Goal: Communication & Community: Share content

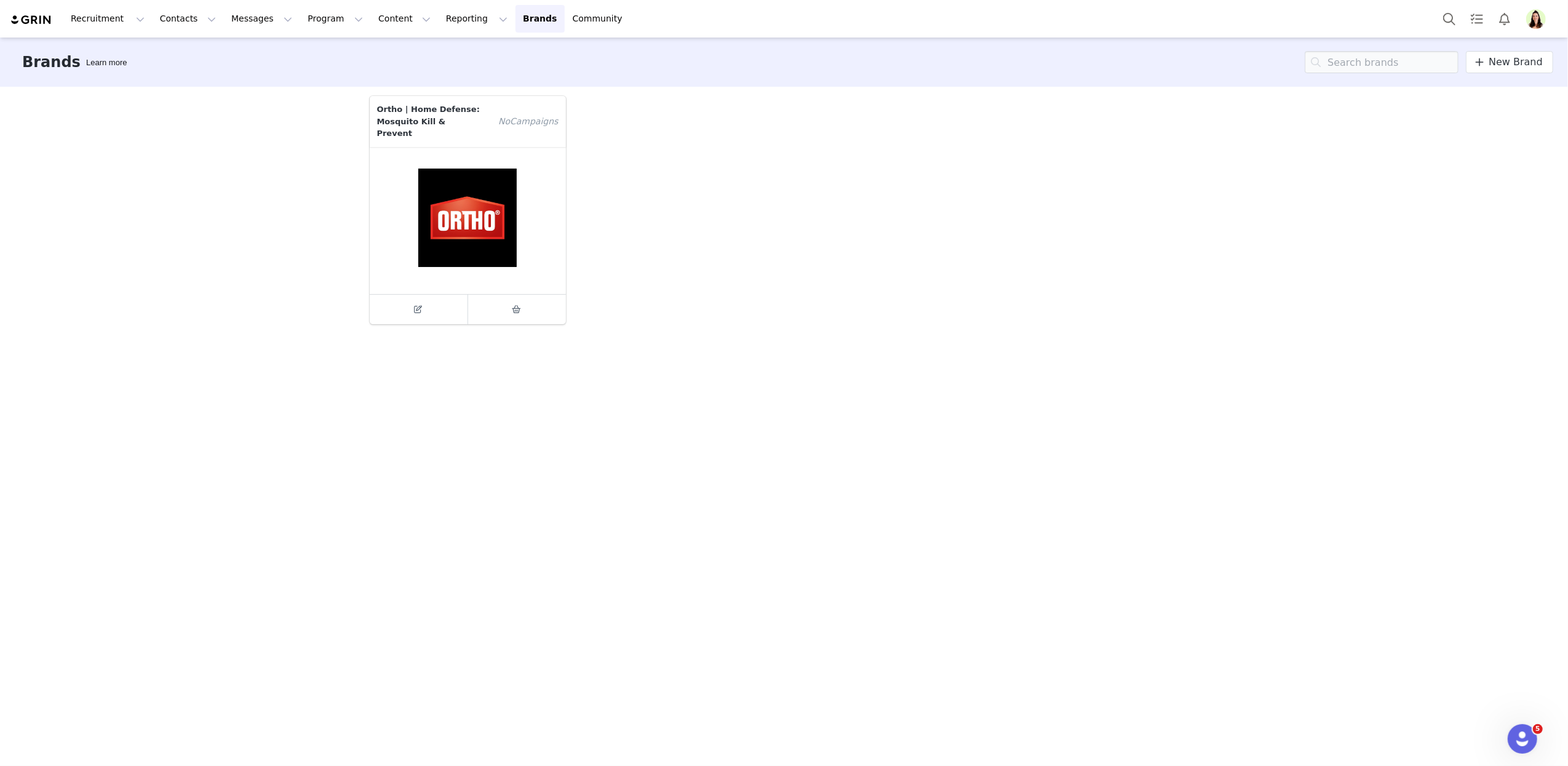
click at [1536, 26] on img "Profile" at bounding box center [1536, 19] width 20 height 20
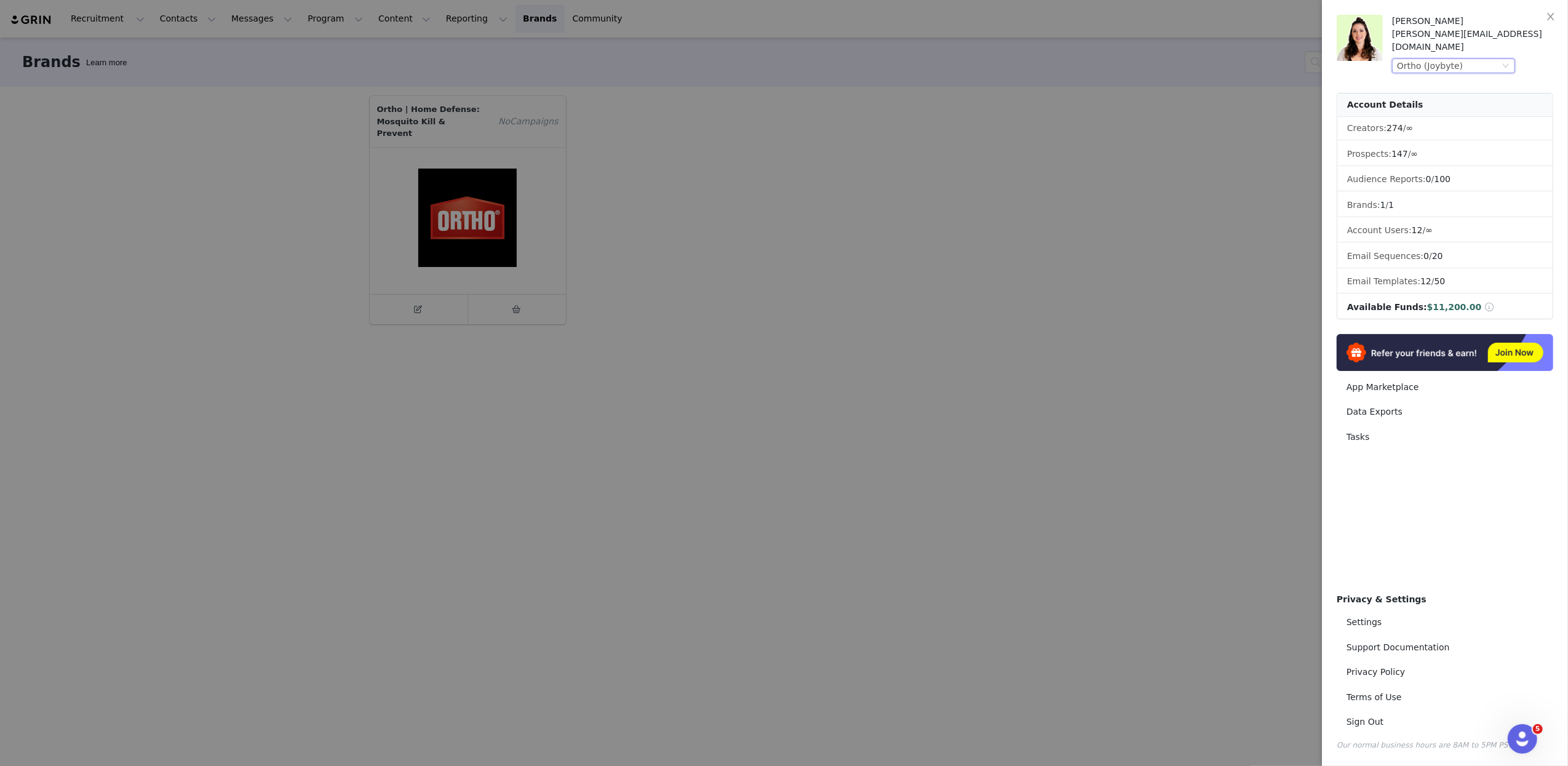
click at [1487, 59] on div "Ortho (Joybyte)" at bounding box center [1448, 66] width 103 height 13
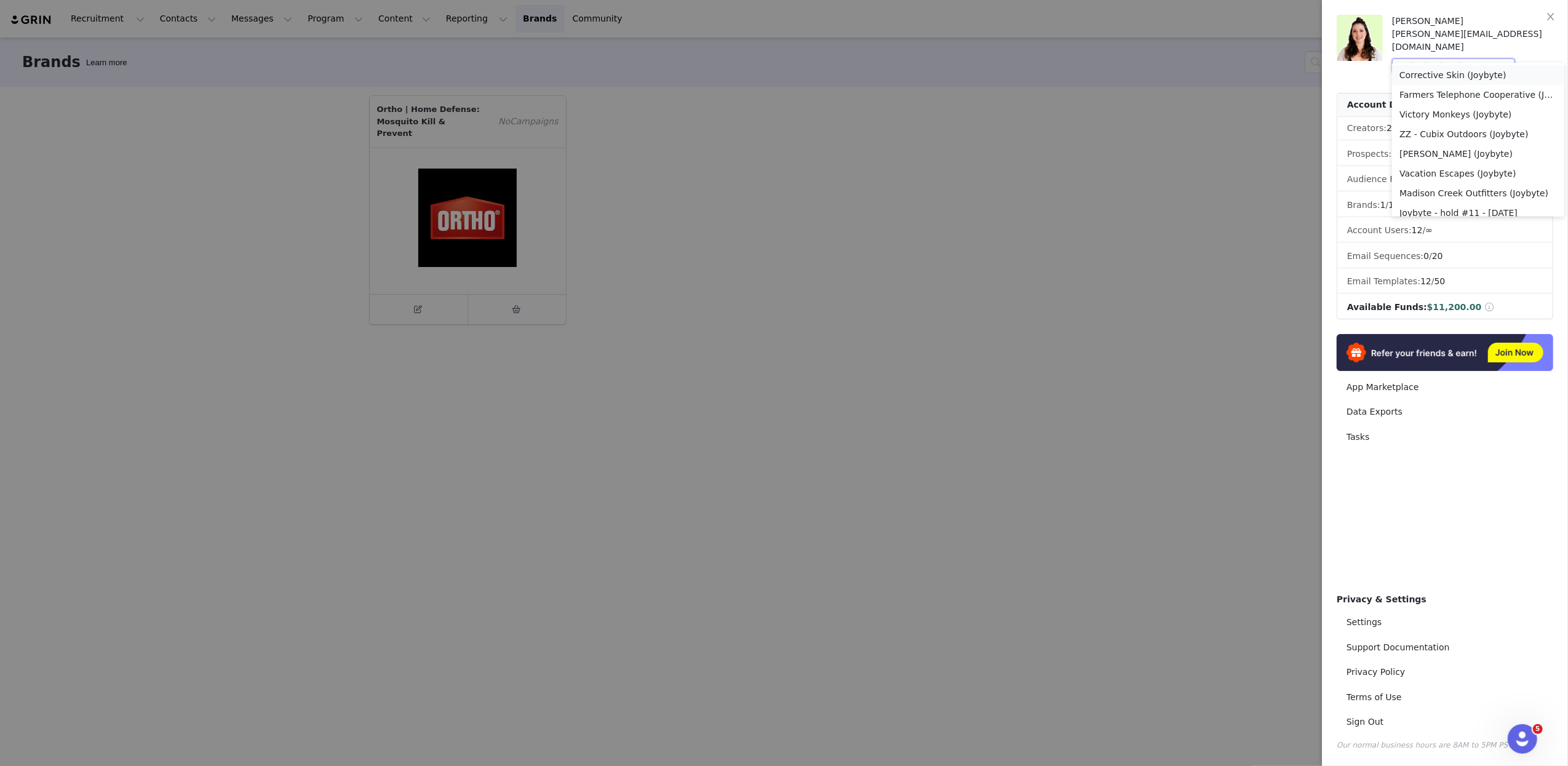
click at [1457, 77] on li "Corrective Skin (Joybyte)" at bounding box center [1478, 75] width 172 height 20
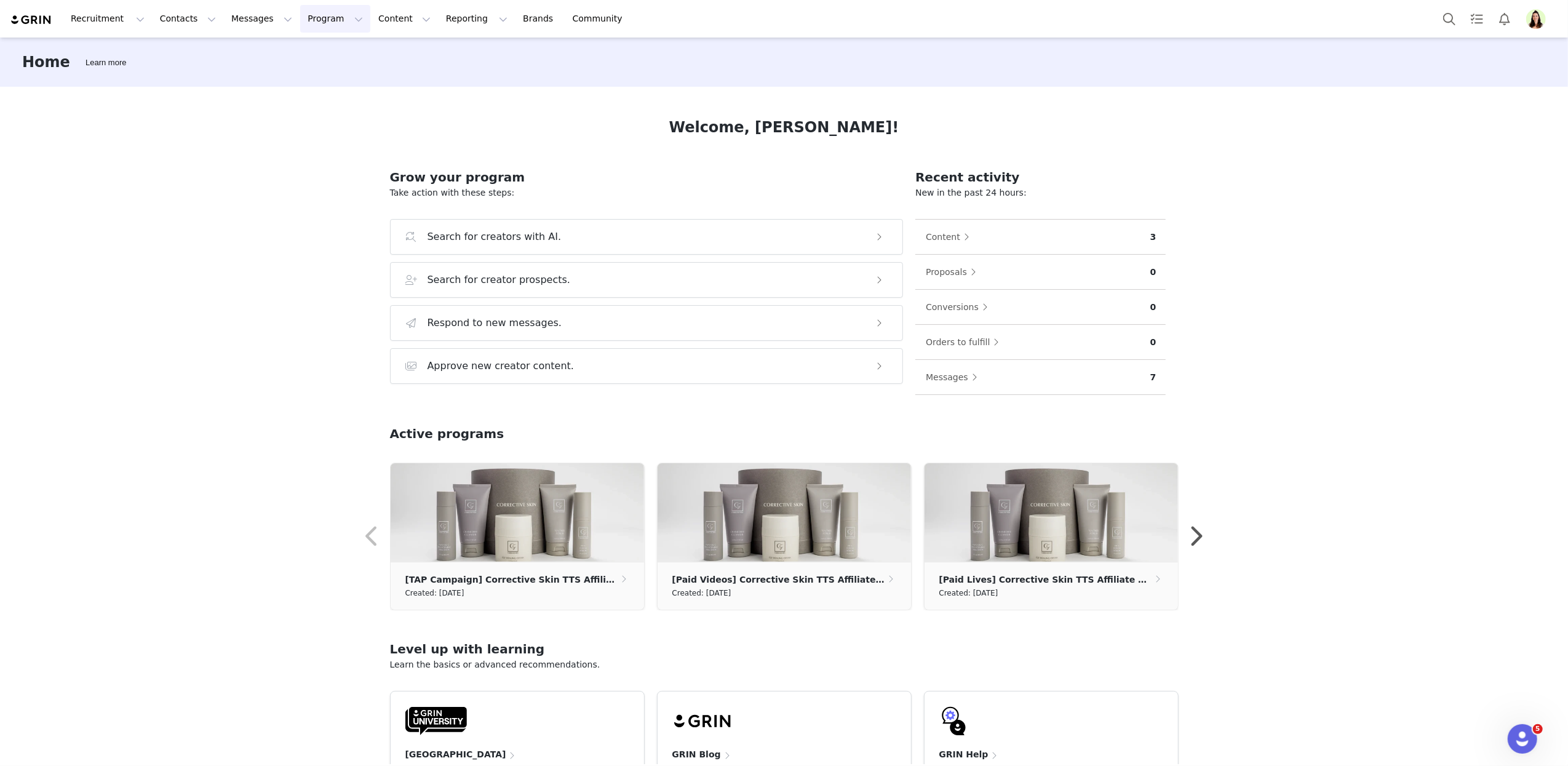
click at [314, 21] on button "Program Program" at bounding box center [335, 19] width 70 height 28
click at [319, 57] on p "Activations" at bounding box center [314, 55] width 47 height 13
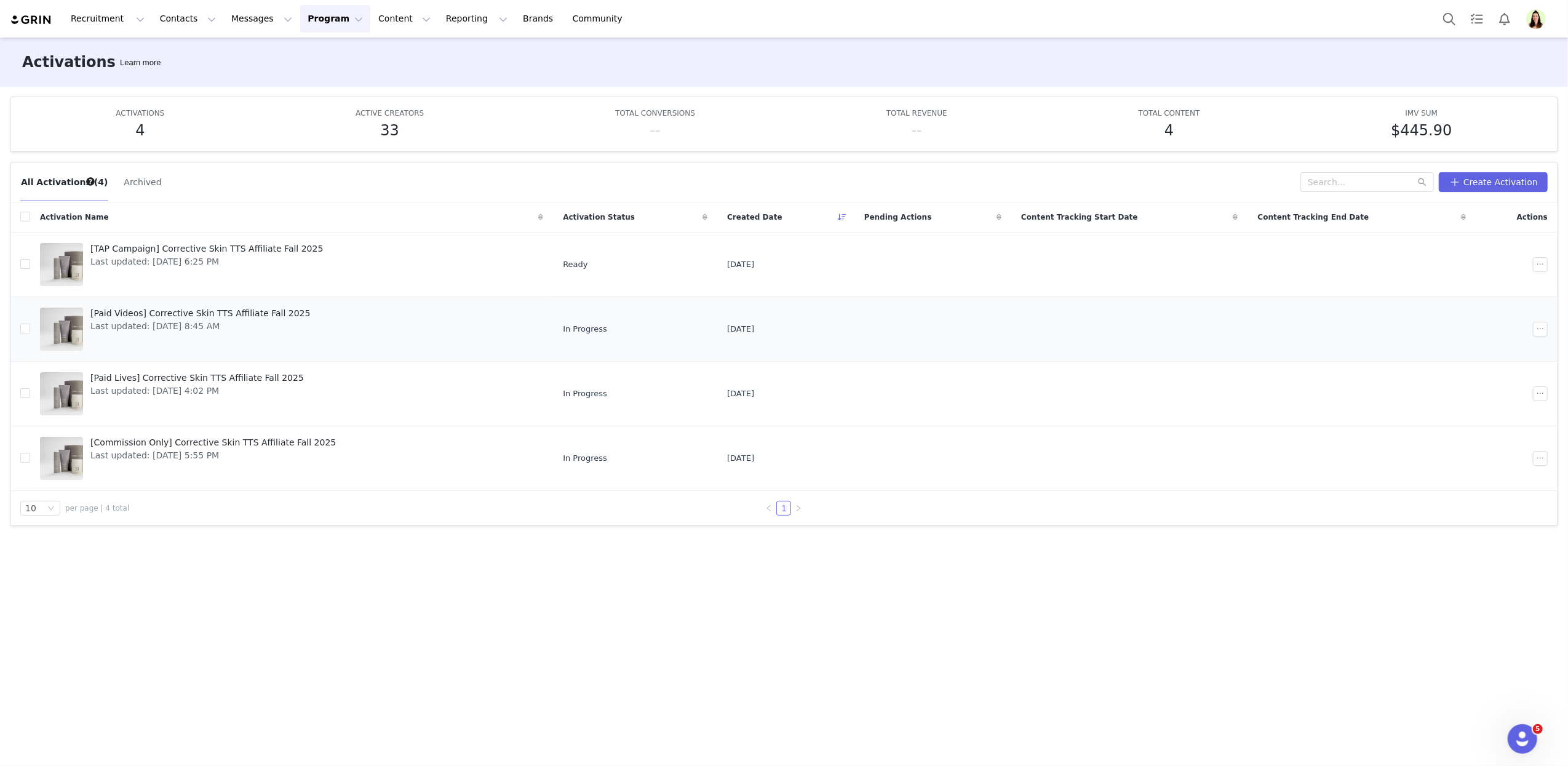
click at [174, 328] on span "Last updated: Aug 18, 2025 8:45 AM" at bounding box center [200, 326] width 219 height 13
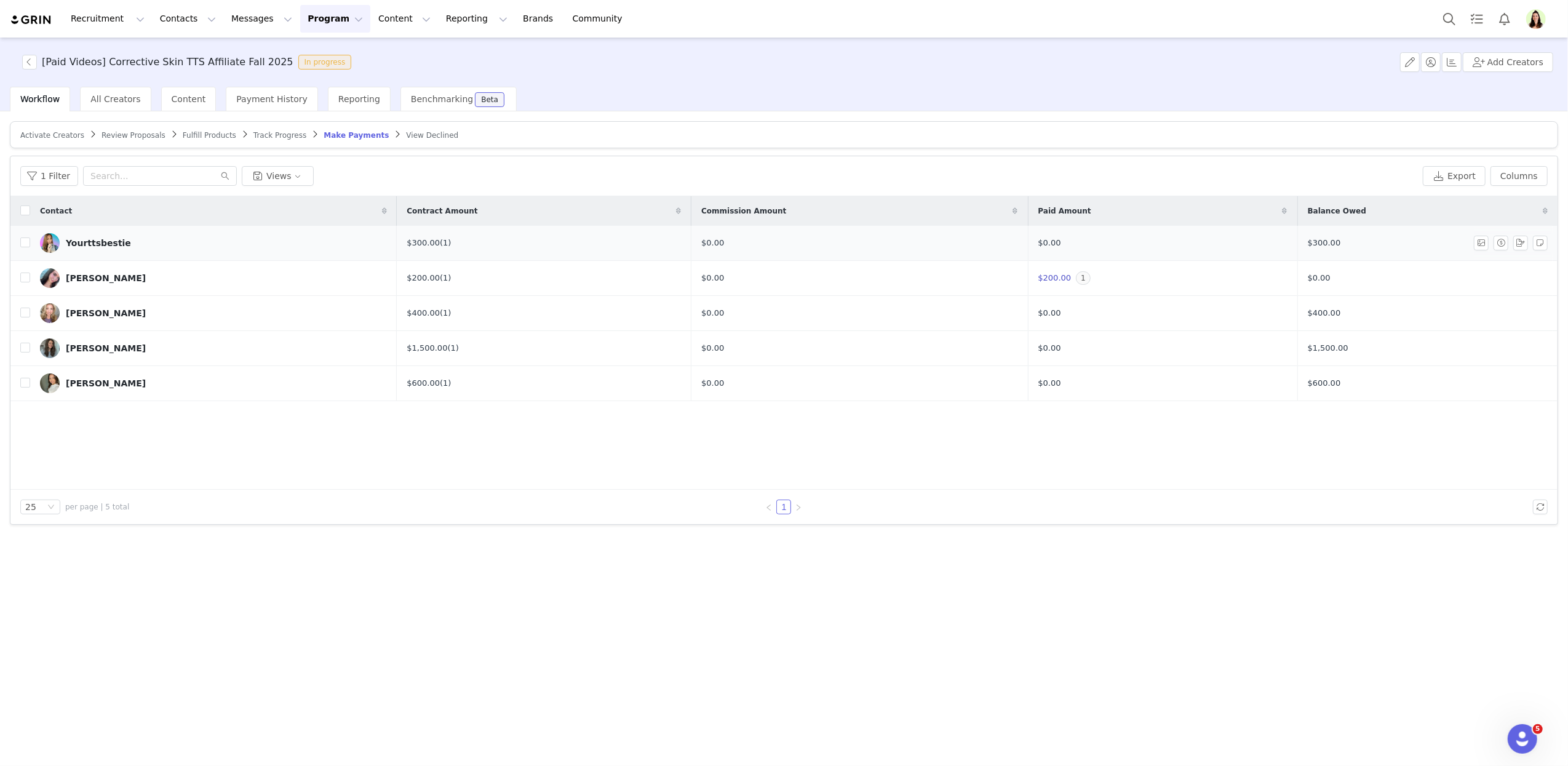
click at [86, 251] on link "Yourttsbestie" at bounding box center [213, 243] width 347 height 20
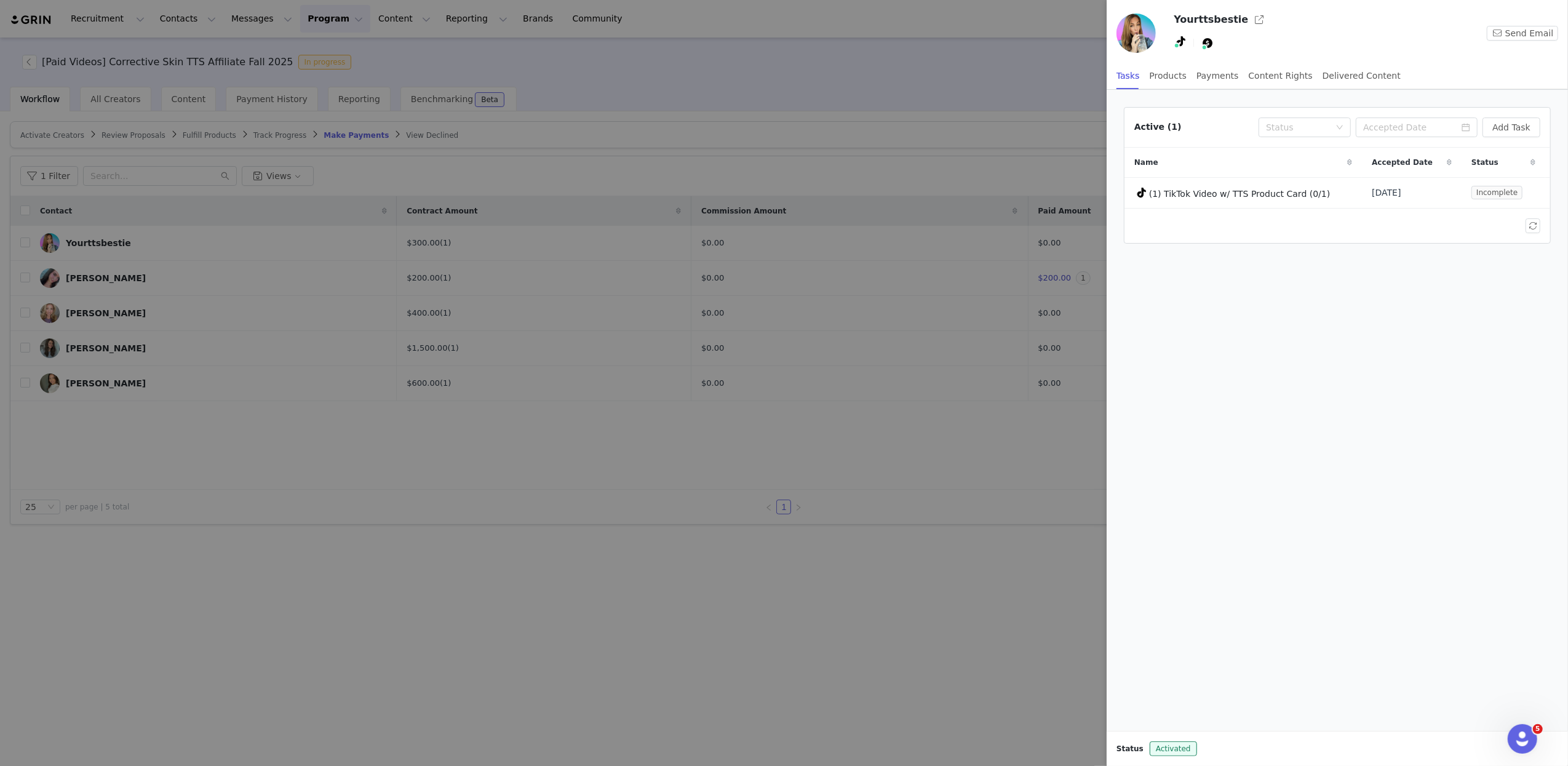
click at [704, 82] on div at bounding box center [784, 383] width 1568 height 766
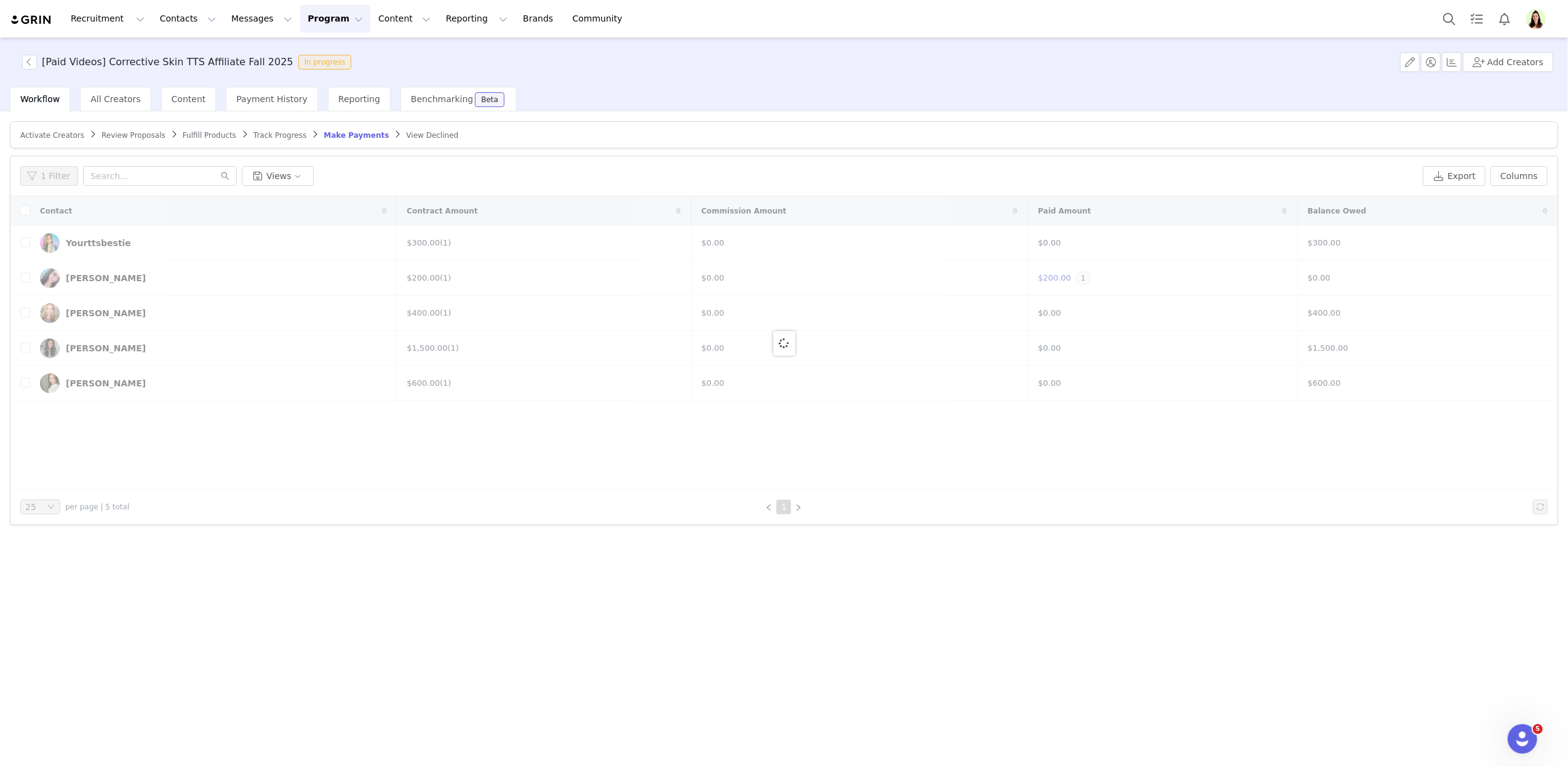
click at [300, 18] on button "Program Program" at bounding box center [335, 19] width 70 height 28
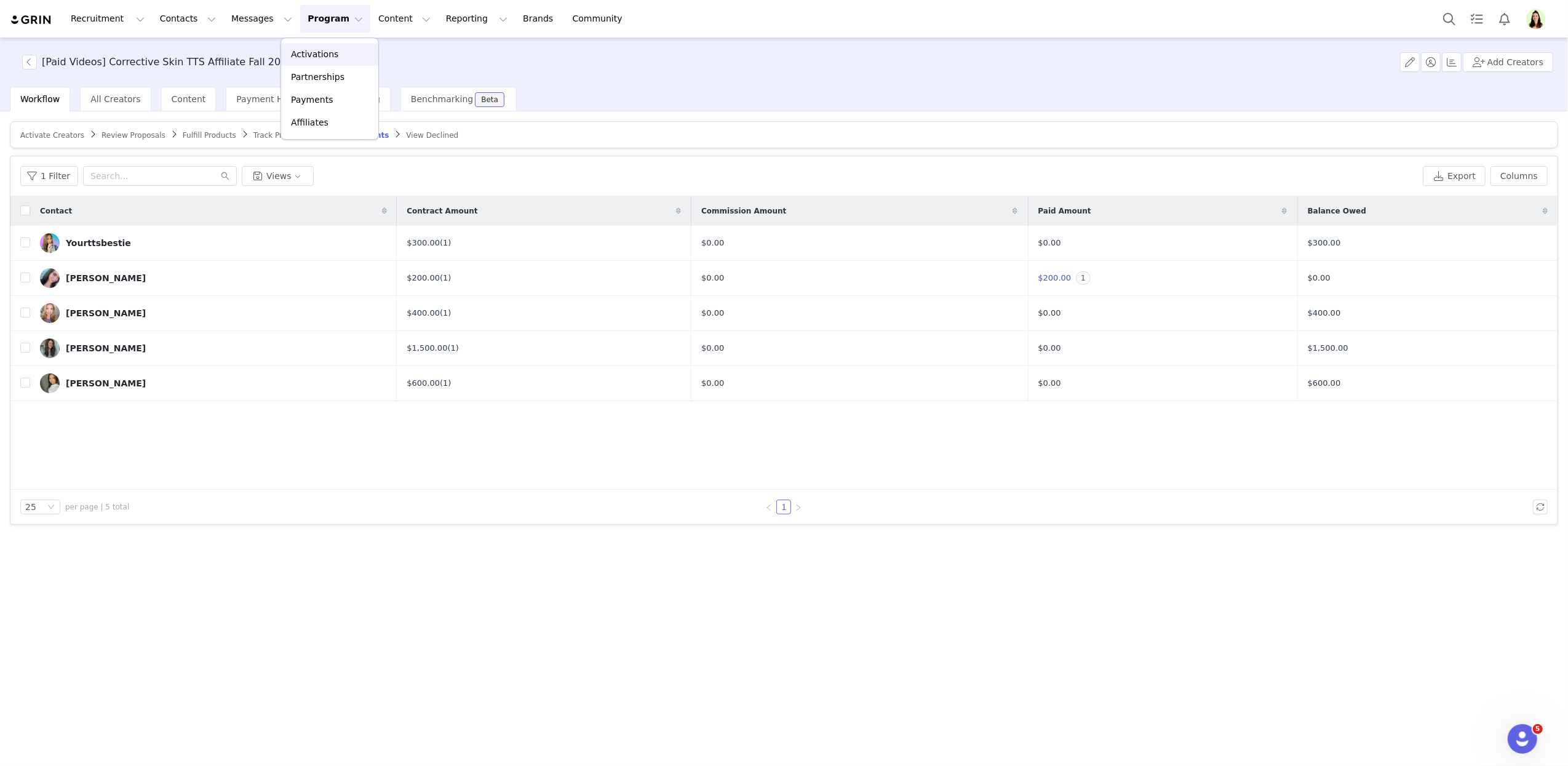
click at [305, 51] on p "Activations" at bounding box center [314, 55] width 47 height 13
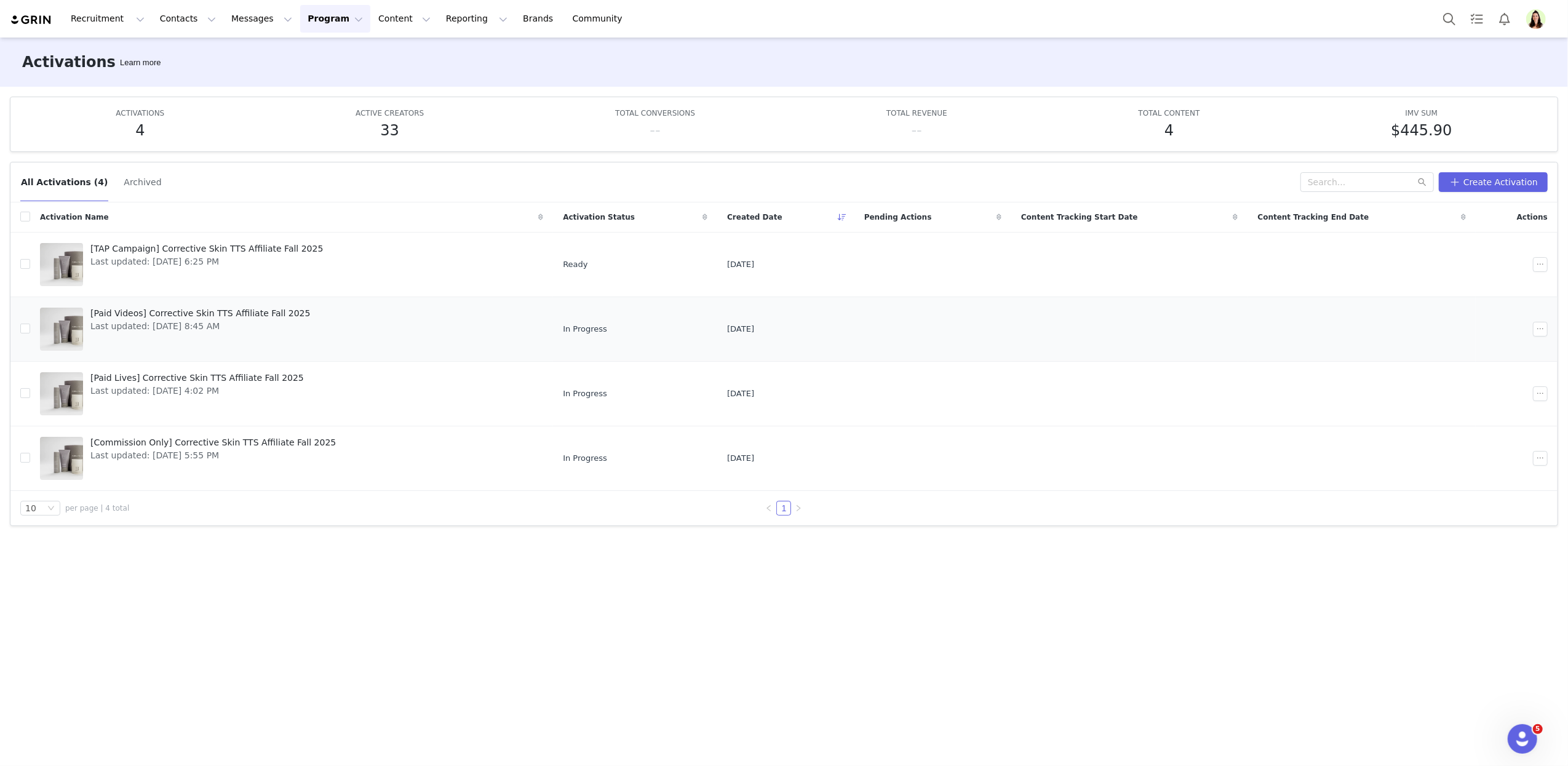
click at [139, 317] on span "[Paid Videos] Corrective Skin TTS Affiliate Fall 2025" at bounding box center [200, 314] width 219 height 13
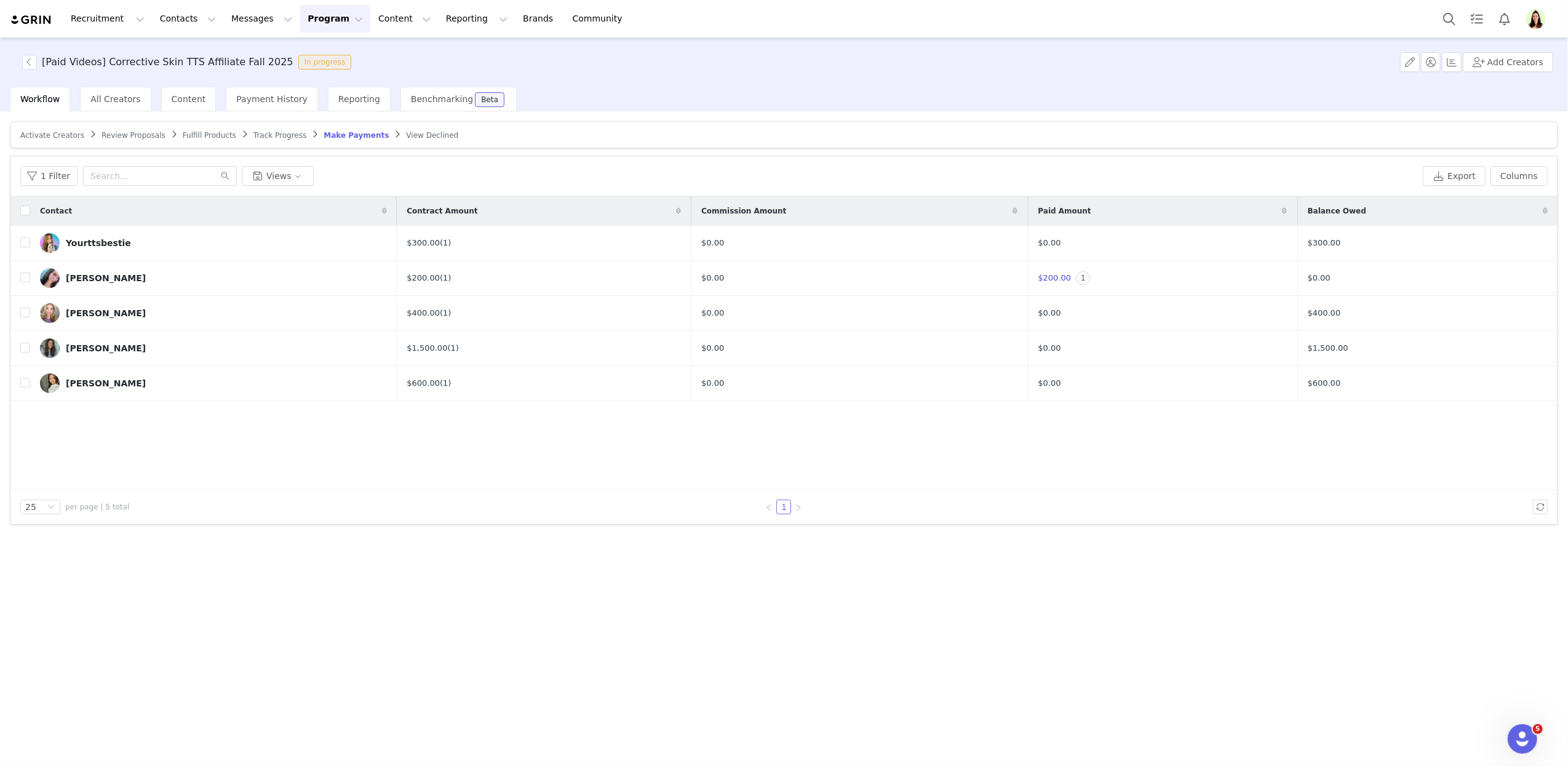
click at [72, 133] on span "Activate Creators" at bounding box center [52, 136] width 64 height 9
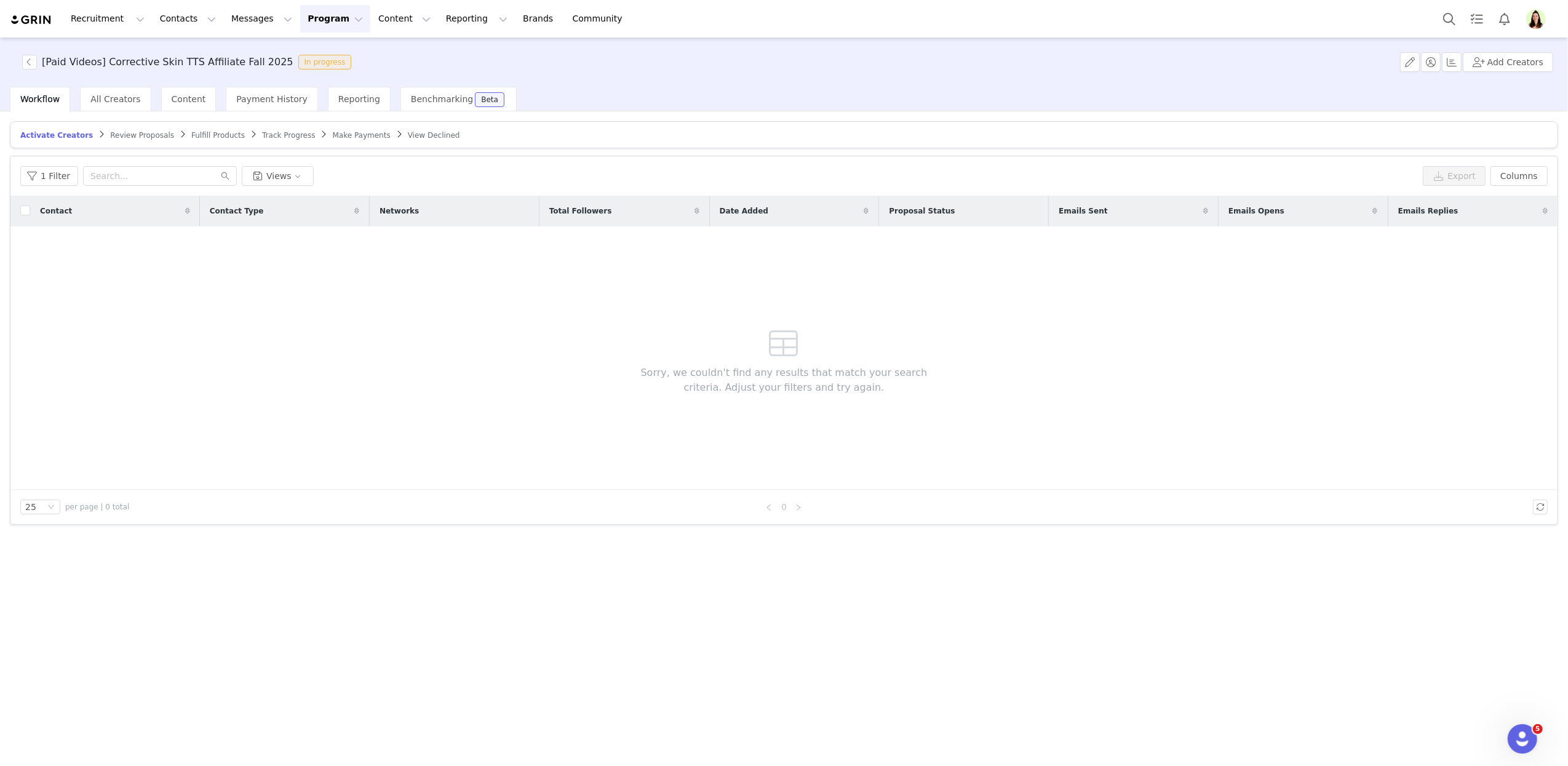
click at [273, 133] on span "Track Progress" at bounding box center [289, 136] width 53 height 9
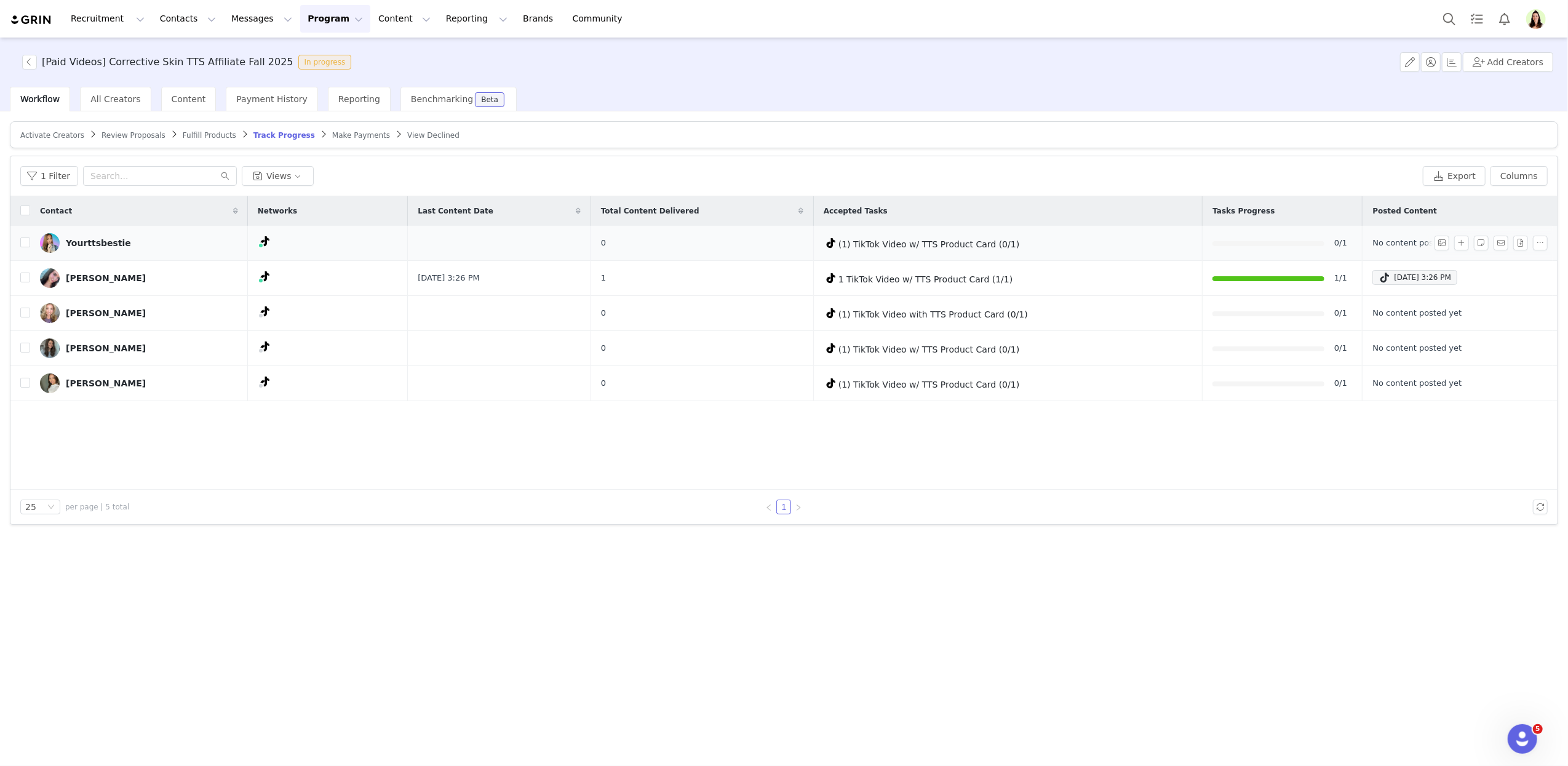
click at [85, 245] on div "Yourttsbestie" at bounding box center [98, 242] width 66 height 10
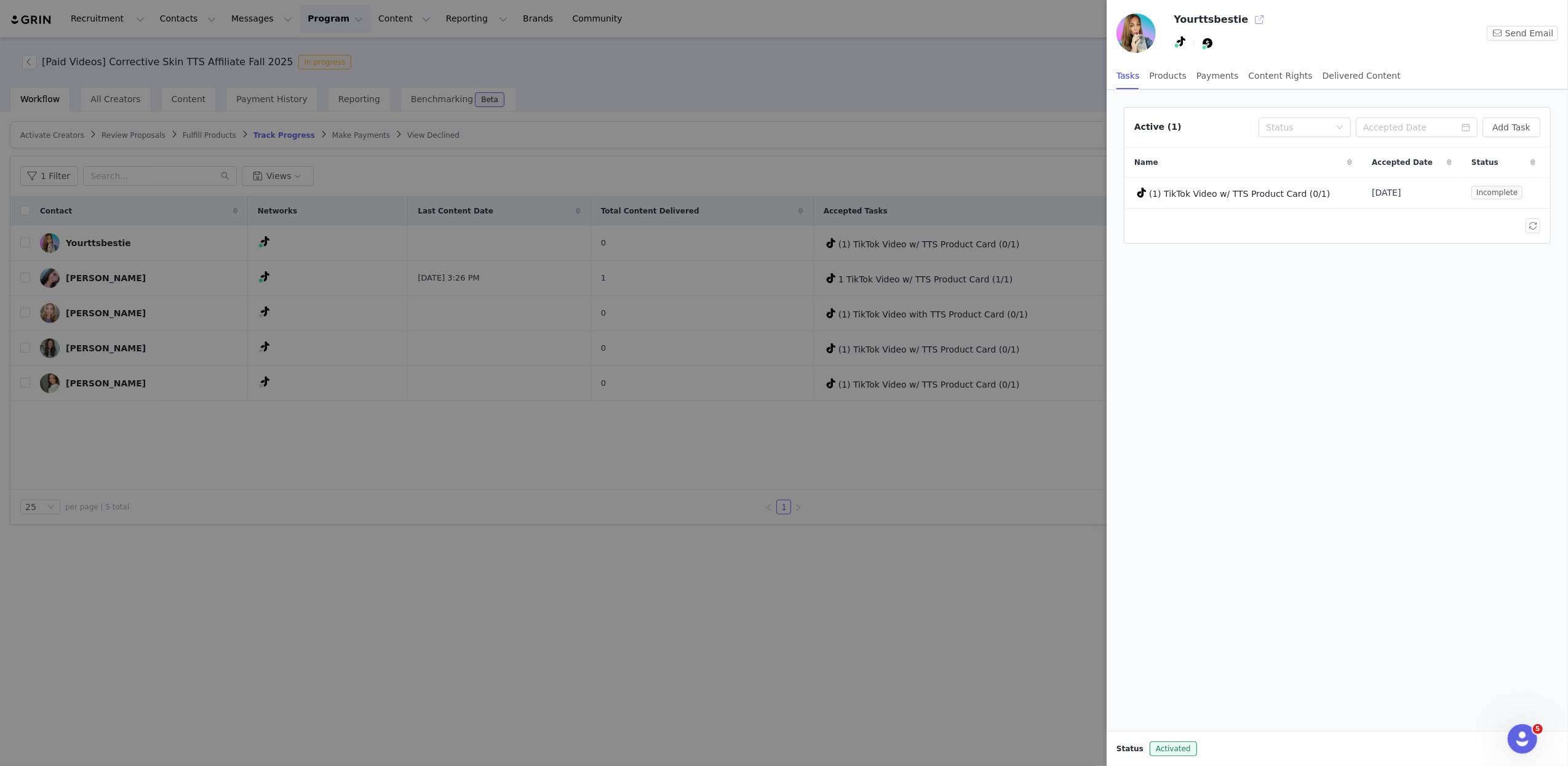
click at [1249, 23] on button "button" at bounding box center [1259, 19] width 20 height 20
click at [922, 86] on div at bounding box center [784, 383] width 1568 height 766
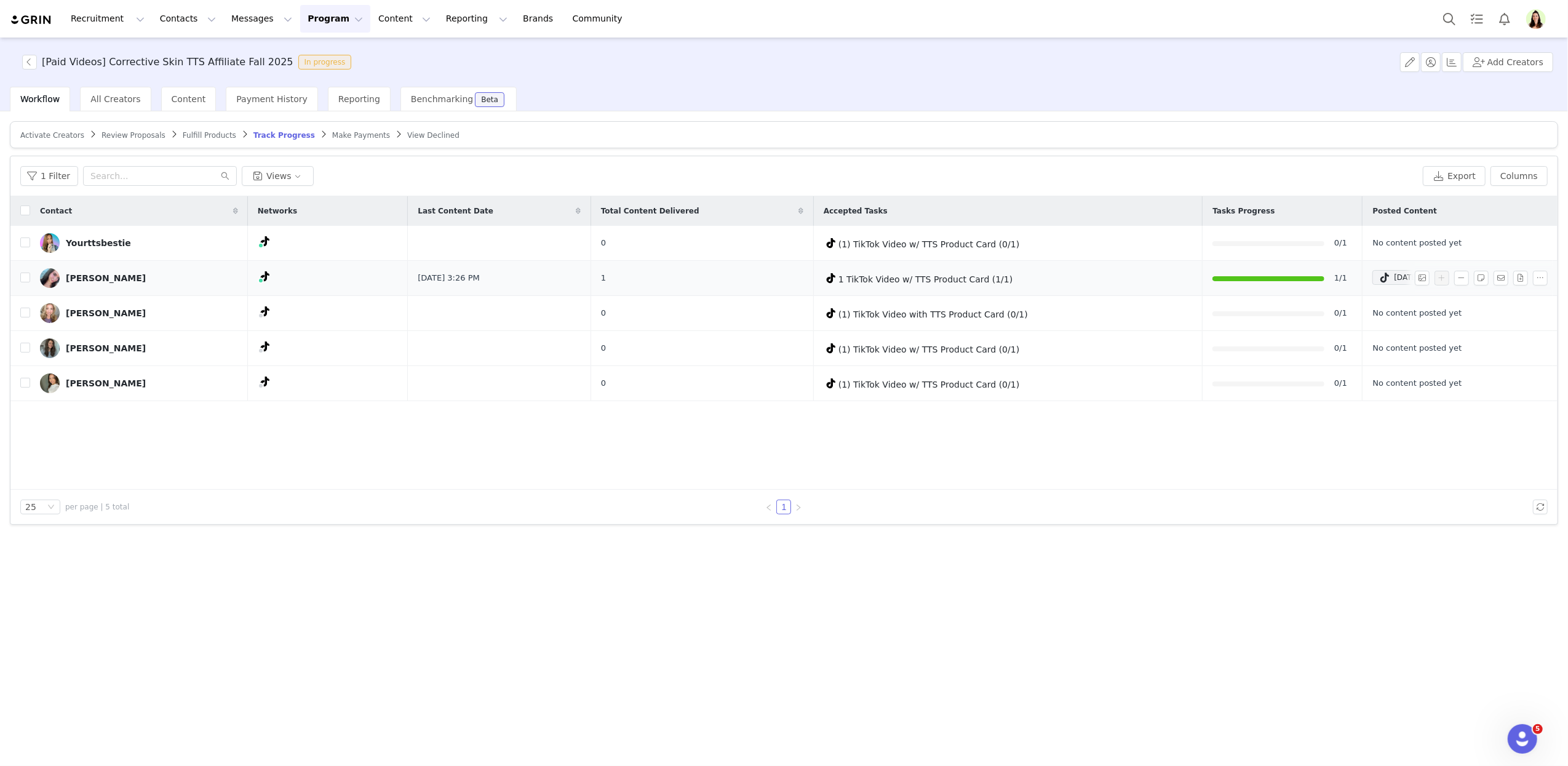
click at [72, 273] on link "[PERSON_NAME]" at bounding box center [138, 278] width 198 height 20
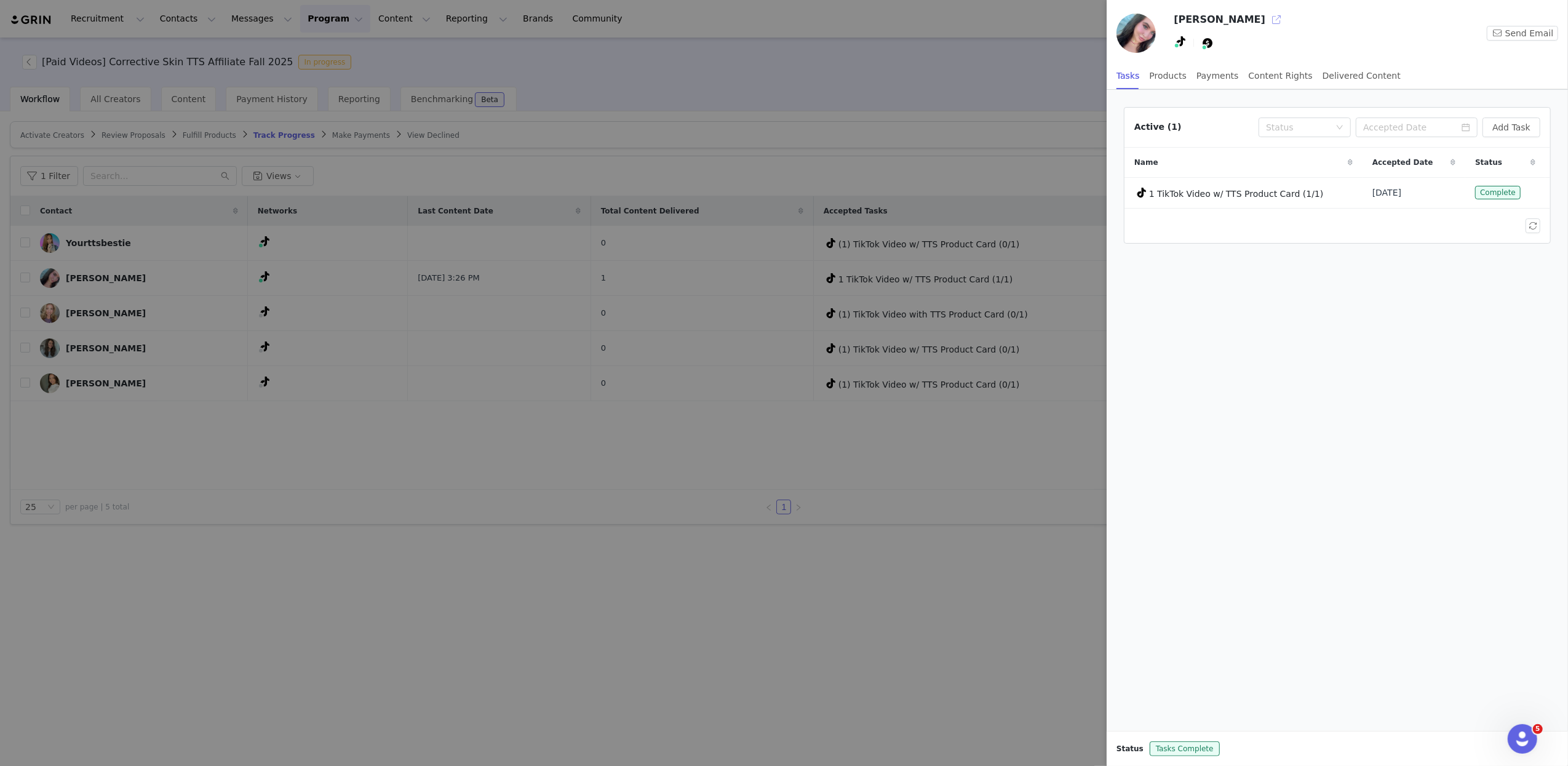
click at [1266, 22] on button "button" at bounding box center [1276, 19] width 20 height 20
click at [843, 92] on div at bounding box center [784, 383] width 1568 height 766
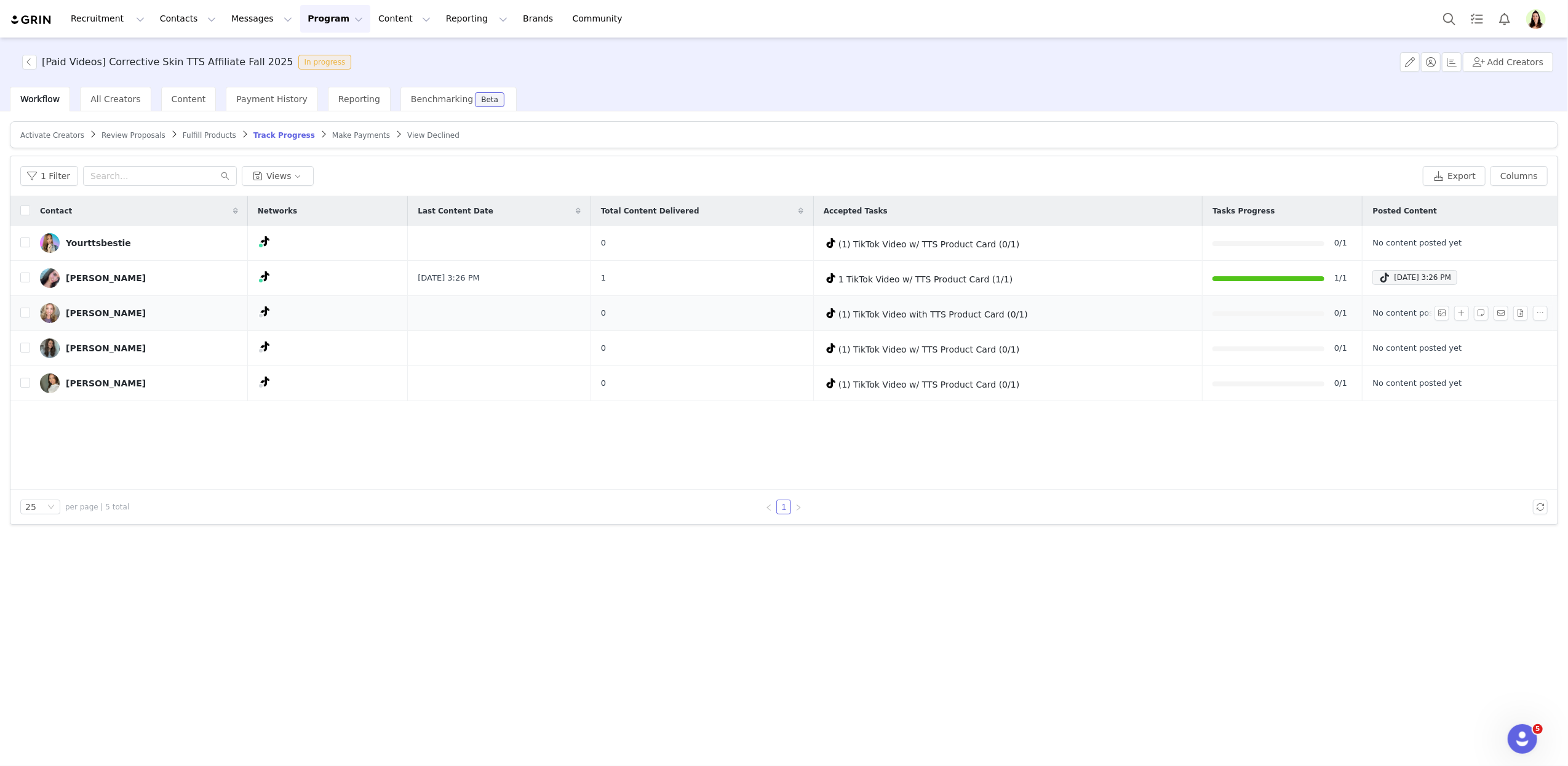
click at [74, 312] on div "Christy" at bounding box center [105, 313] width 80 height 10
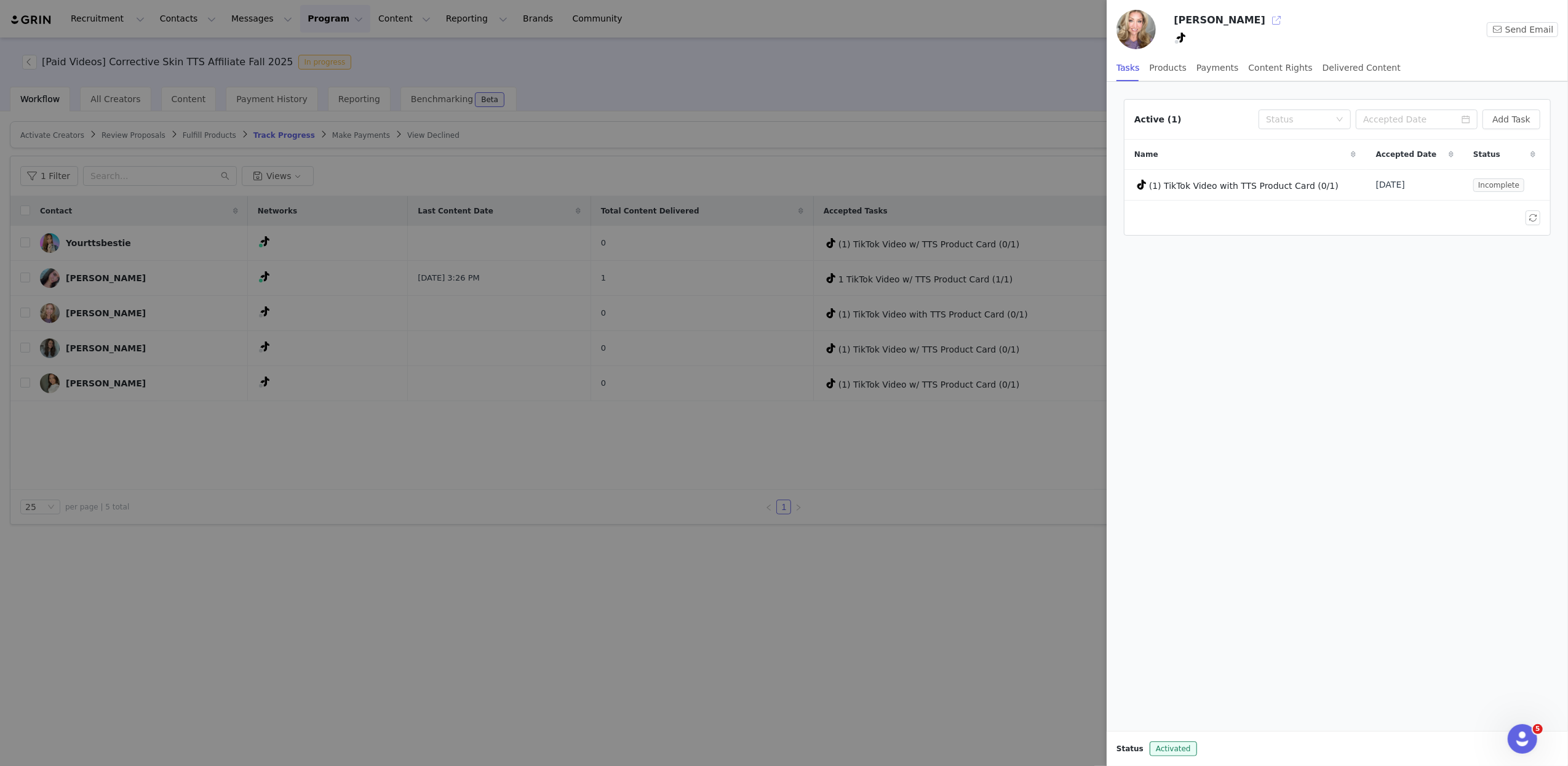
click at [1266, 21] on button "button" at bounding box center [1276, 20] width 20 height 20
click at [944, 87] on div at bounding box center [784, 383] width 1568 height 766
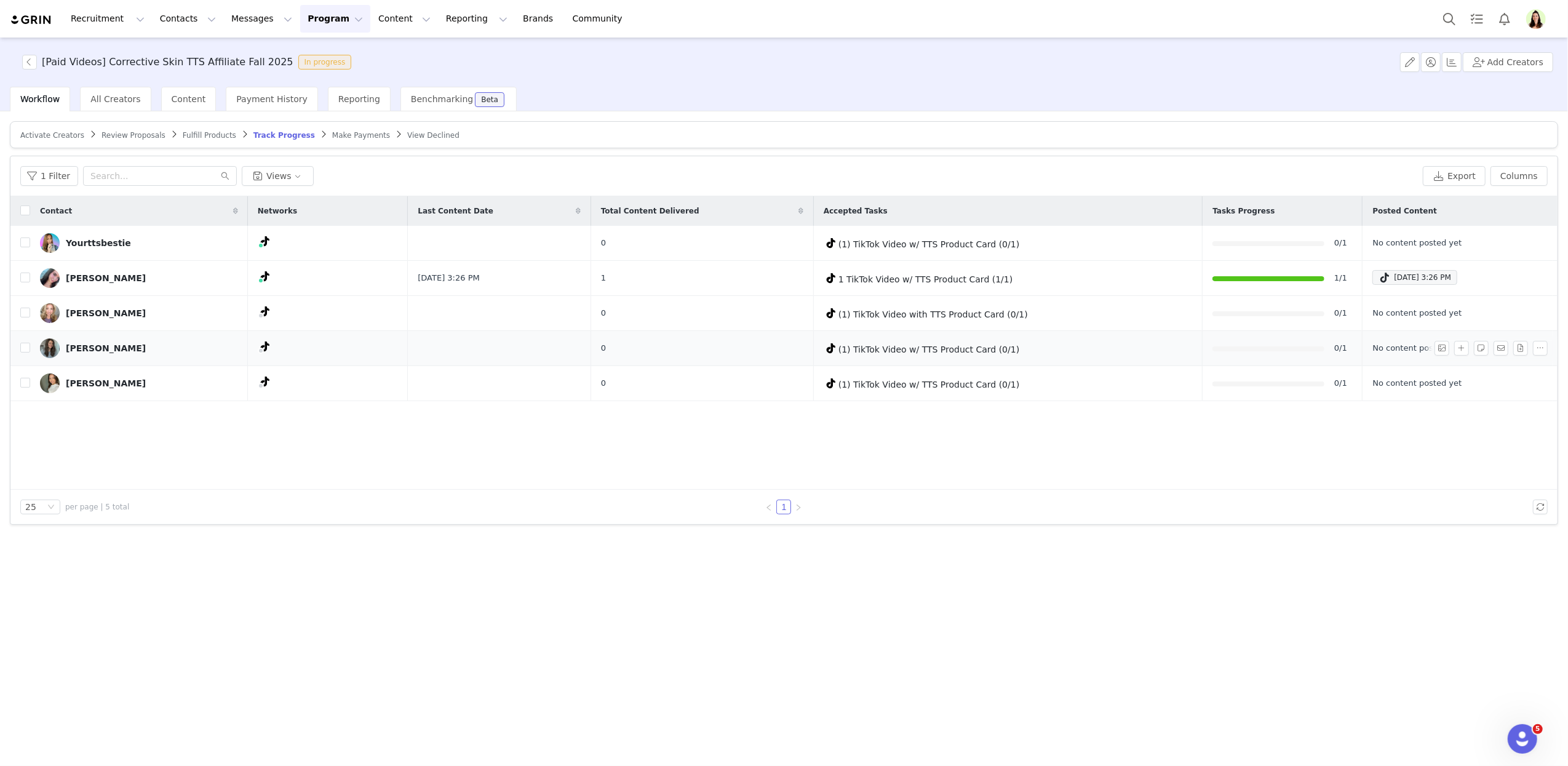
click at [69, 351] on div "Rachel" at bounding box center [105, 348] width 80 height 10
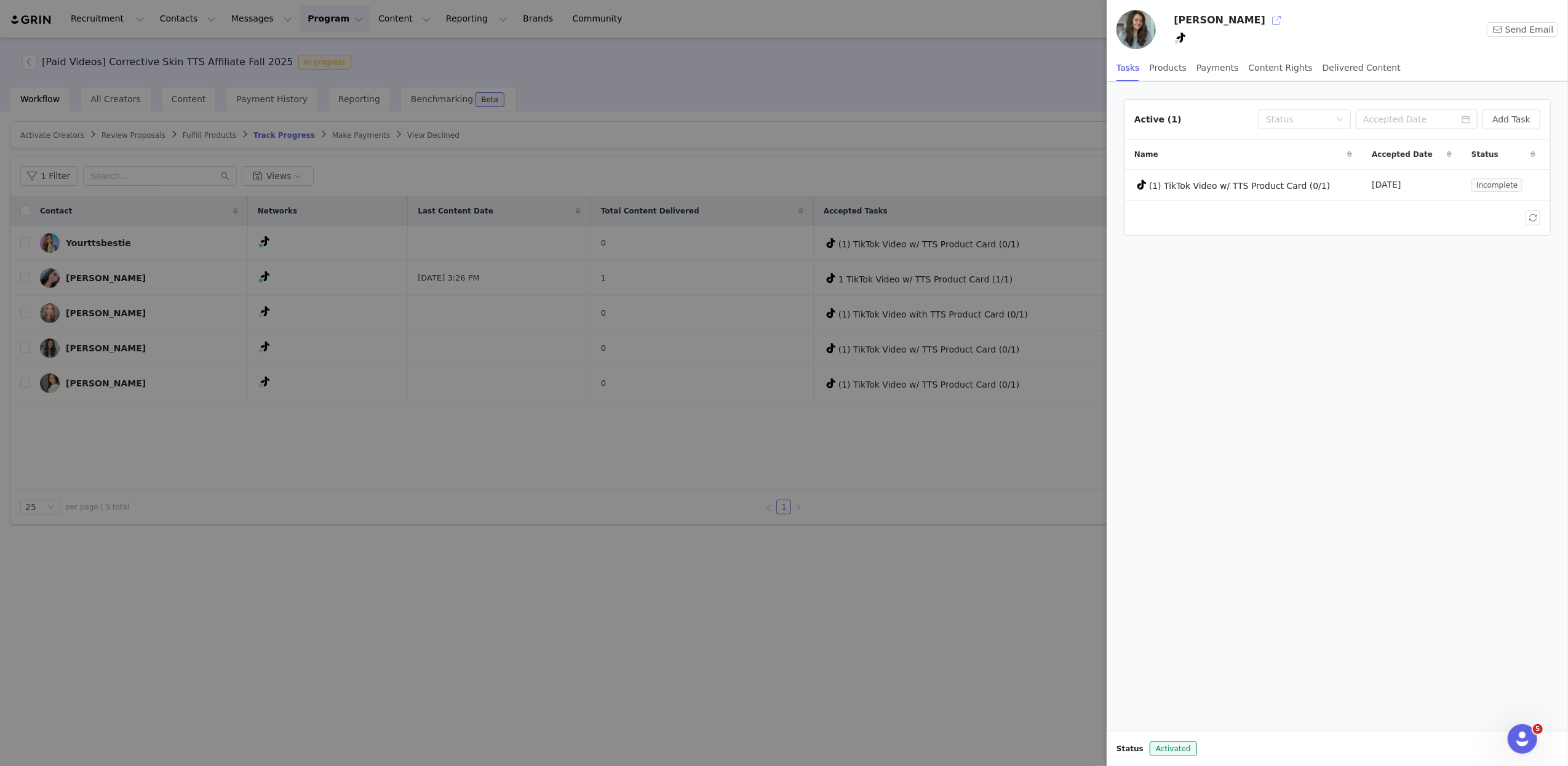
click at [1266, 24] on button "button" at bounding box center [1276, 20] width 20 height 20
click at [972, 95] on div at bounding box center [784, 383] width 1568 height 766
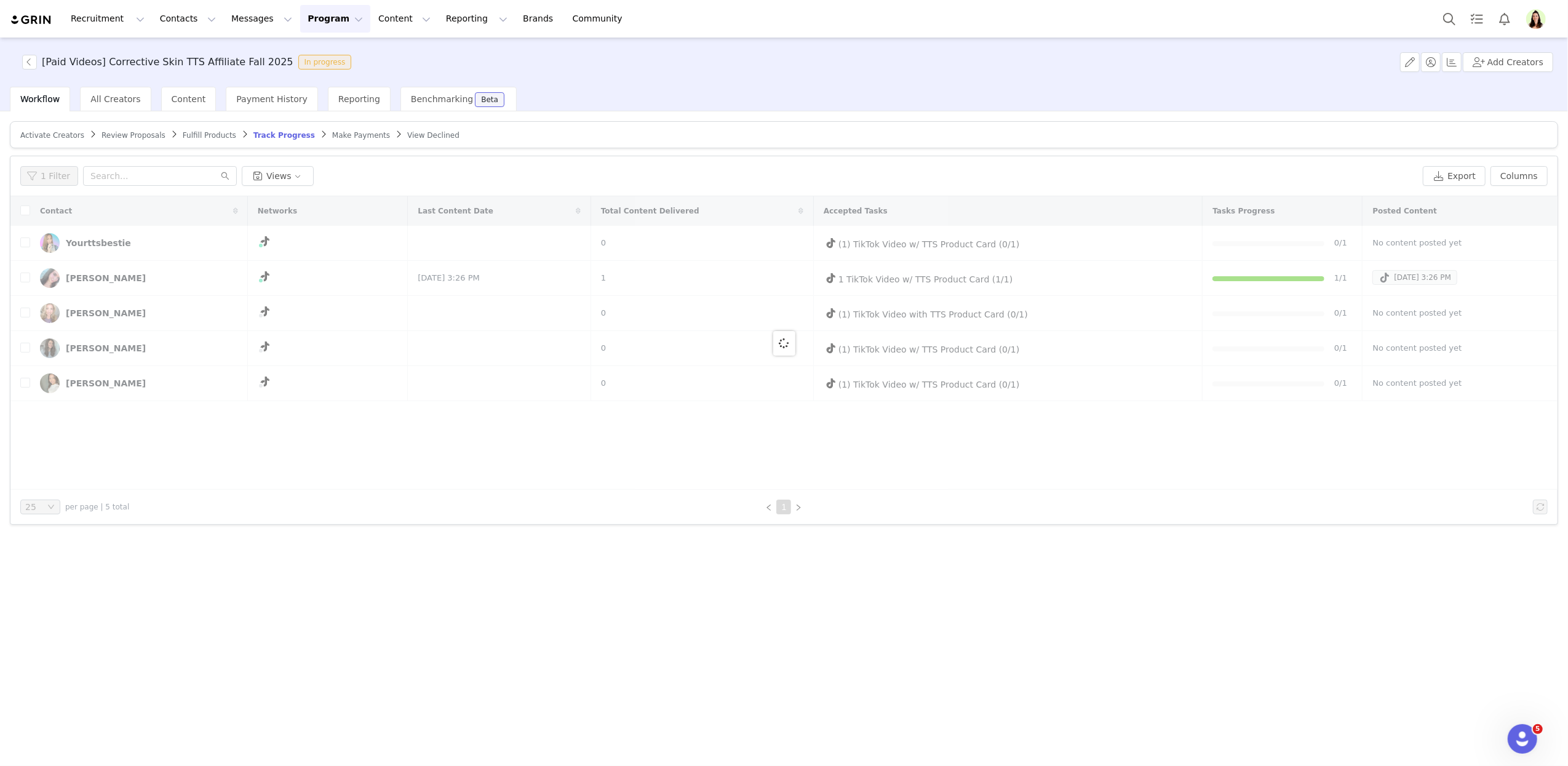
click at [93, 387] on div at bounding box center [783, 343] width 1547 height 294
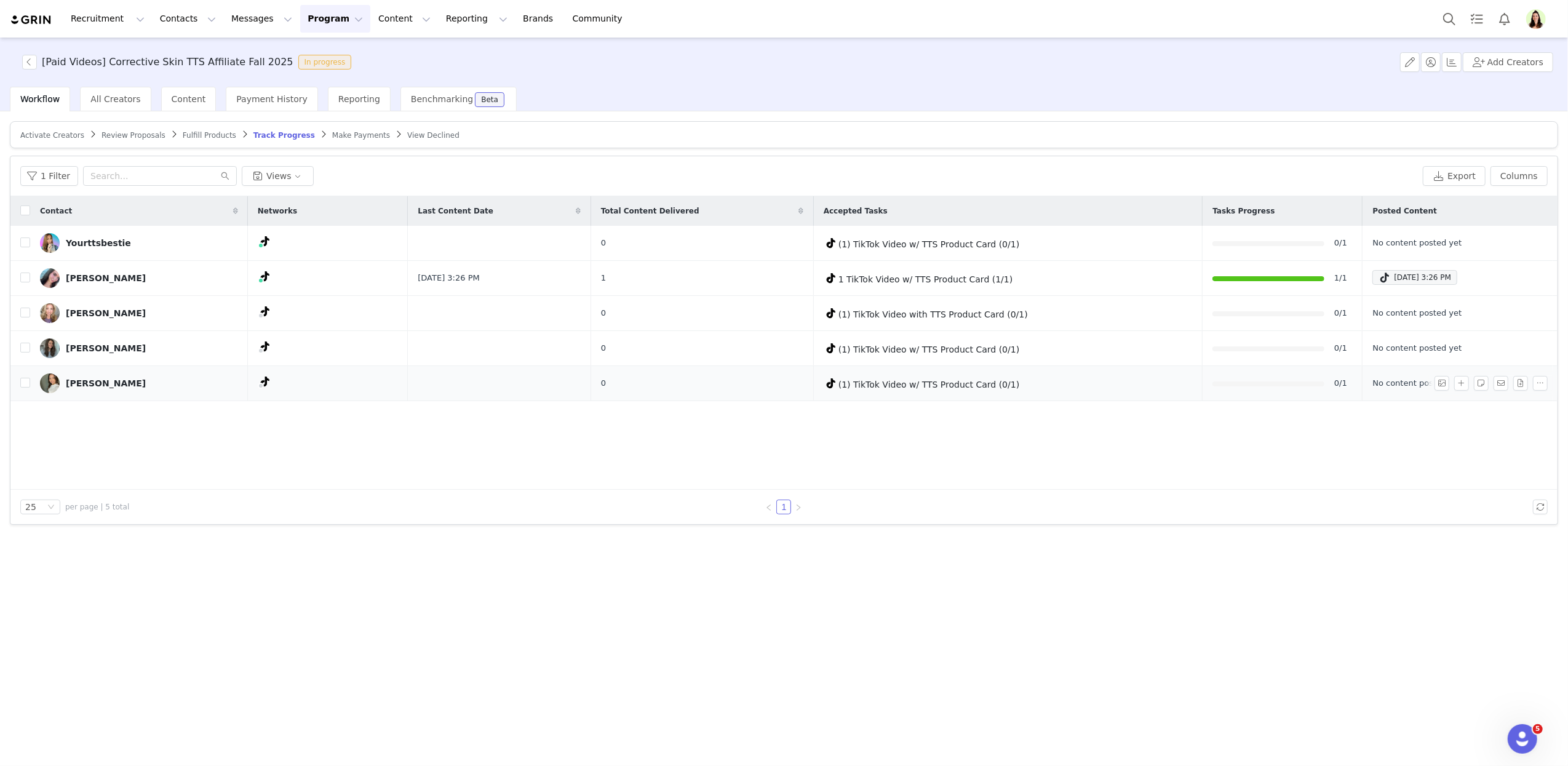
click at [94, 382] on div "[PERSON_NAME]" at bounding box center [105, 383] width 80 height 10
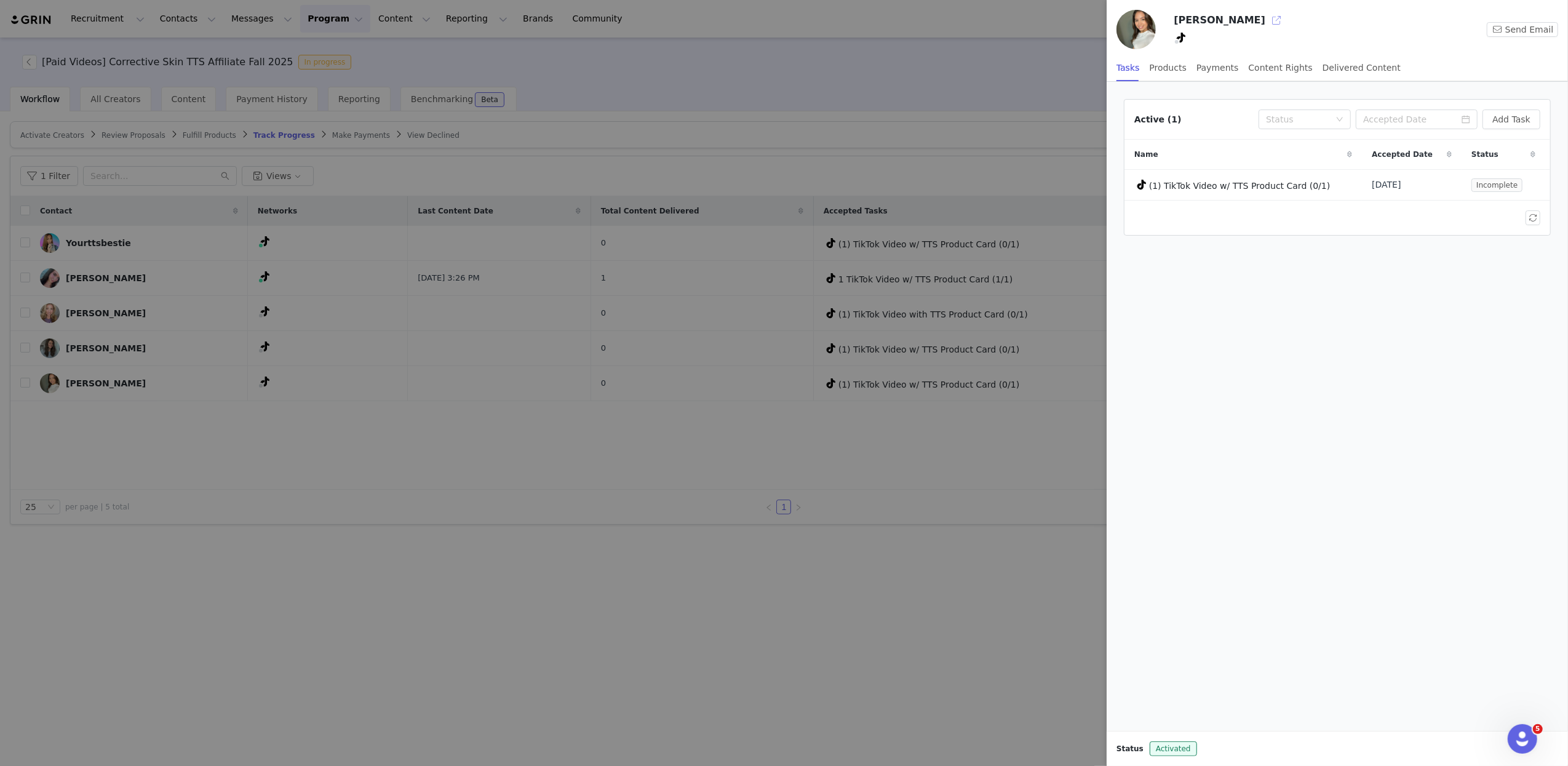
click at [1266, 24] on button "button" at bounding box center [1276, 20] width 20 height 20
click at [1015, 68] on div at bounding box center [784, 383] width 1568 height 766
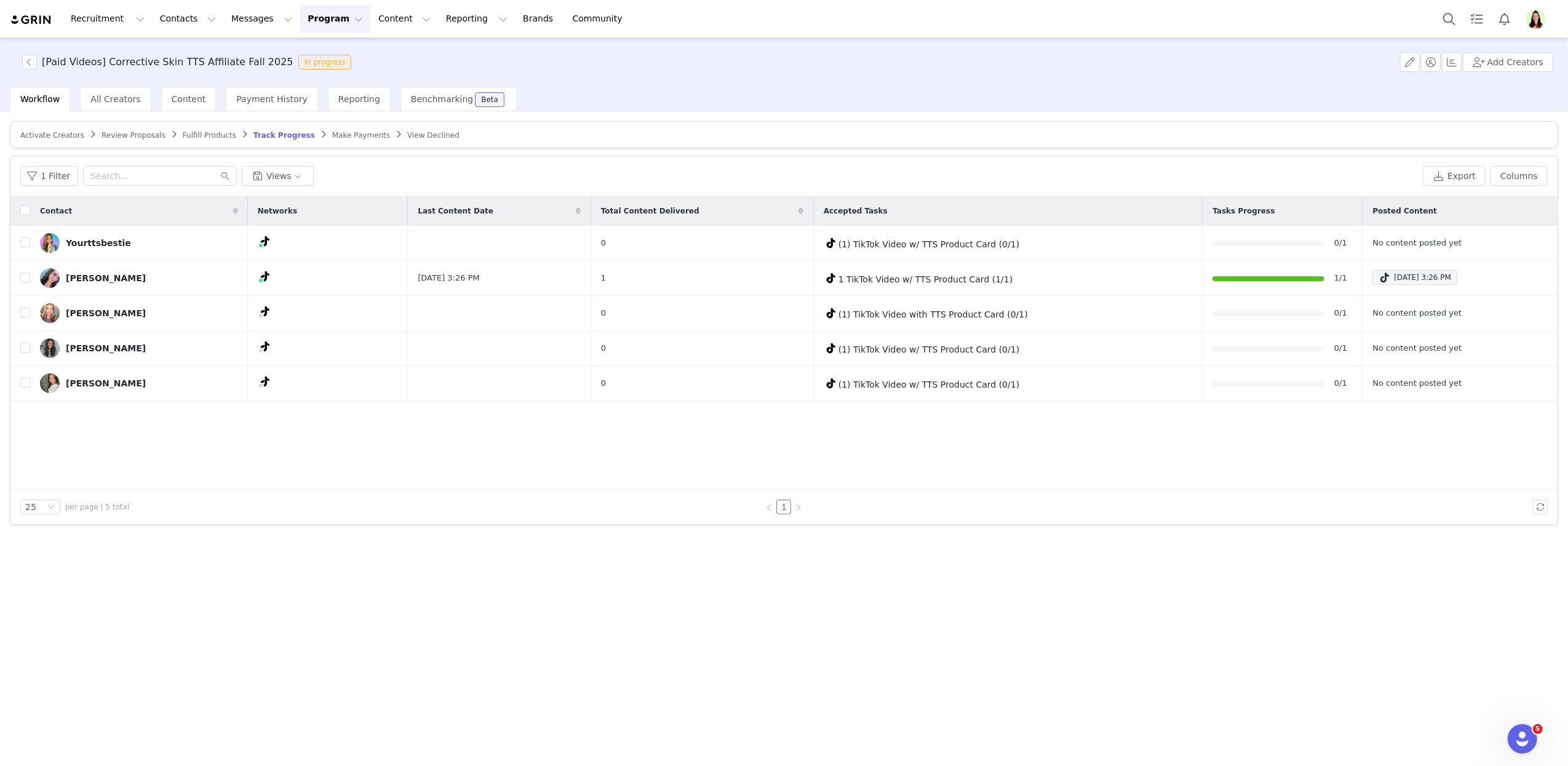
click at [152, 454] on div "Contact Networks Last Content Date Total Content Delivered Accepted Tasks Tasks…" at bounding box center [783, 343] width 1547 height 294
drag, startPoint x: 289, startPoint y: 23, endPoint x: 308, endPoint y: 41, distance: 26.2
click at [300, 23] on button "Program Program" at bounding box center [335, 19] width 70 height 28
click at [311, 43] on link "Activations" at bounding box center [329, 54] width 96 height 23
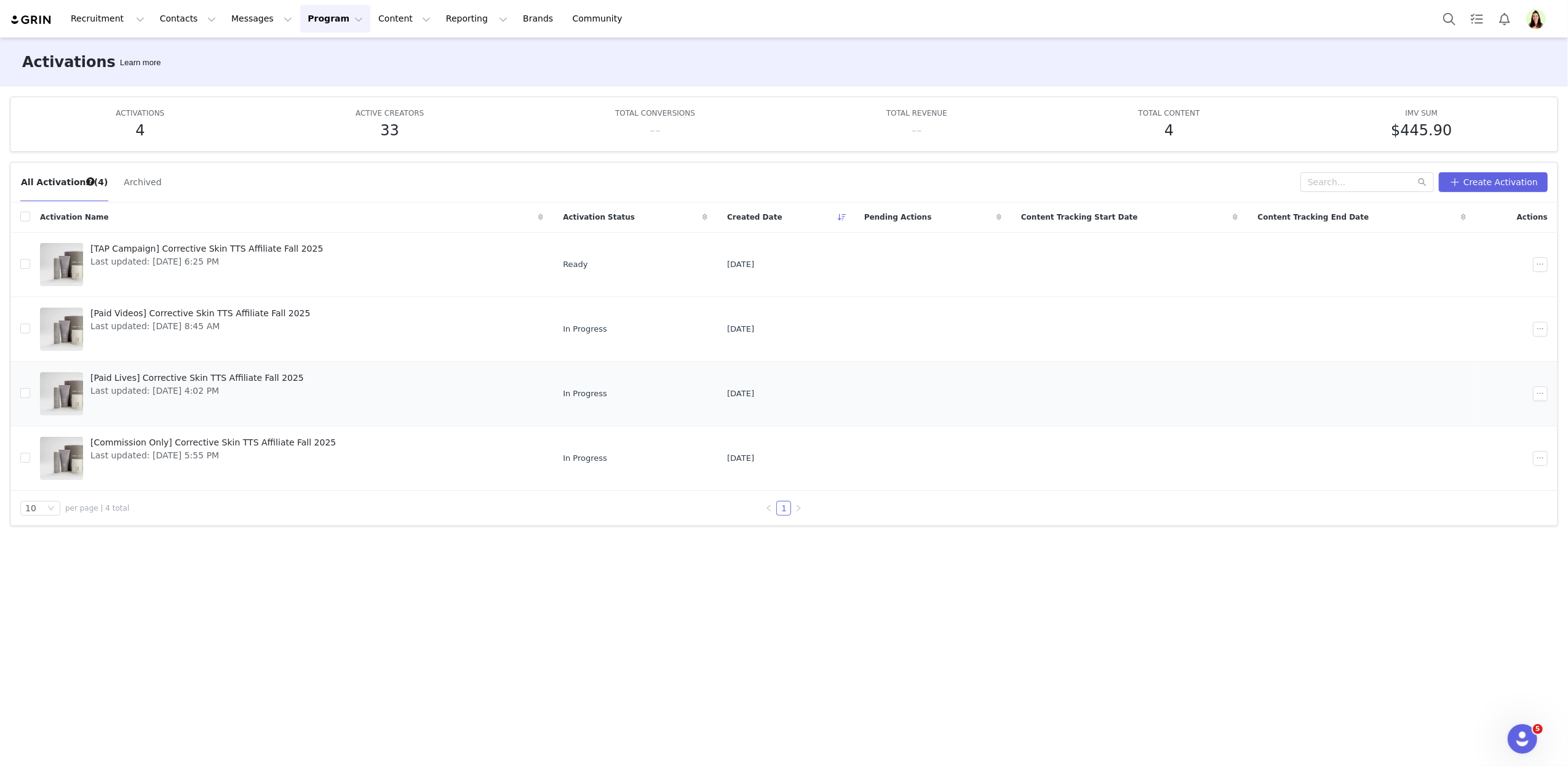
click at [148, 379] on span "[Paid Lives] Corrective Skin TTS Affiliate Fall 2025" at bounding box center [197, 379] width 213 height 13
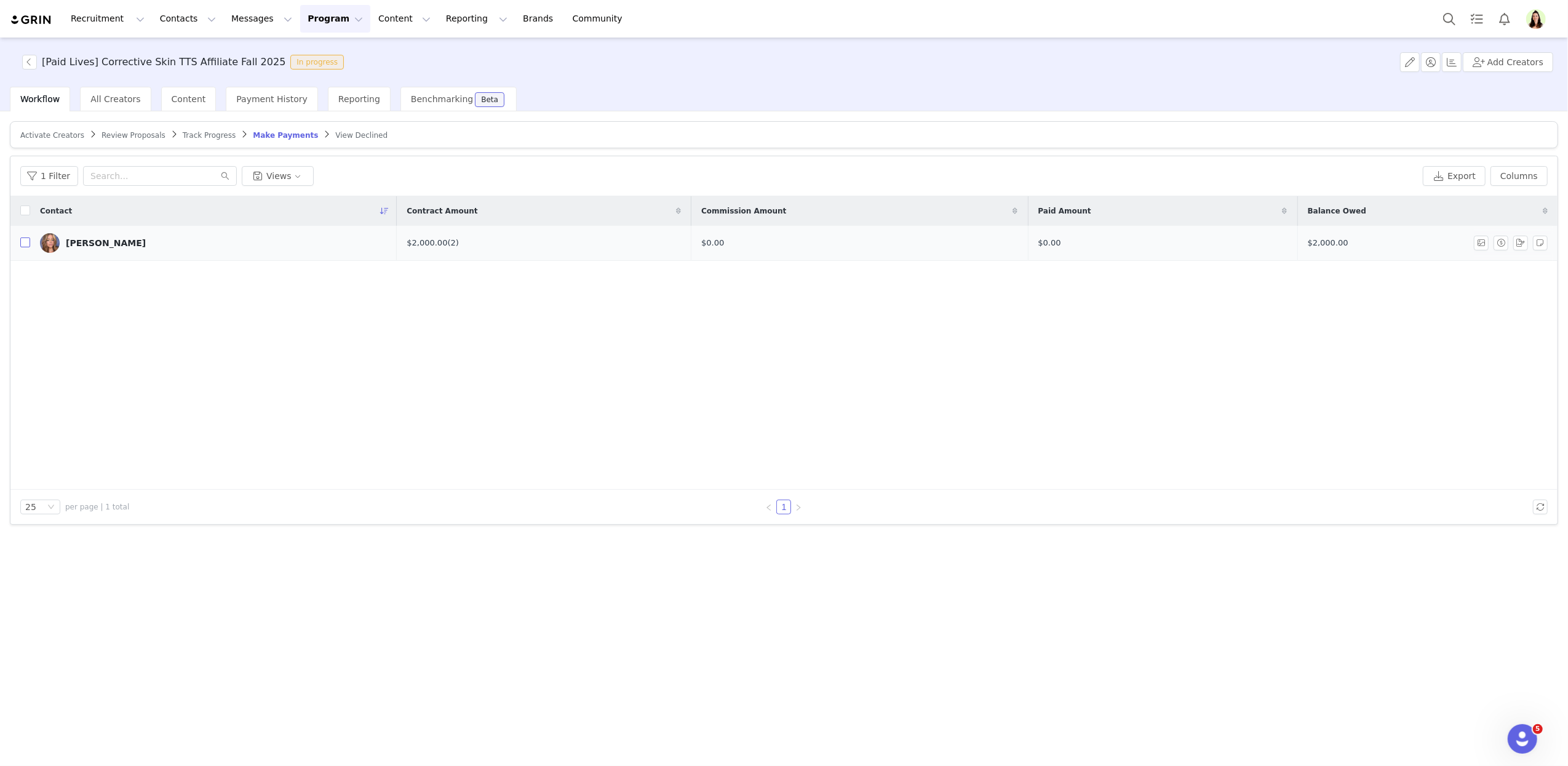
click at [22, 245] on input "checkbox" at bounding box center [25, 242] width 10 height 10
checkbox input "true"
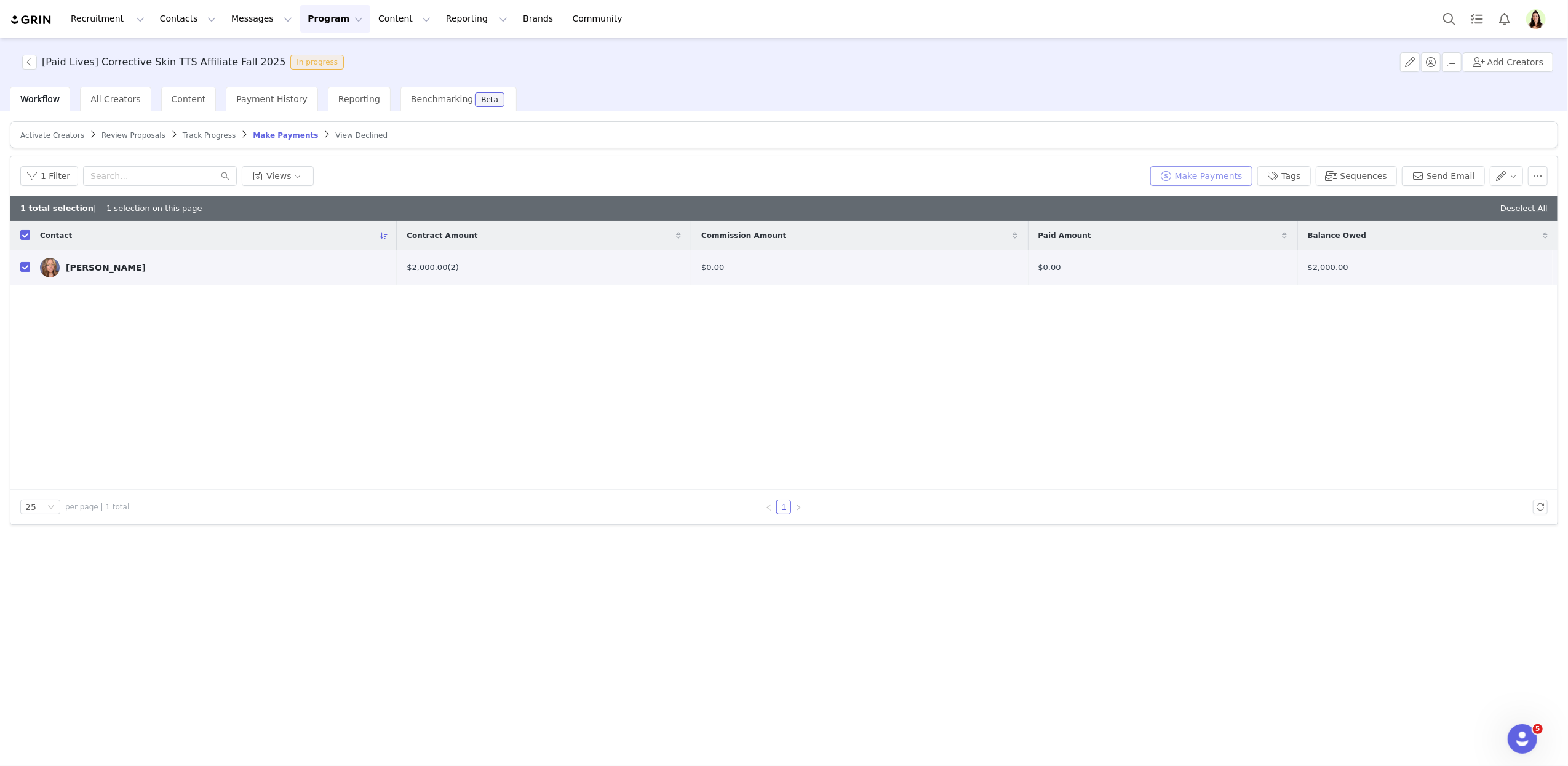
click at [1190, 170] on button "Make Payments" at bounding box center [1201, 176] width 102 height 20
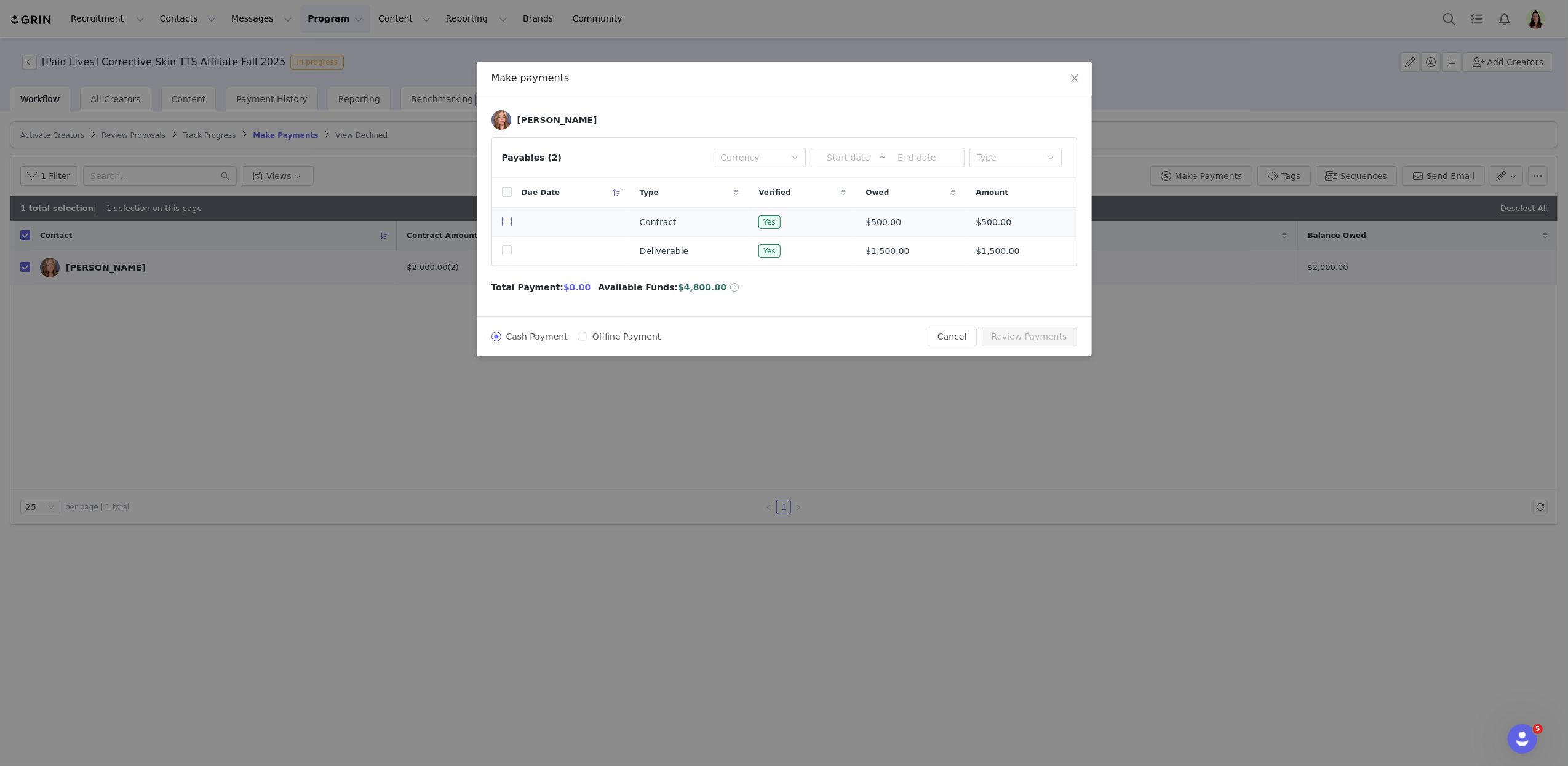
click at [509, 219] on input "checkbox" at bounding box center [506, 221] width 10 height 10
checkbox input "true"
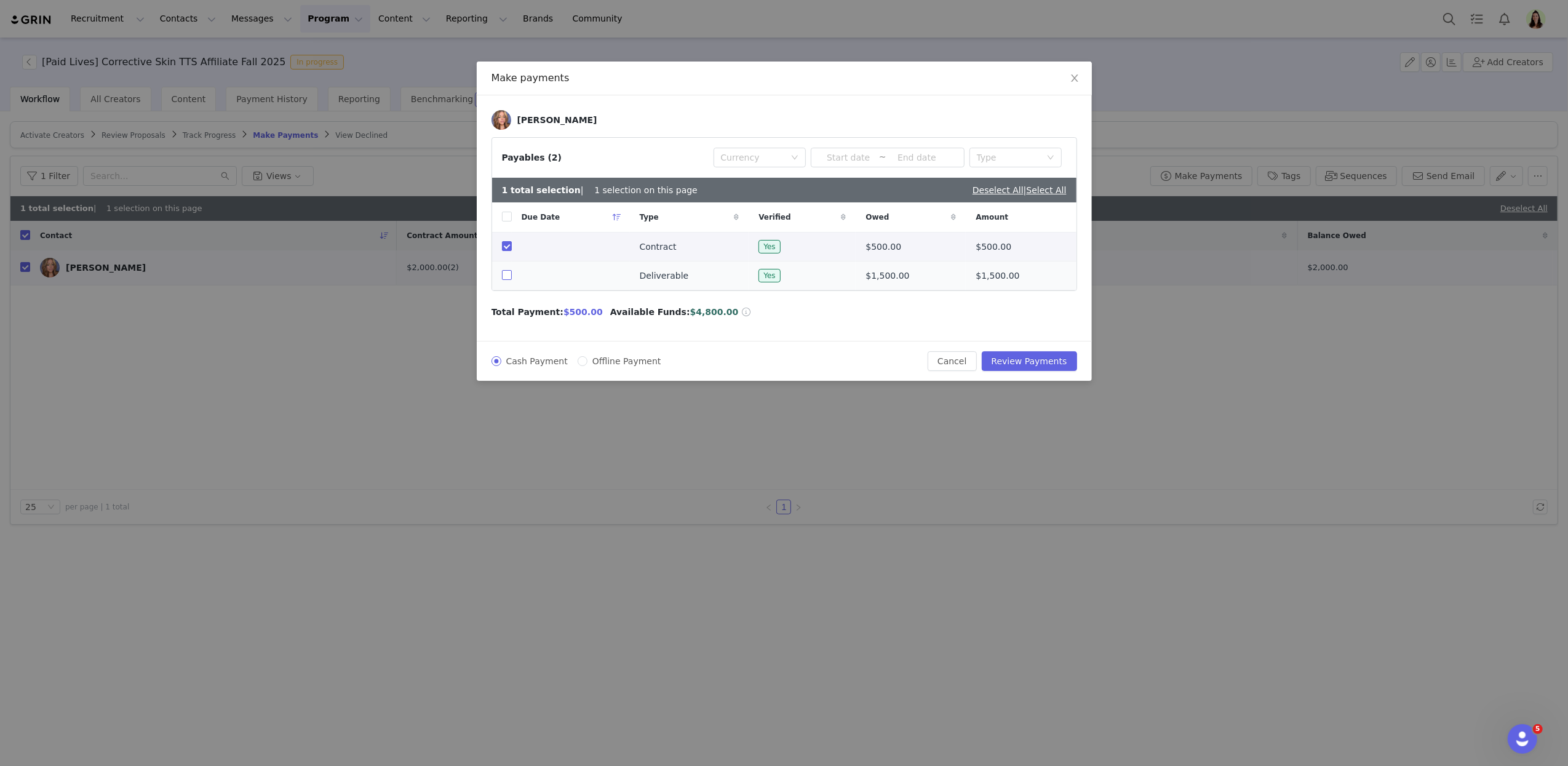
click at [505, 273] on input "checkbox" at bounding box center [506, 275] width 10 height 10
checkbox input "true"
click at [1053, 364] on button "Review Payments" at bounding box center [1028, 361] width 95 height 20
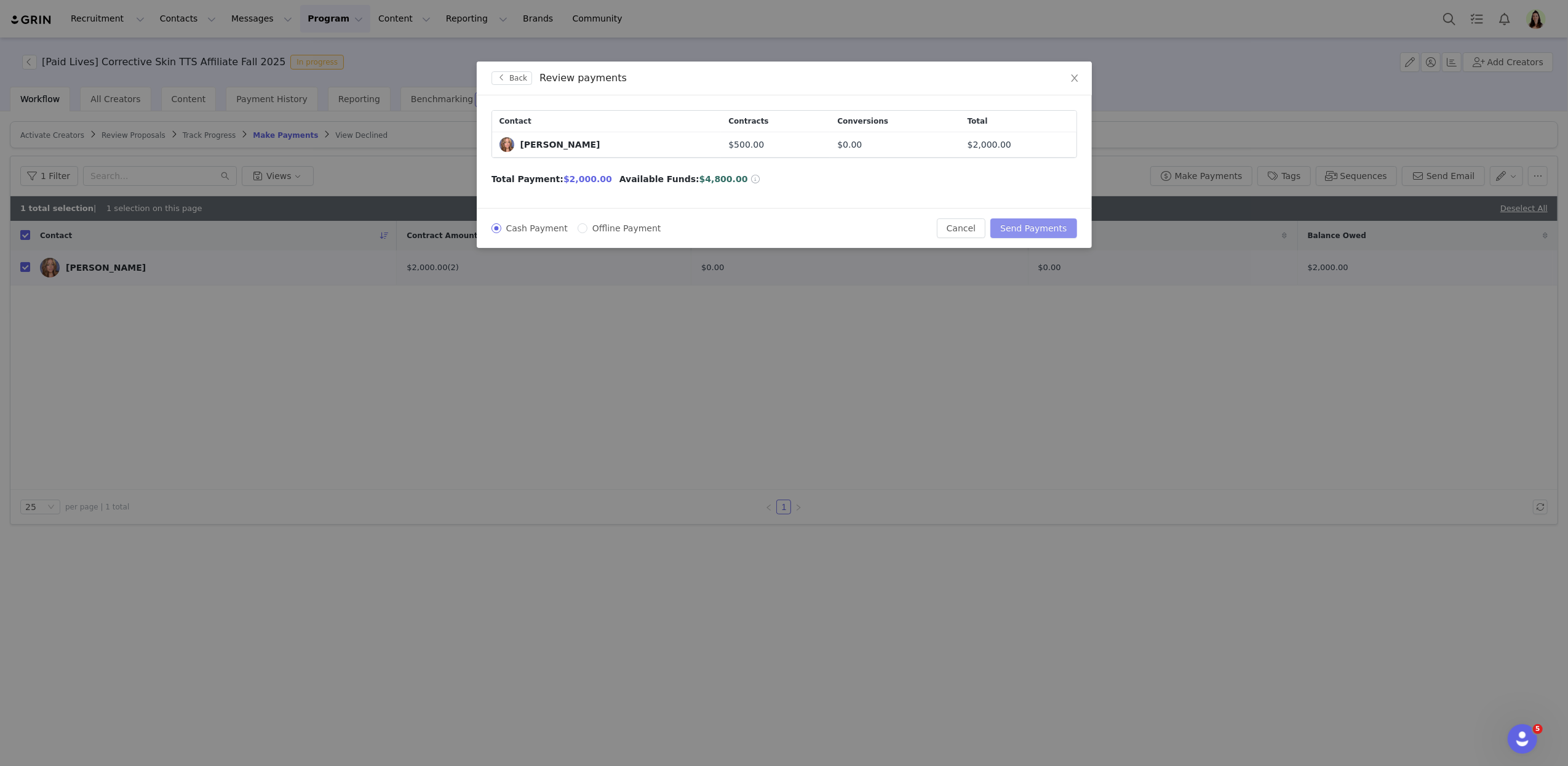
click at [1039, 226] on button "Send Payments" at bounding box center [1033, 228] width 86 height 20
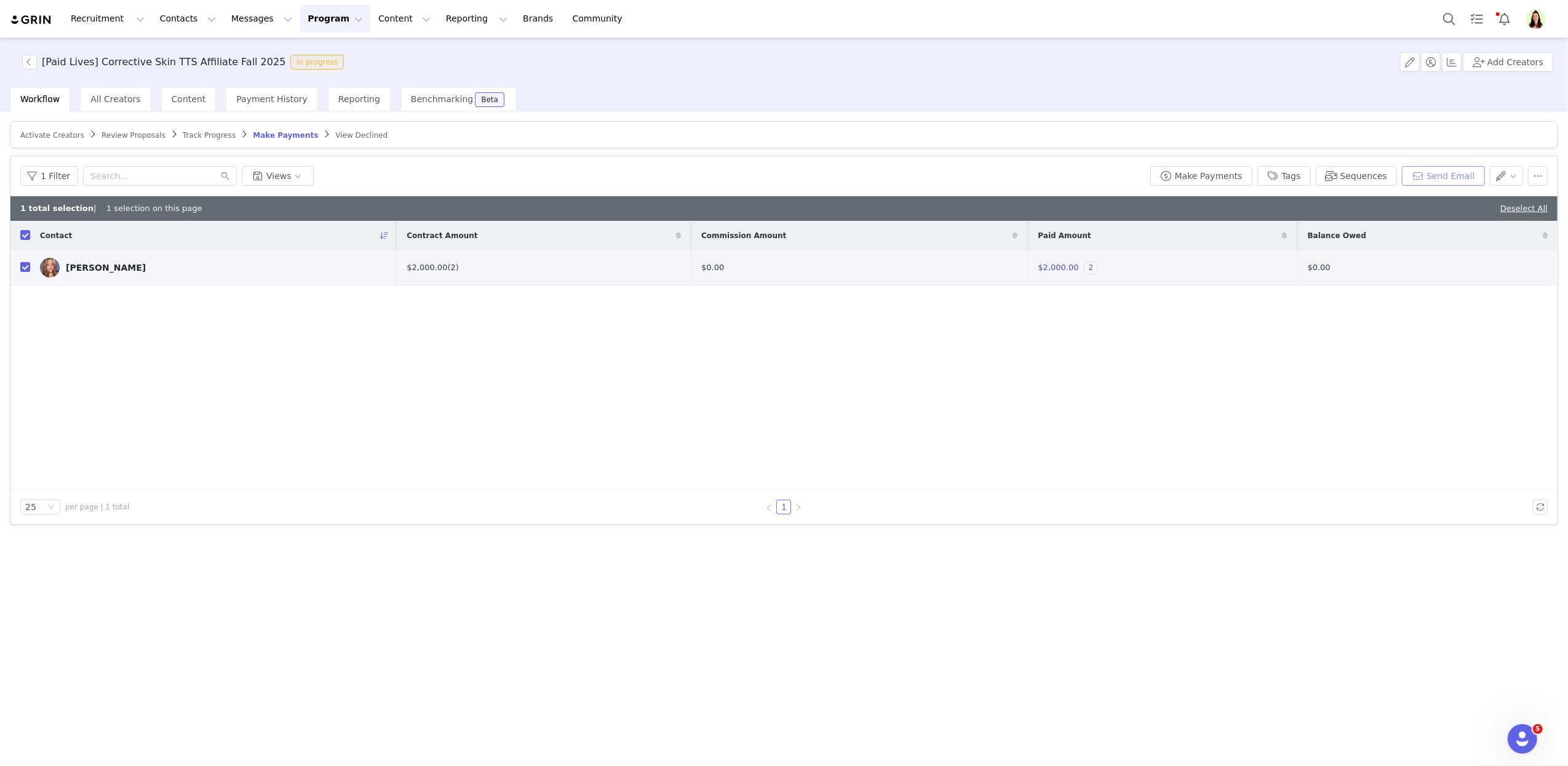
click at [1430, 181] on button "Send Email" at bounding box center [1443, 176] width 83 height 20
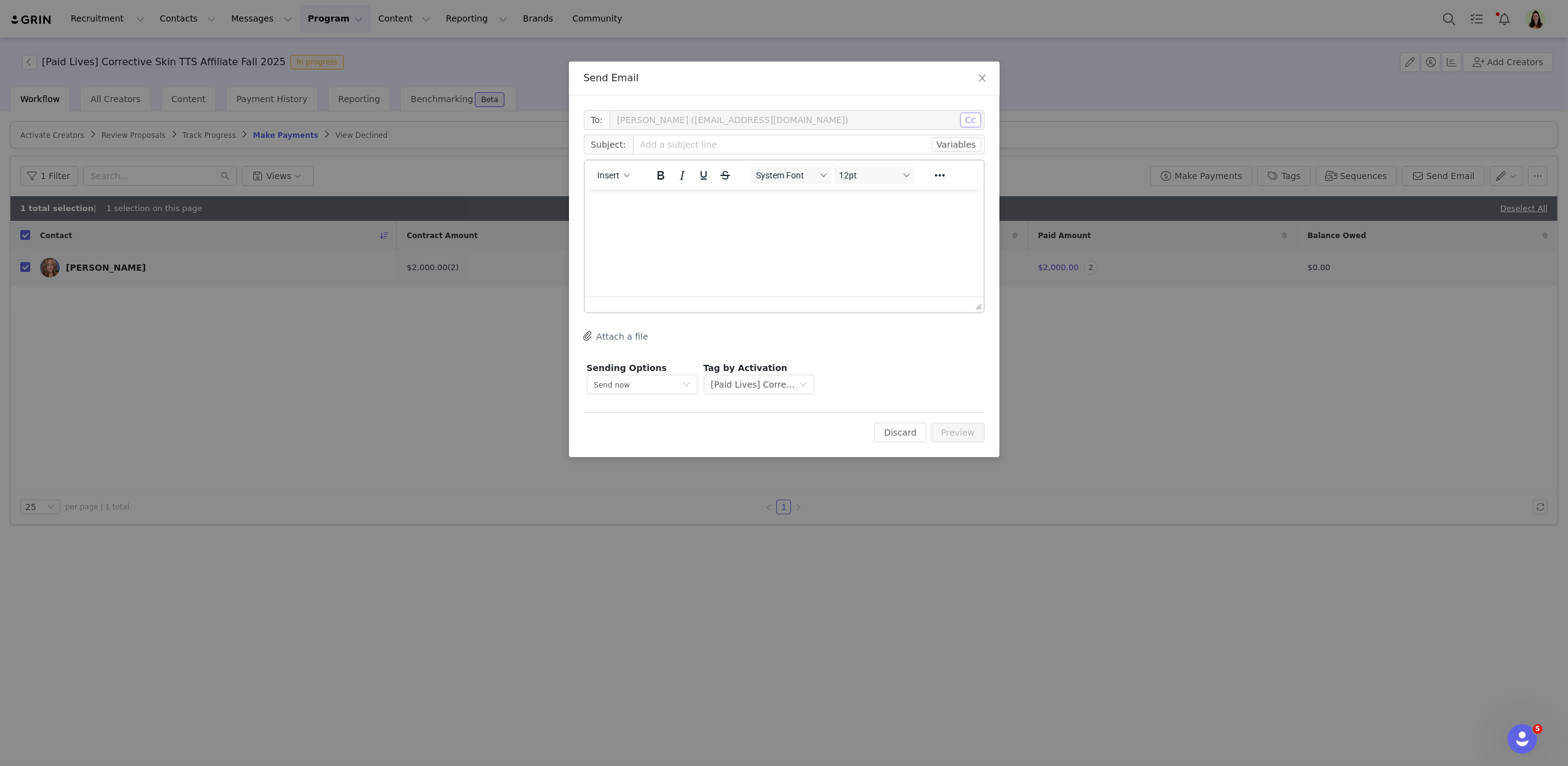
click at [967, 117] on button "Cc" at bounding box center [970, 120] width 21 height 15
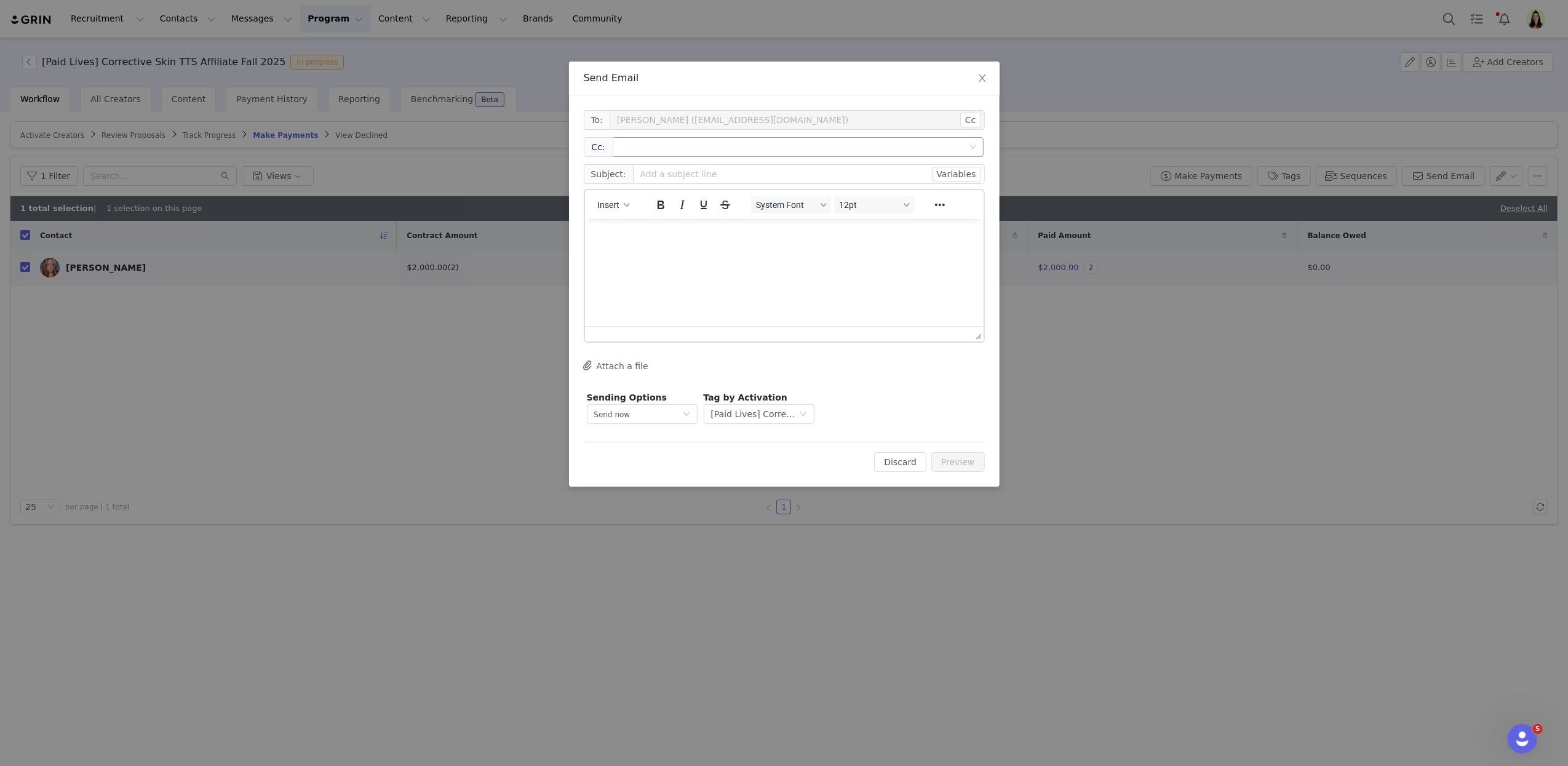
click at [657, 153] on div at bounding box center [793, 147] width 355 height 18
paste input "kbrown@correctiveskin.com"
type input "kbrown@correctiveskin.com"
click at [671, 172] on input "text" at bounding box center [809, 174] width 352 height 20
type input "Corrective Skin x Cherie Gyllenswan_Live Collaboration"
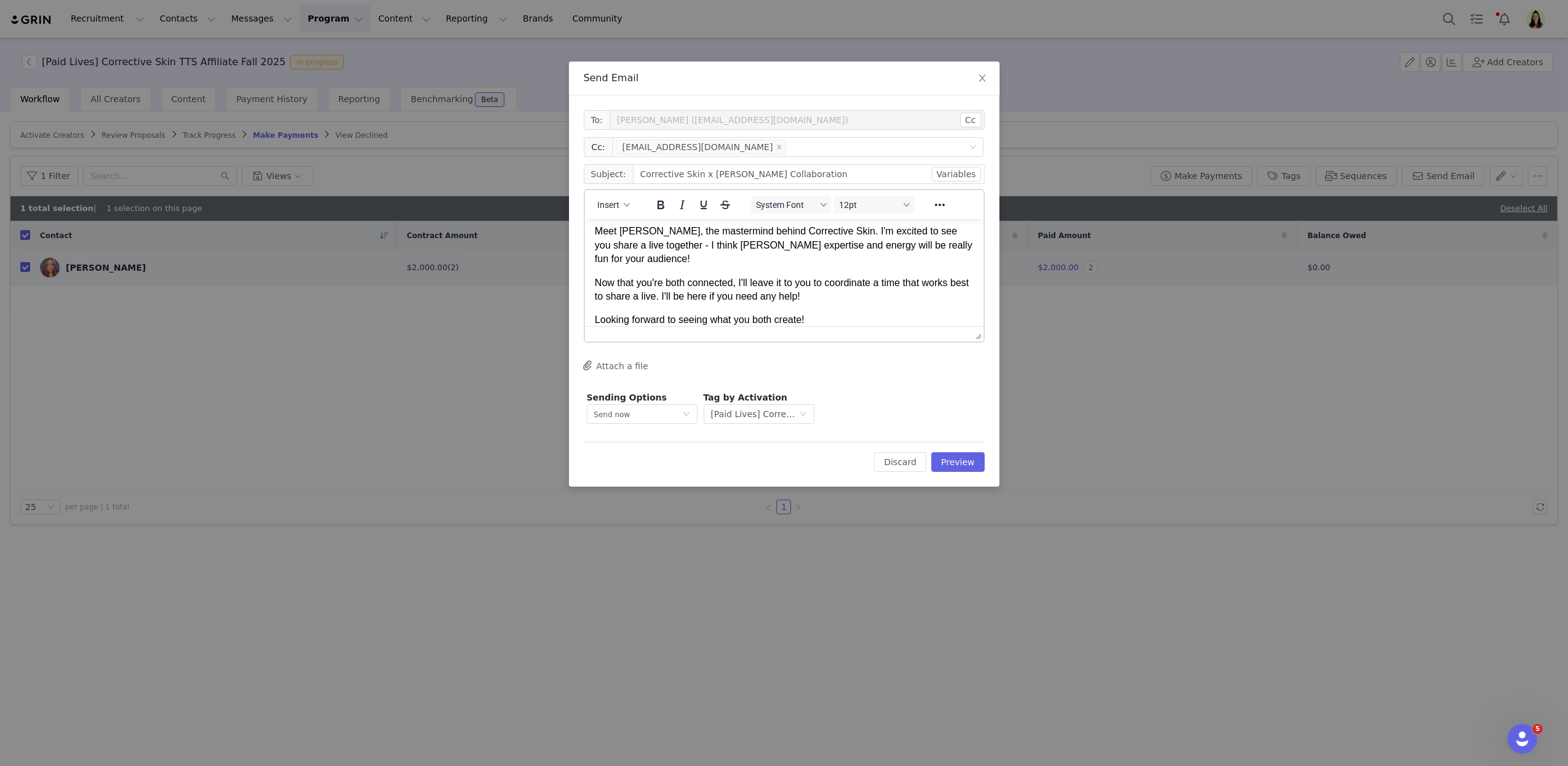
scroll to position [51, 0]
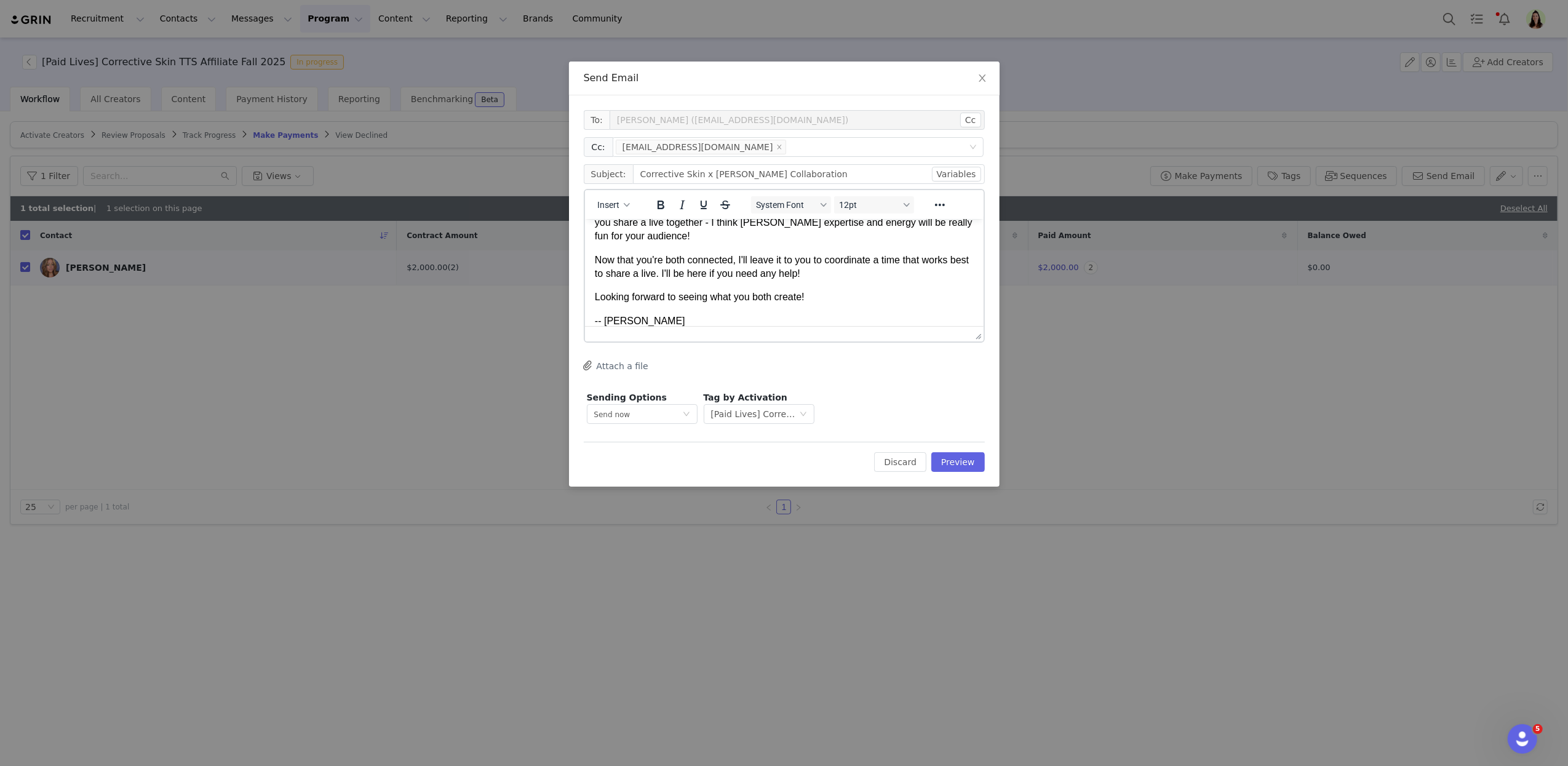
click at [888, 269] on p "Now that you're both connected, I'll leave it to you to coordinate a time that …" at bounding box center [783, 267] width 379 height 28
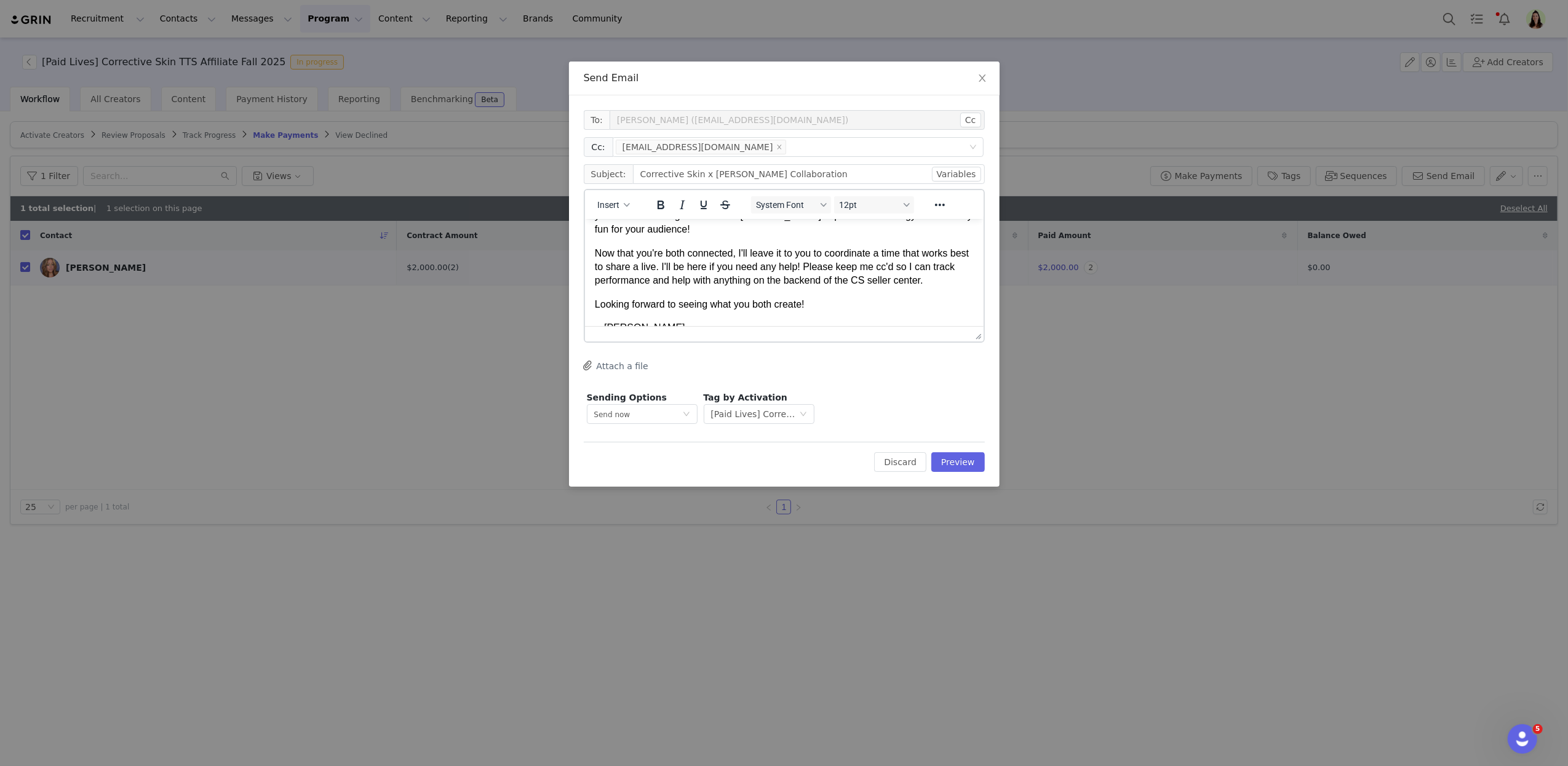
scroll to position [74, 0]
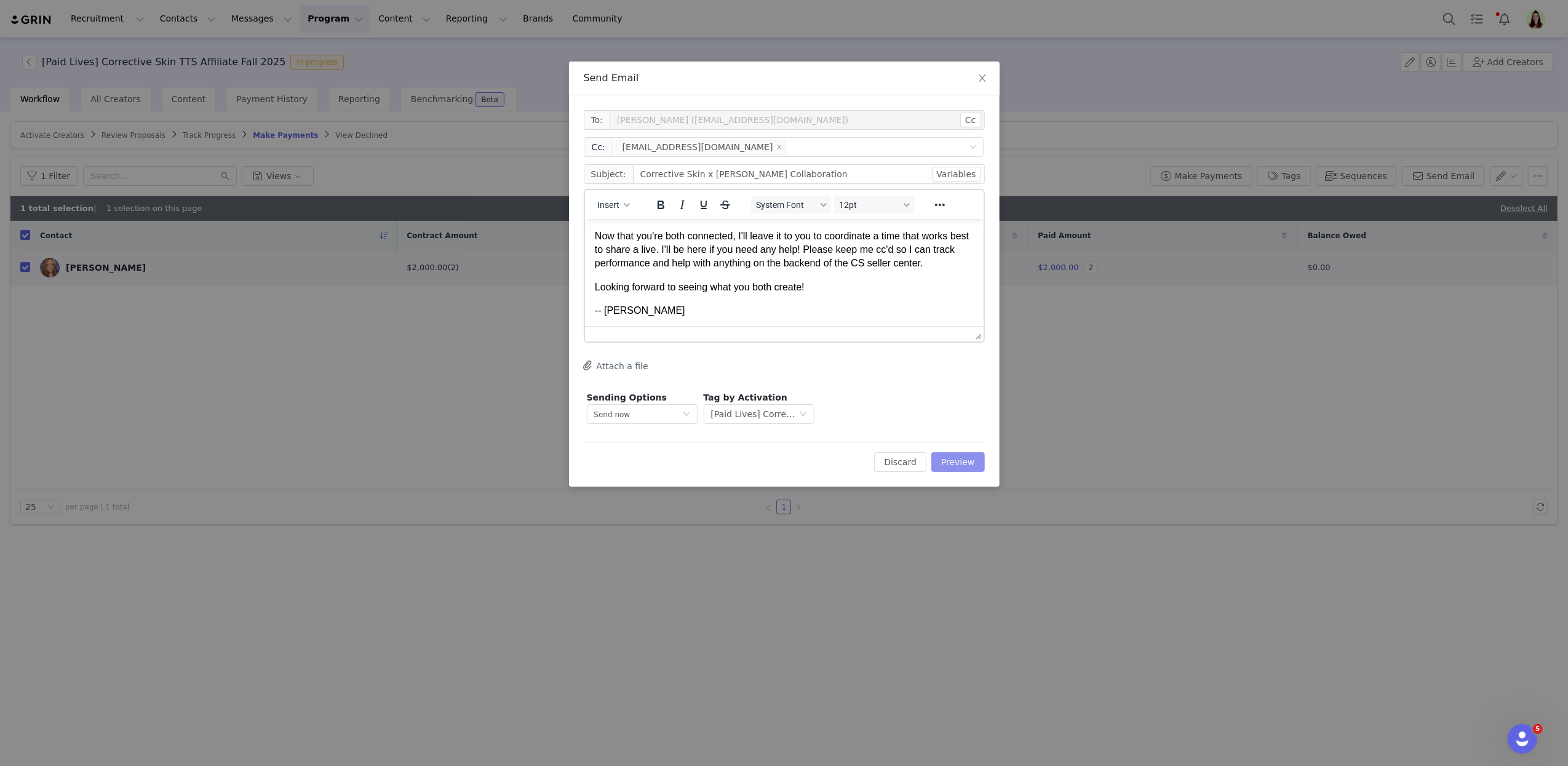
click at [979, 468] on button "Preview" at bounding box center [958, 462] width 54 height 20
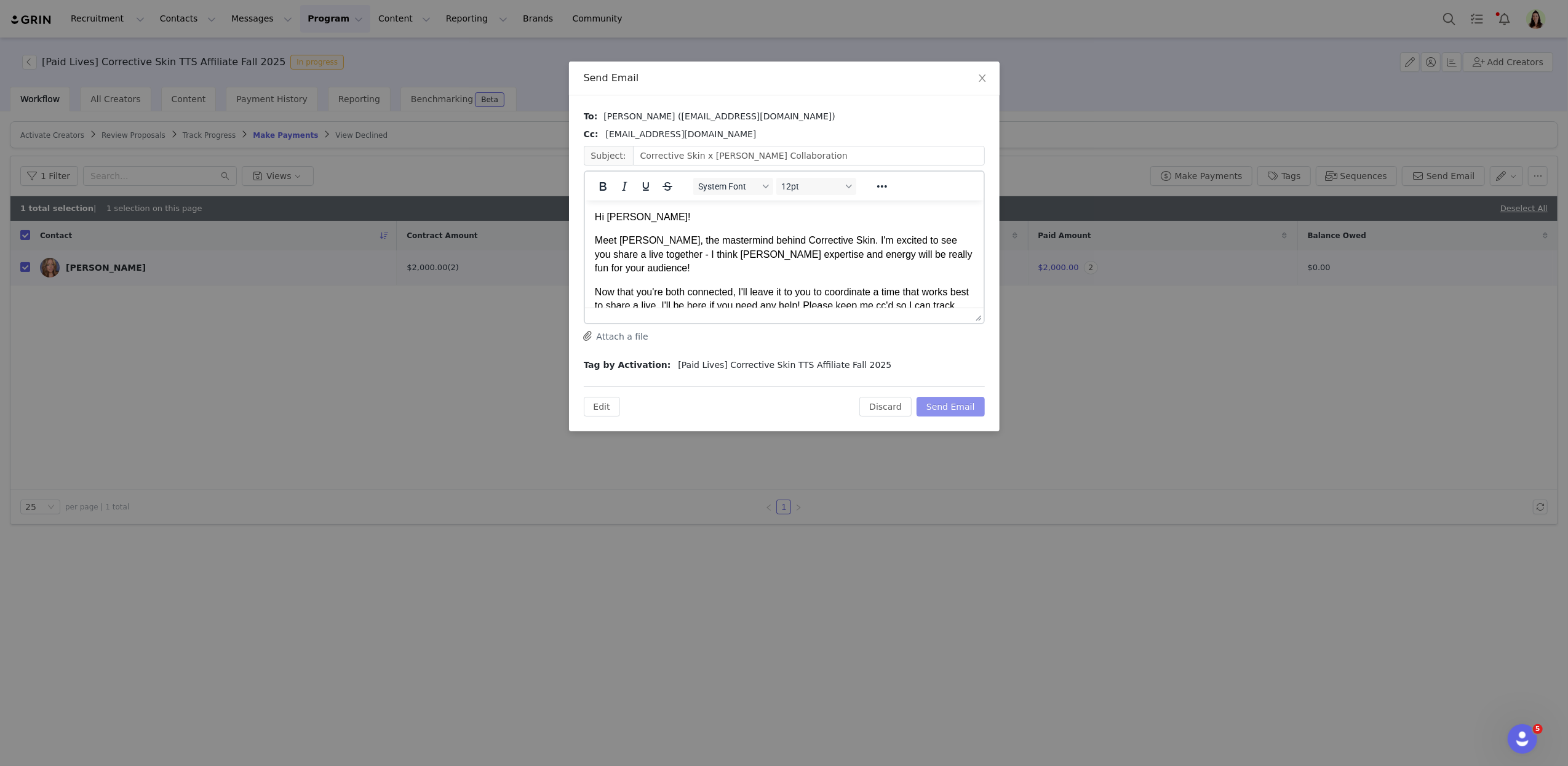
scroll to position [0, 0]
click at [961, 411] on button "Send Email" at bounding box center [950, 407] width 68 height 20
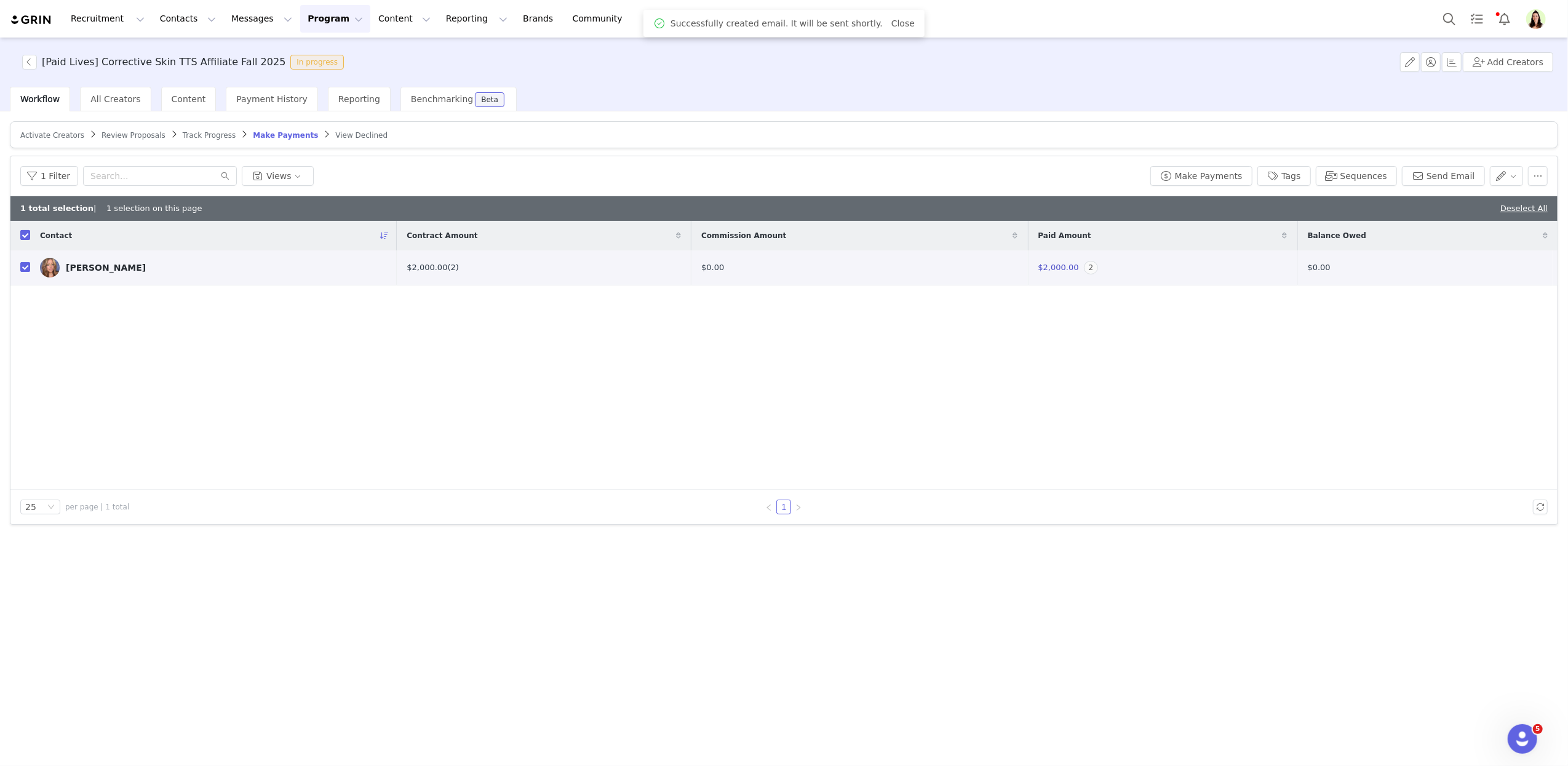
click at [27, 235] on input "checkbox" at bounding box center [25, 234] width 10 height 10
checkbox input "false"
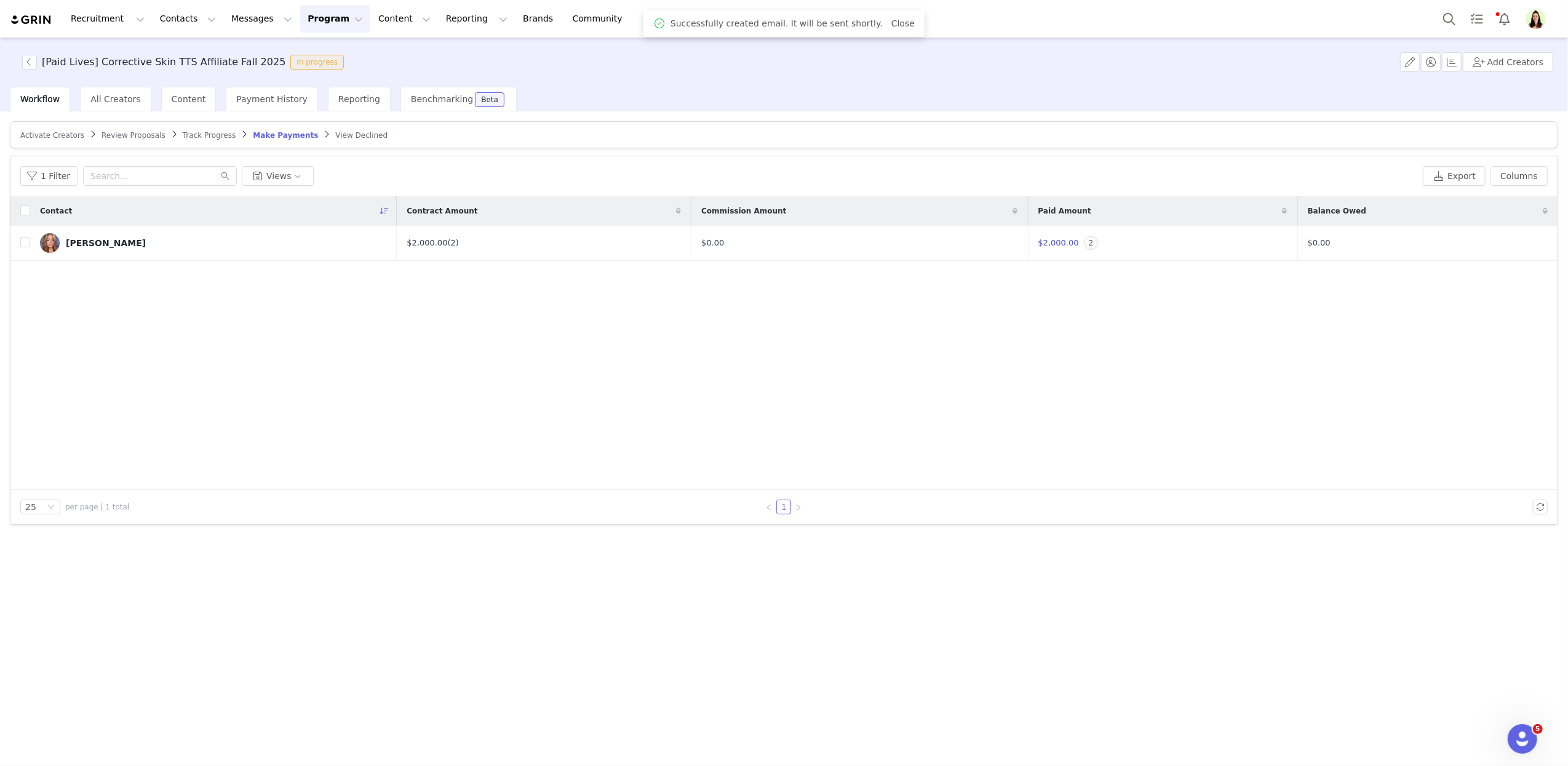
drag, startPoint x: 350, startPoint y: 456, endPoint x: 359, endPoint y: 432, distance: 25.6
click at [351, 456] on div "Contact Contract Amount Commission Amount Paid Amount Balance Owed Cherie Gylle…" at bounding box center [783, 343] width 1547 height 294
click at [320, 16] on button "Program Program" at bounding box center [335, 19] width 70 height 28
click at [316, 61] on p "Activations" at bounding box center [314, 55] width 47 height 13
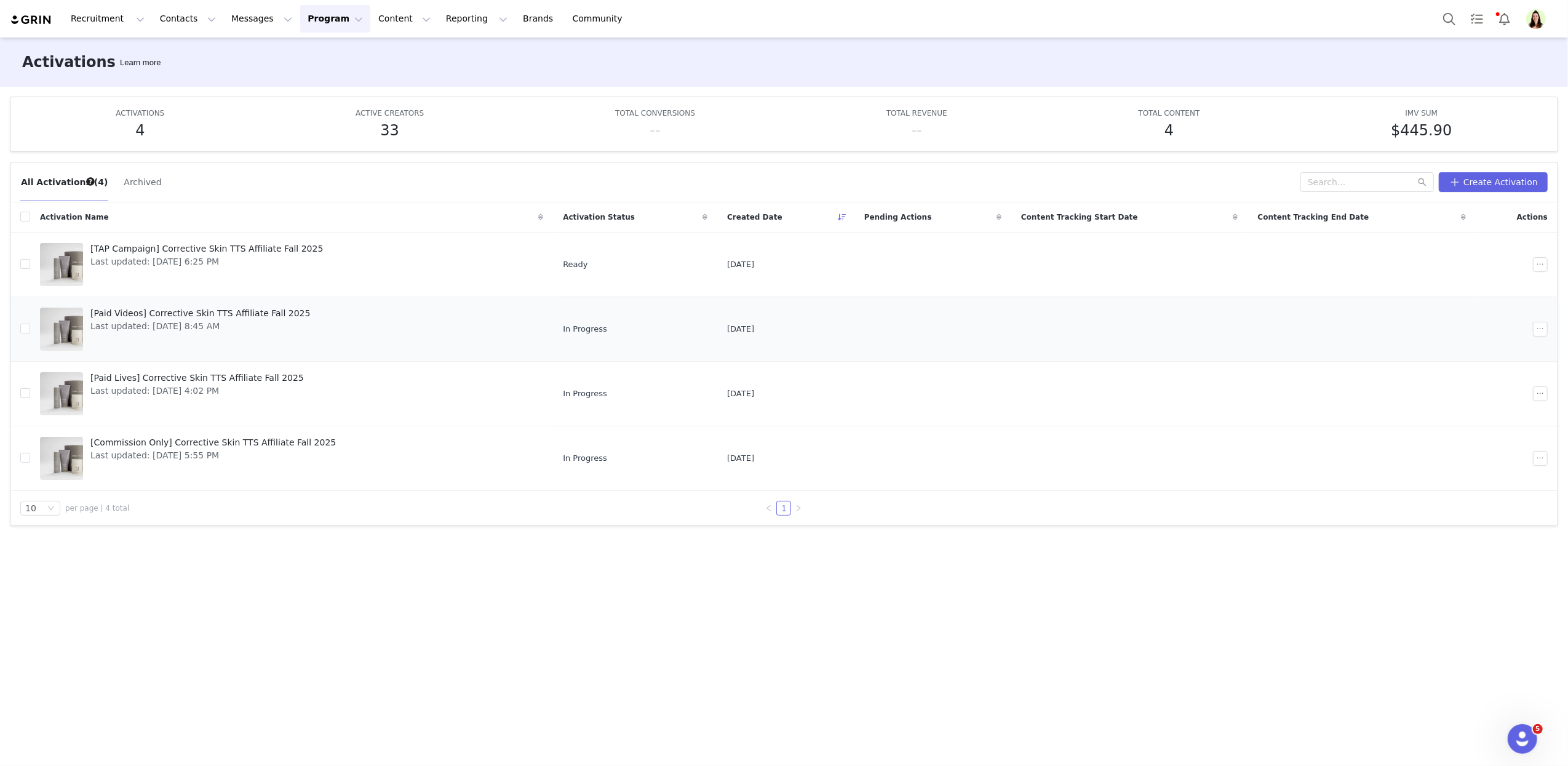
click at [167, 320] on span "Last updated: Aug 18, 2025 8:45 AM" at bounding box center [200, 326] width 219 height 13
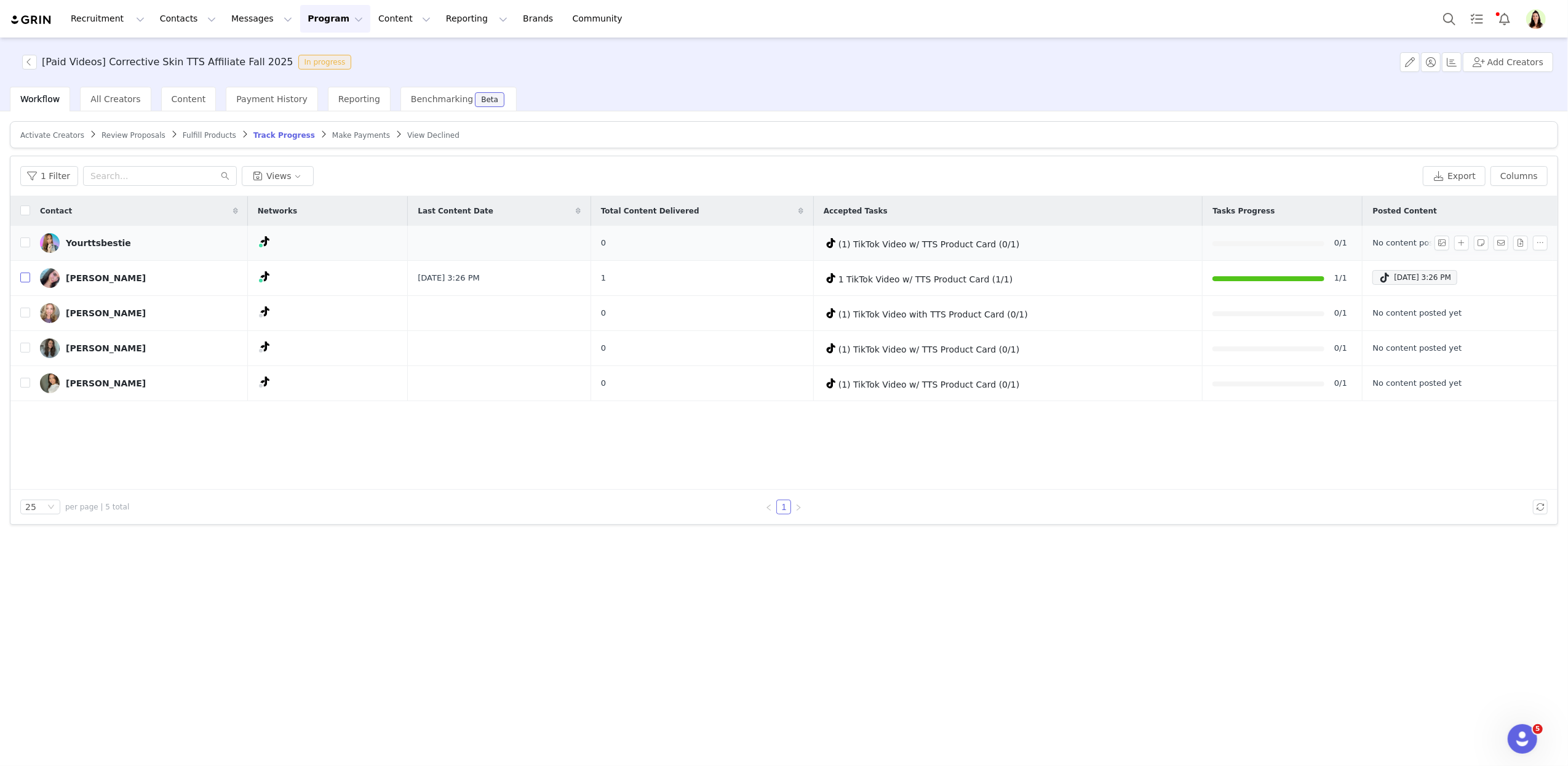
click at [27, 278] on input "checkbox" at bounding box center [25, 277] width 10 height 10
checkbox input "true"
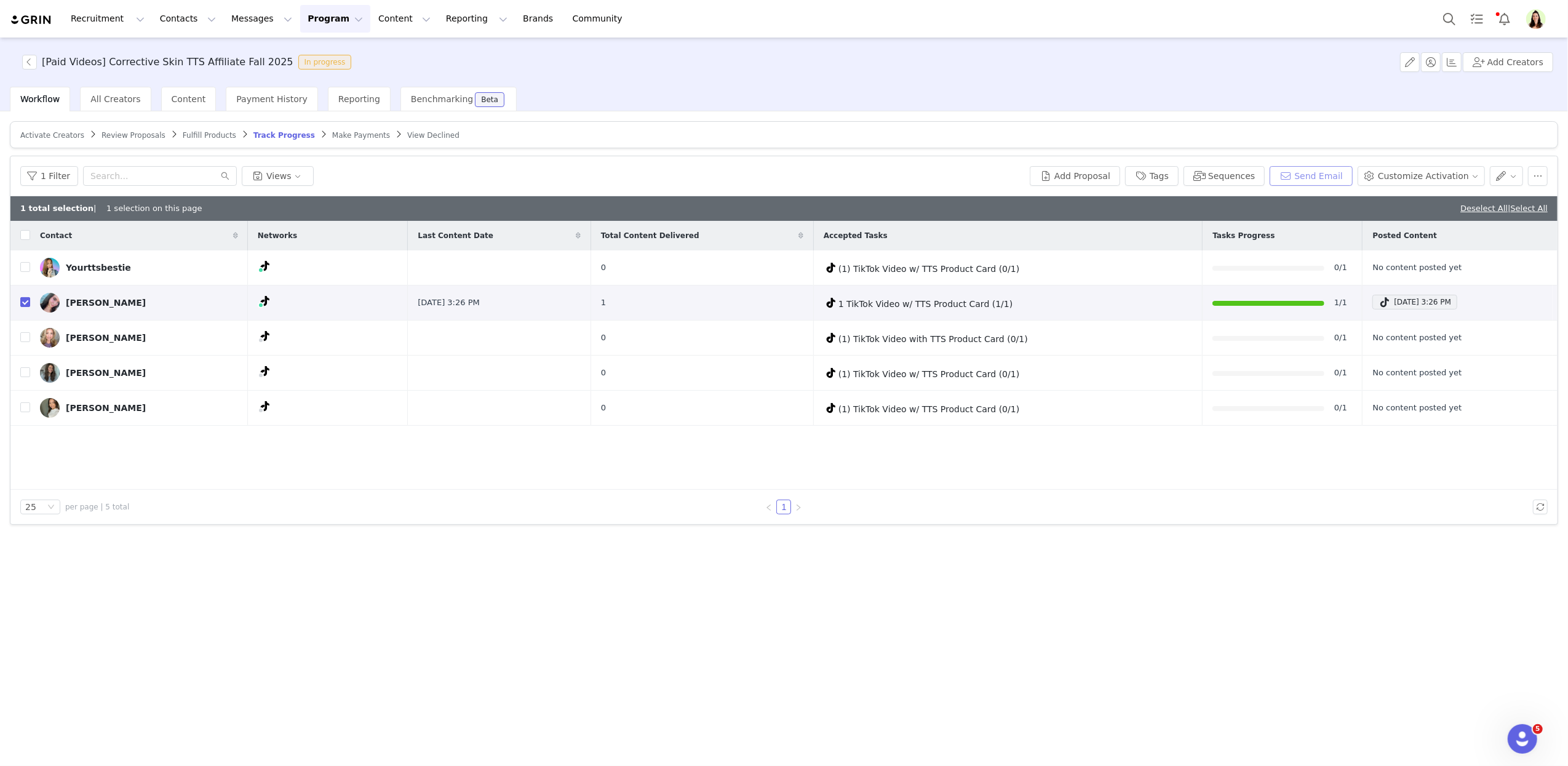
click at [1318, 183] on button "Send Email" at bounding box center [1310, 176] width 83 height 20
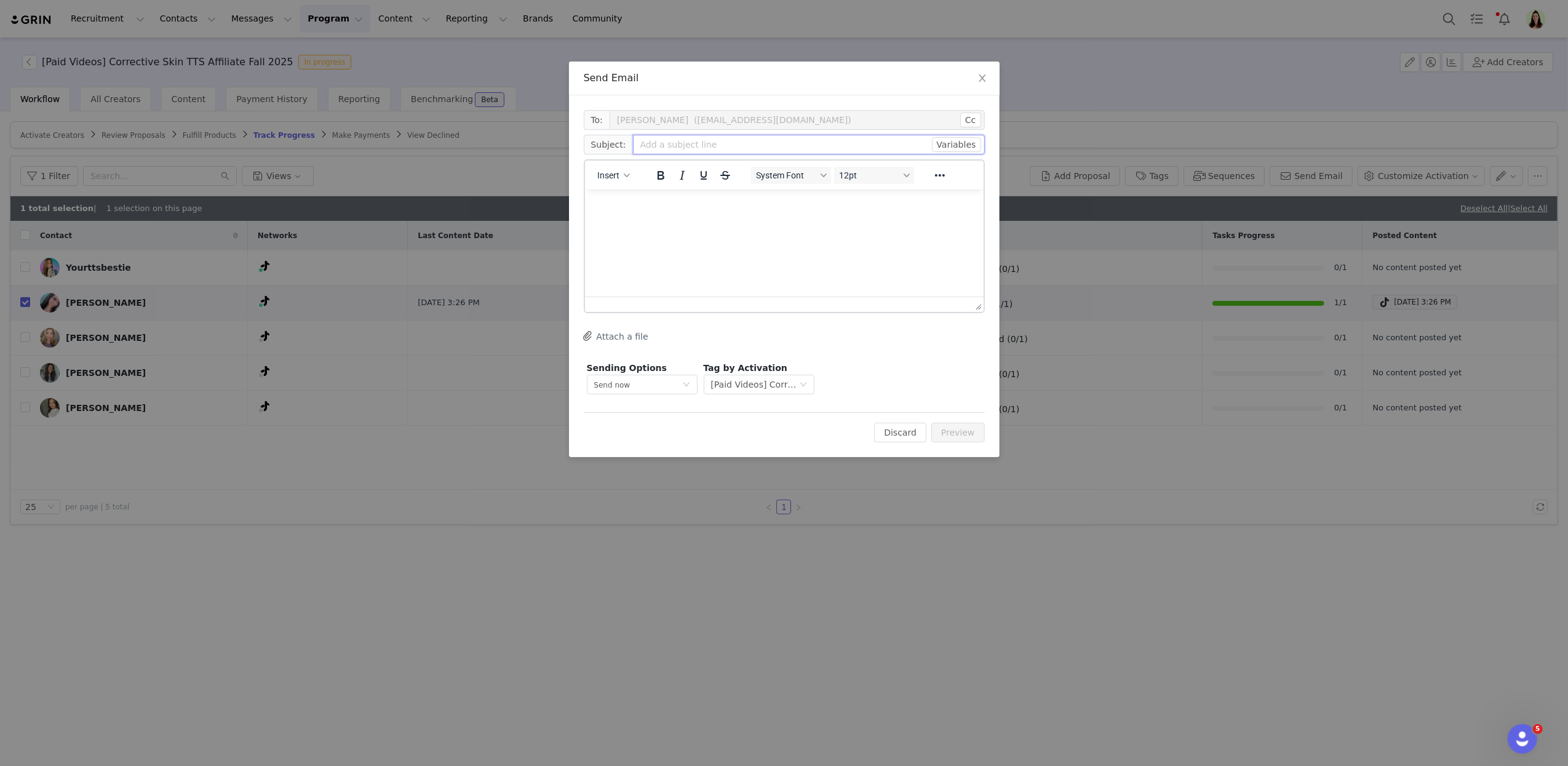
click at [644, 145] on input "text" at bounding box center [809, 144] width 352 height 20
type input "Featured Content Request"
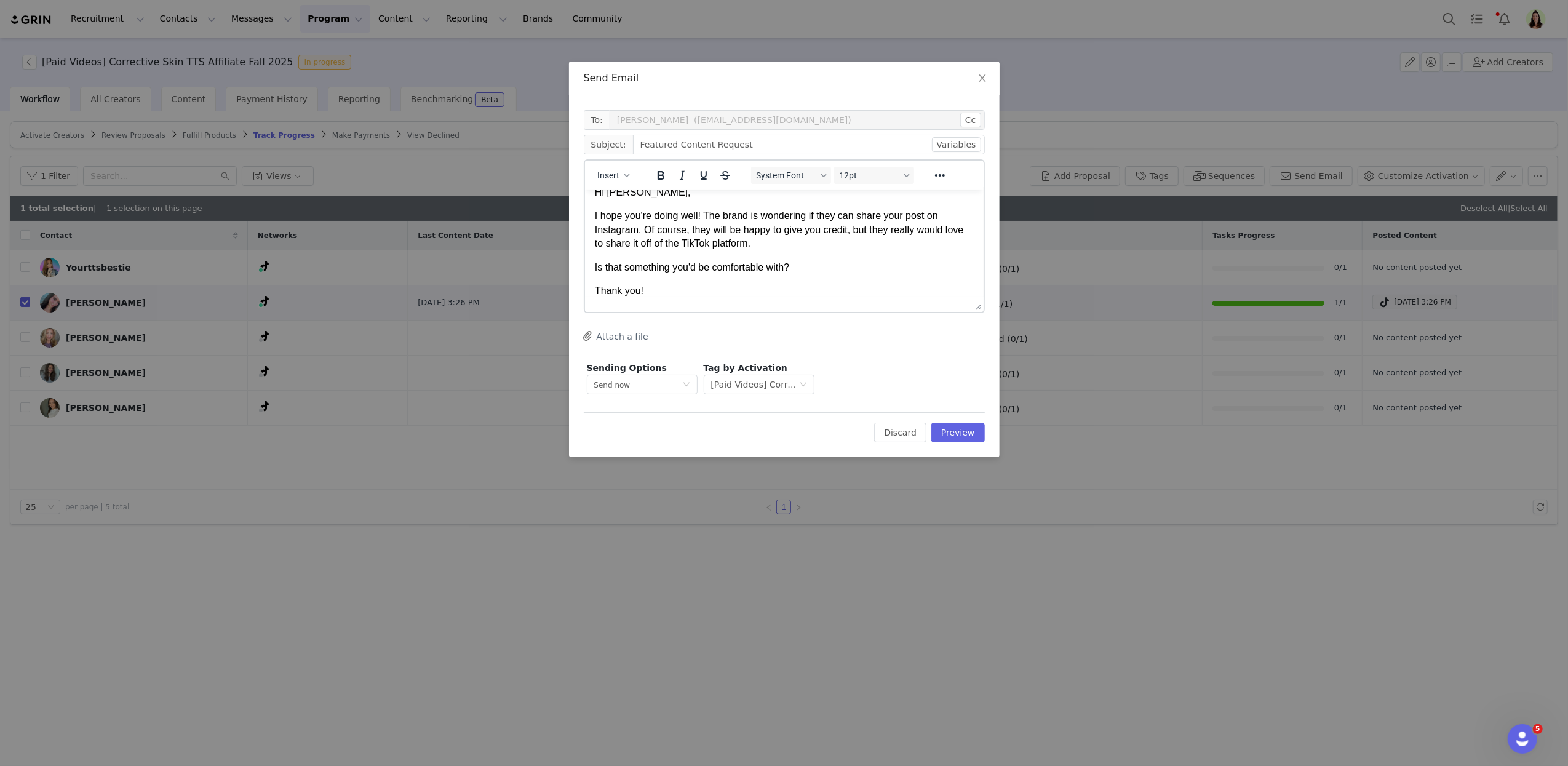
scroll to position [38, 0]
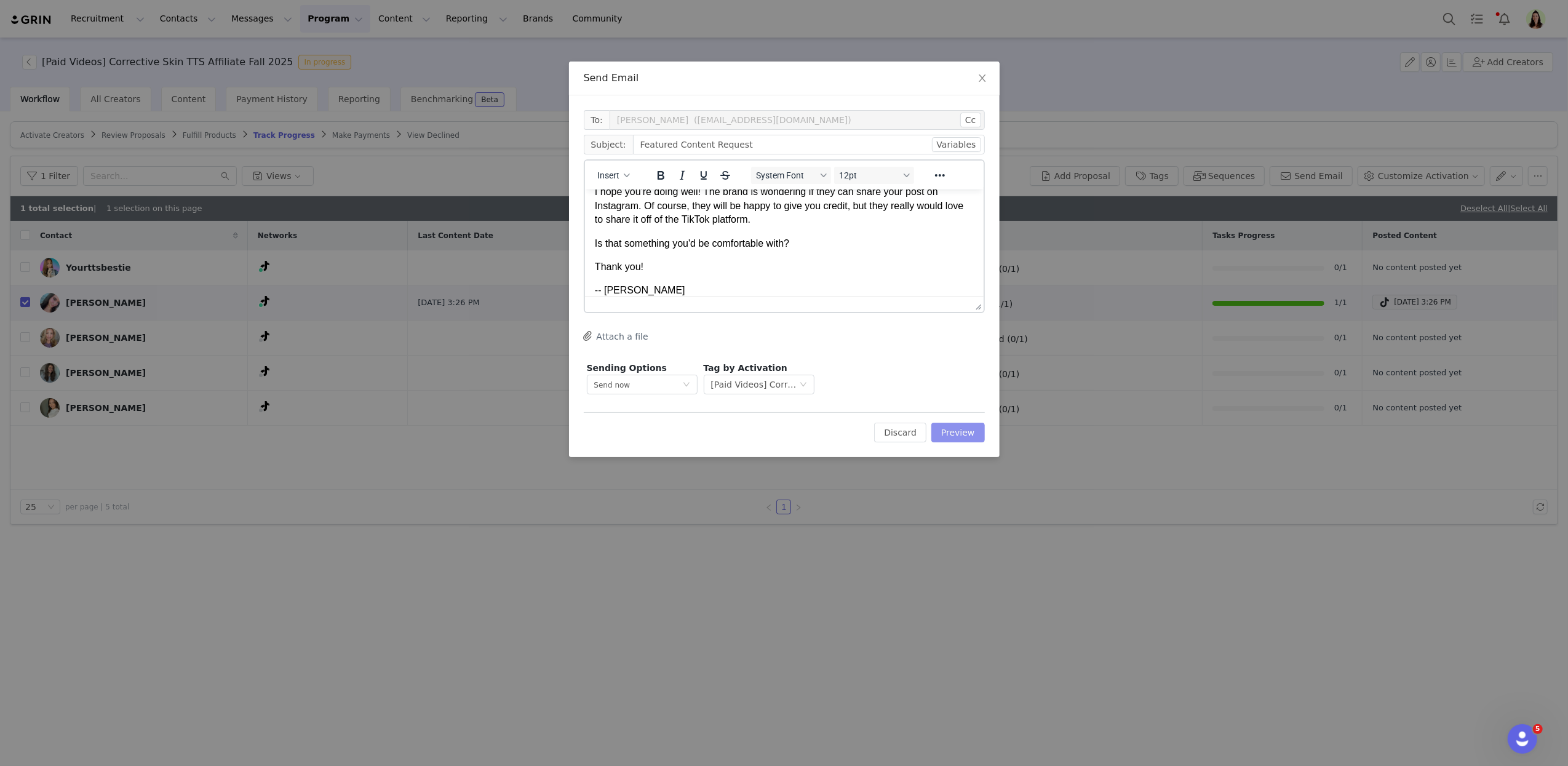
click at [959, 426] on button "Preview" at bounding box center [958, 432] width 54 height 20
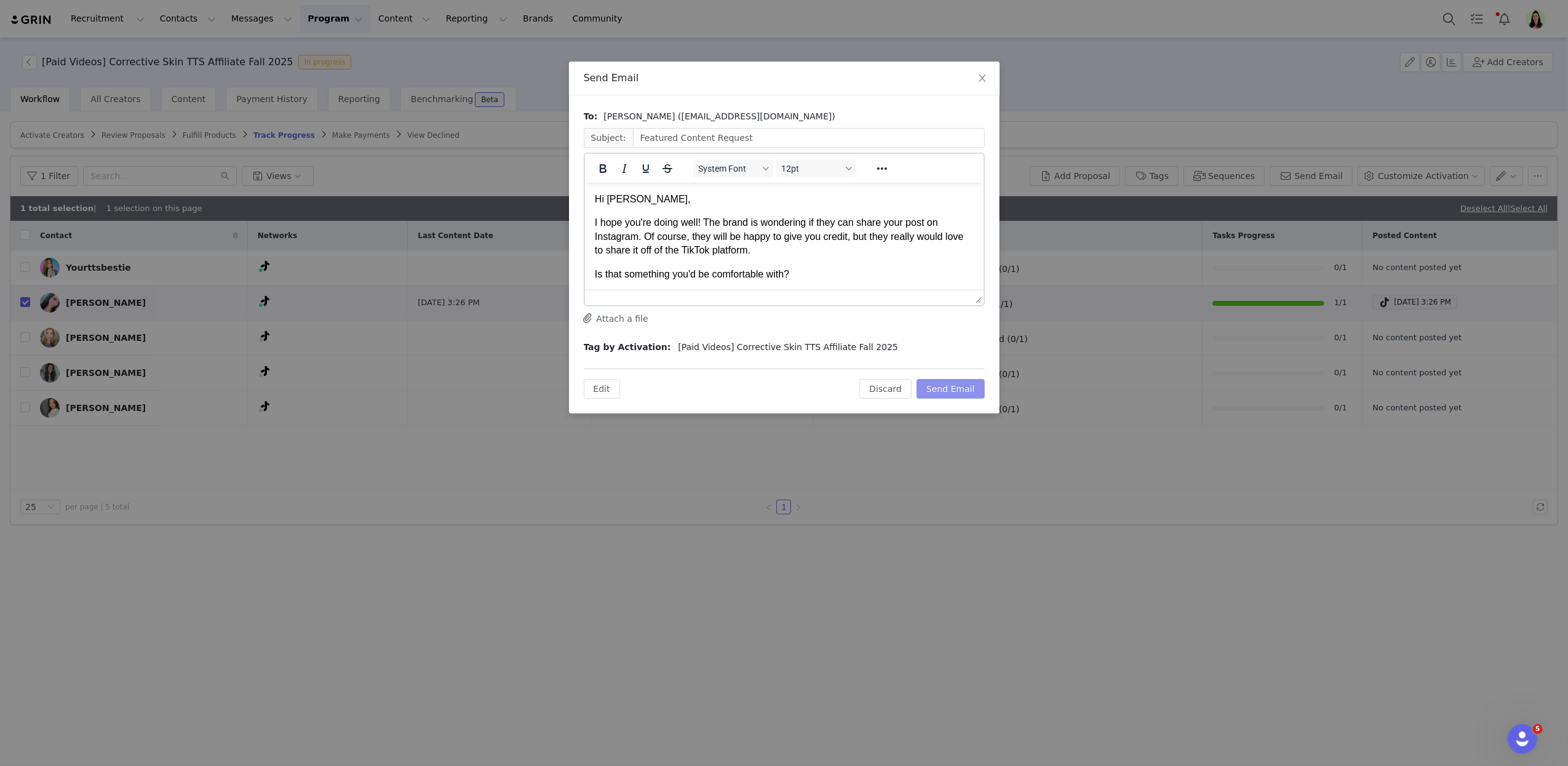
scroll to position [0, 0]
click at [962, 385] on button "Send Email" at bounding box center [950, 389] width 68 height 20
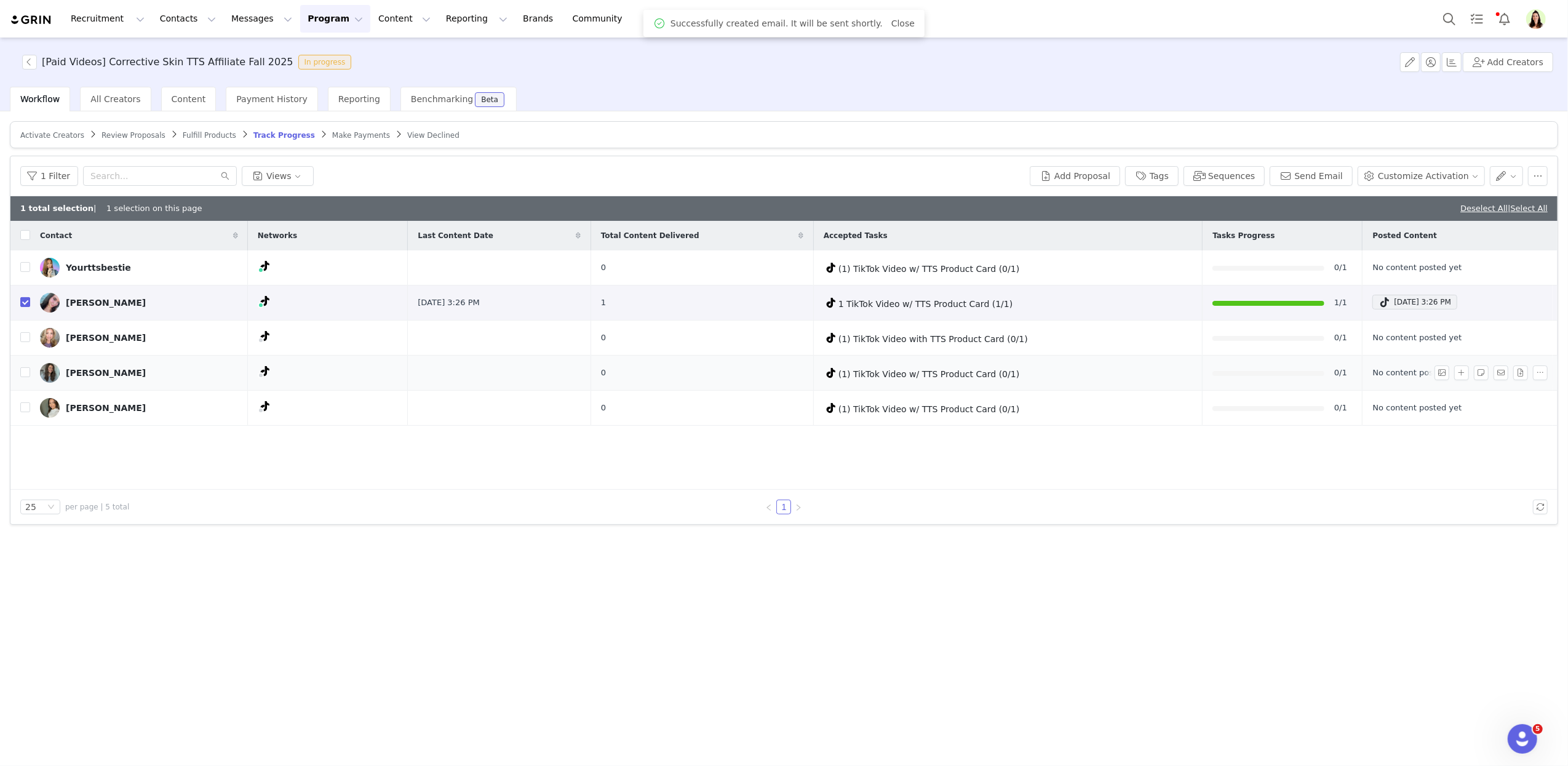
drag, startPoint x: 503, startPoint y: 454, endPoint x: 325, endPoint y: 387, distance: 190.2
click at [503, 454] on div "Contact Networks Last Content Date Total Content Delivered Accepted Tasks Tasks…" at bounding box center [783, 355] width 1547 height 269
click at [29, 305] on input "checkbox" at bounding box center [25, 302] width 10 height 10
checkbox input "false"
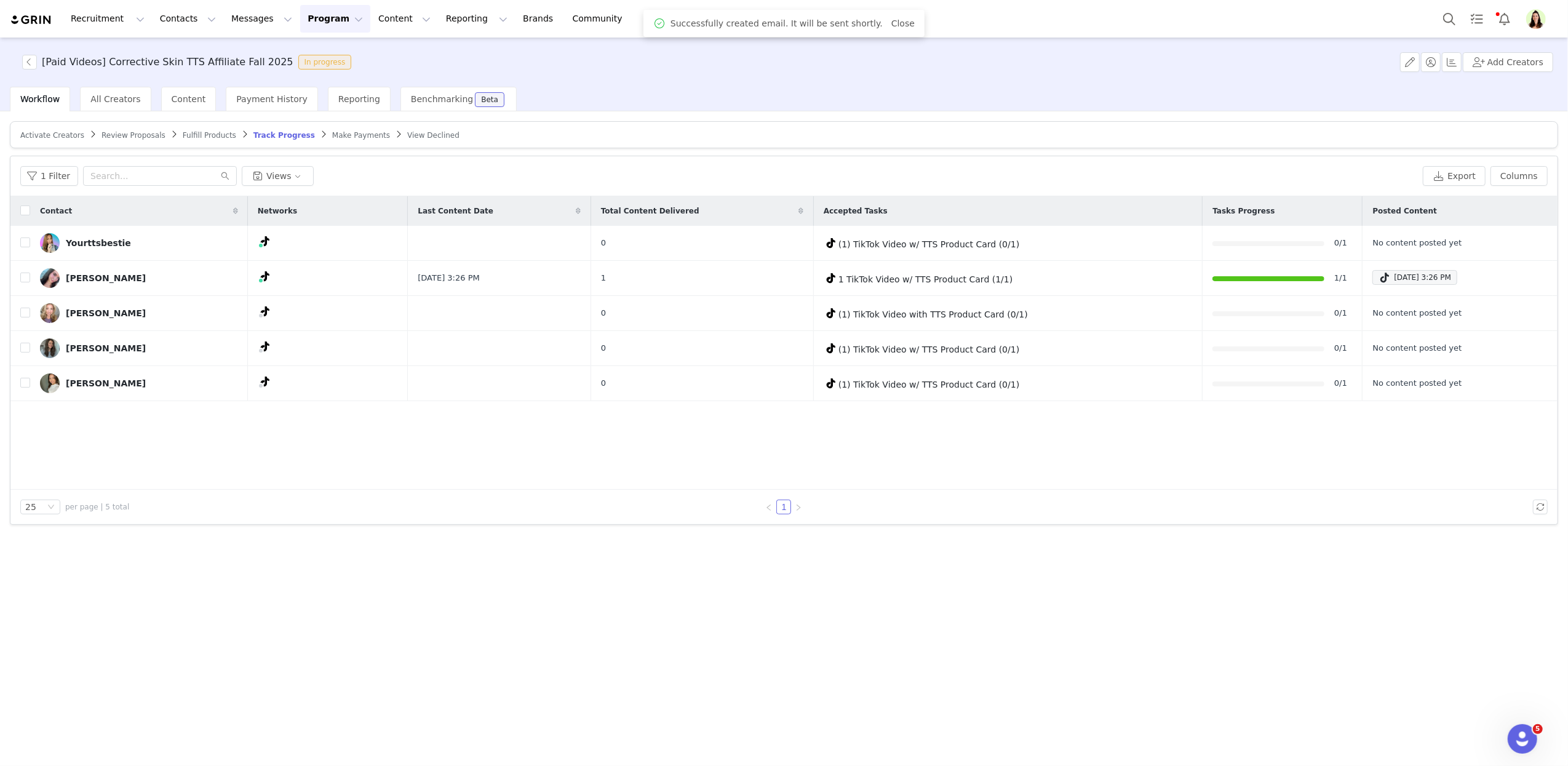
click at [469, 474] on div "Contact Networks Last Content Date Total Content Delivered Accepted Tasks Tasks…" at bounding box center [783, 343] width 1547 height 294
click at [261, 242] on icon at bounding box center [265, 241] width 9 height 10
click at [1455, 245] on button "button" at bounding box center [1461, 243] width 15 height 15
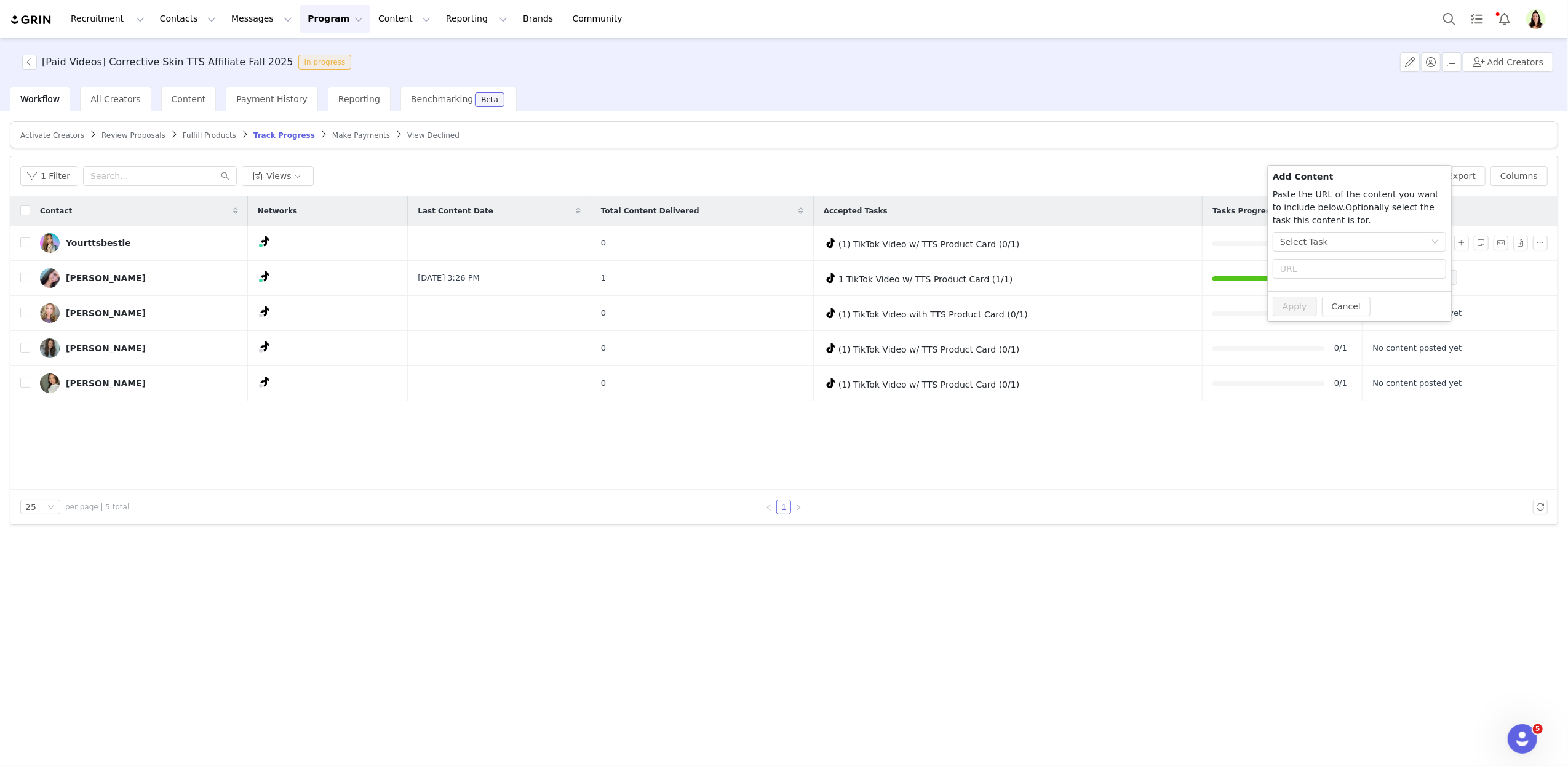
click at [1292, 282] on div at bounding box center [1360, 271] width 174 height 24
click at [1298, 274] on input "text" at bounding box center [1360, 269] width 174 height 20
paste input "https://www.tiktok.com/@yourttsbestie/video/7543043980829658398"
type input "https://www.tiktok.com/@yourttsbestie/video/7543043980829658398"
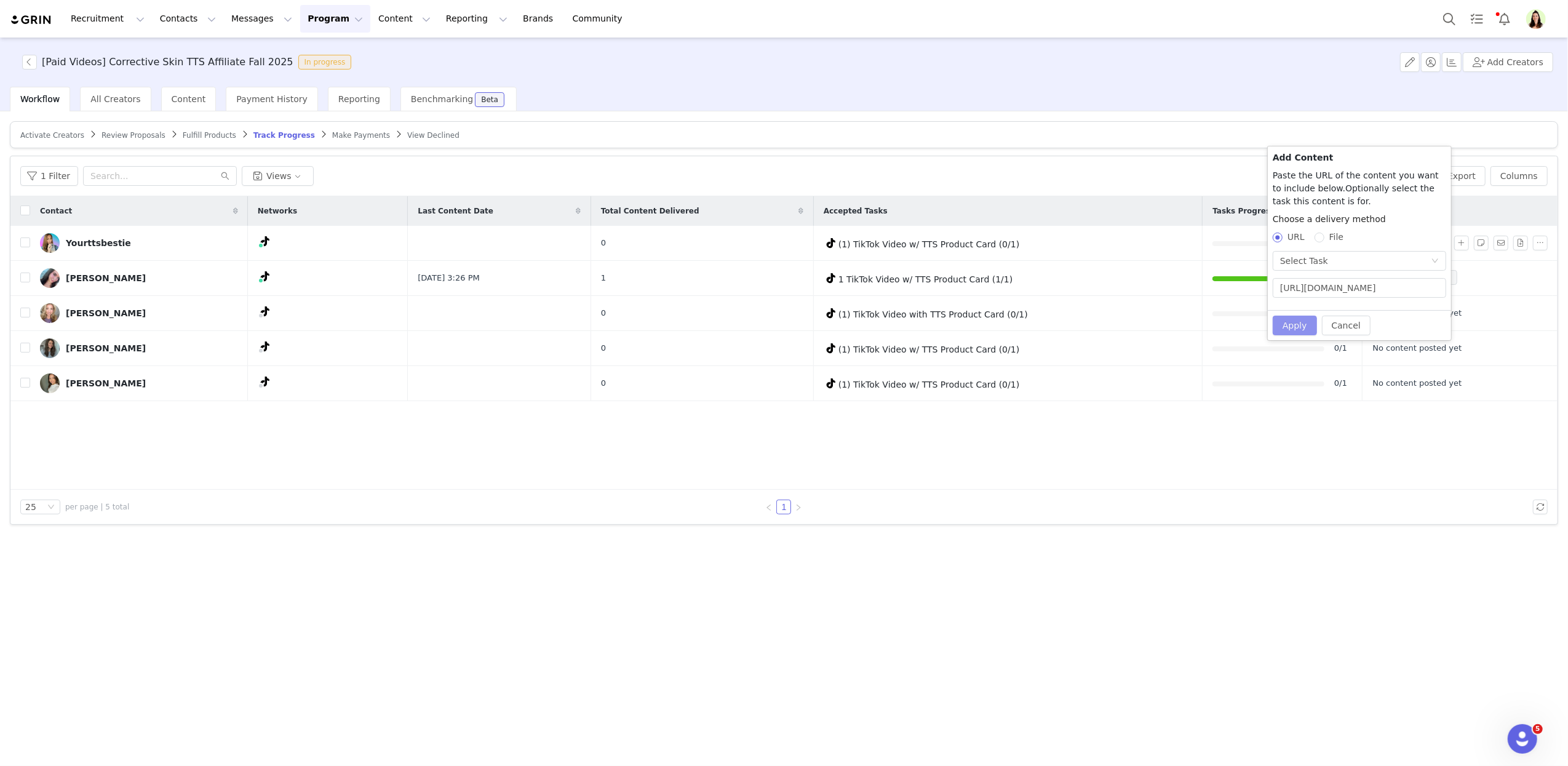
click at [1299, 330] on button "Apply" at bounding box center [1295, 326] width 44 height 20
drag, startPoint x: 1344, startPoint y: 256, endPoint x: 1348, endPoint y: 267, distance: 11.7
click at [1344, 256] on div "Select Task" at bounding box center [1355, 261] width 151 height 18
click at [1329, 325] on li "(1) TikTok Video w/ TTS Product Card (TikTok)" at bounding box center [1359, 325] width 173 height 20
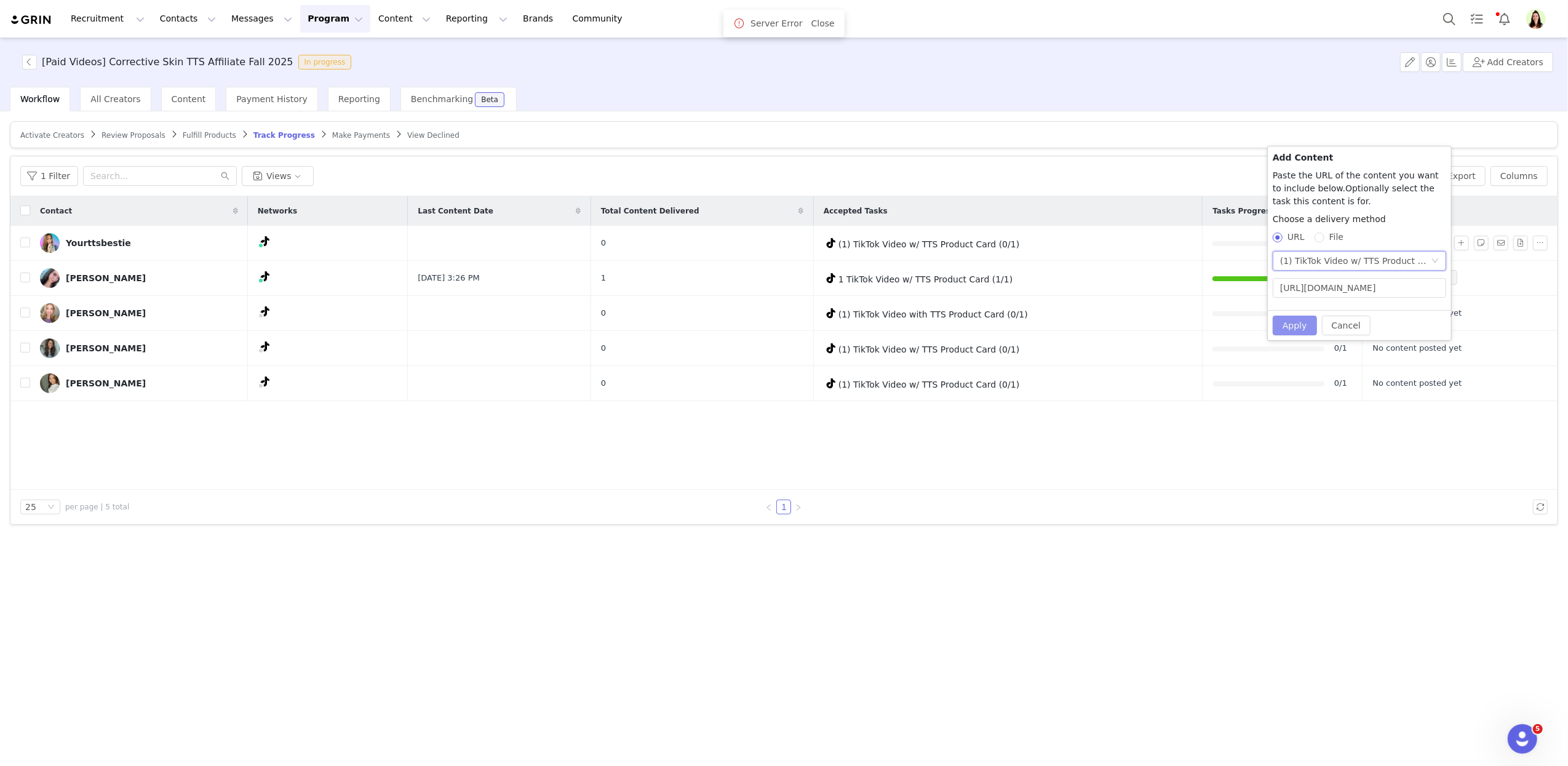
click at [1289, 326] on button "Apply" at bounding box center [1295, 326] width 44 height 20
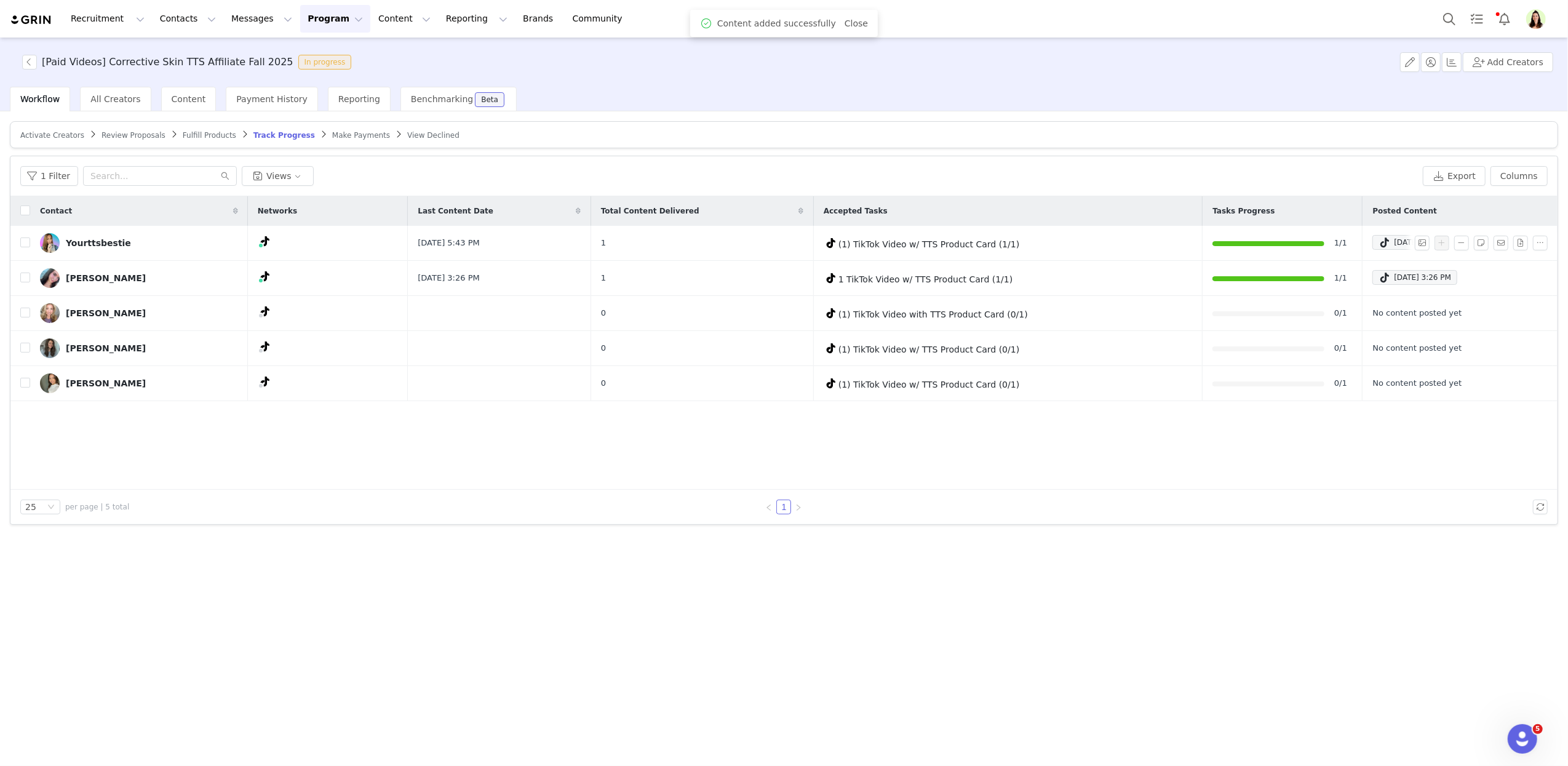
click at [1041, 469] on div "Contact Networks Last Content Date Total Content Delivered Accepted Tasks Tasks…" at bounding box center [783, 343] width 1547 height 294
click at [308, 24] on button "Program Program" at bounding box center [335, 19] width 70 height 28
click at [318, 56] on p "Activations" at bounding box center [314, 55] width 47 height 13
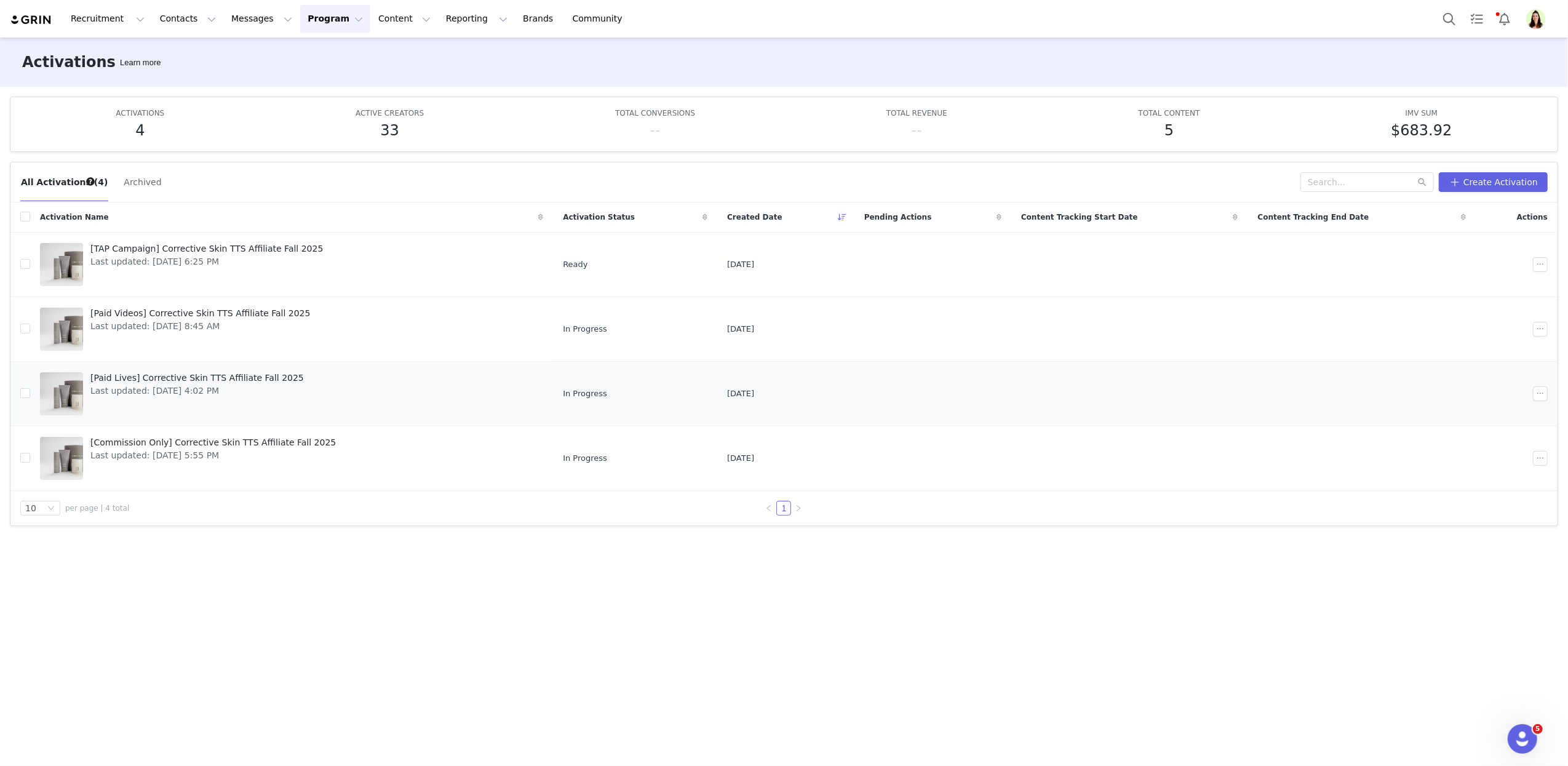
click at [161, 404] on div "[Paid Lives] Corrective Skin TTS Affiliate Fall 2025 Last updated: Aug 13, 2025…" at bounding box center [197, 393] width 228 height 49
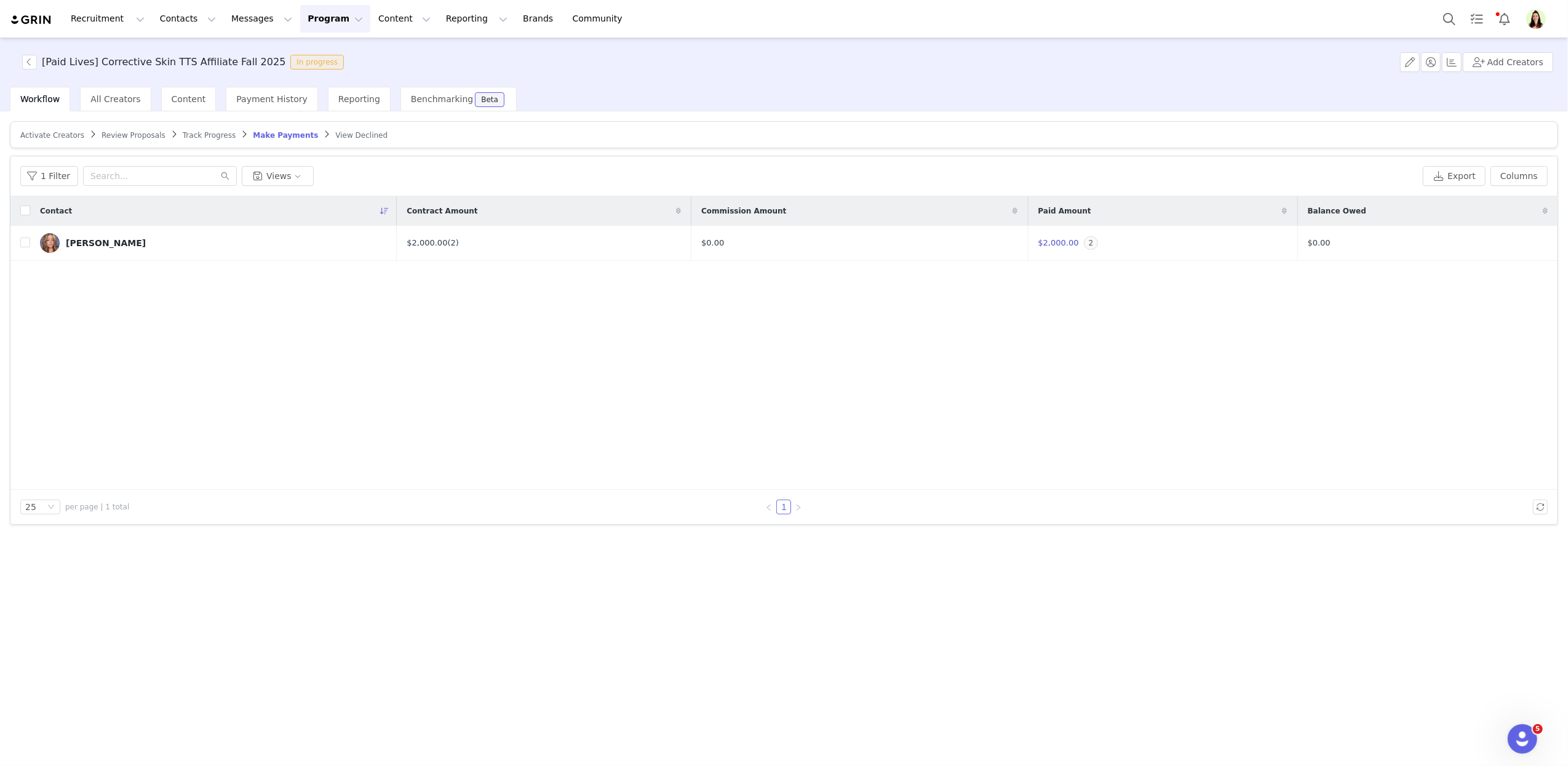
click at [185, 129] on article "Activate Creators Review Proposals Track Progress Make Payments View Declined" at bounding box center [783, 135] width 1548 height 27
click at [186, 132] on span "Track Progress" at bounding box center [209, 136] width 53 height 9
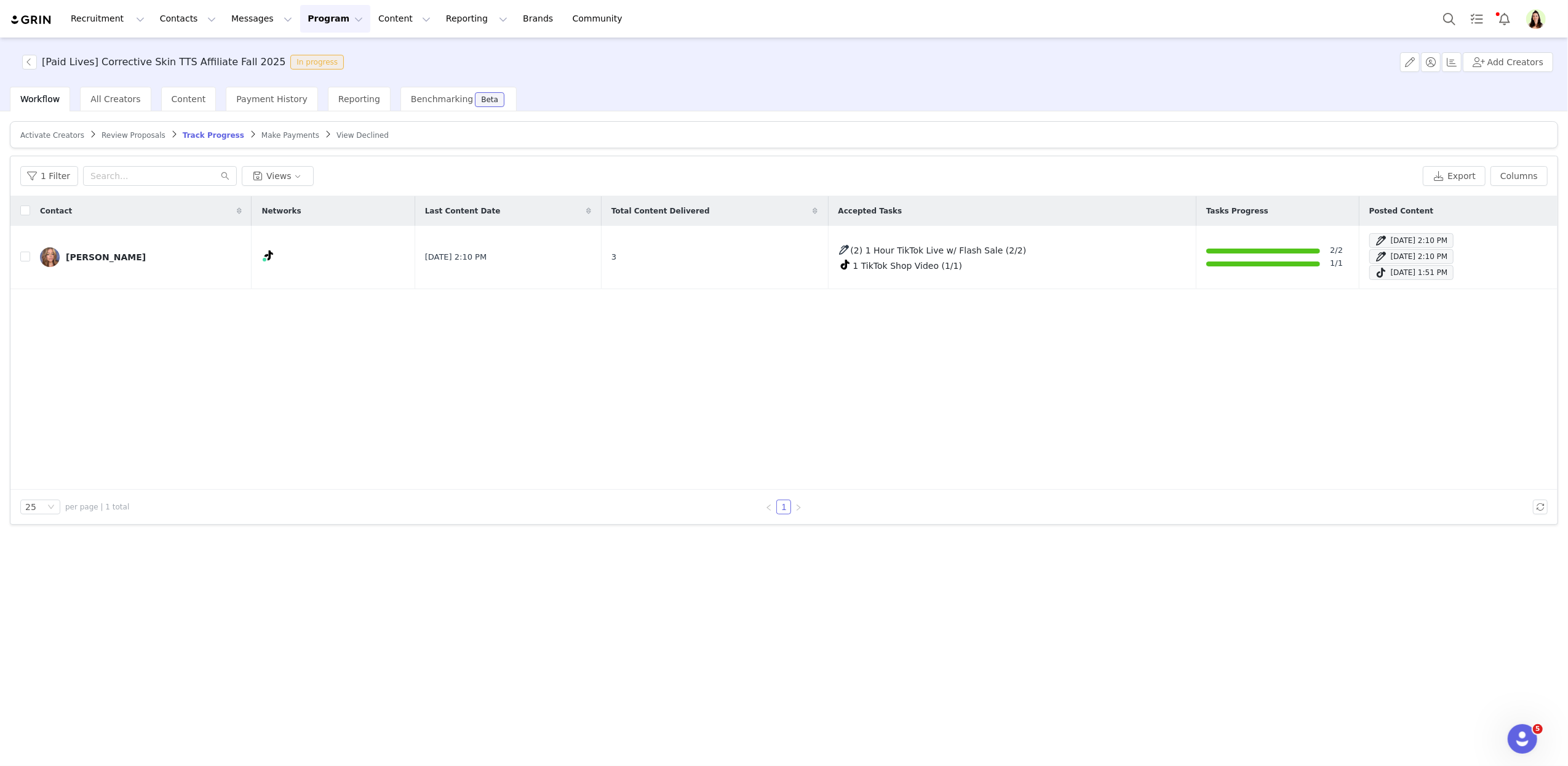
click at [233, 431] on div "Contact Networks Last Content Date Total Content Delivered Accepted Tasks Tasks…" at bounding box center [783, 343] width 1547 height 294
drag, startPoint x: 431, startPoint y: 16, endPoint x: 437, endPoint y: 44, distance: 28.6
click at [439, 17] on button "Reporting Reporting" at bounding box center [477, 19] width 77 height 28
click at [440, 52] on p "Dashboard" at bounding box center [441, 55] width 46 height 13
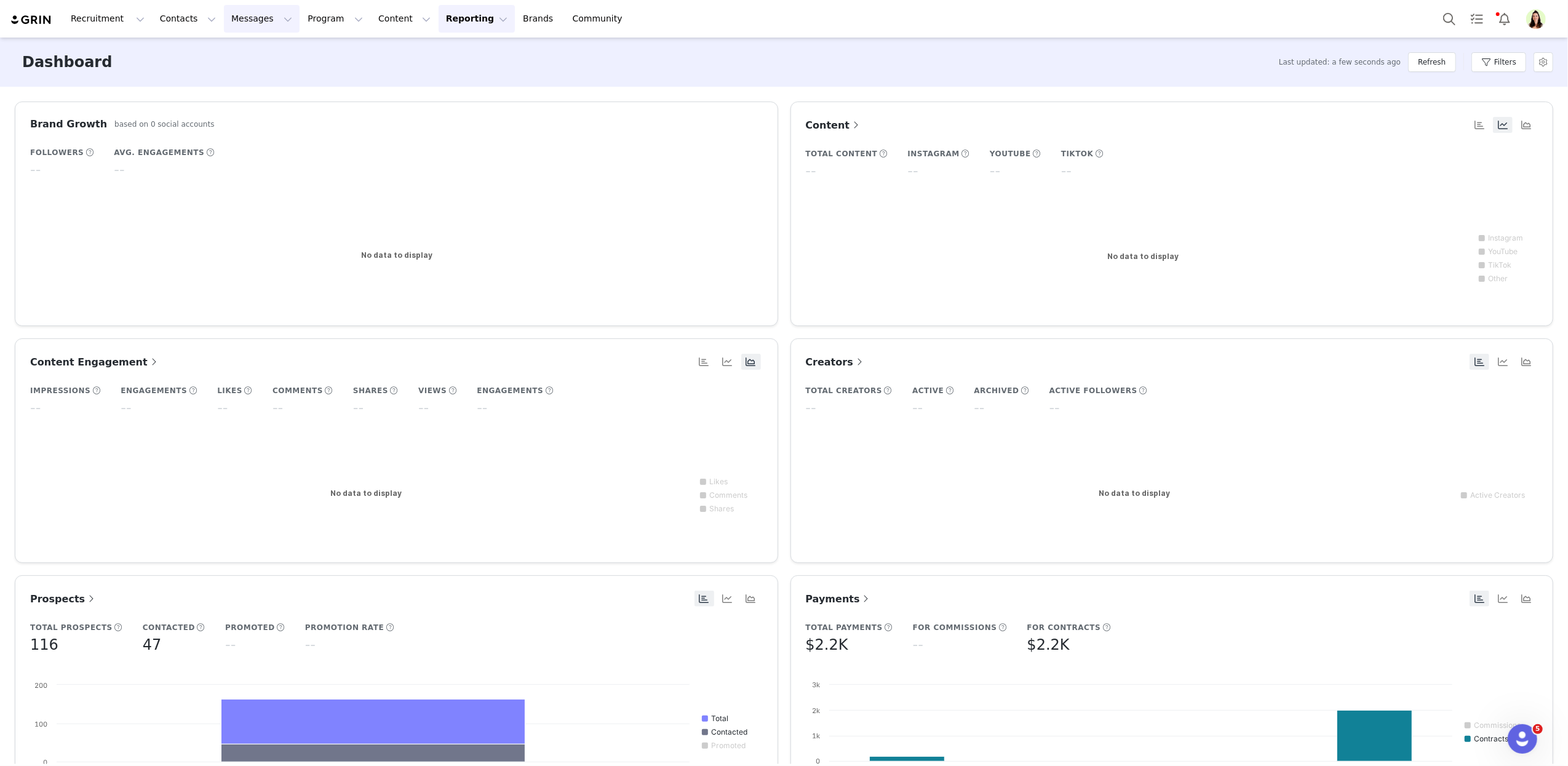
click at [224, 21] on button "Messages Messages" at bounding box center [261, 19] width 76 height 28
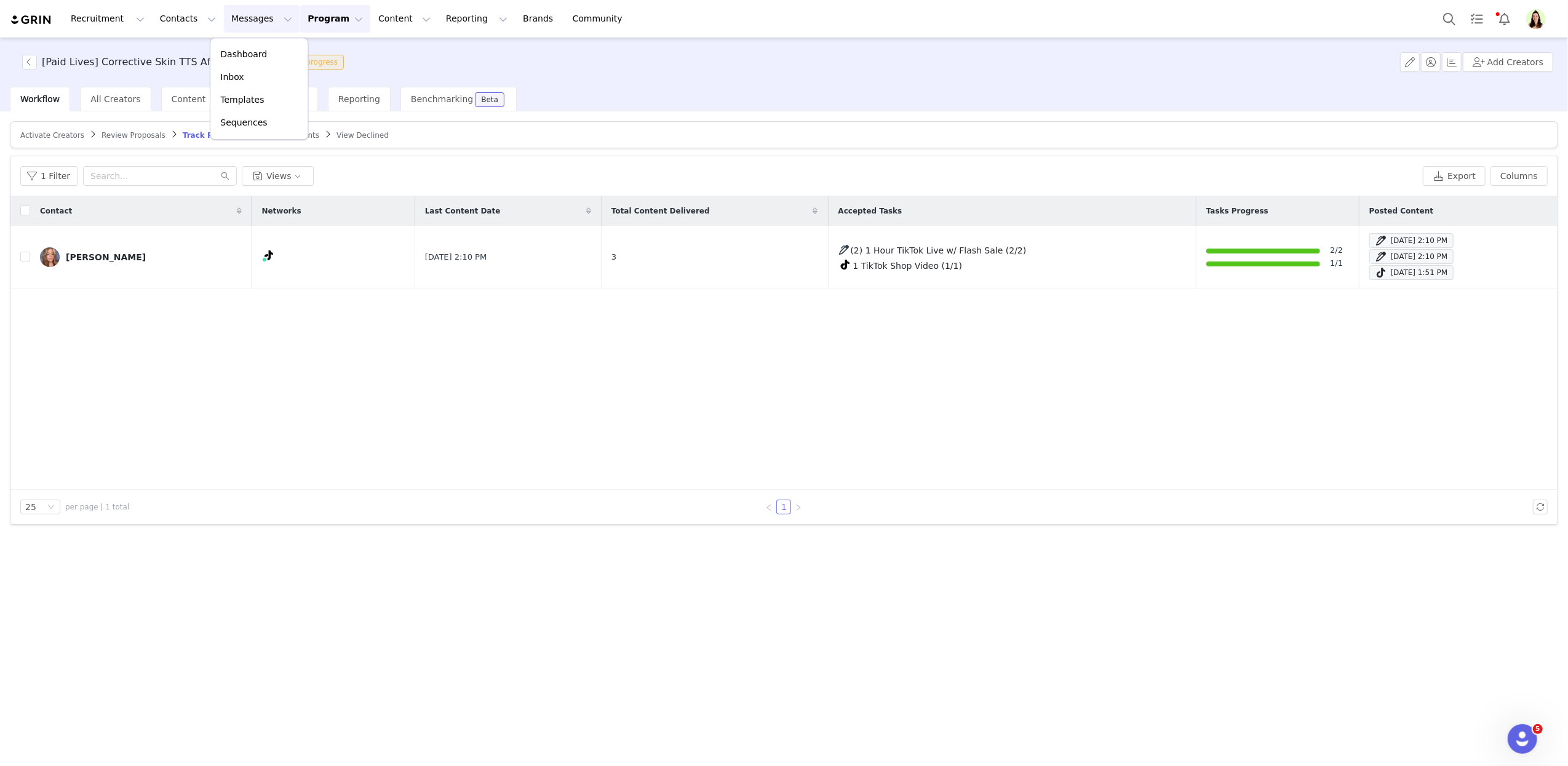
click at [390, 362] on div "Contact Networks Last Content Date Total Content Delivered Accepted Tasks Tasks…" at bounding box center [783, 343] width 1547 height 294
click at [371, 17] on button "Content Content" at bounding box center [404, 19] width 67 height 28
click at [328, 41] on div "[Paid Lives] Corrective Skin TTS Affiliate Fall 2025 In progress Add Creators" at bounding box center [784, 62] width 1568 height 49
click at [300, 18] on button "Program Program" at bounding box center [335, 19] width 70 height 28
click at [291, 51] on p "Activations" at bounding box center [314, 55] width 47 height 13
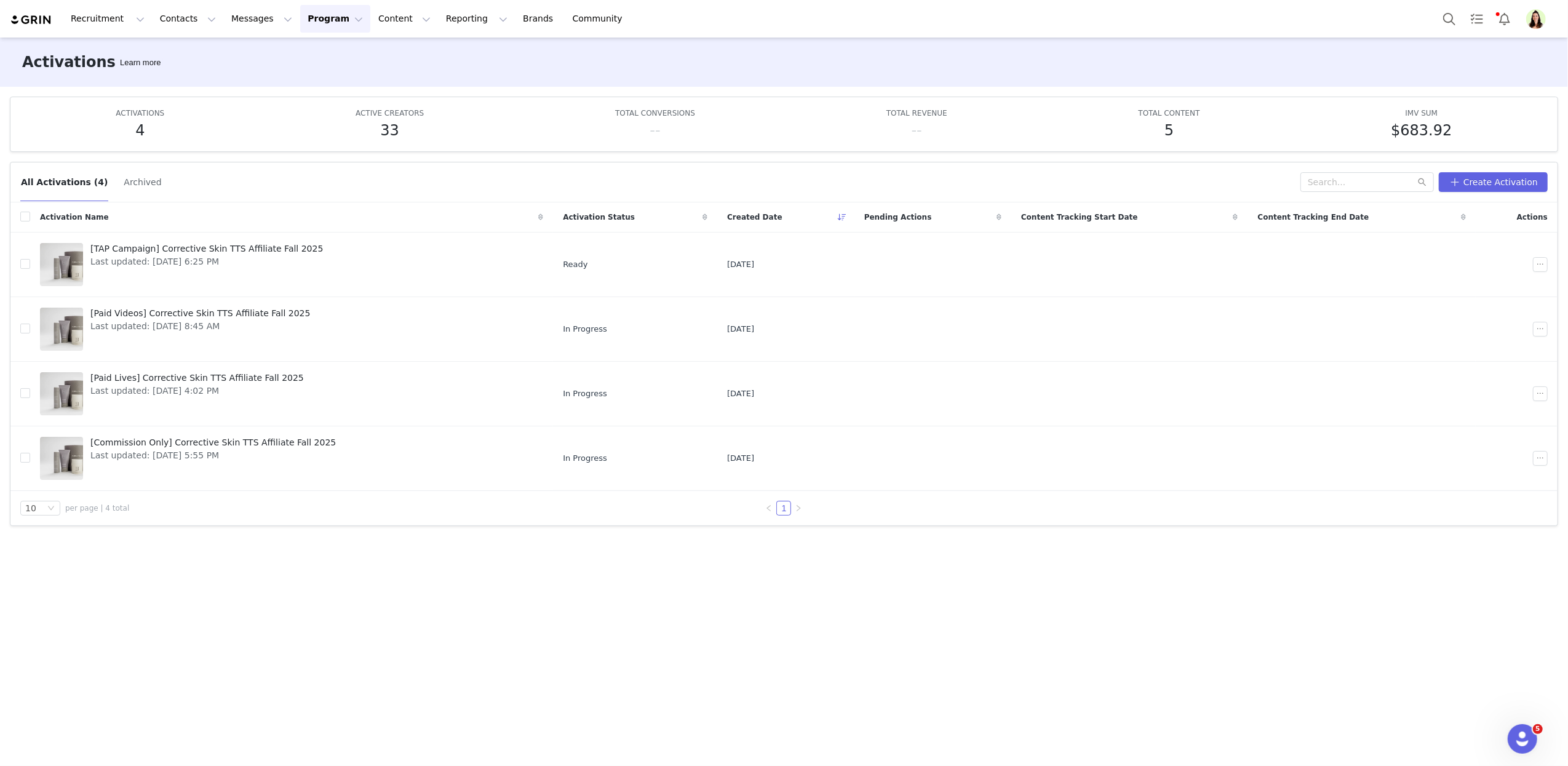
click at [286, 650] on div "All Activations (4) Archived Create Activation Activation Name Activation Statu…" at bounding box center [784, 457] width 1568 height 612
click at [23, 457] on input "checkbox" at bounding box center [25, 457] width 10 height 10
checkbox input "true"
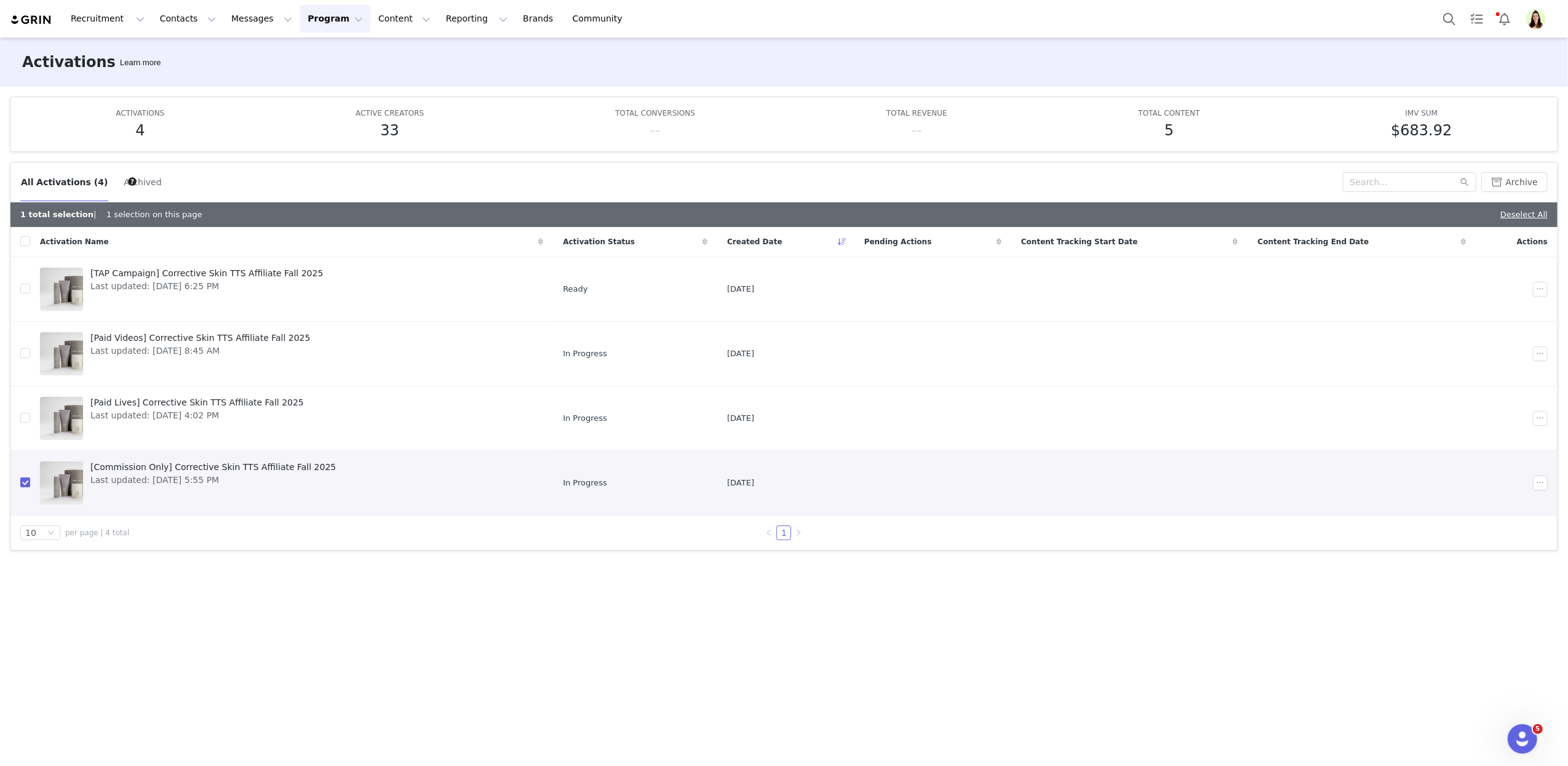
click at [151, 481] on span "Last updated: Aug 1, 2025 5:55 PM" at bounding box center [213, 480] width 245 height 13
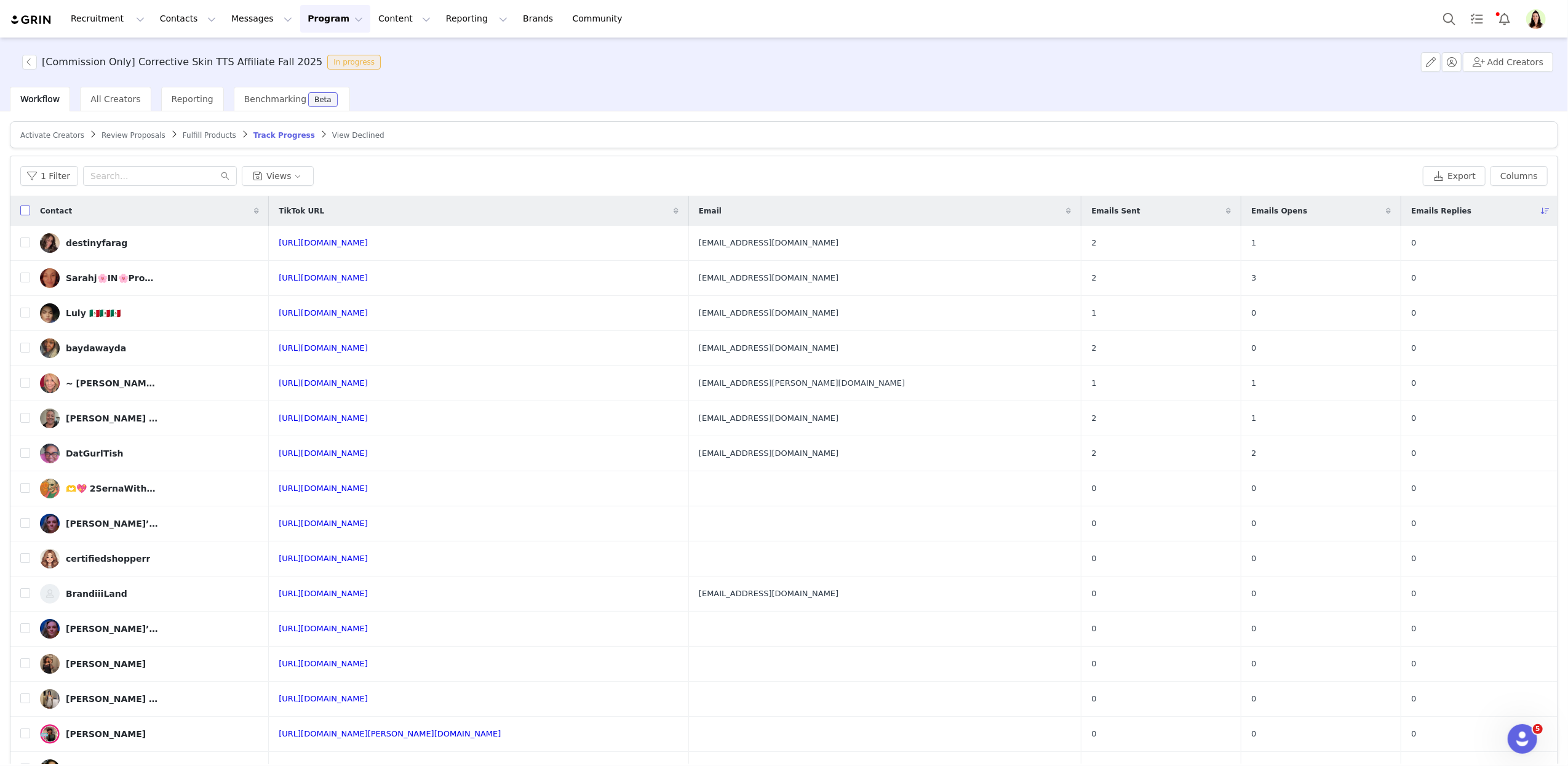
click at [21, 211] on input "checkbox" at bounding box center [25, 210] width 10 height 10
checkbox input "true"
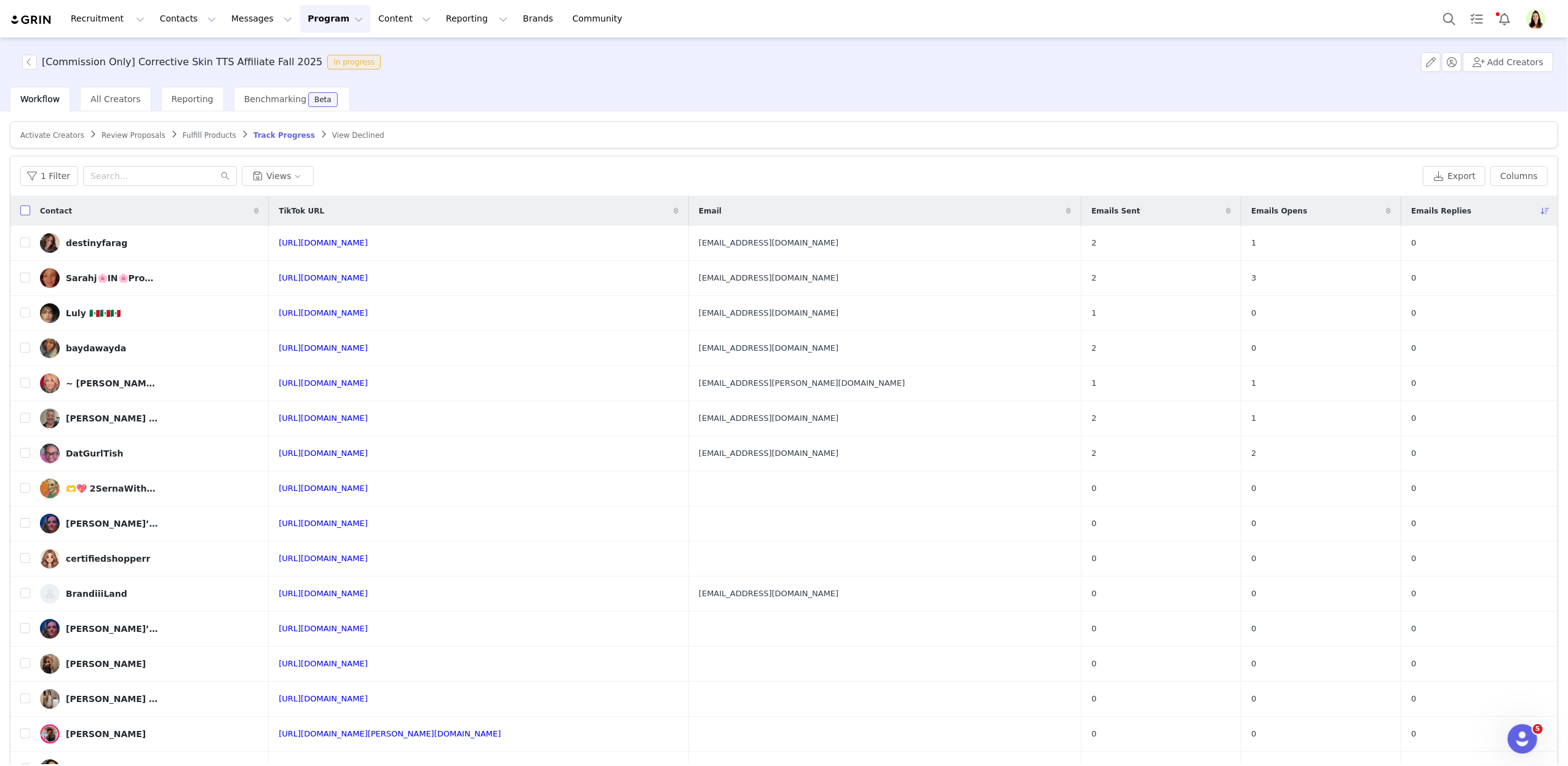
checkbox input "true"
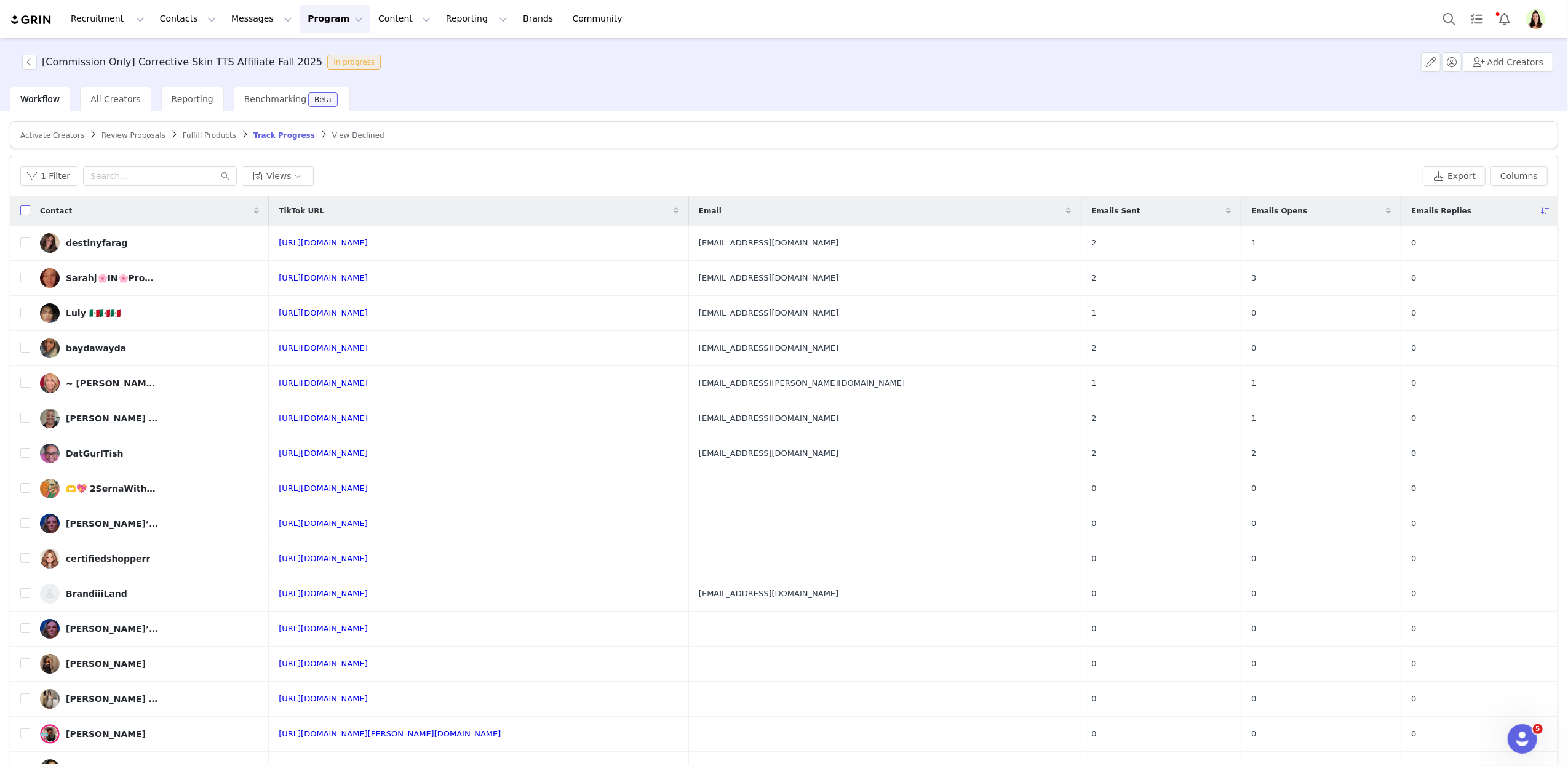
checkbox input "true"
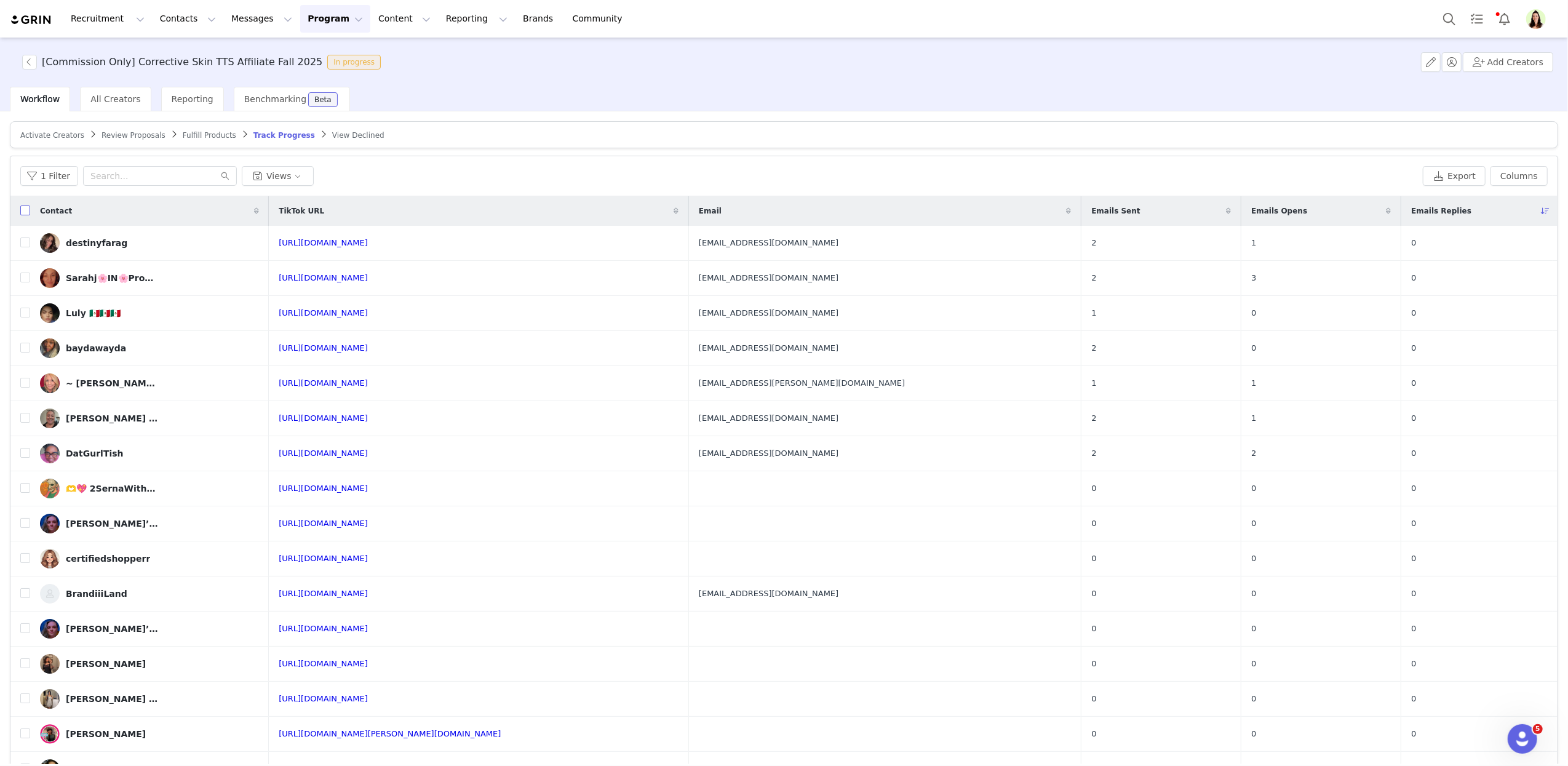
checkbox input "true"
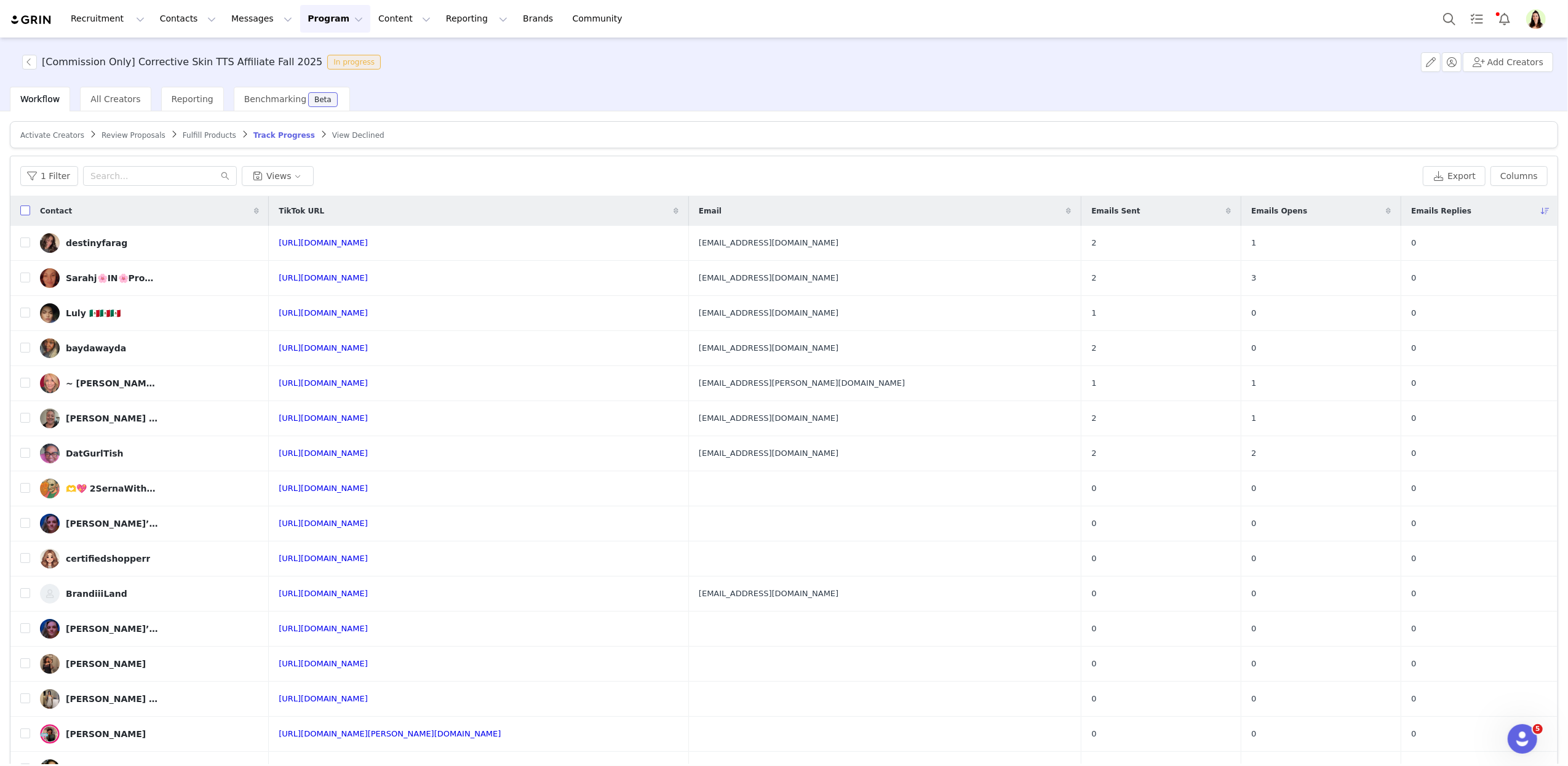
checkbox input "true"
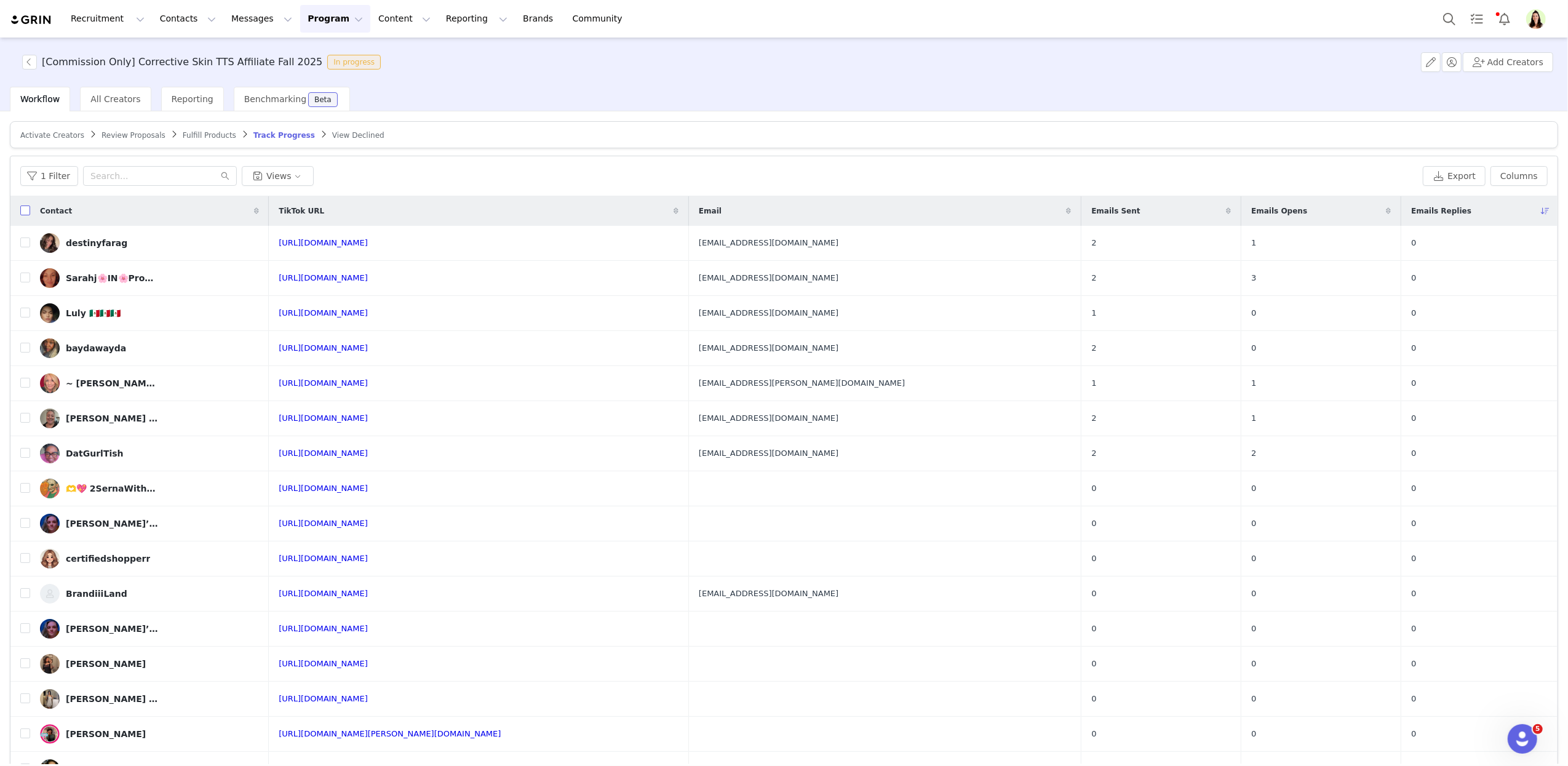
checkbox input "true"
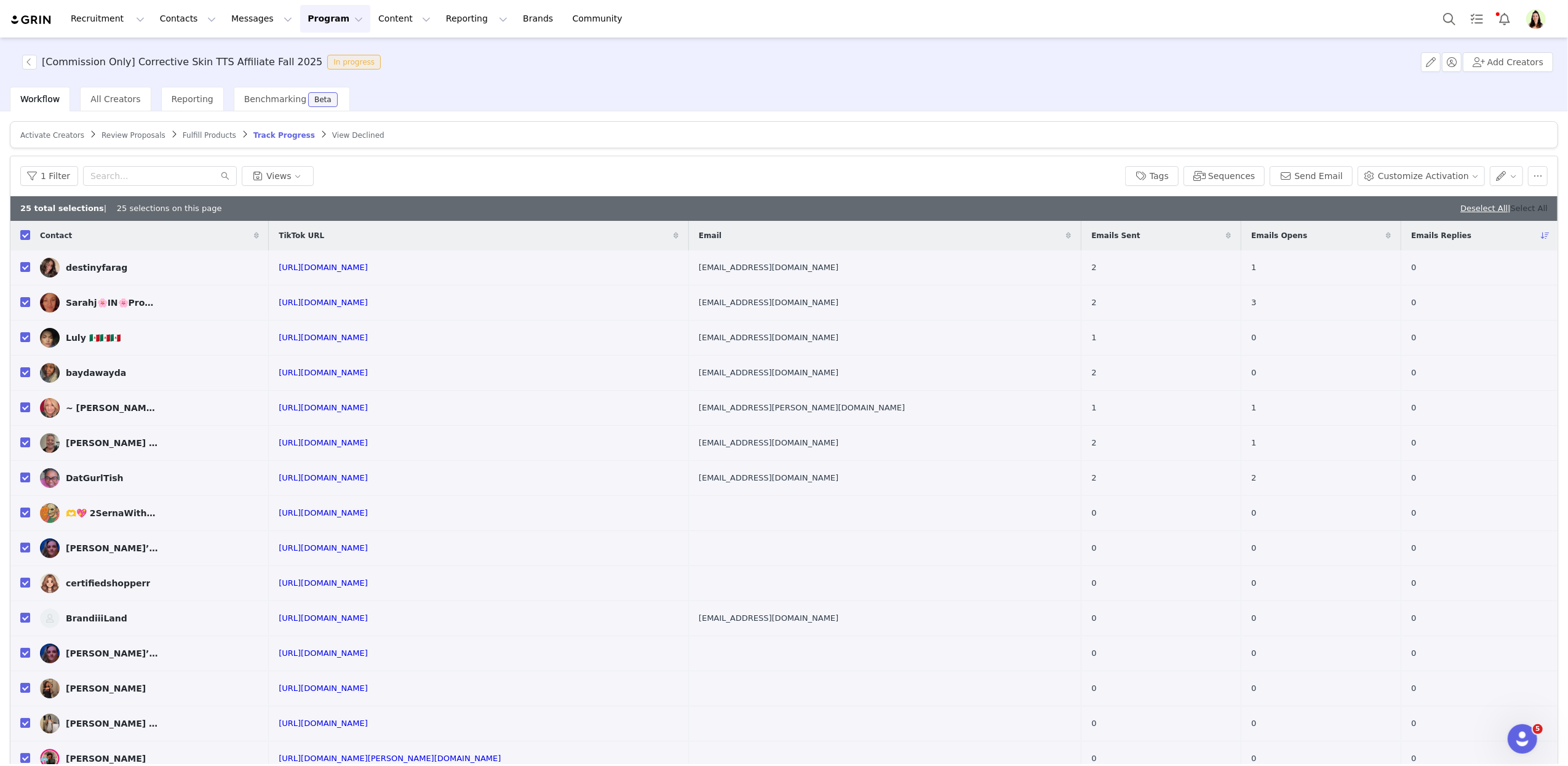
click at [1516, 210] on link "Select All" at bounding box center [1529, 208] width 37 height 10
click at [1310, 176] on button "Send Email" at bounding box center [1310, 176] width 83 height 20
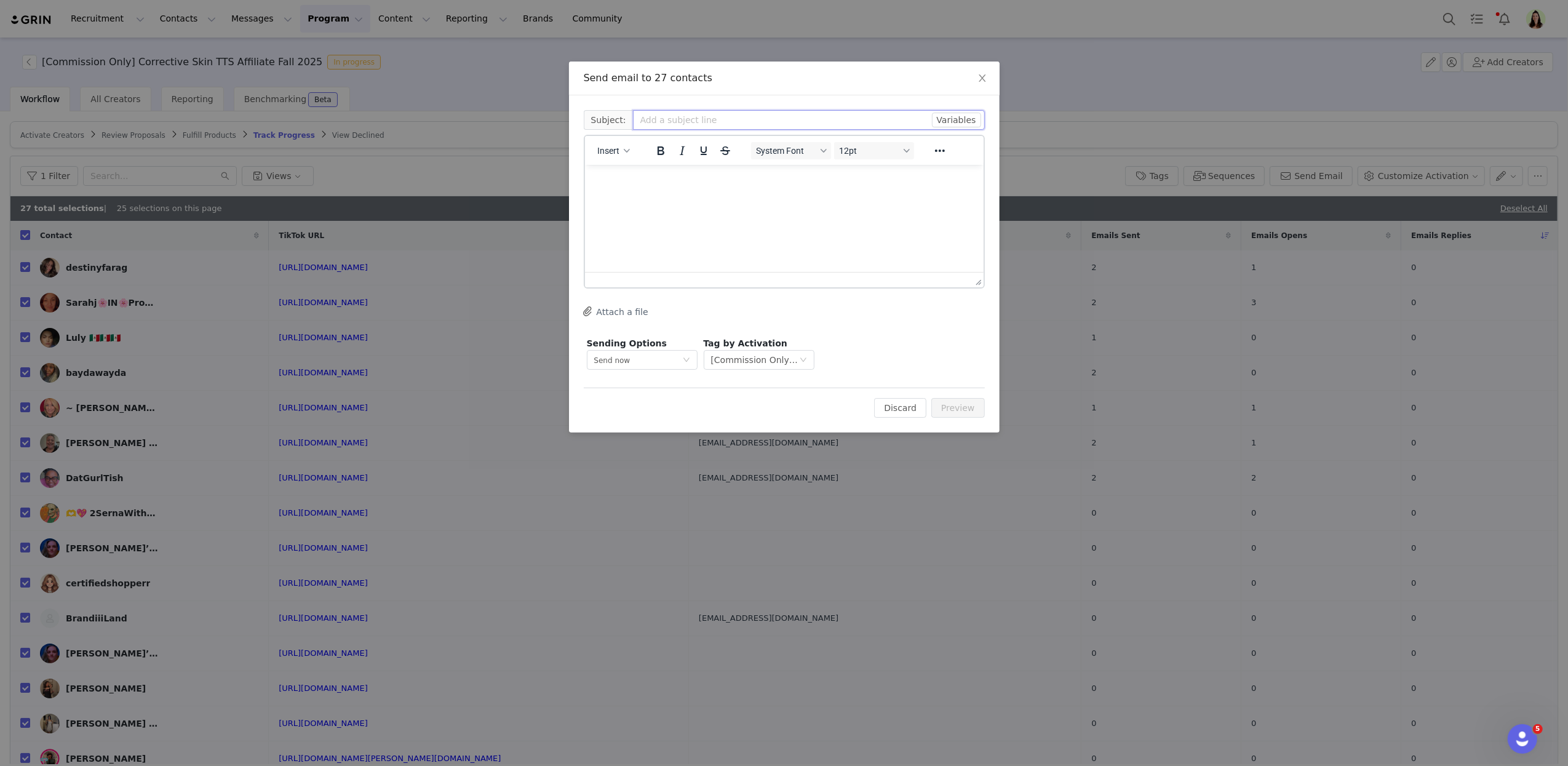
click at [641, 118] on input "text" at bounding box center [809, 120] width 352 height 20
type input "Corrective Skin - Reminders & Selling Tips"
click at [670, 215] on html "Hi Corrective Skin Affiliate Team!" at bounding box center [783, 193] width 398 height 57
click at [777, 205] on p "We are excited for you to start selling for Corrective Skin. I am here to" at bounding box center [783, 204] width 379 height 13
click at [776, 208] on p "We are excited for you to start selling for Corrective Skin. I am here to" at bounding box center [783, 204] width 379 height 13
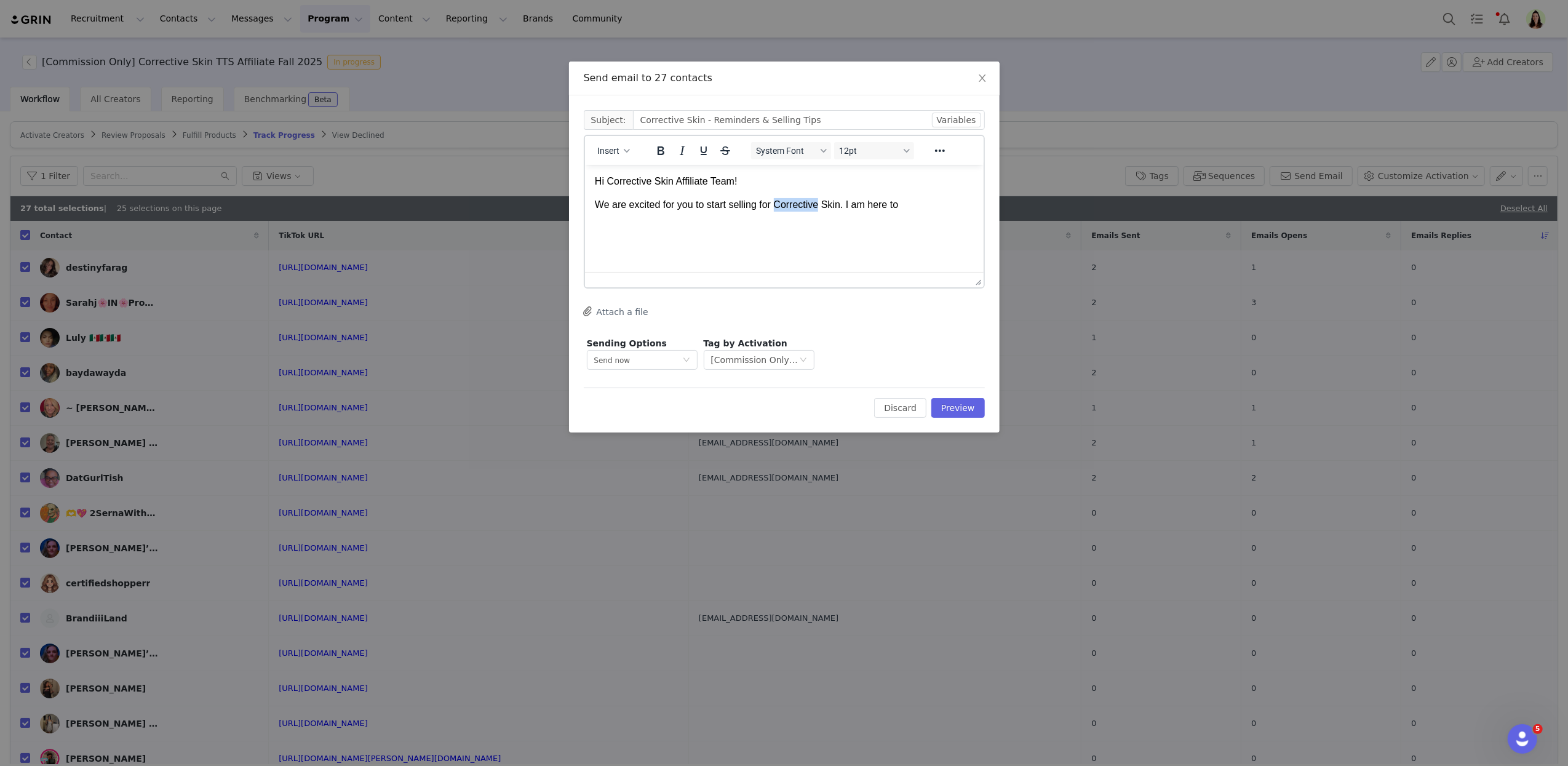
click at [776, 208] on p "We are excited for you to start selling for Corrective Skin. I am here to" at bounding box center [783, 204] width 379 height 13
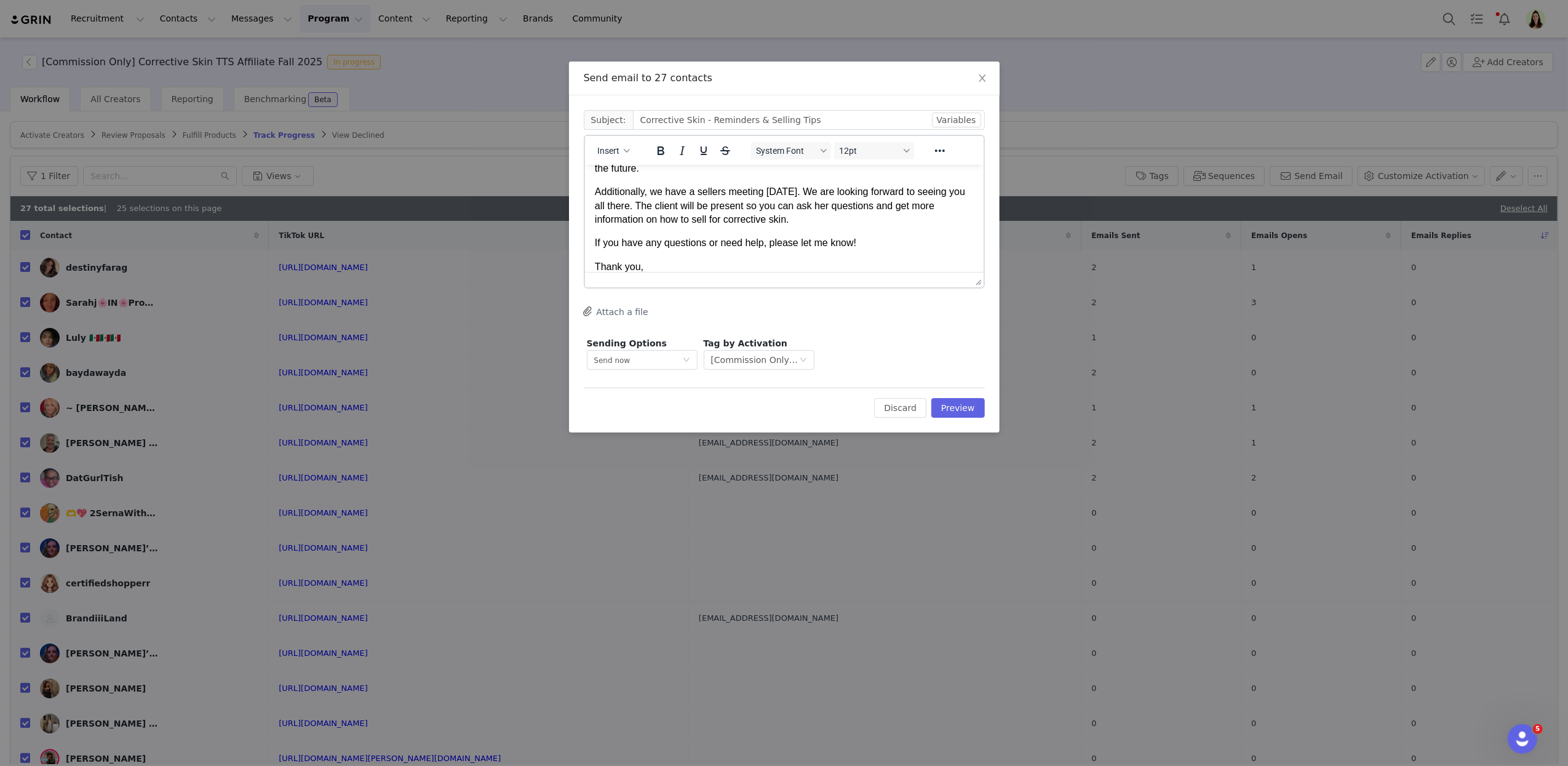
scroll to position [153, 0]
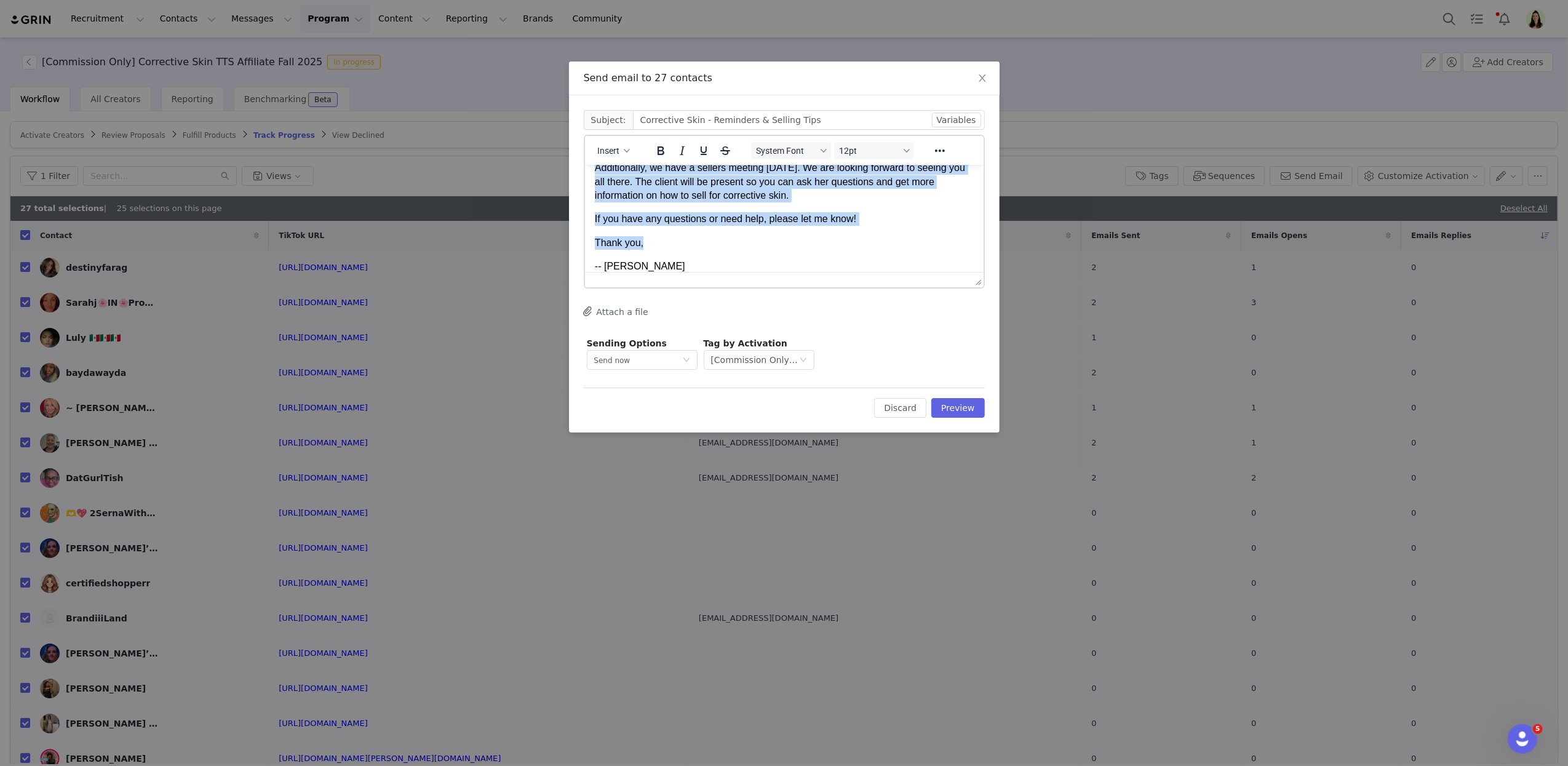
copy body "Hi Corrective Skin Affiliate Team! This is a friendly reminder of our promotion…"
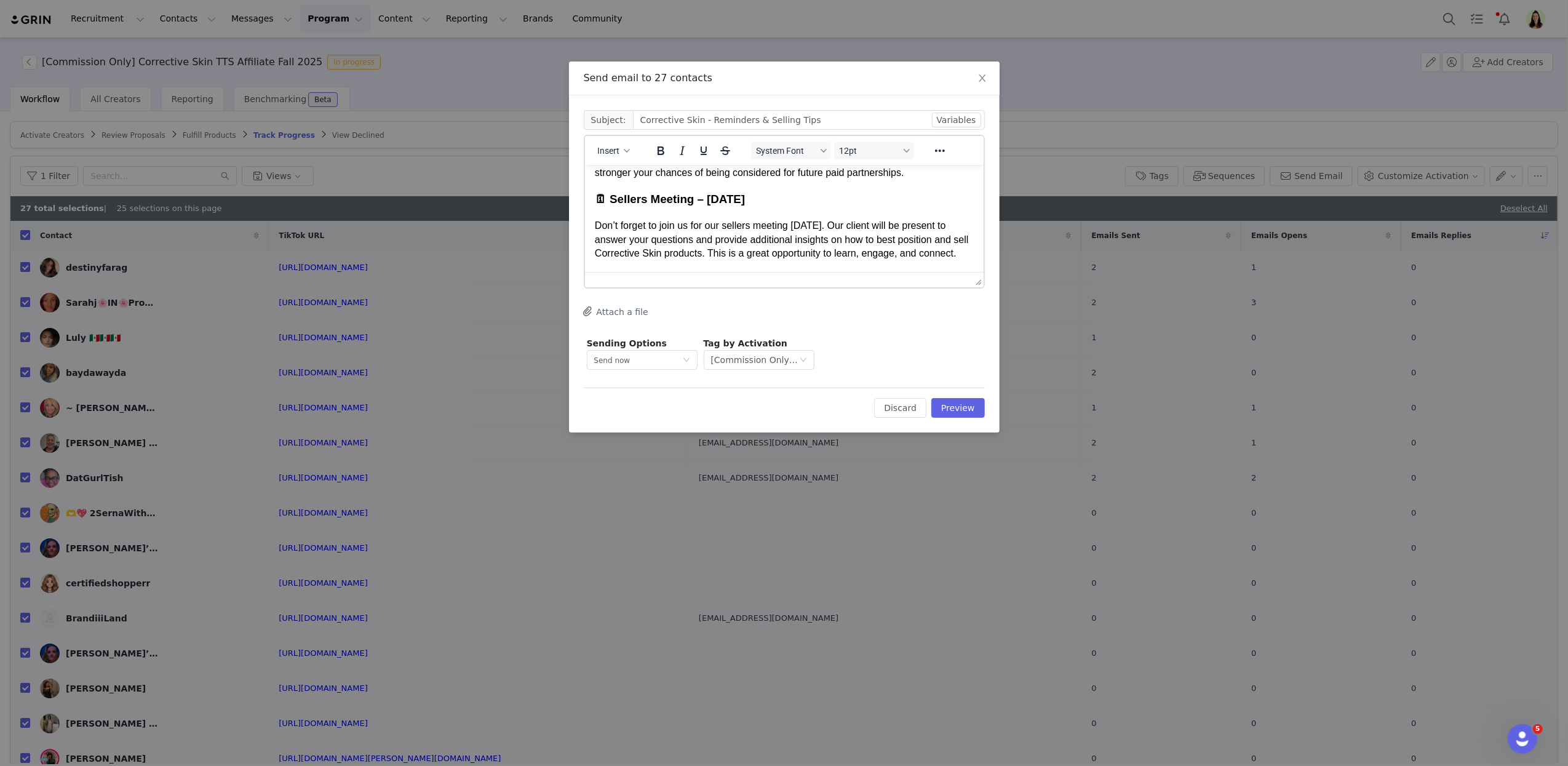
scroll to position [255, 0]
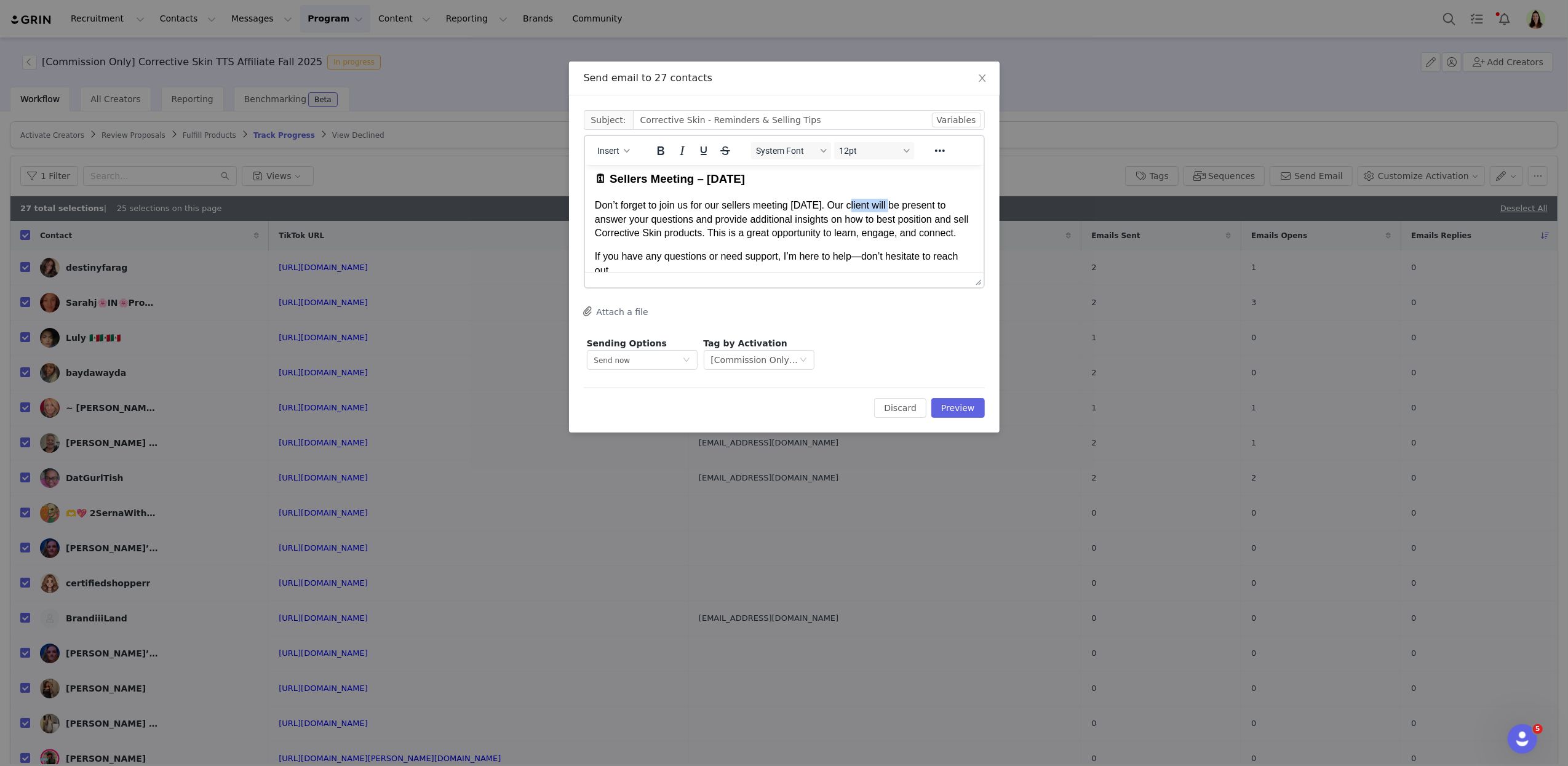
drag, startPoint x: 848, startPoint y: 220, endPoint x: 892, endPoint y: 217, distance: 44.1
click at [892, 217] on p "Don’t forget to join us for our sellers meeting this Friday. Our client will be…" at bounding box center [783, 219] width 379 height 41
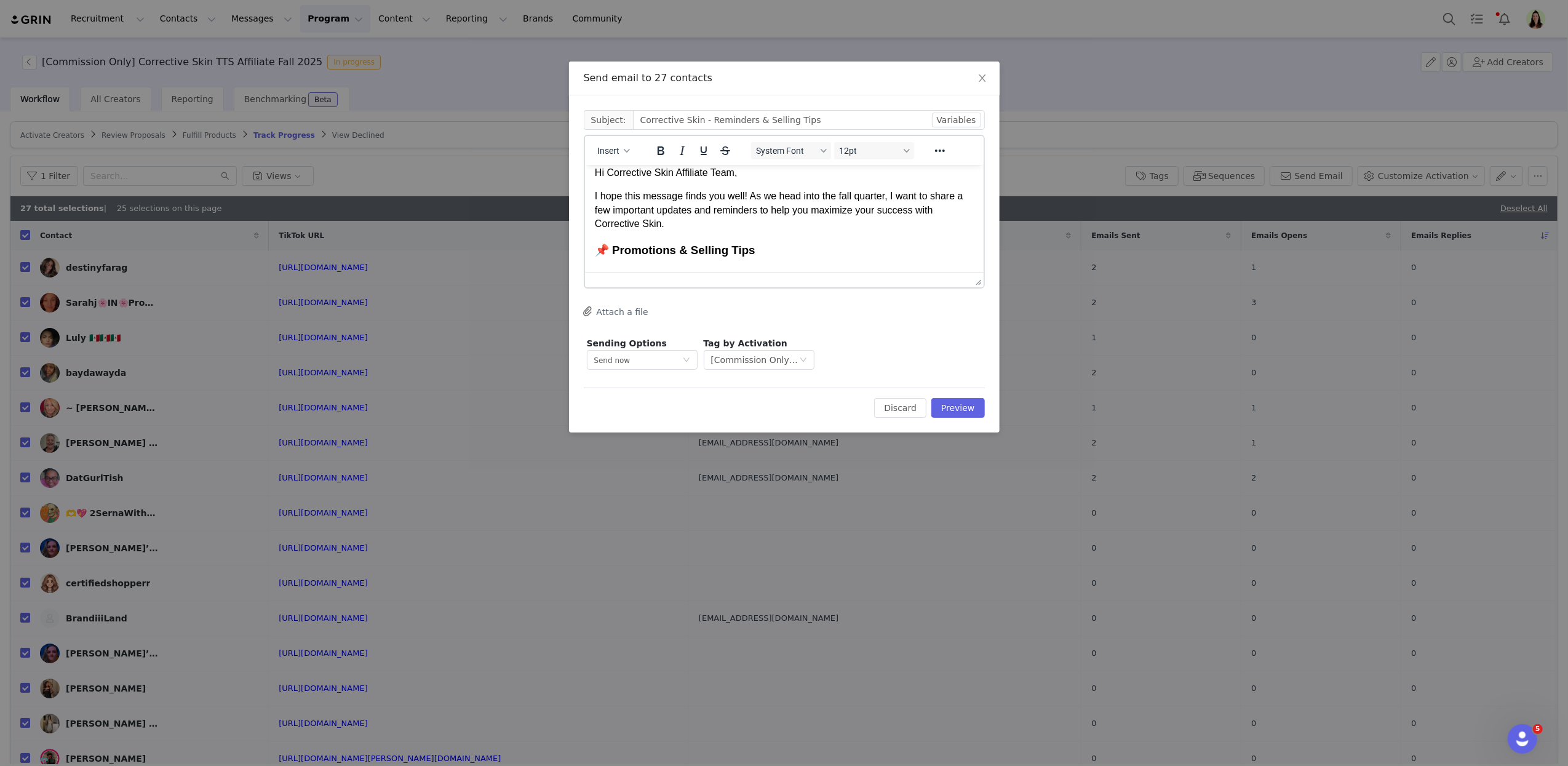
scroll to position [0, 0]
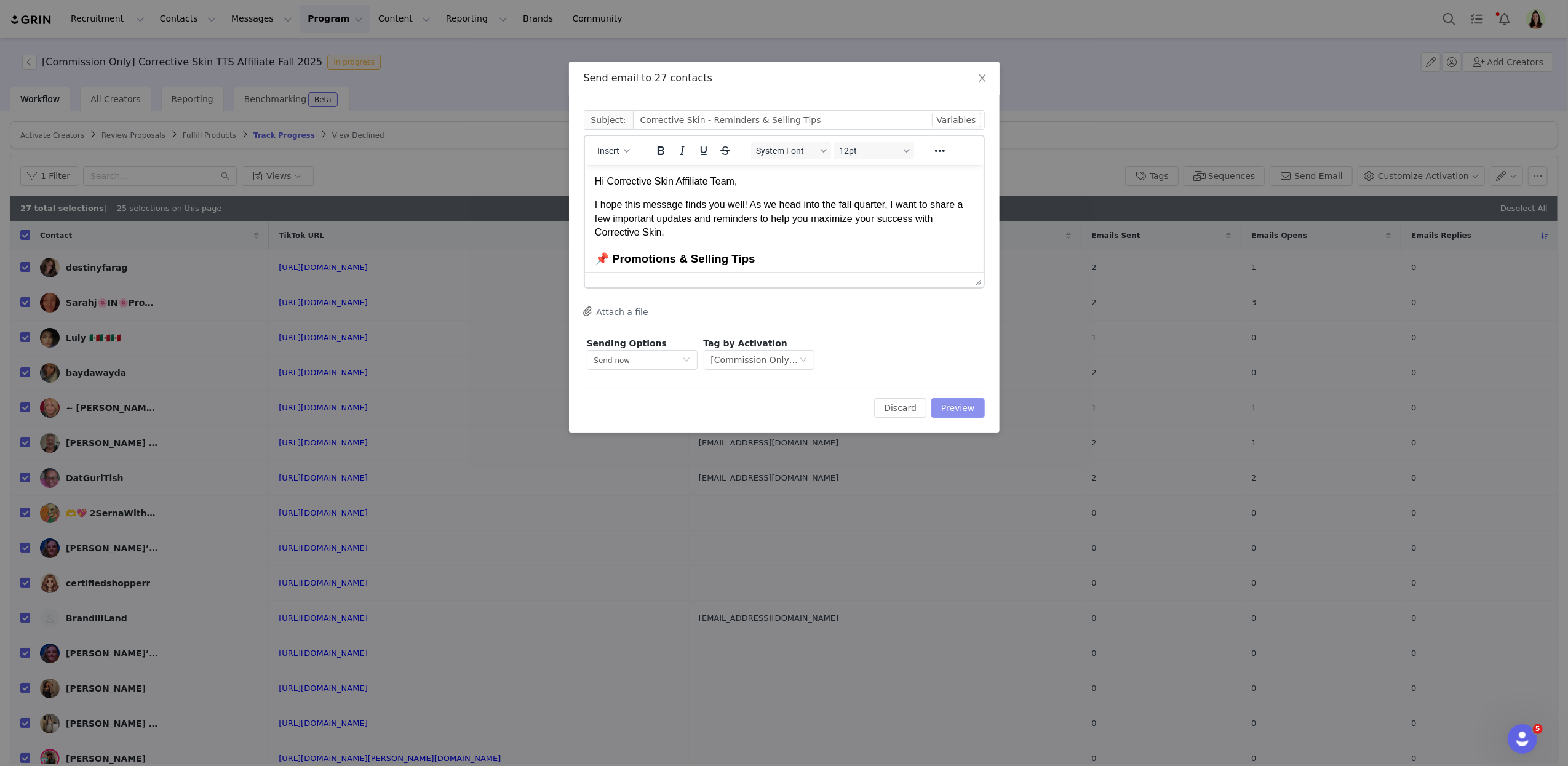
click at [955, 410] on button "Preview" at bounding box center [958, 408] width 54 height 20
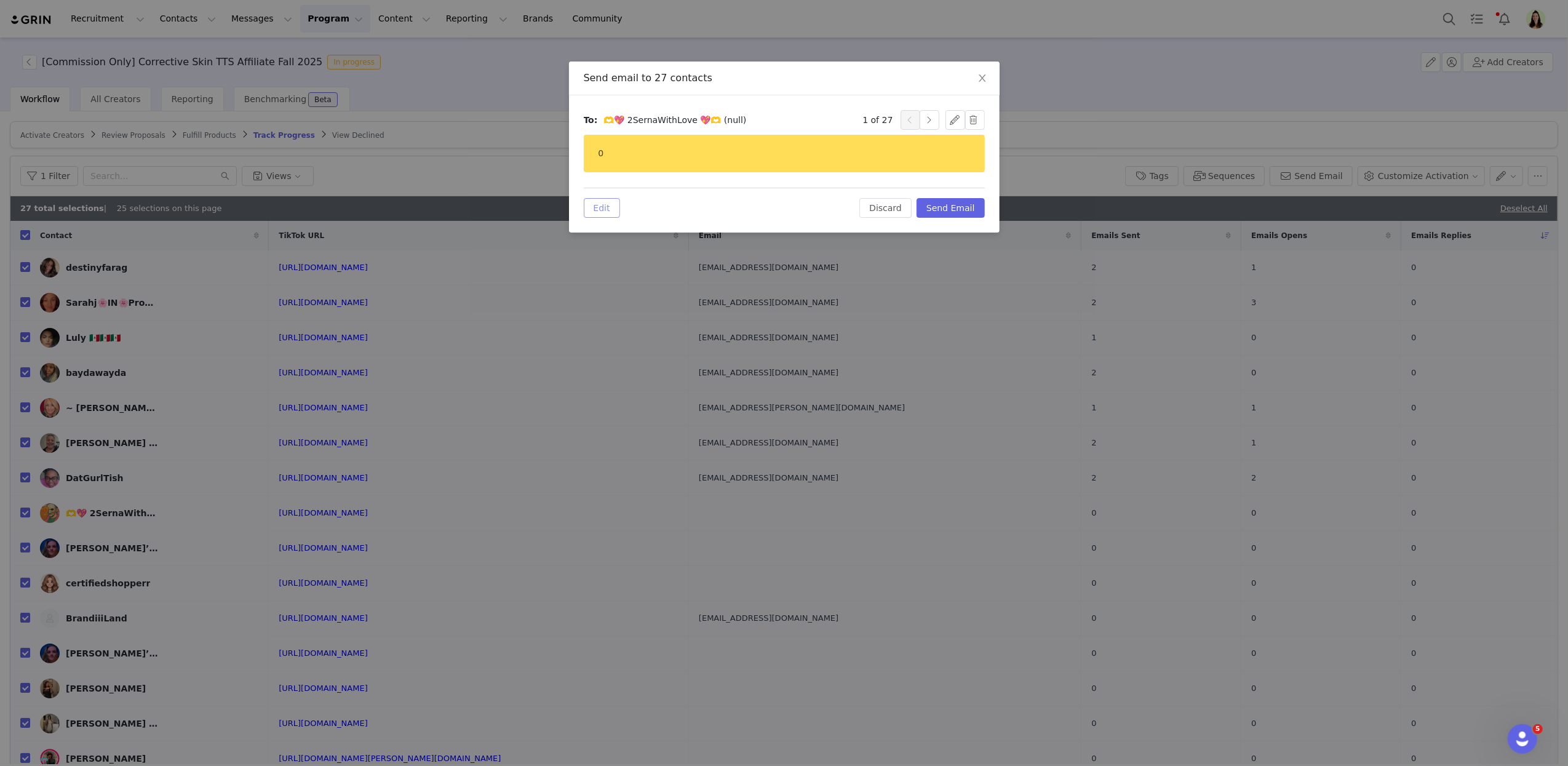
click at [607, 212] on button "Edit" at bounding box center [601, 208] width 36 height 20
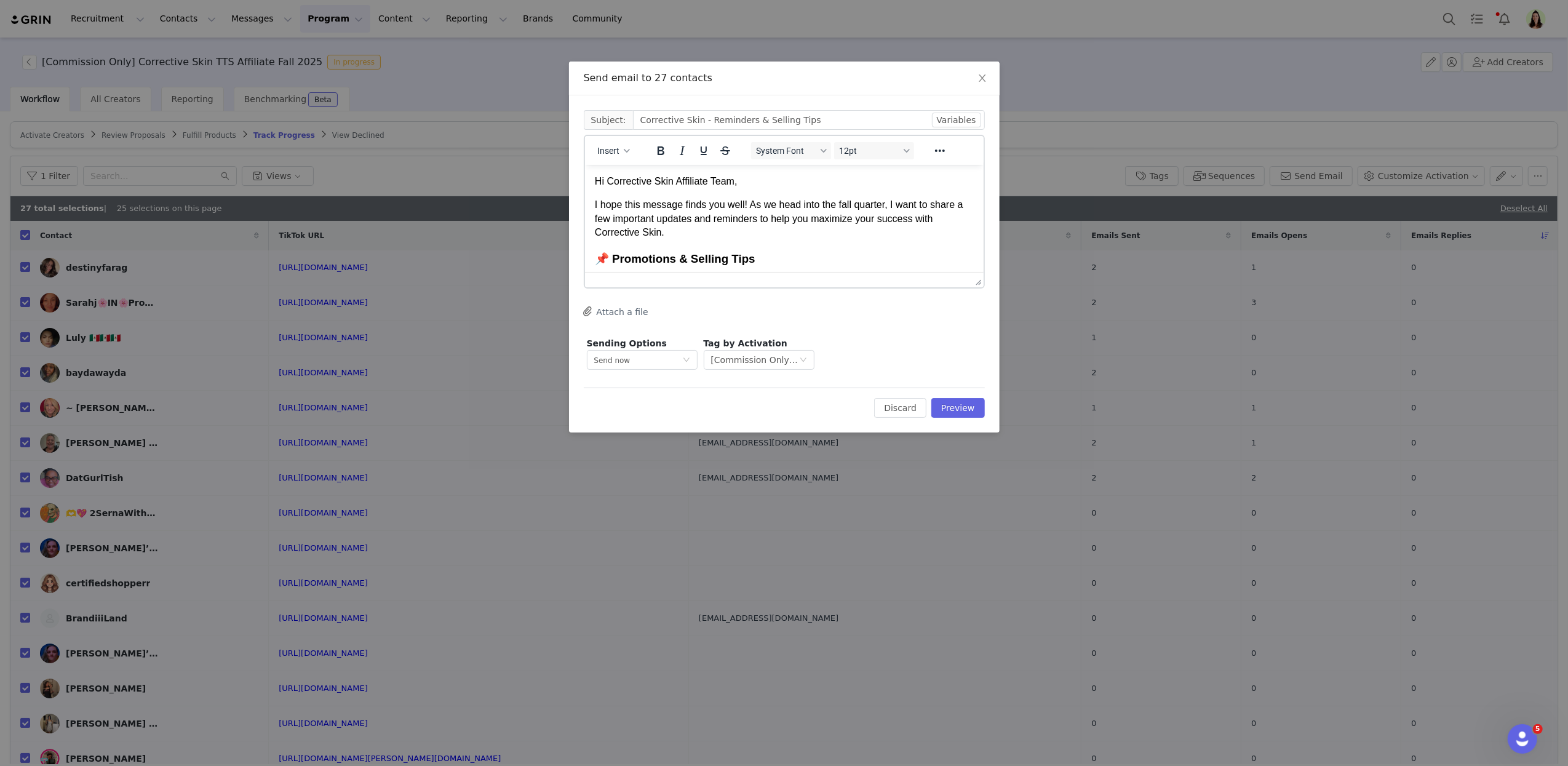
click at [614, 312] on button "Attach a file" at bounding box center [616, 312] width 65 height 15
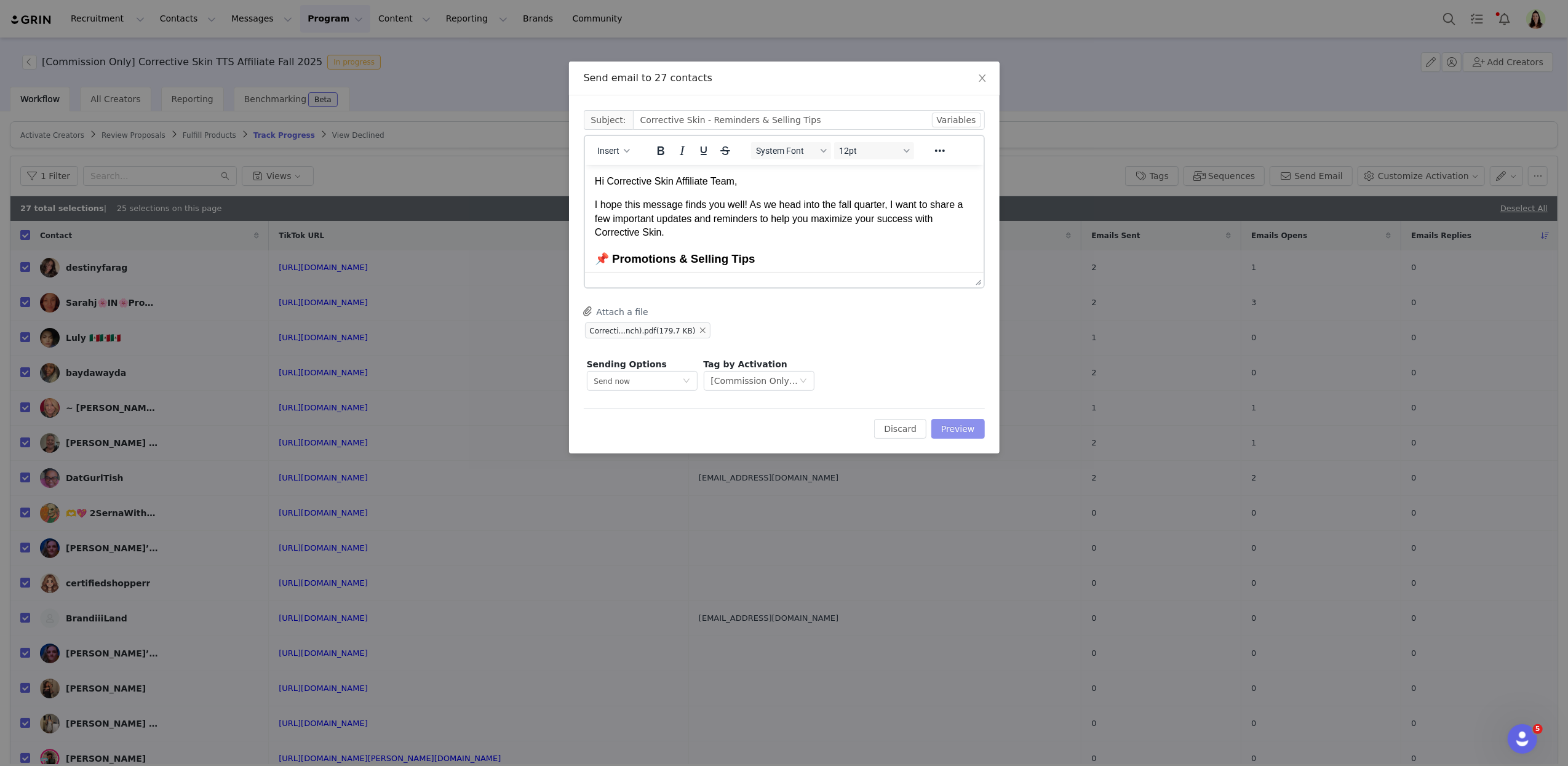
click at [964, 424] on button "Preview" at bounding box center [958, 429] width 54 height 20
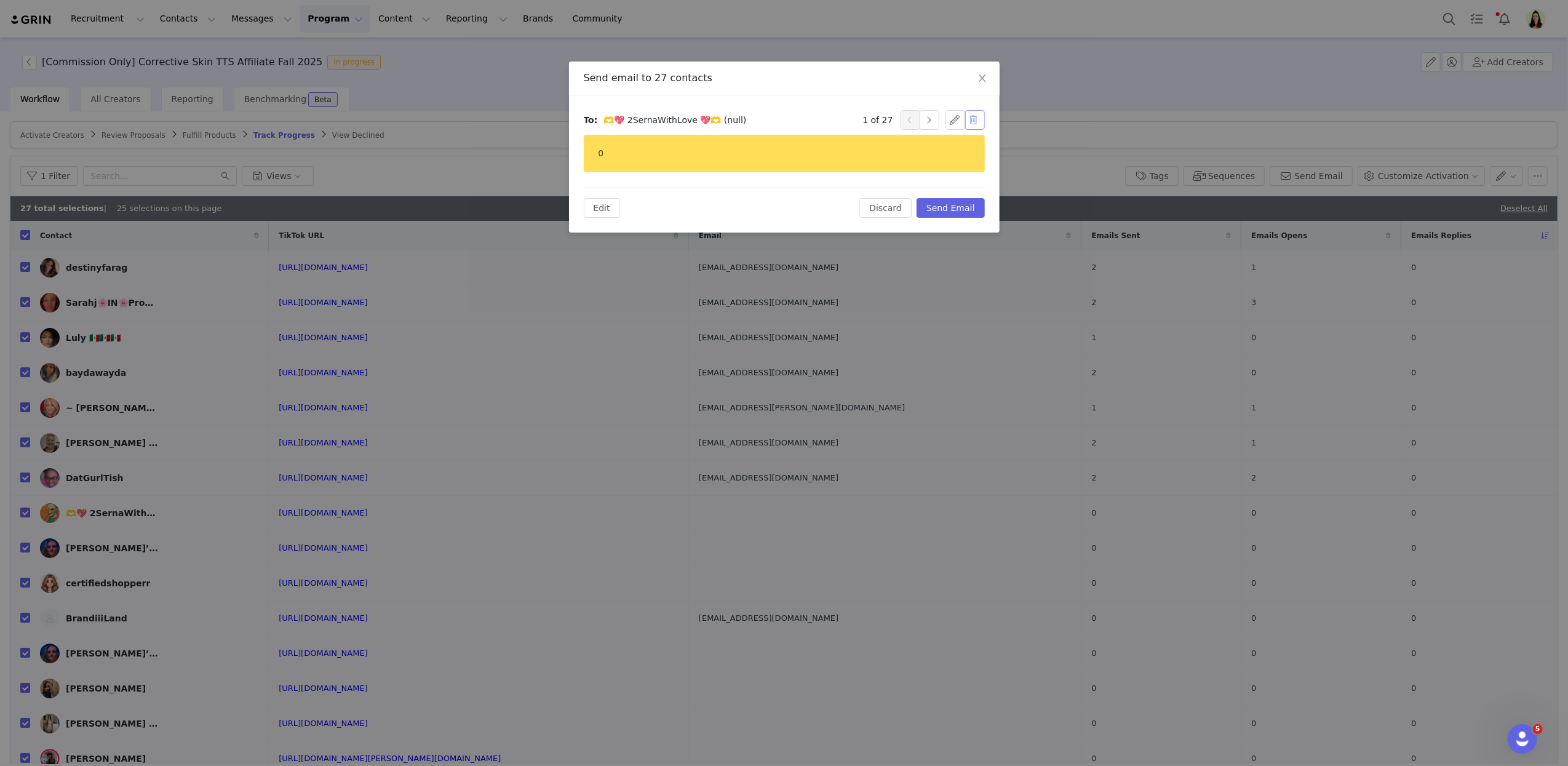
click at [978, 117] on button "button" at bounding box center [975, 120] width 20 height 20
click at [928, 144] on button "Continue" at bounding box center [922, 140] width 58 height 20
click at [974, 122] on button "button" at bounding box center [975, 120] width 20 height 20
click at [939, 147] on button "Continue" at bounding box center [922, 140] width 58 height 20
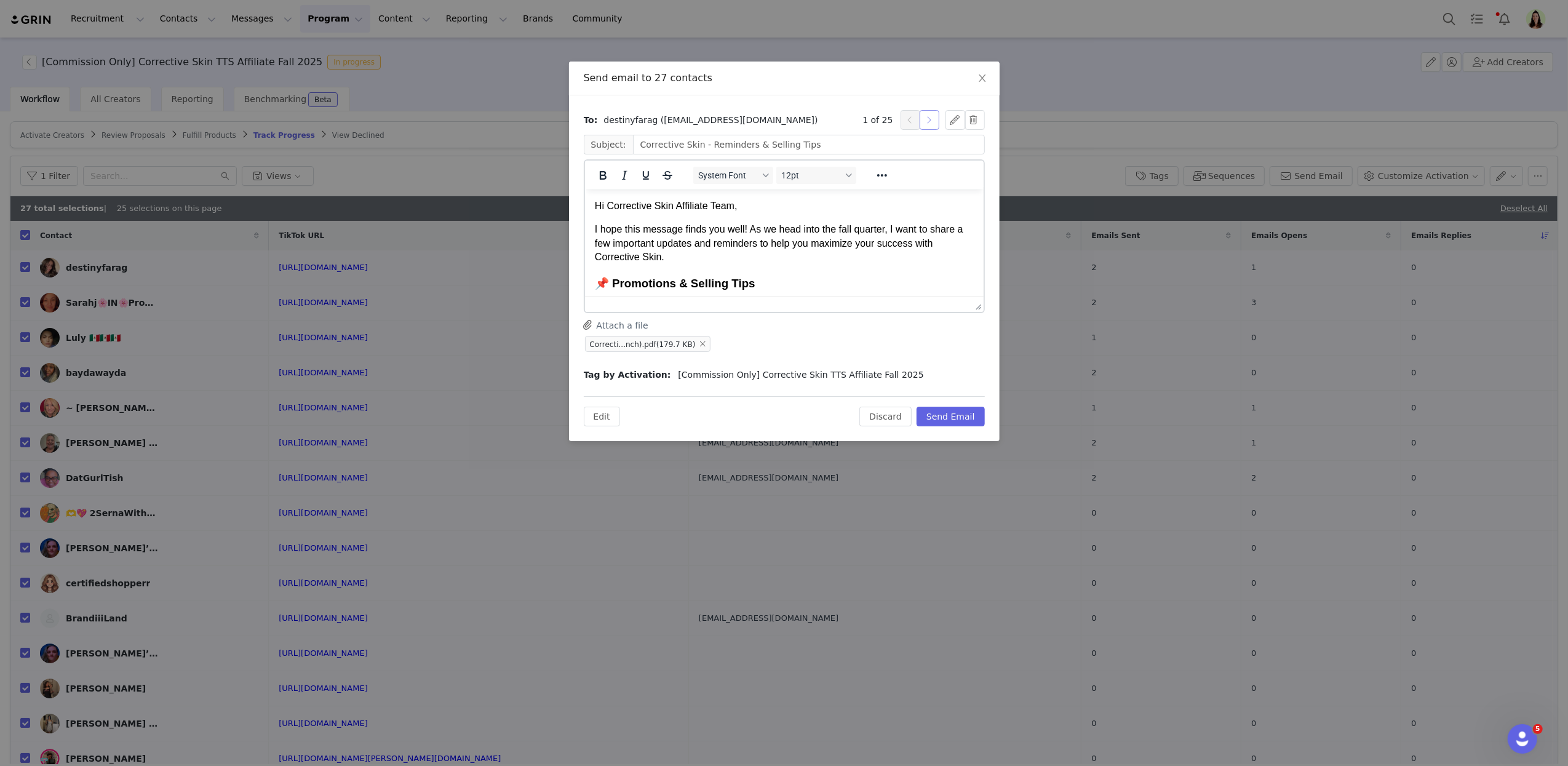
click at [929, 119] on button "button" at bounding box center [929, 120] width 20 height 20
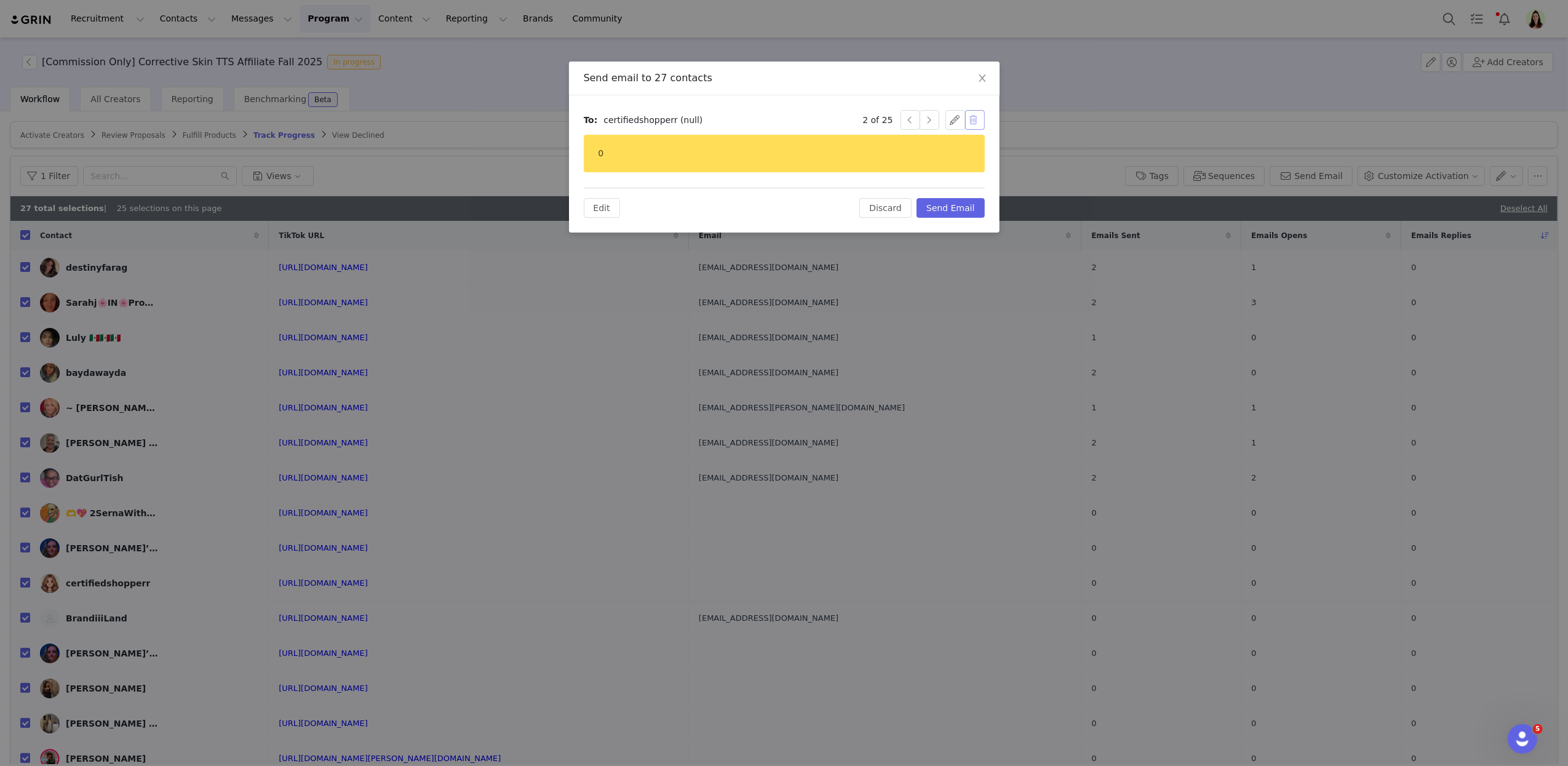
click at [972, 121] on button "button" at bounding box center [975, 120] width 20 height 20
click at [936, 141] on button "Continue" at bounding box center [922, 140] width 58 height 20
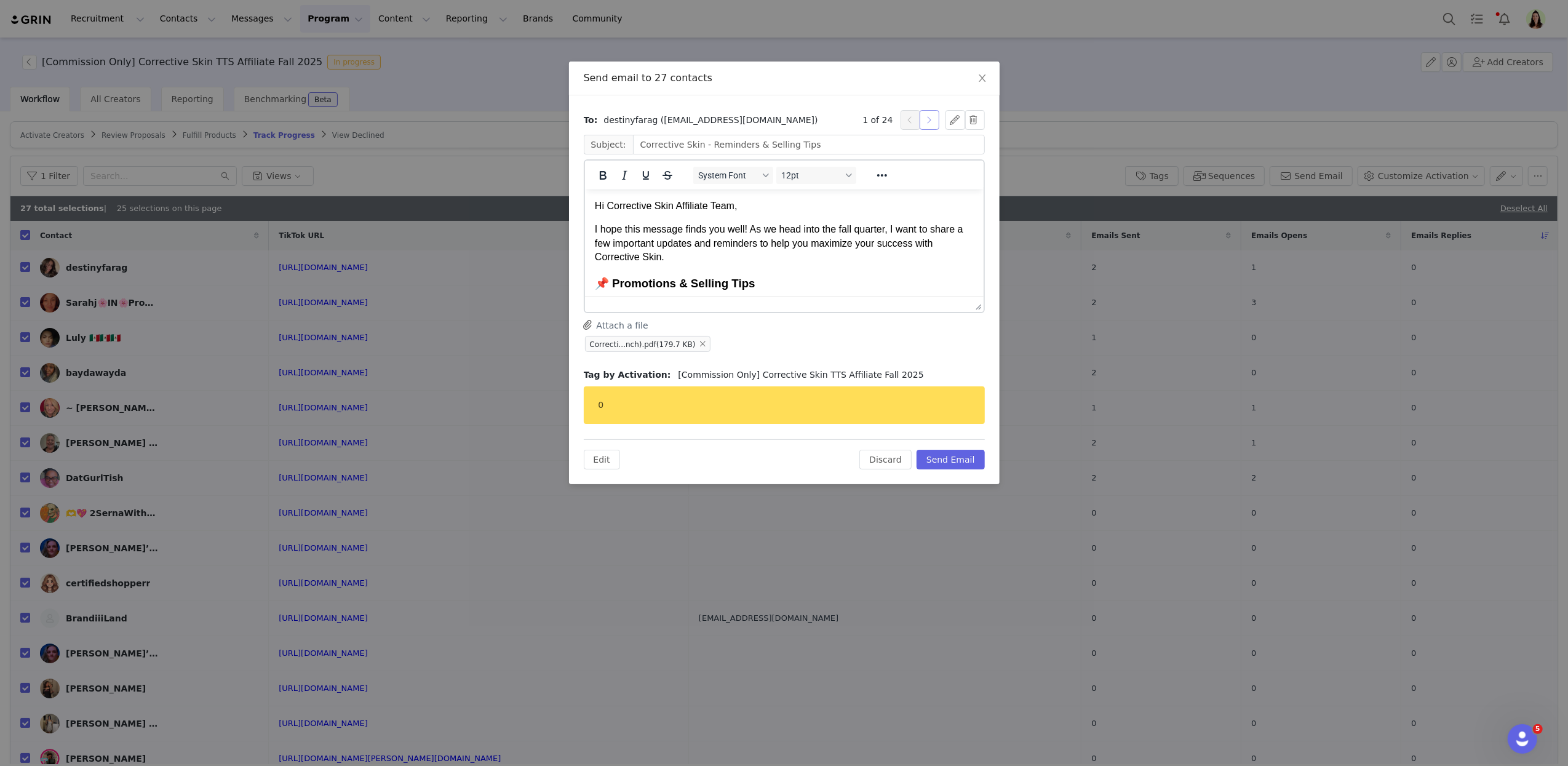
click at [929, 124] on button "button" at bounding box center [929, 120] width 20 height 20
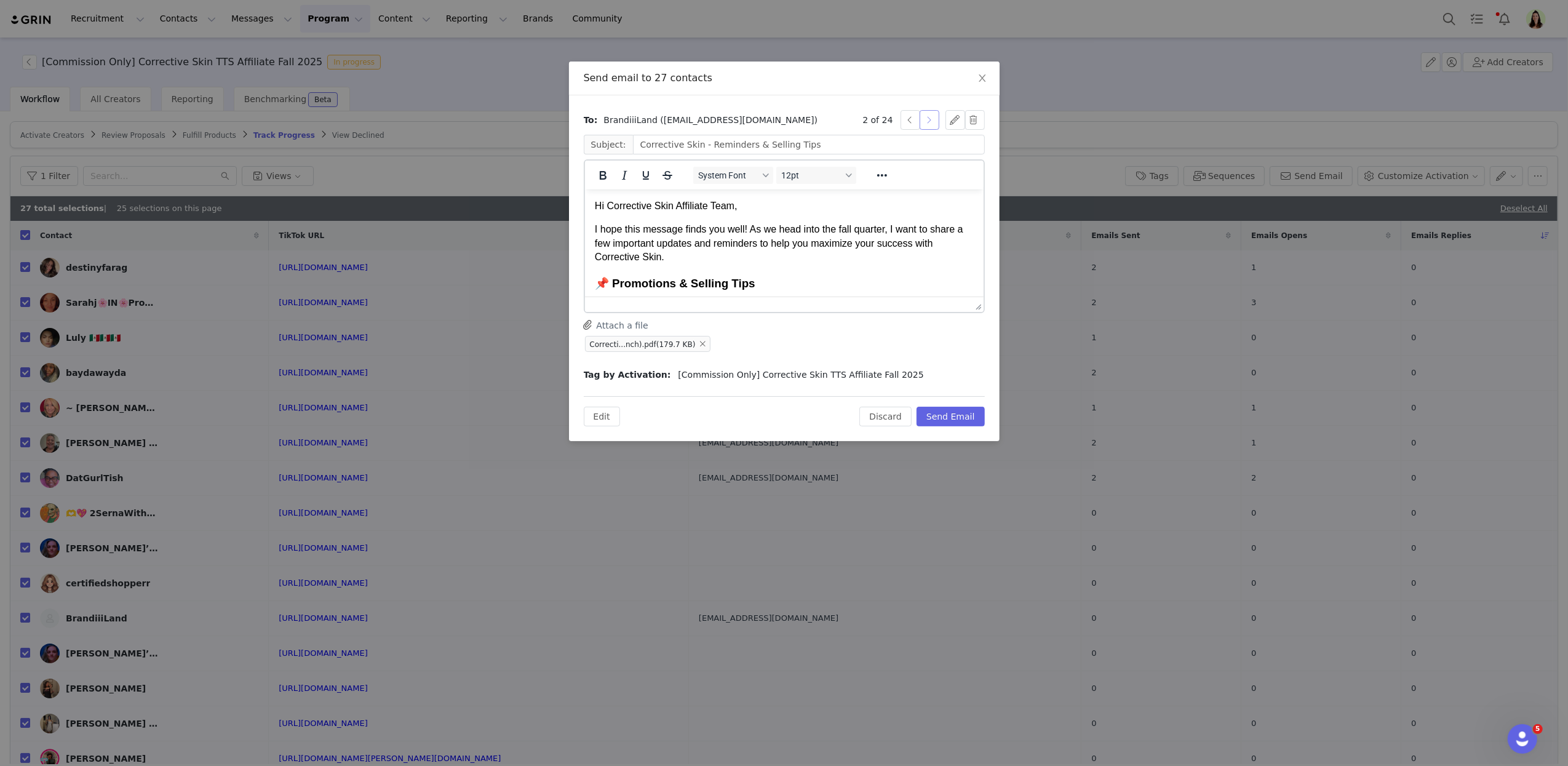
click at [929, 124] on button "button" at bounding box center [929, 120] width 20 height 20
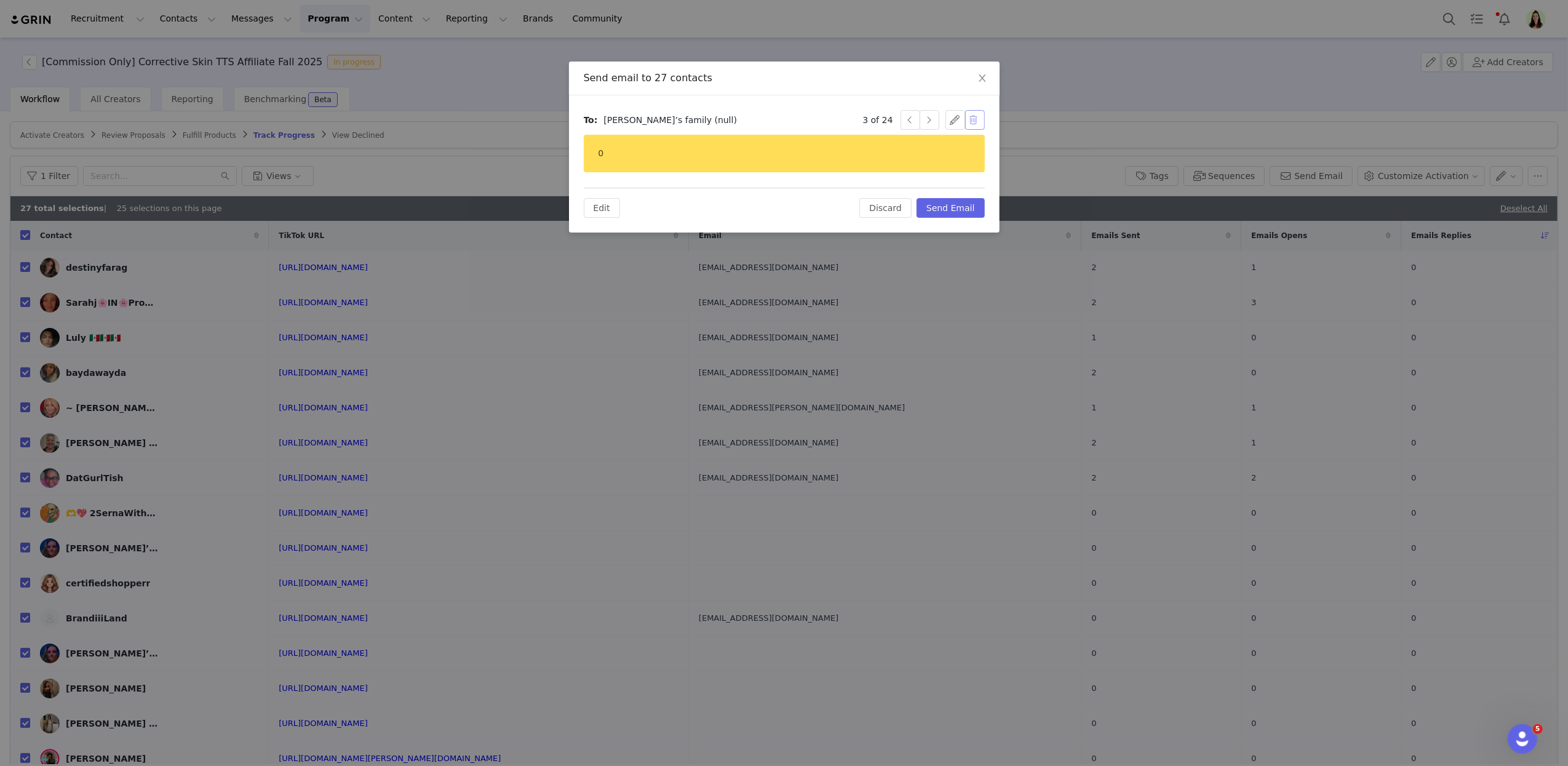
click at [974, 124] on button "button" at bounding box center [975, 120] width 20 height 20
click at [916, 147] on button "Continue" at bounding box center [922, 140] width 58 height 20
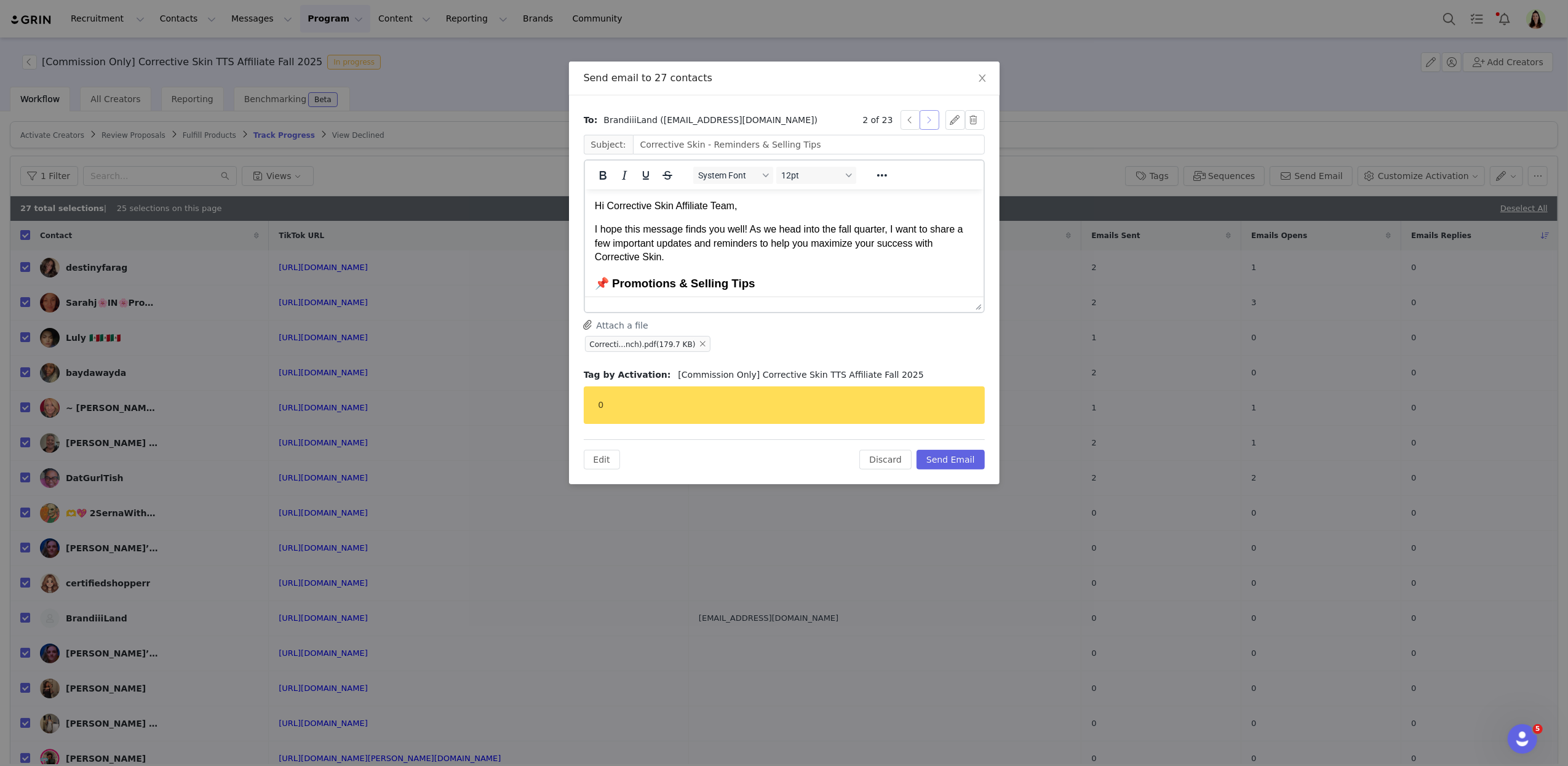
click at [933, 122] on button "button" at bounding box center [929, 120] width 20 height 20
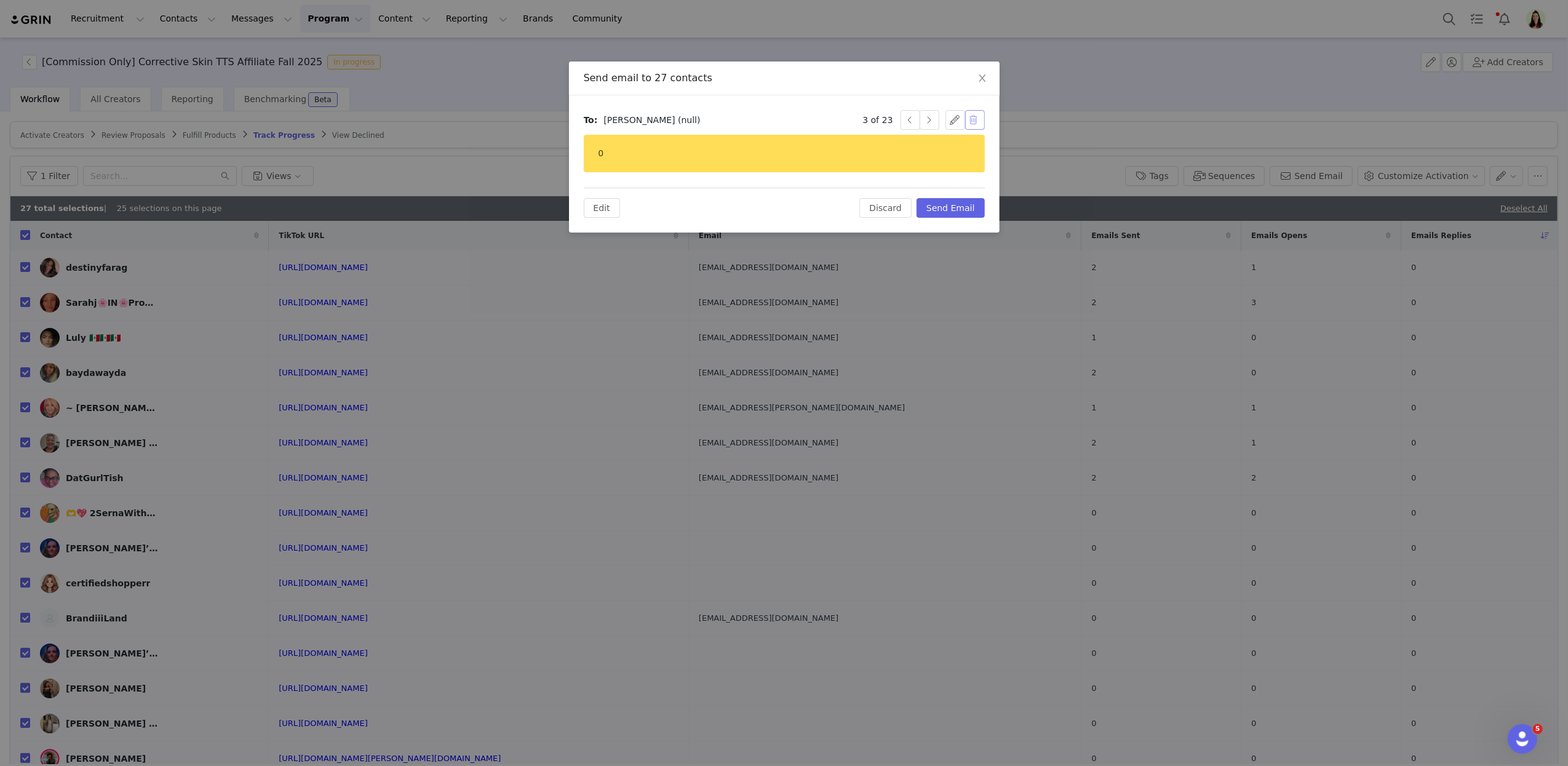
click at [978, 120] on button "button" at bounding box center [975, 120] width 20 height 20
click at [925, 136] on button "Continue" at bounding box center [922, 140] width 58 height 20
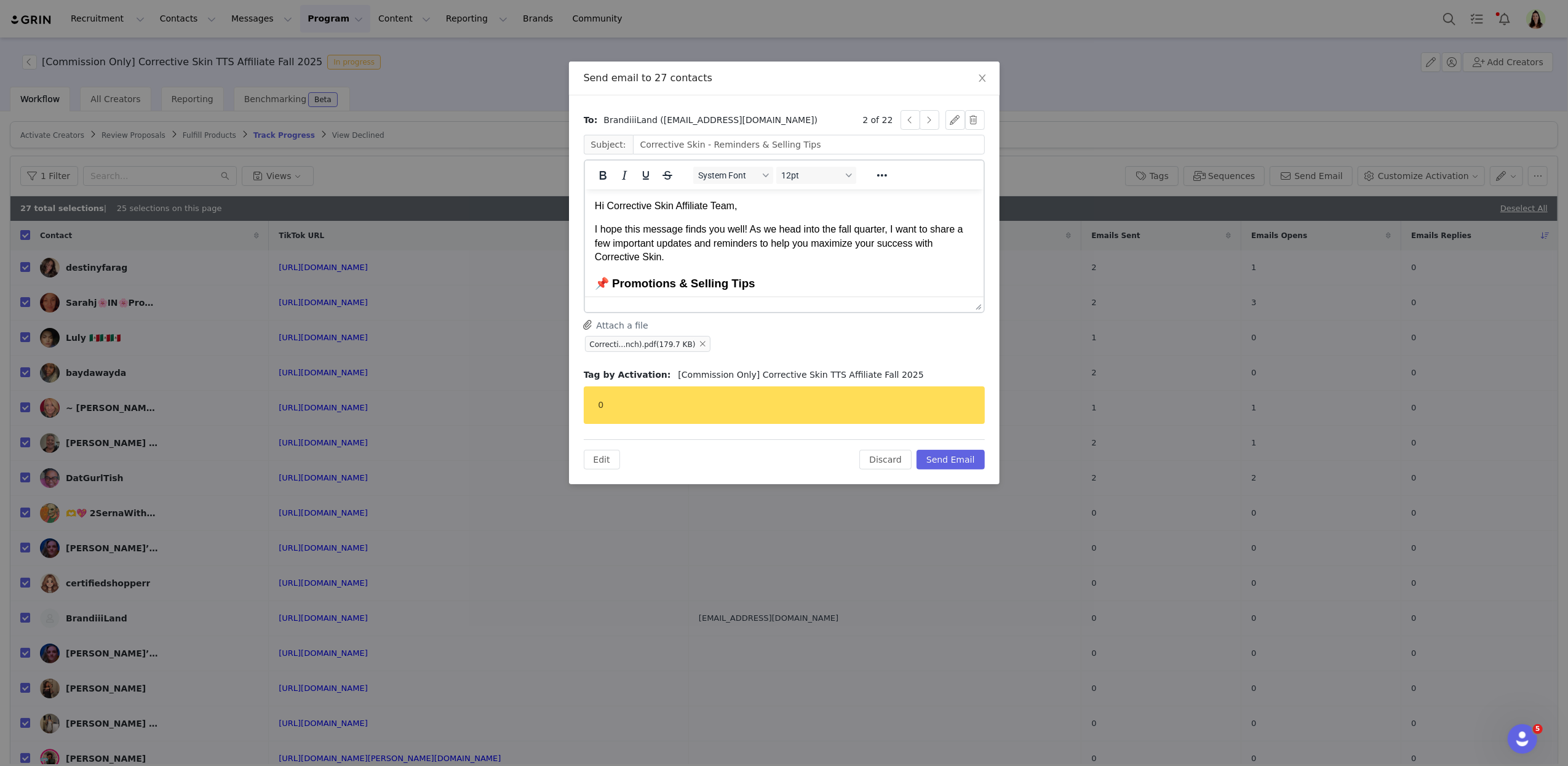
click at [848, 216] on body "Hi Corrective Skin Affiliate Team, I hope this message finds you well! As we he…" at bounding box center [783, 422] width 379 height 446
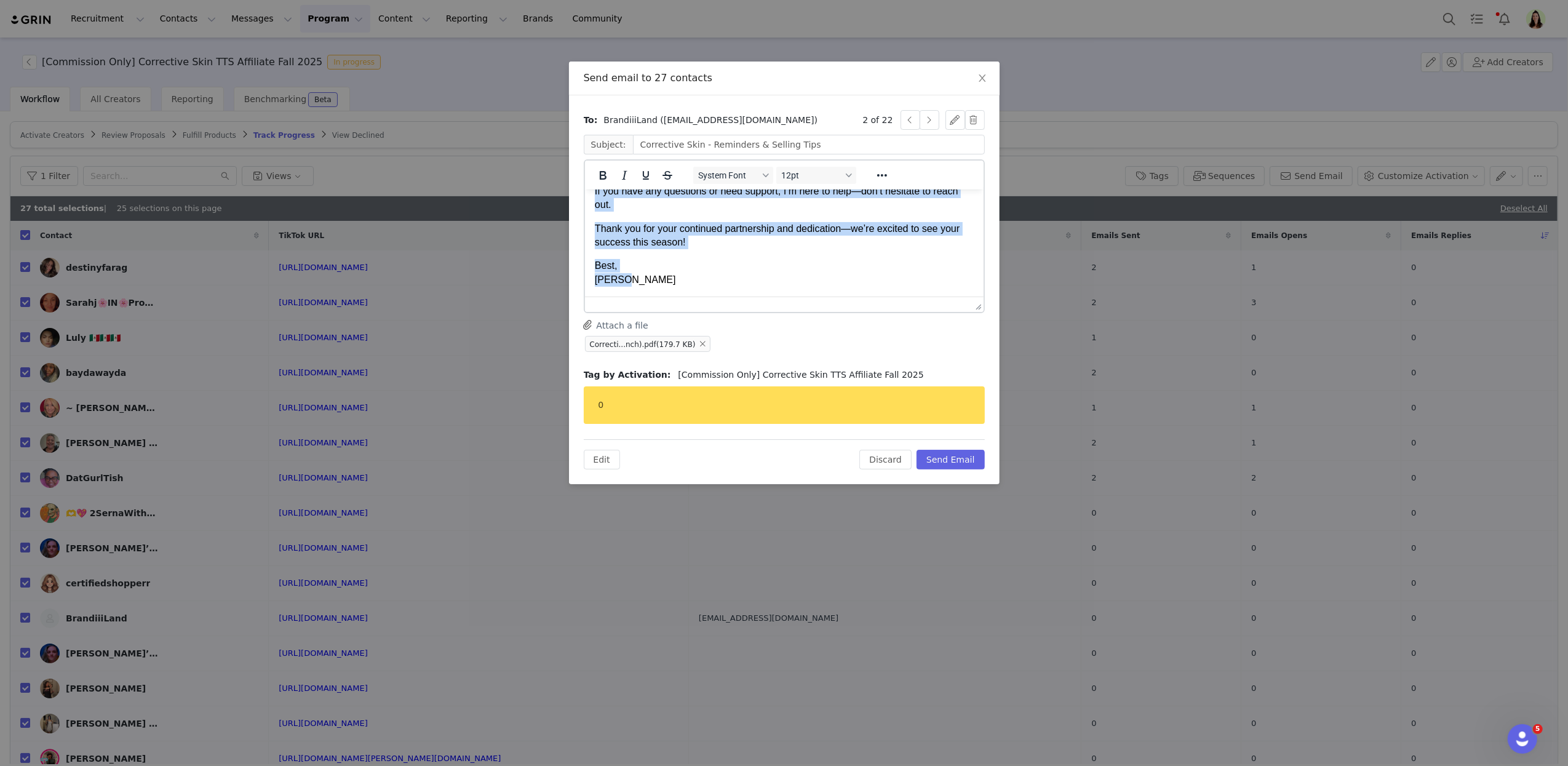
drag, startPoint x: 593, startPoint y: 205, endPoint x: 824, endPoint y: 478, distance: 357.6
click at [824, 296] on html "Hi Corrective Skin Affiliate Team, I hope this message finds you well! As we he…" at bounding box center [783, 63] width 398 height 465
copy body "Hi Corrective Skin Affiliate Team, I hope this message finds you well! As we he…"
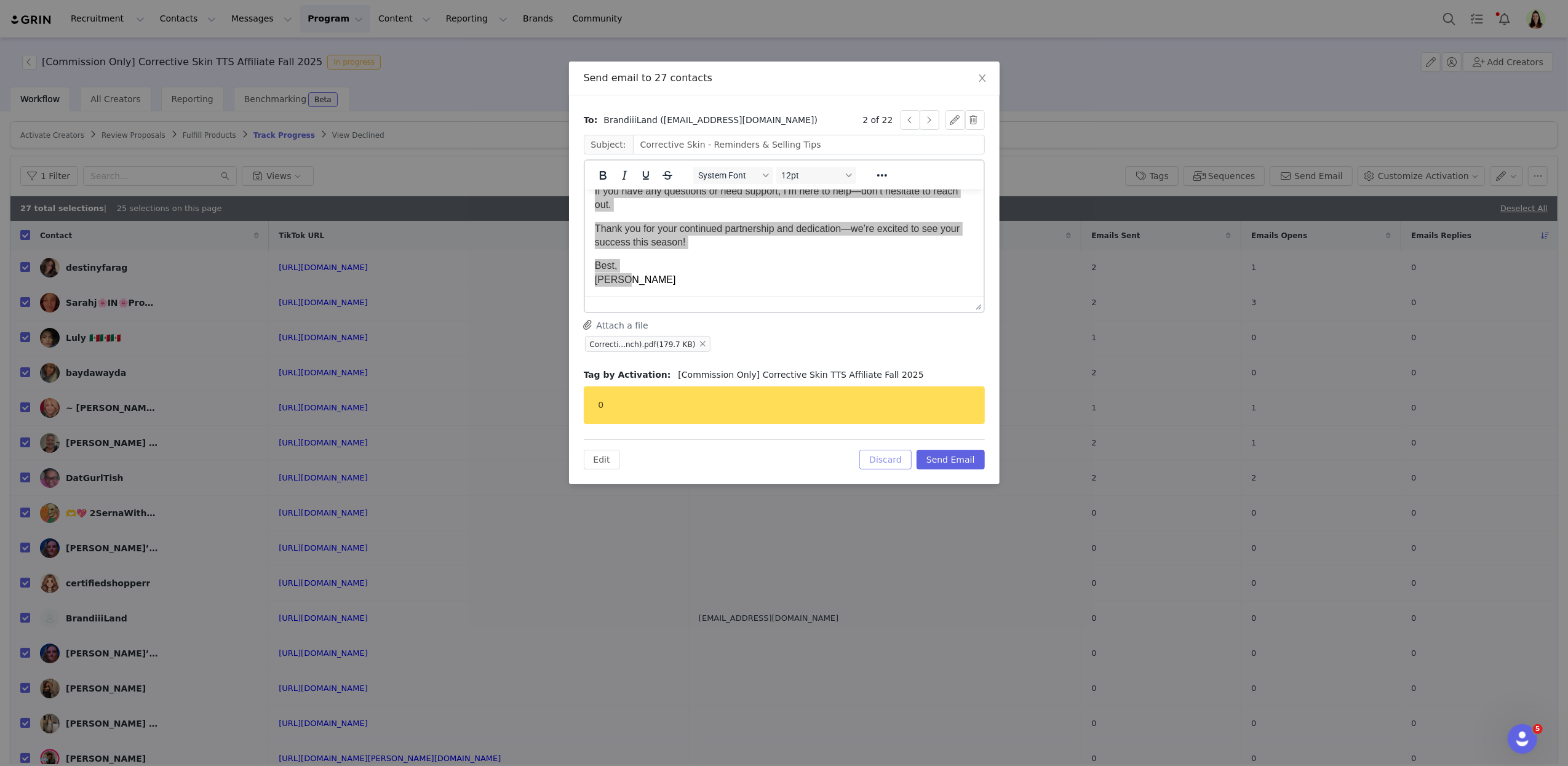
click at [874, 460] on button "Discard" at bounding box center [885, 460] width 52 height 20
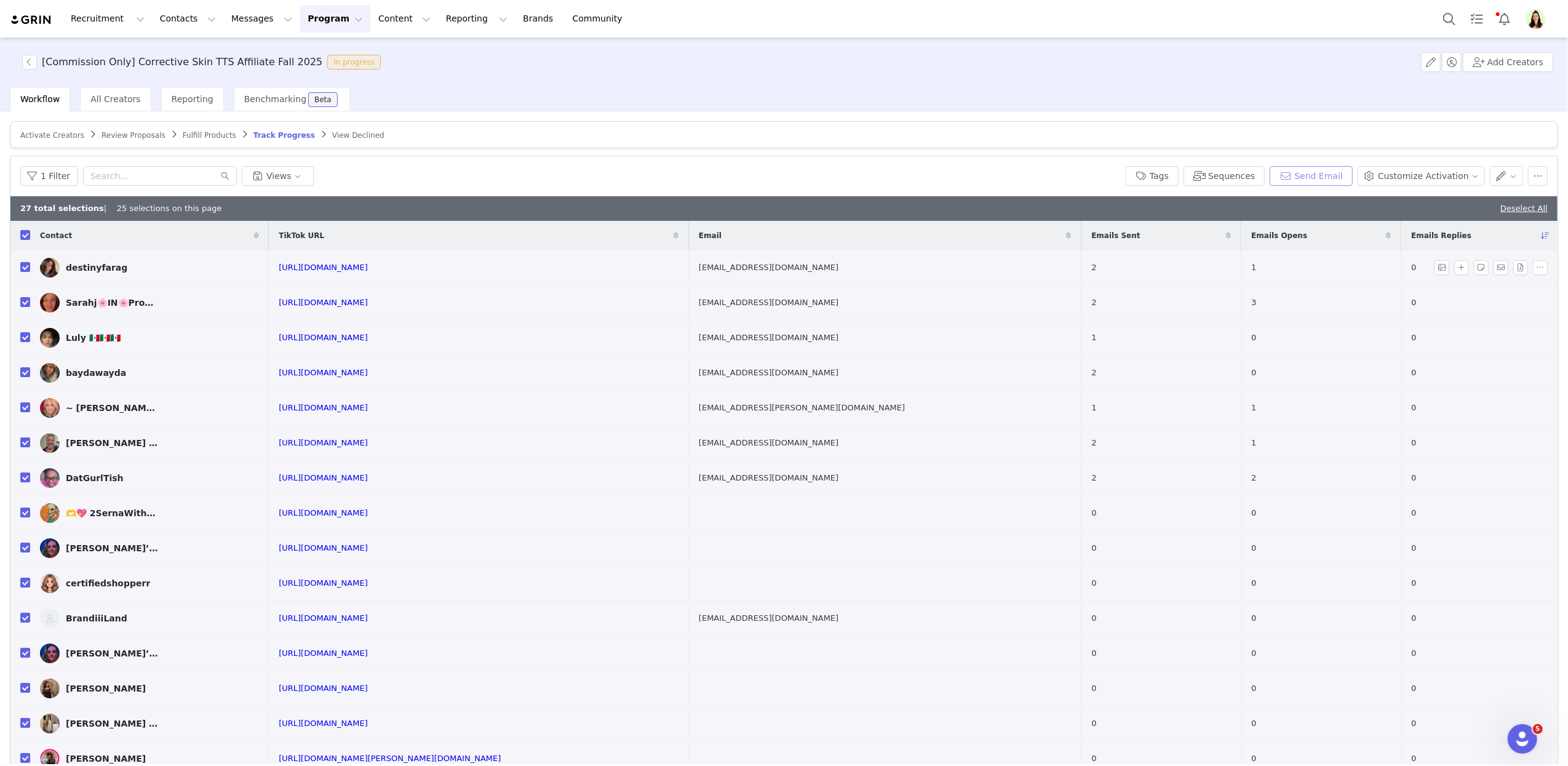
scroll to position [0, 0]
click at [1066, 239] on icon at bounding box center [1068, 236] width 5 height 7
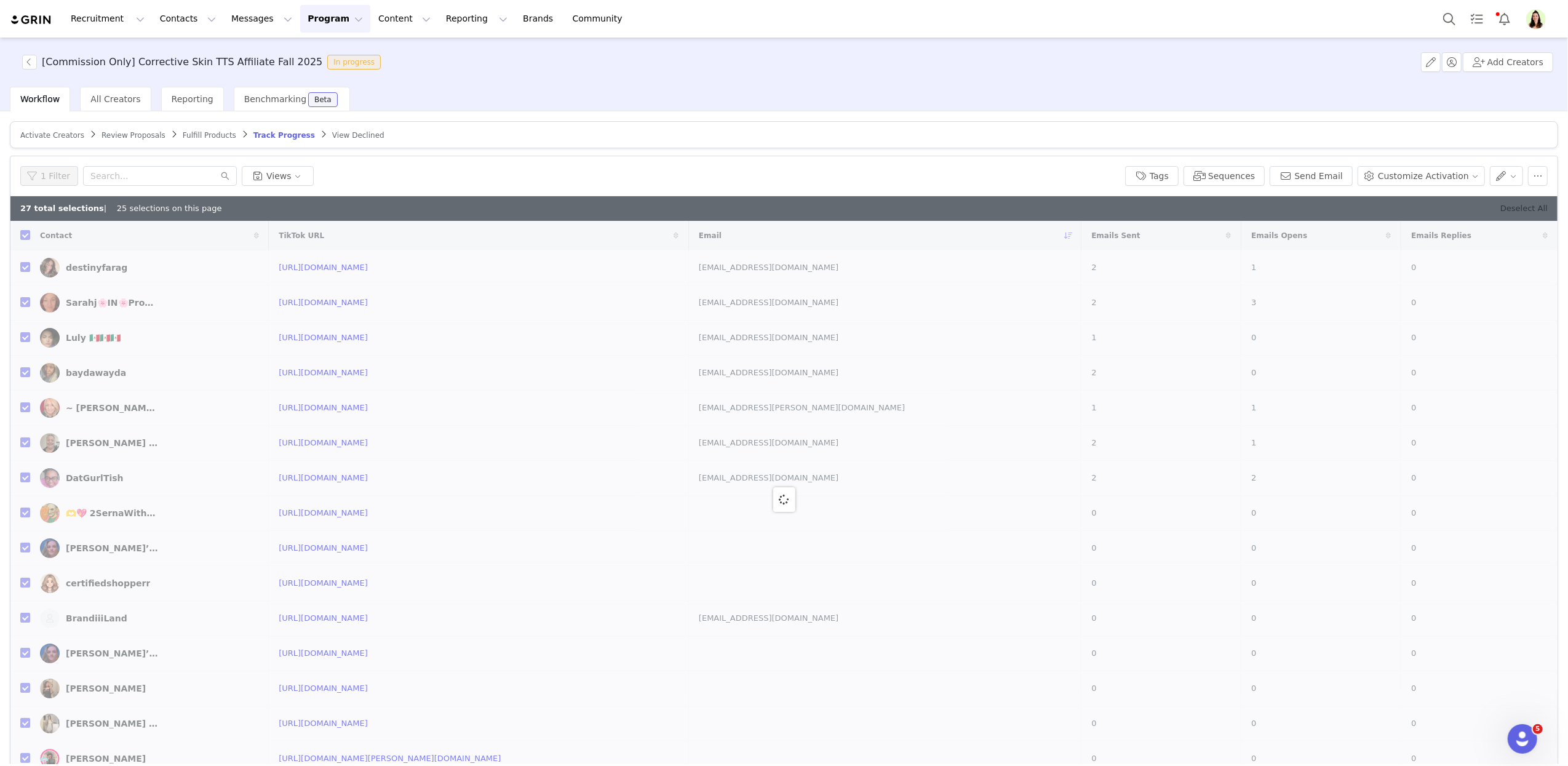
click at [1516, 207] on link "Deselect All" at bounding box center [1524, 208] width 47 height 10
checkbox input "false"
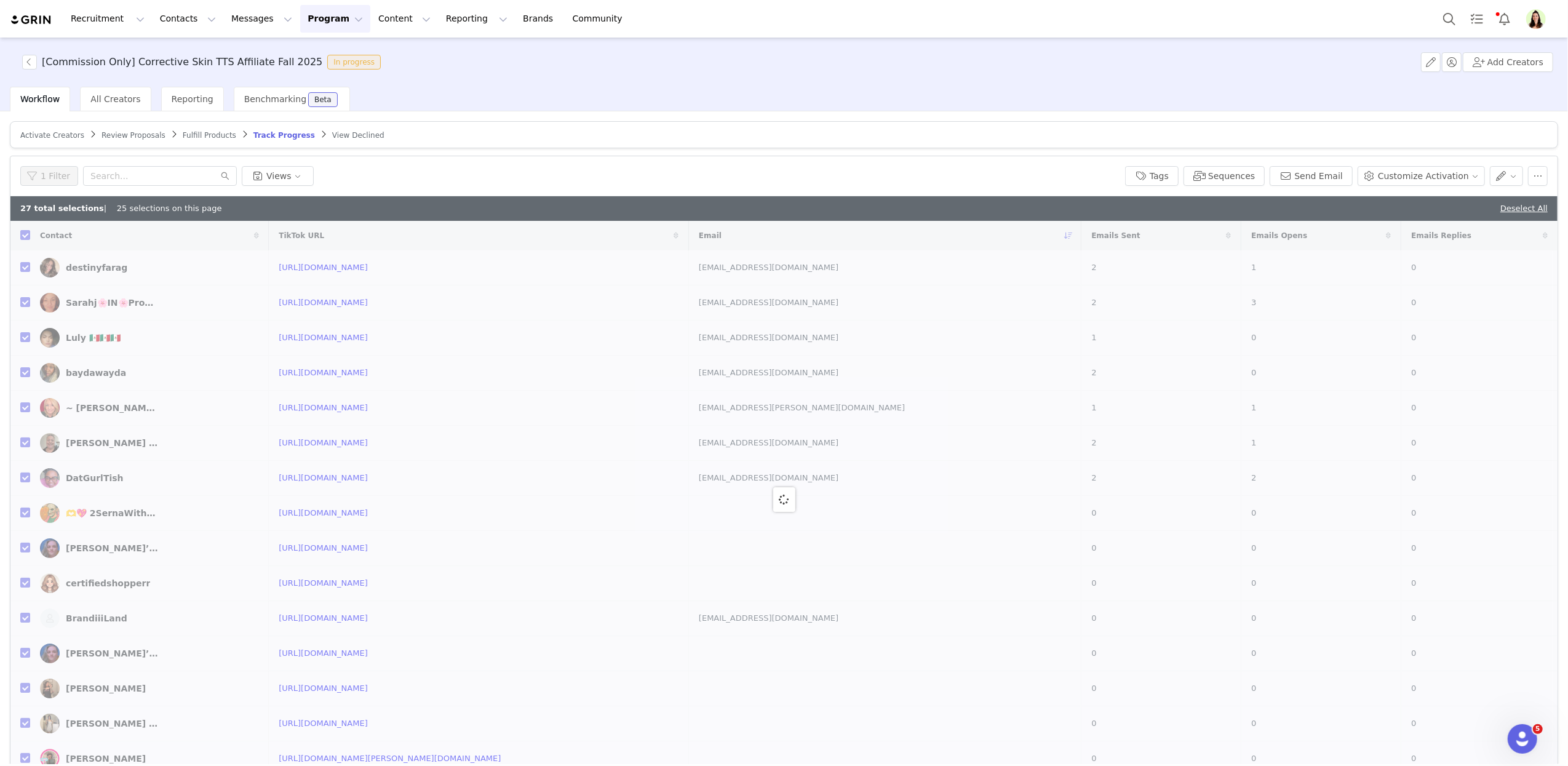
checkbox input "false"
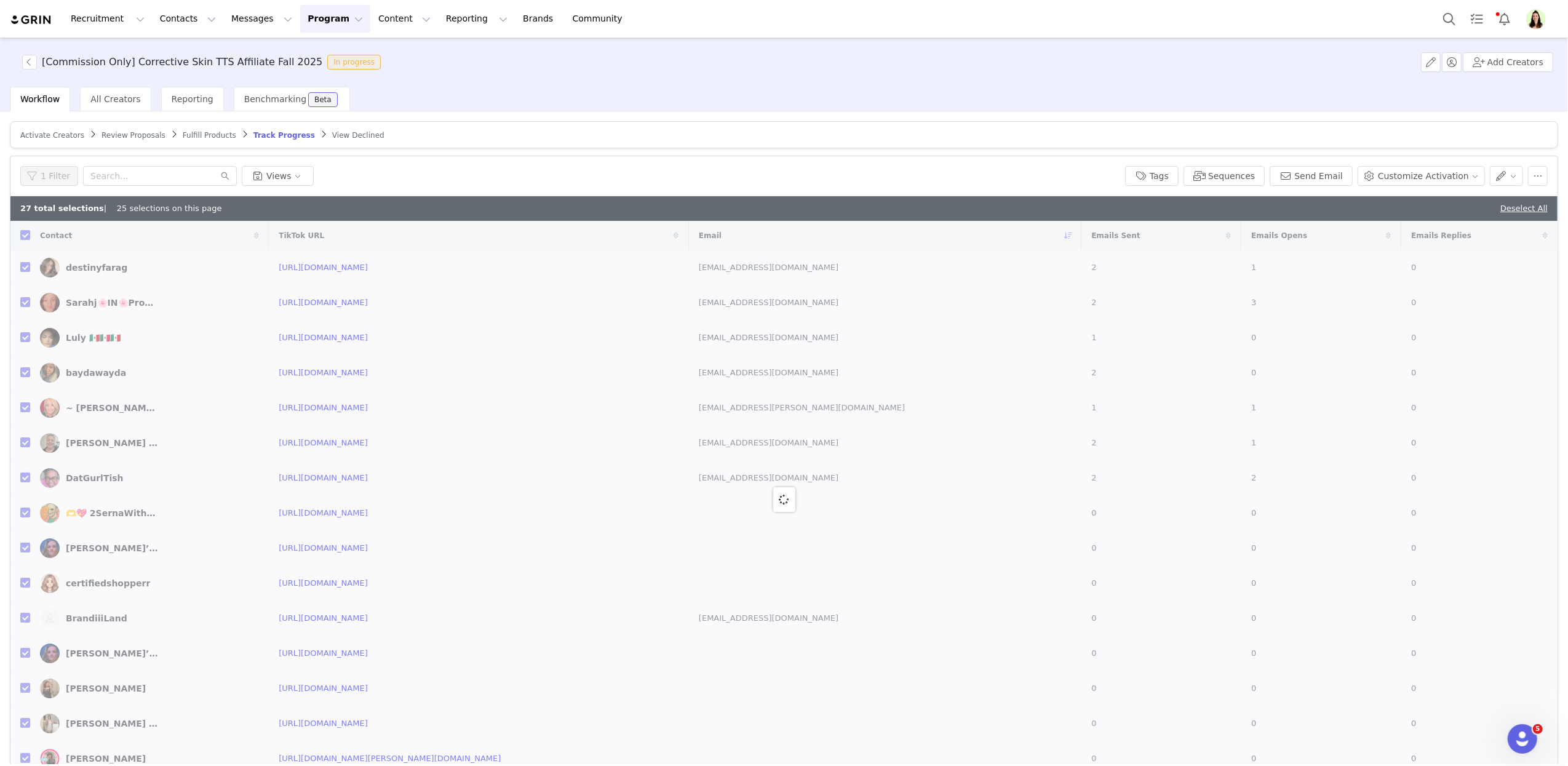
checkbox input "false"
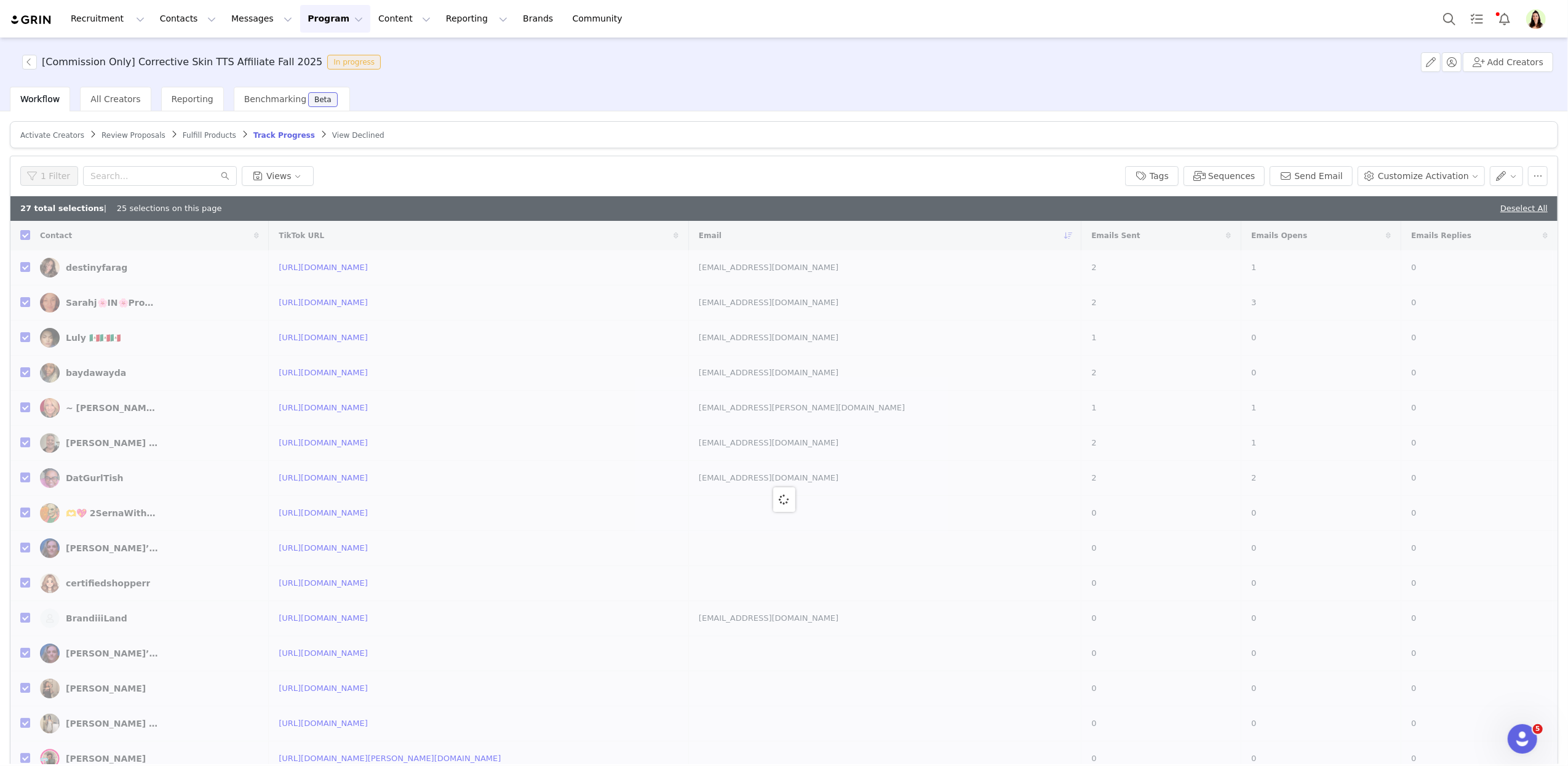
checkbox input "false"
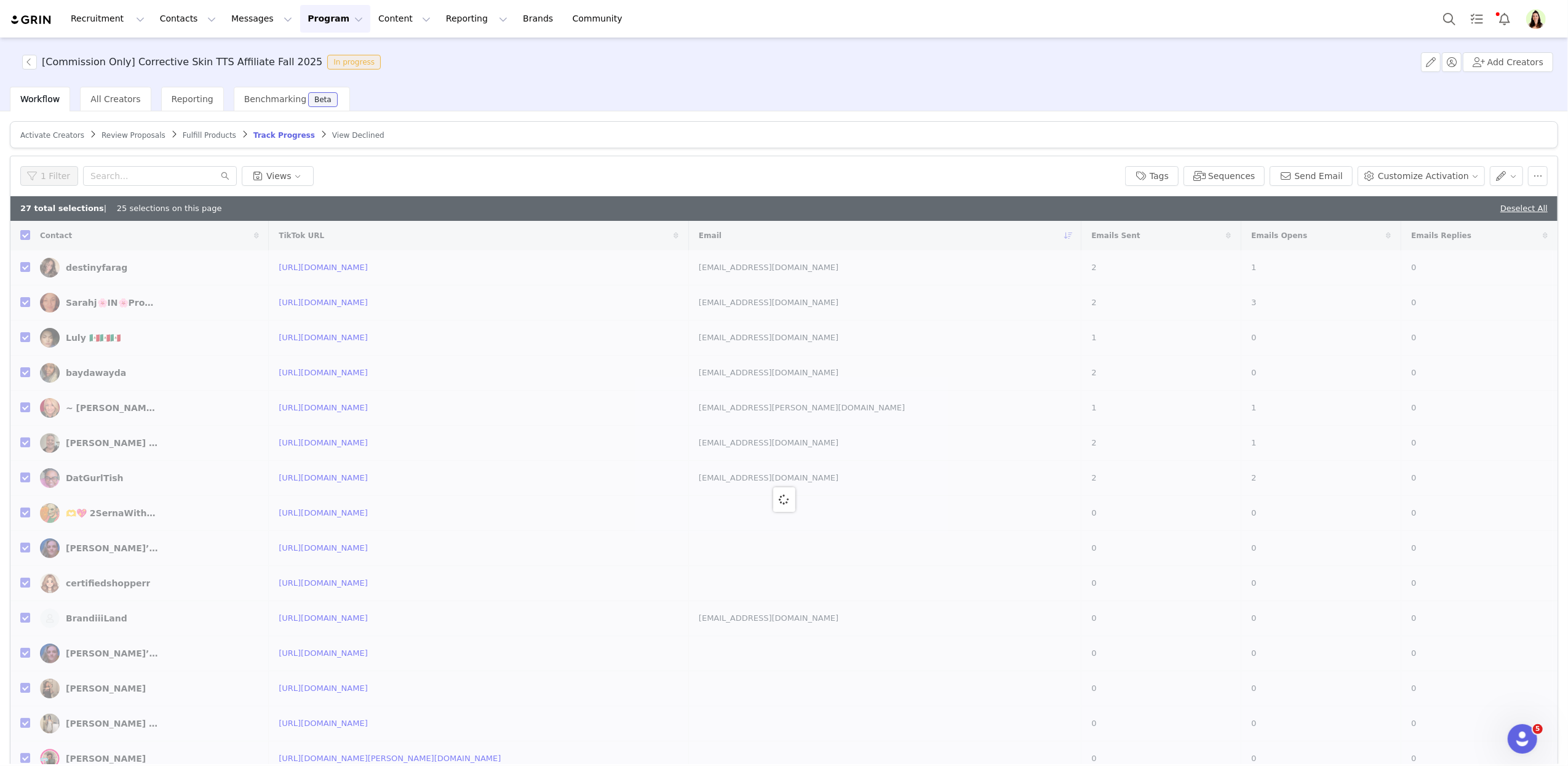
checkbox input "false"
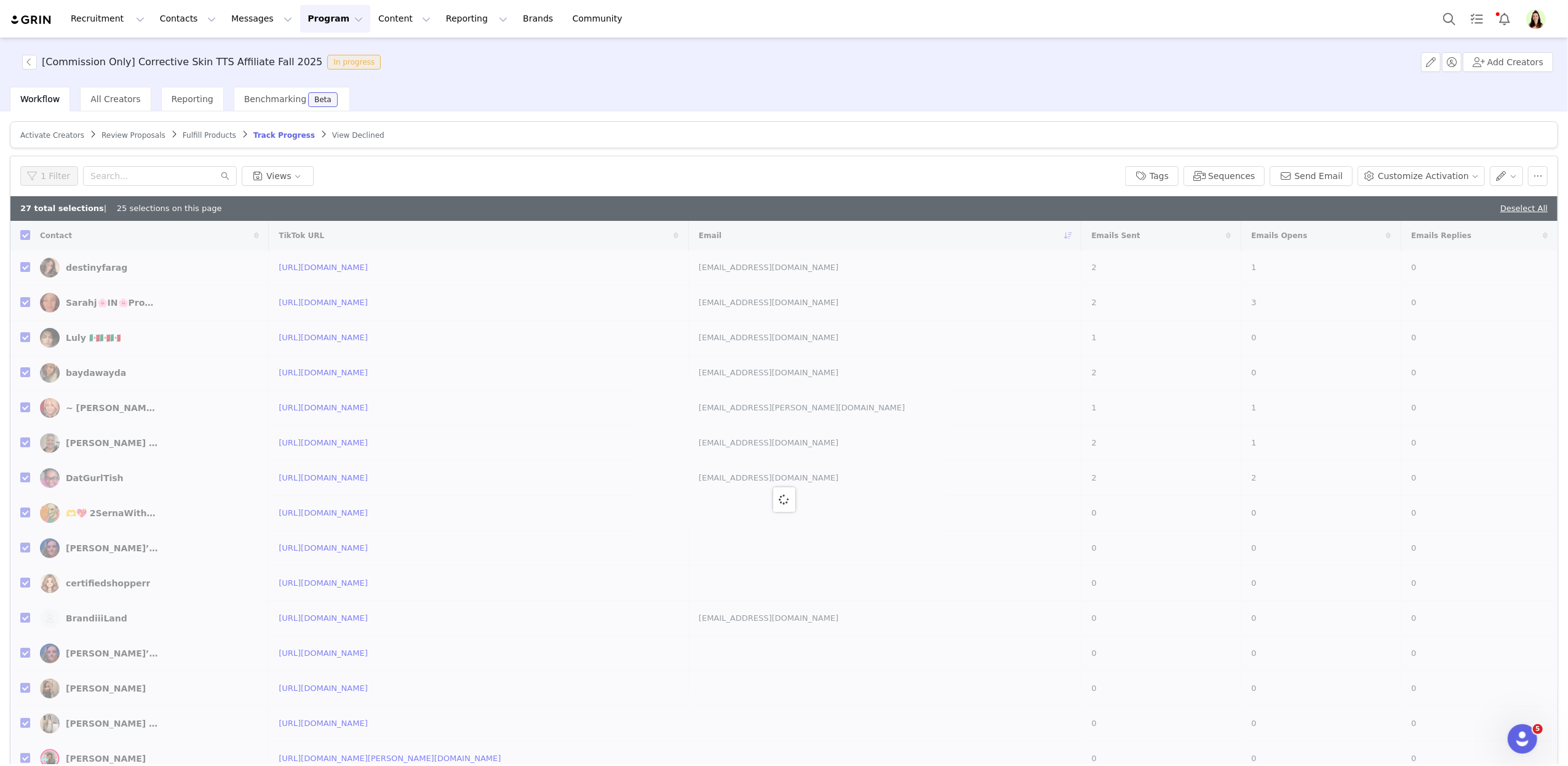
checkbox input "false"
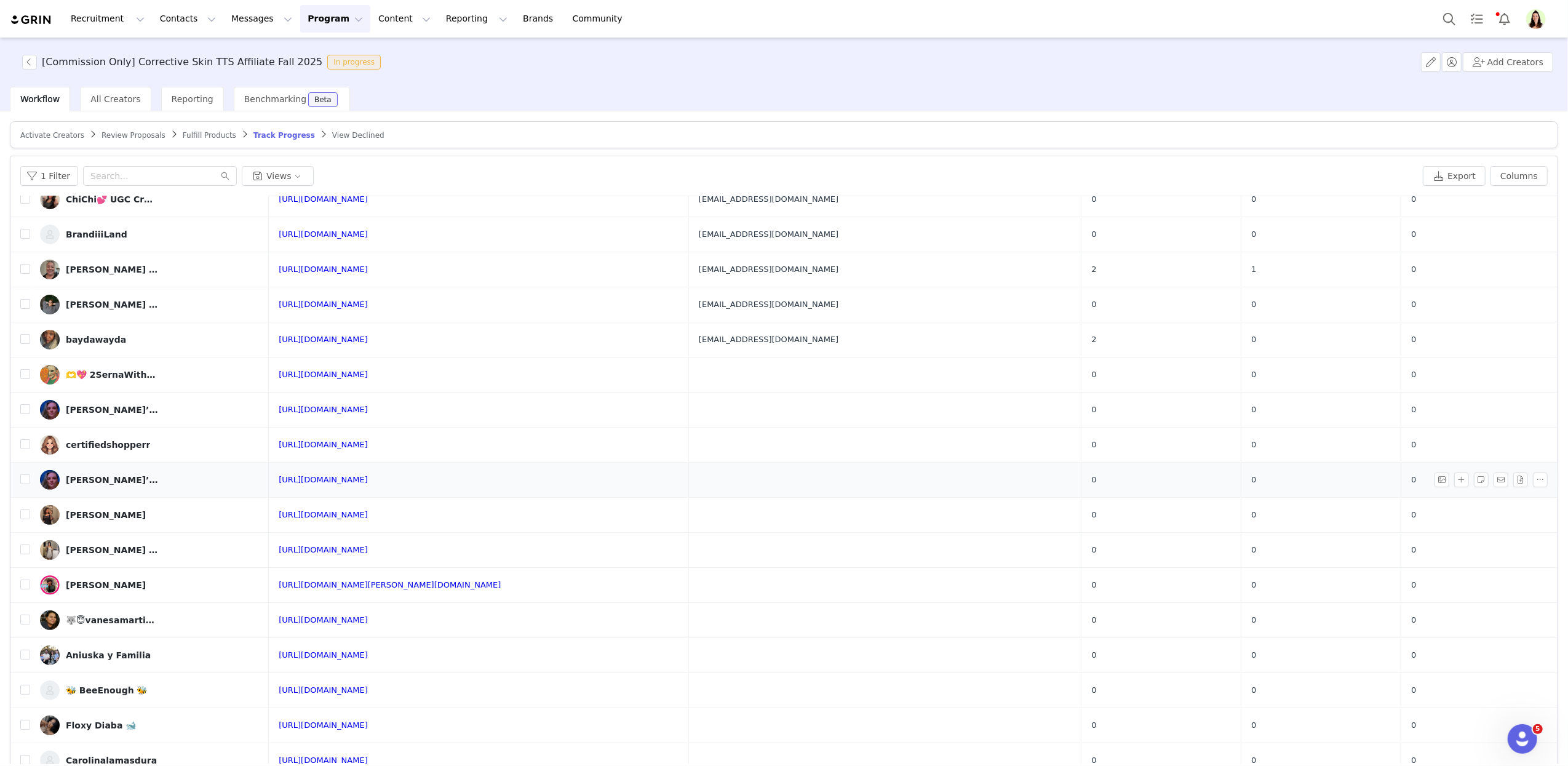
scroll to position [59, 0]
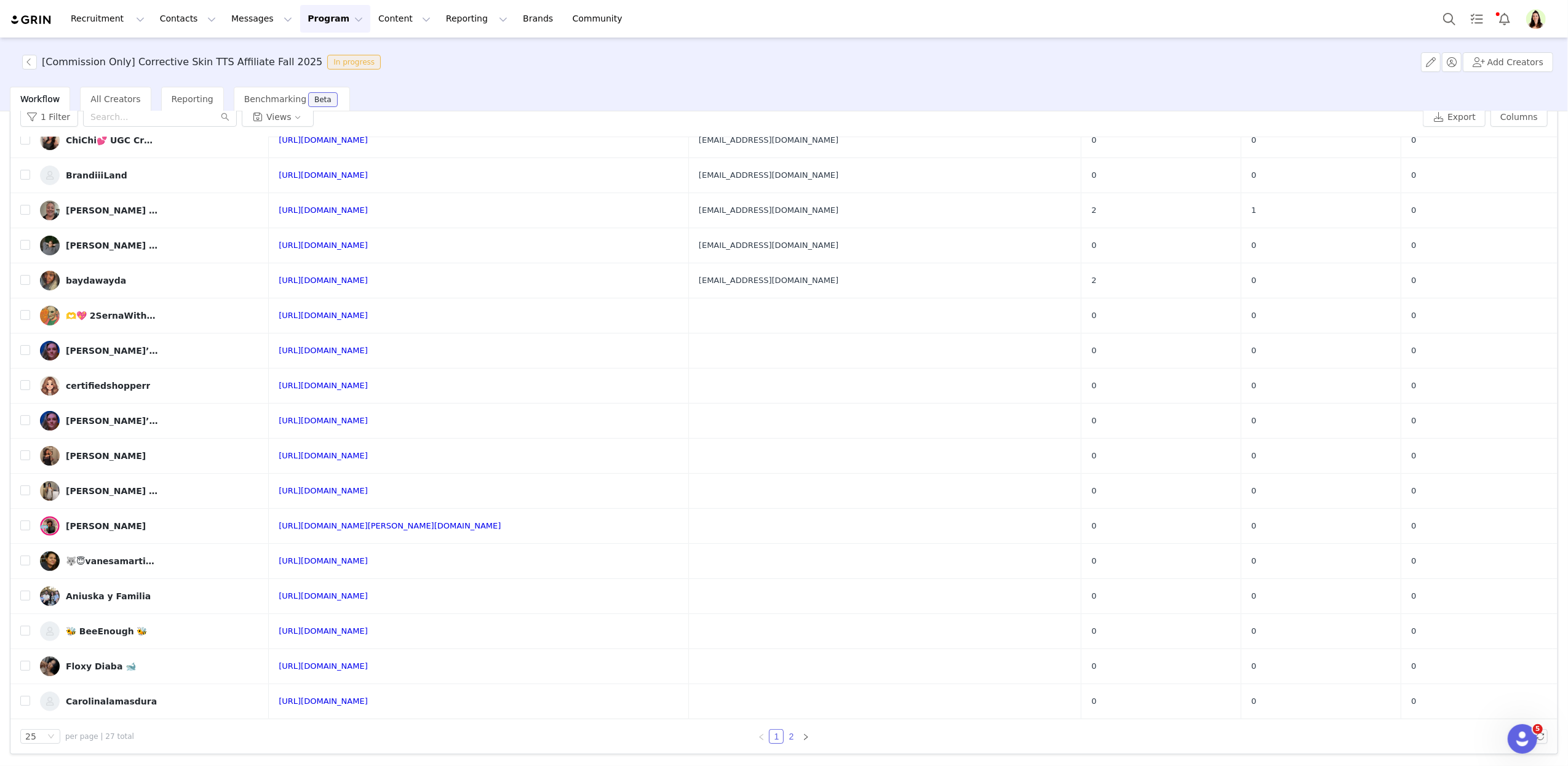
click at [784, 736] on link "2" at bounding box center [791, 737] width 13 height 13
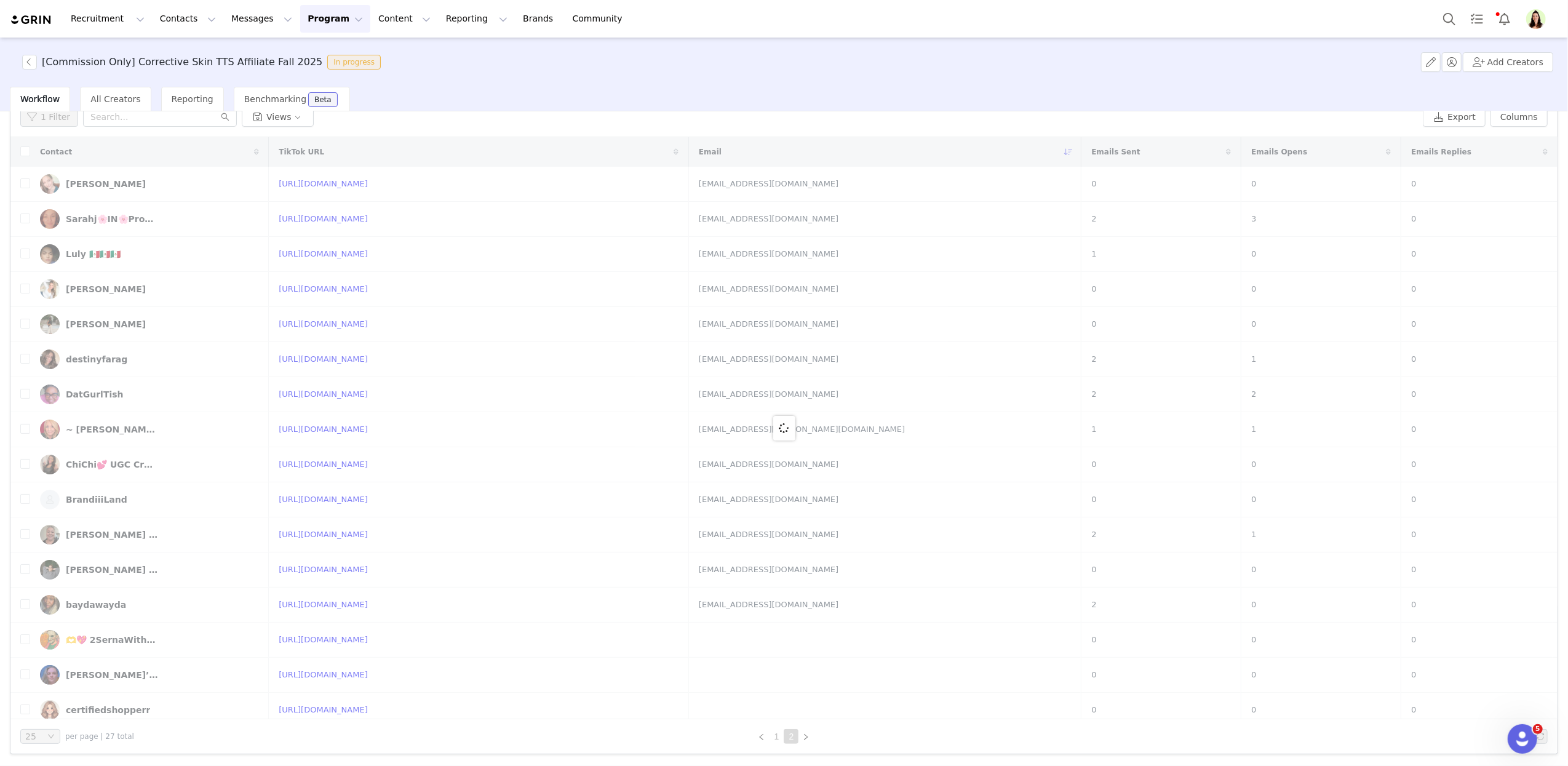
scroll to position [0, 0]
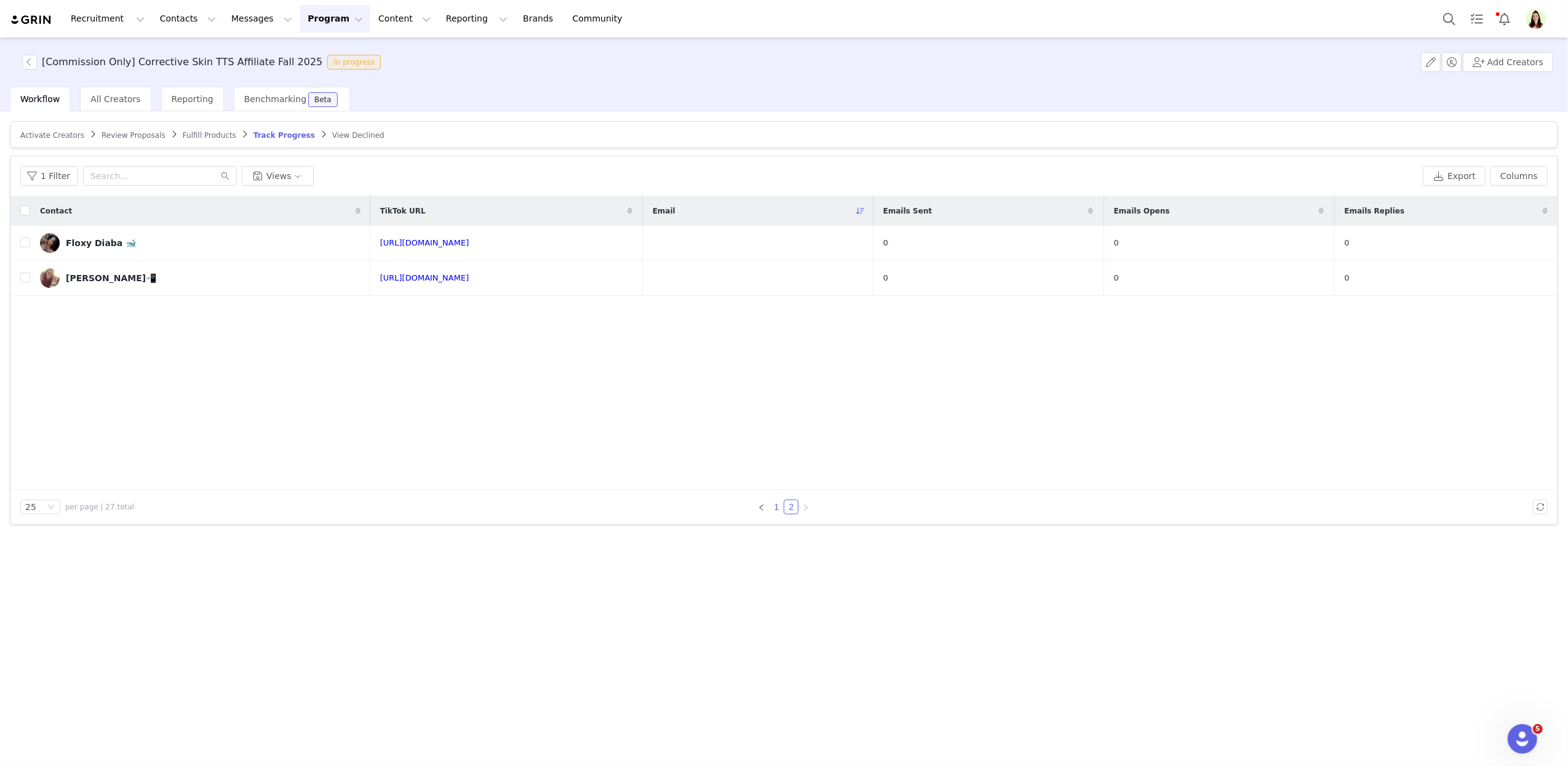
click at [774, 505] on link "1" at bounding box center [776, 507] width 13 height 13
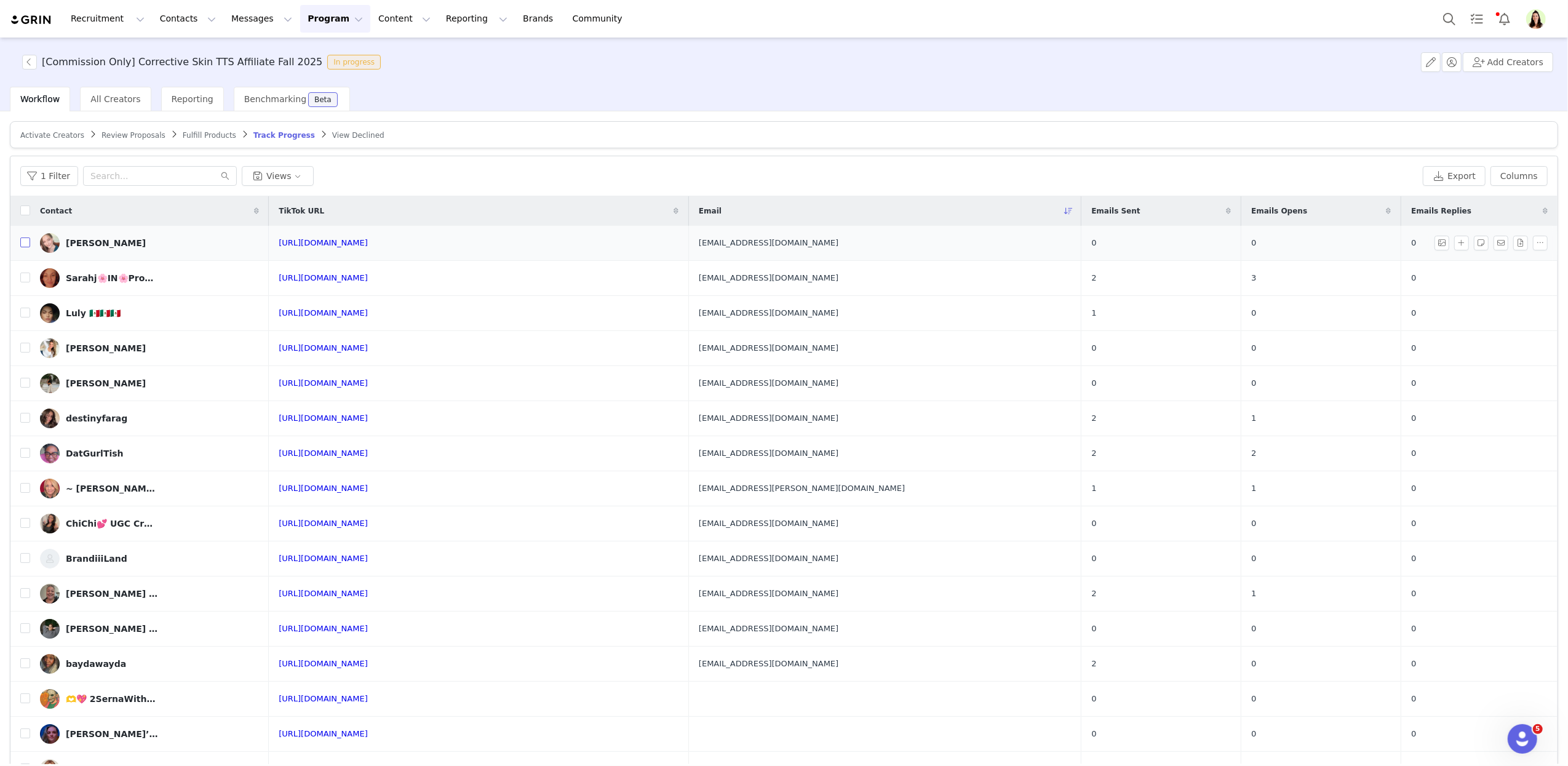
drag, startPoint x: 24, startPoint y: 242, endPoint x: 18, endPoint y: 271, distance: 29.6
click at [24, 242] on input "checkbox" at bounding box center [25, 242] width 10 height 10
checkbox input "true"
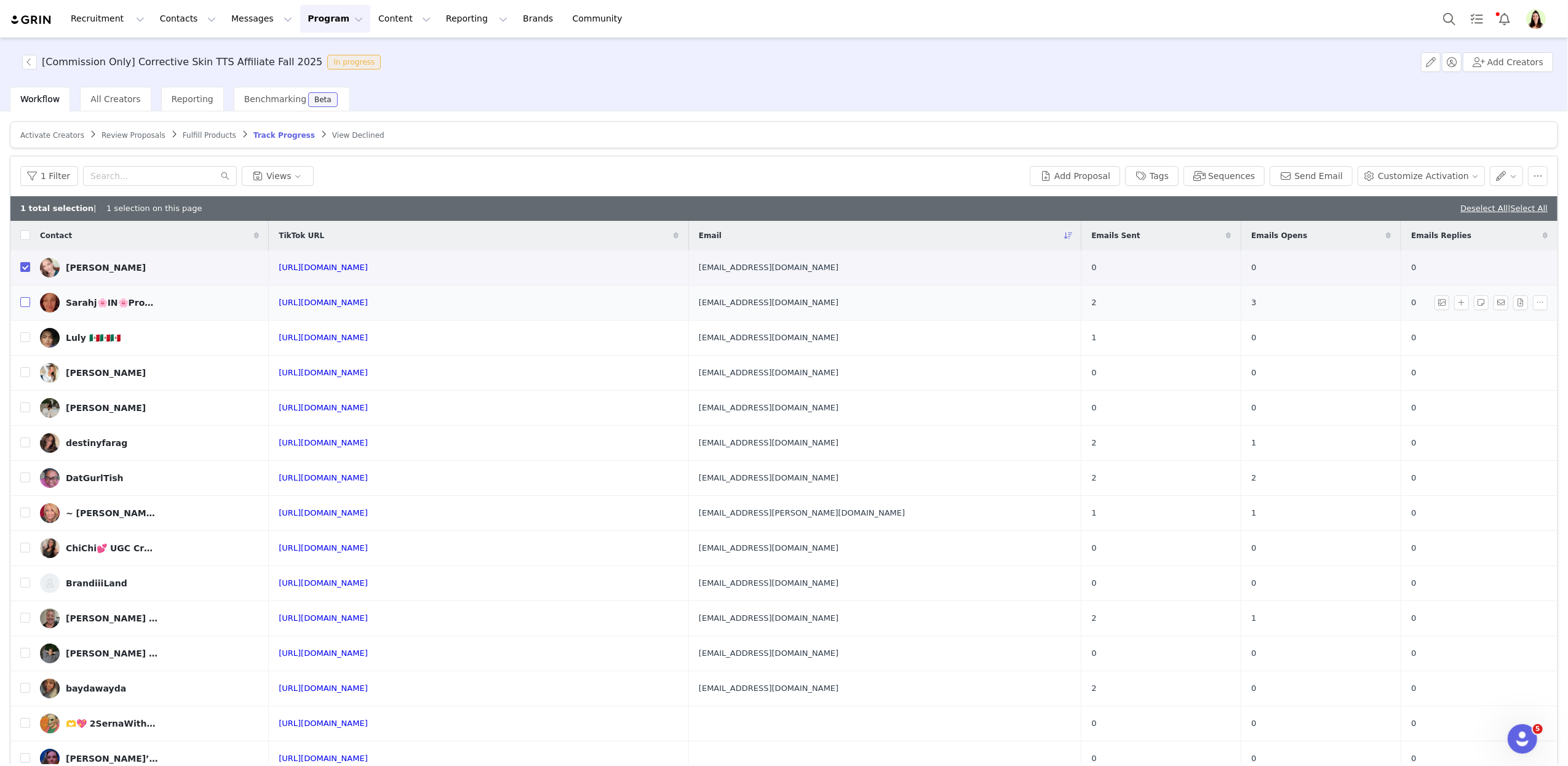
click at [24, 301] on input "checkbox" at bounding box center [25, 302] width 10 height 10
checkbox input "true"
click at [21, 340] on input "checkbox" at bounding box center [25, 337] width 10 height 10
checkbox input "true"
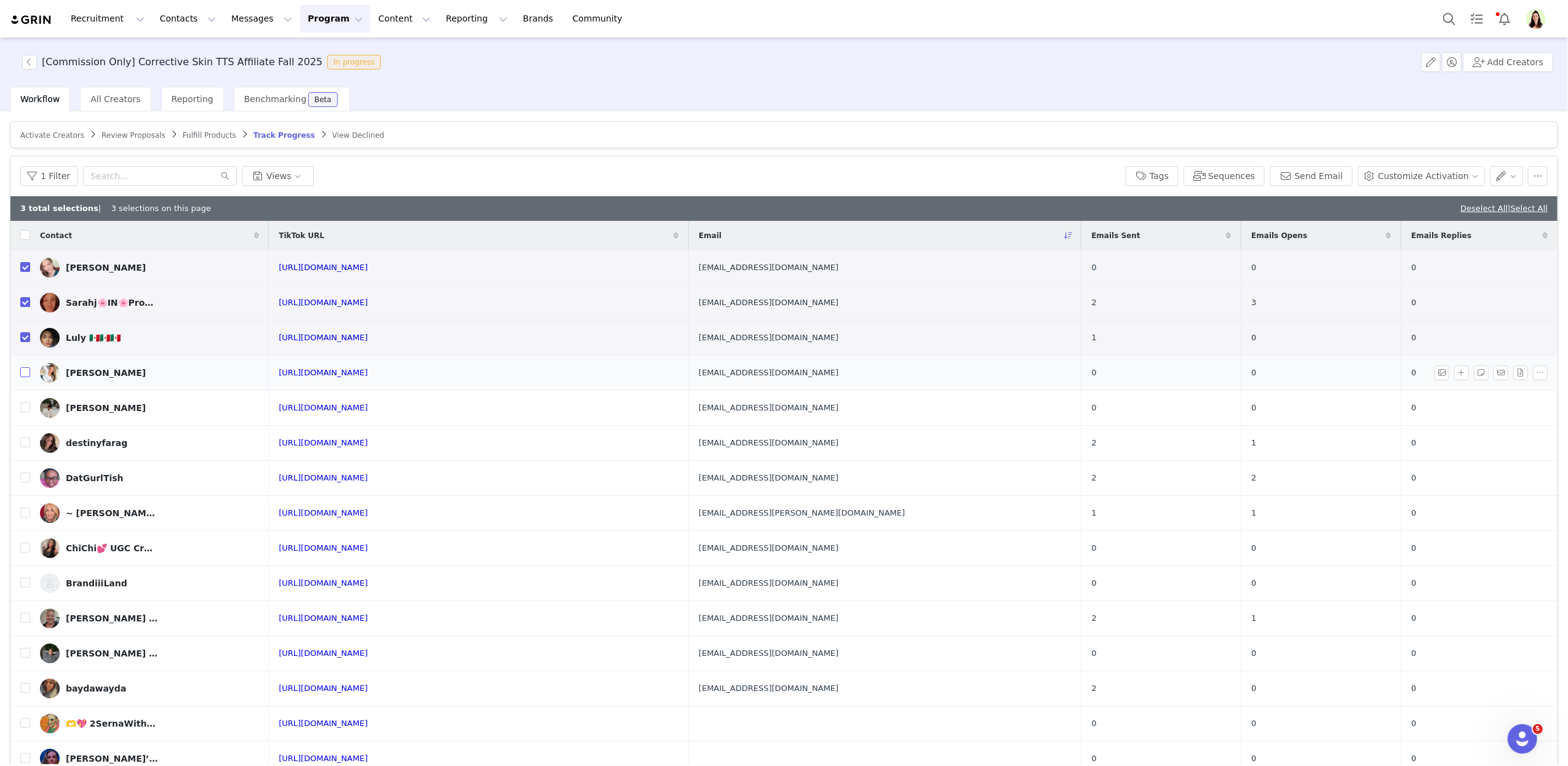
click at [24, 375] on input "checkbox" at bounding box center [25, 372] width 10 height 10
checkbox input "true"
click at [25, 407] on input "checkbox" at bounding box center [25, 407] width 10 height 10
checkbox input "true"
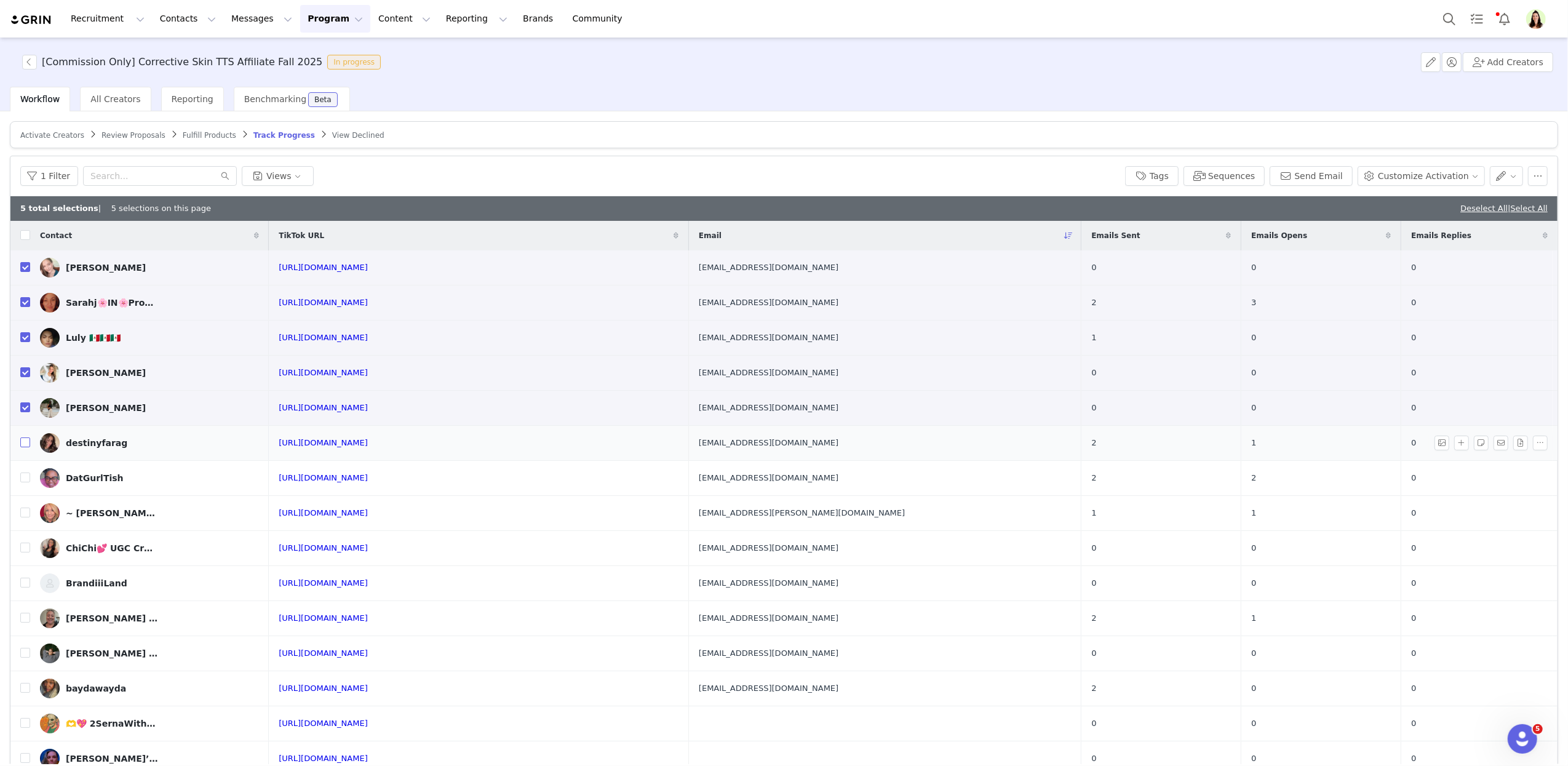
click at [25, 440] on input "checkbox" at bounding box center [25, 442] width 10 height 10
checkbox input "true"
click at [27, 485] on label at bounding box center [25, 479] width 10 height 13
click at [27, 482] on input "checkbox" at bounding box center [25, 477] width 10 height 10
checkbox input "true"
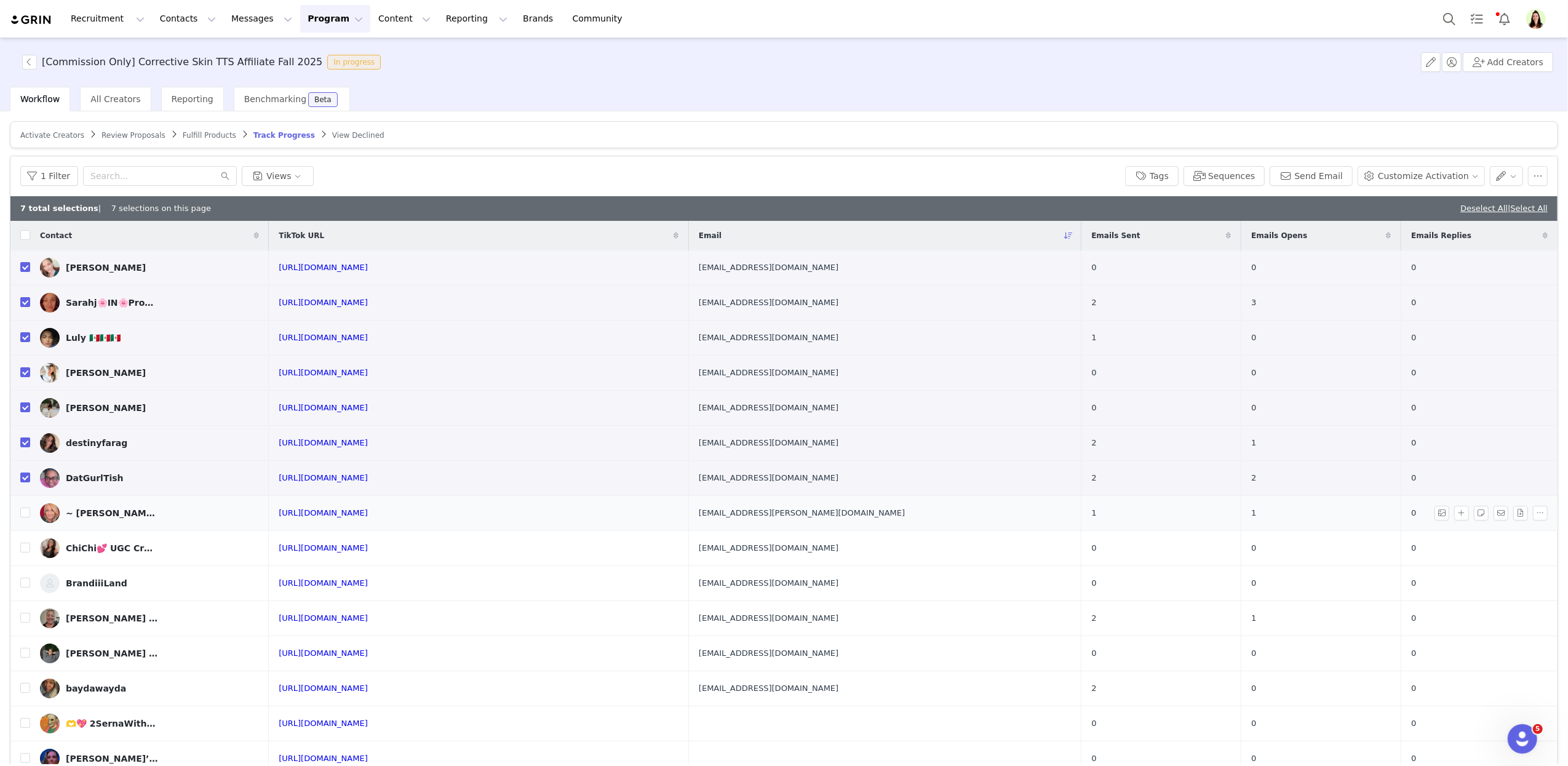
click at [33, 503] on td "~ Kellie ~ Gen❌ | UGC | ~" at bounding box center [149, 513] width 239 height 35
click at [24, 524] on td at bounding box center [20, 513] width 20 height 35
click at [24, 517] on input "checkbox" at bounding box center [25, 512] width 10 height 10
checkbox input "true"
click at [24, 550] on input "checkbox" at bounding box center [25, 547] width 10 height 10
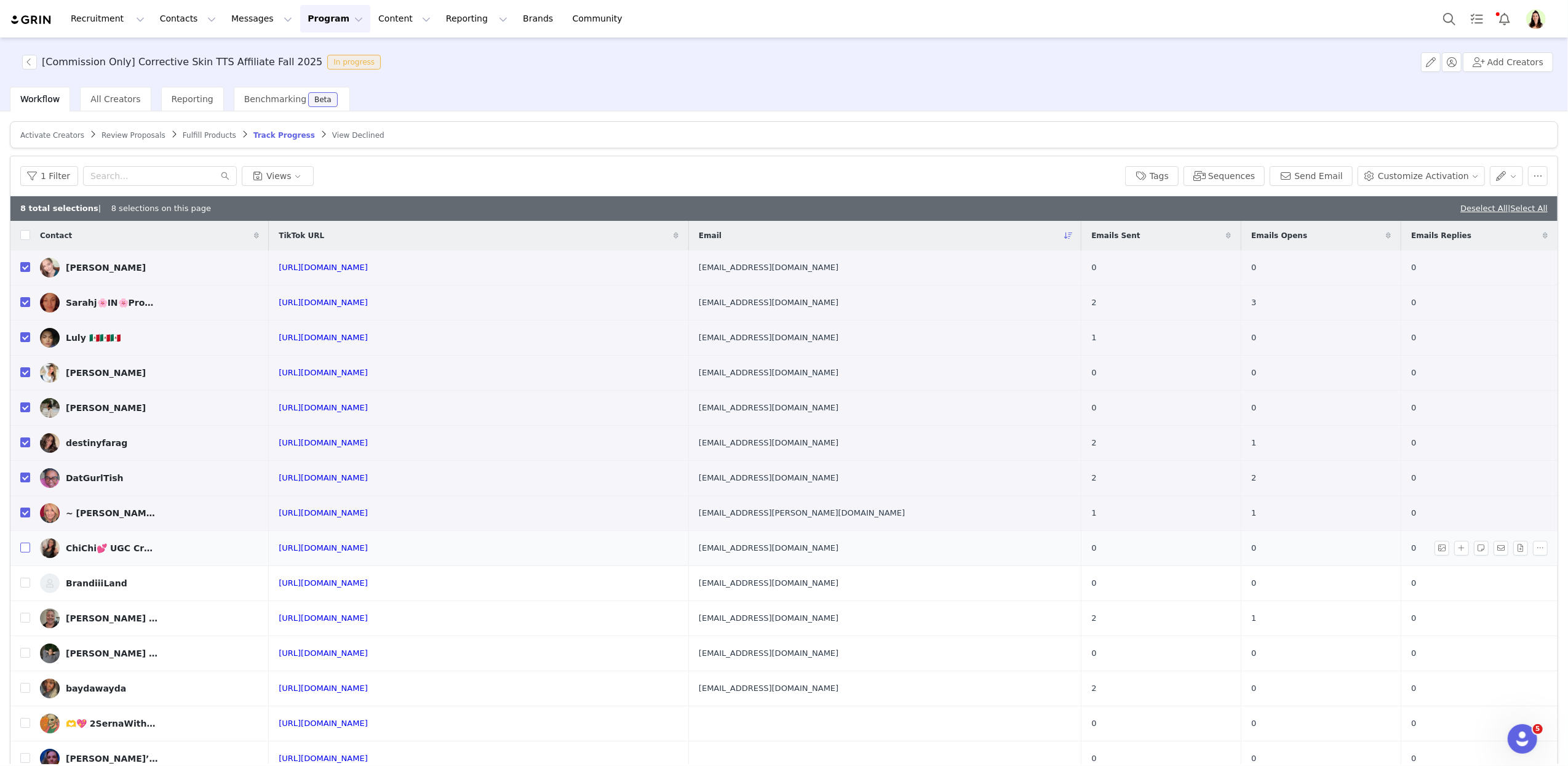
checkbox input "true"
click at [16, 586] on td at bounding box center [20, 584] width 20 height 35
drag, startPoint x: 19, startPoint y: 586, endPoint x: 18, endPoint y: 598, distance: 12.0
click at [19, 586] on td at bounding box center [20, 584] width 20 height 35
drag, startPoint x: 27, startPoint y: 584, endPoint x: 32, endPoint y: 611, distance: 27.5
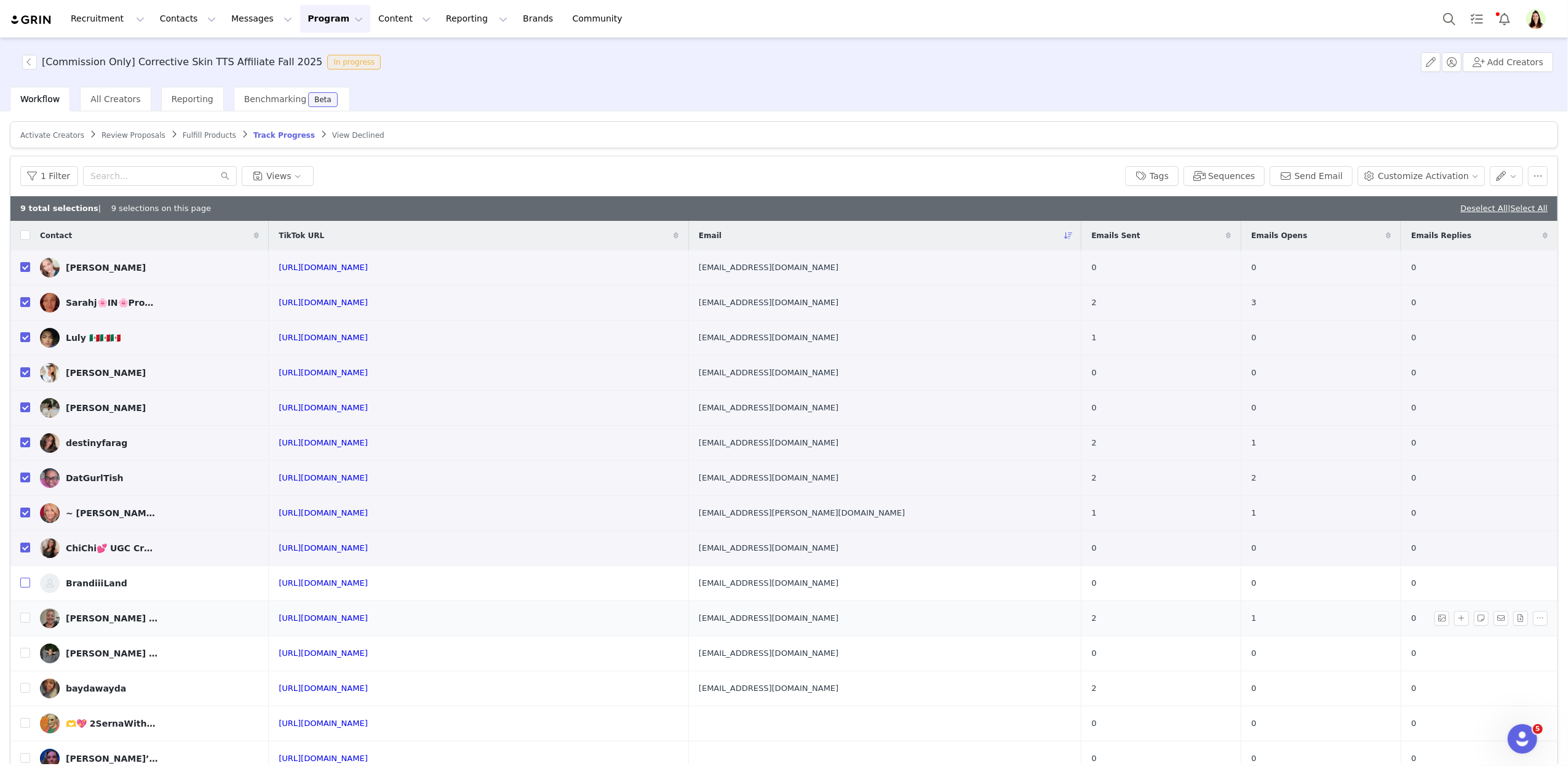
click at [29, 585] on input "checkbox" at bounding box center [25, 583] width 10 height 10
checkbox input "true"
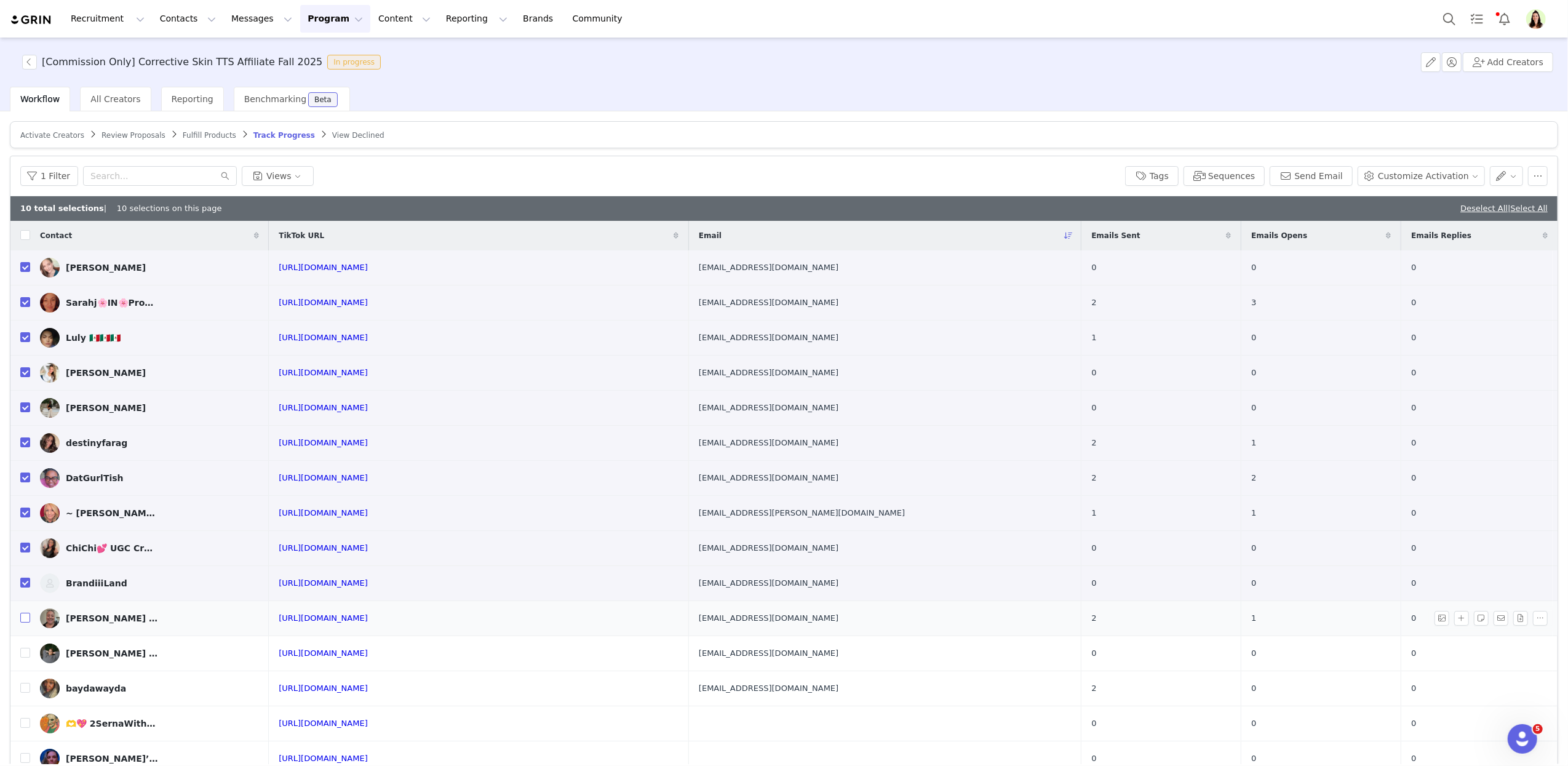
click at [31, 619] on td "Betsy (miayorkie20161)🦁" at bounding box center [149, 619] width 239 height 35
click at [28, 621] on input "checkbox" at bounding box center [25, 617] width 10 height 10
checkbox input "true"
click at [24, 656] on input "checkbox" at bounding box center [25, 653] width 10 height 10
checkbox input "true"
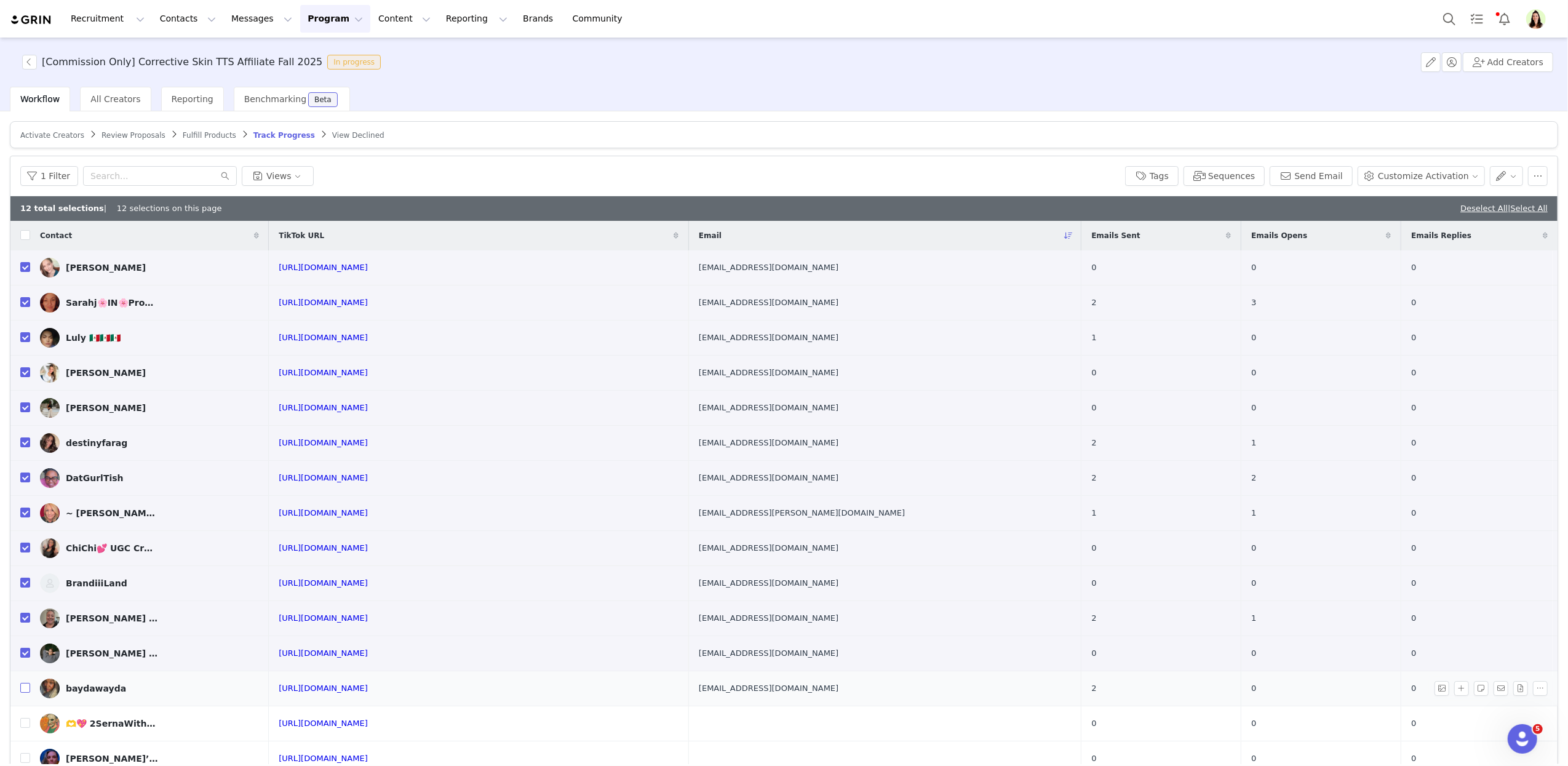
click at [26, 690] on input "checkbox" at bounding box center [25, 687] width 10 height 10
checkbox input "true"
click at [1307, 183] on button "Send Email" at bounding box center [1310, 176] width 83 height 20
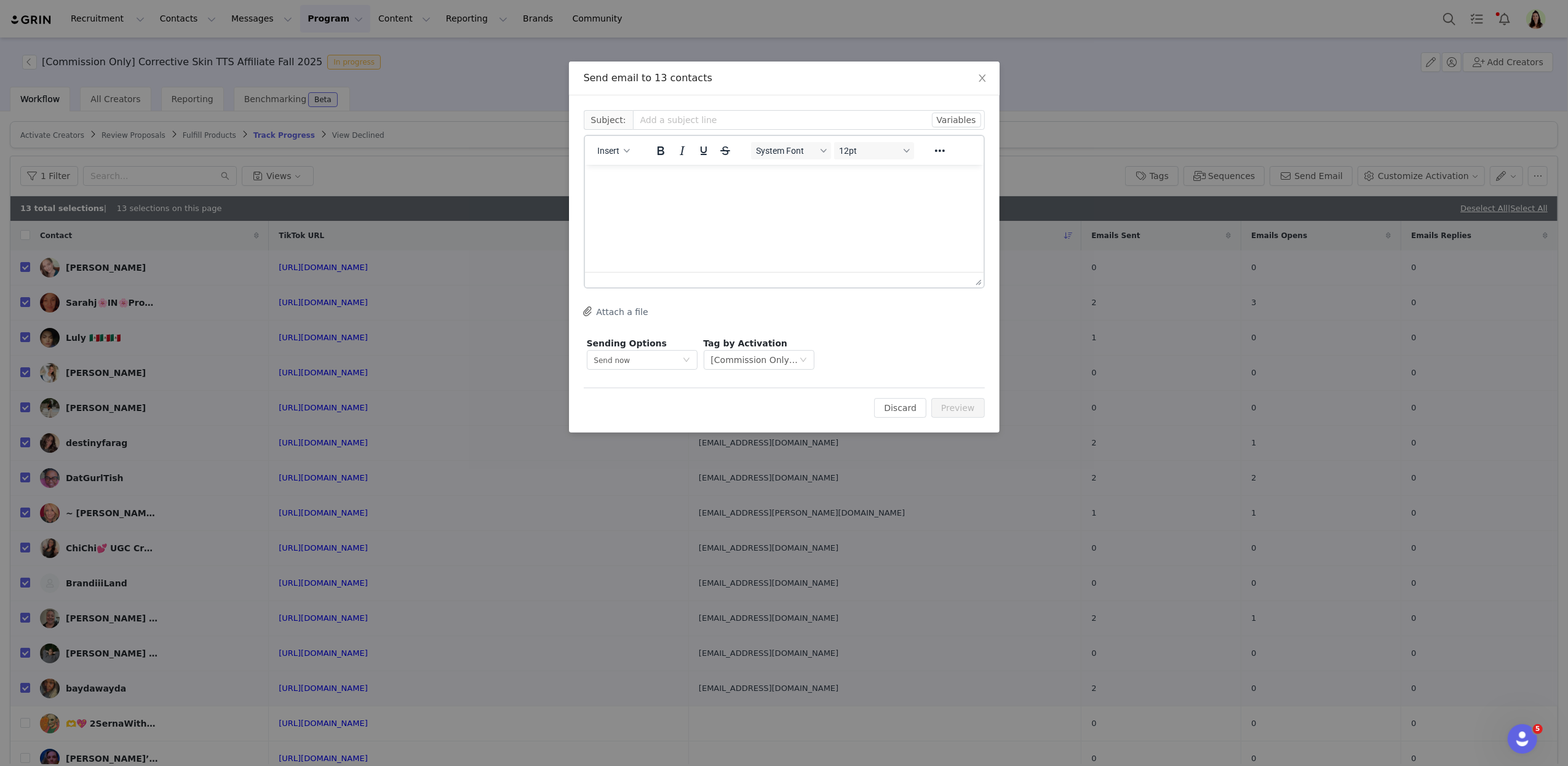
click at [632, 197] on html at bounding box center [783, 180] width 398 height 33
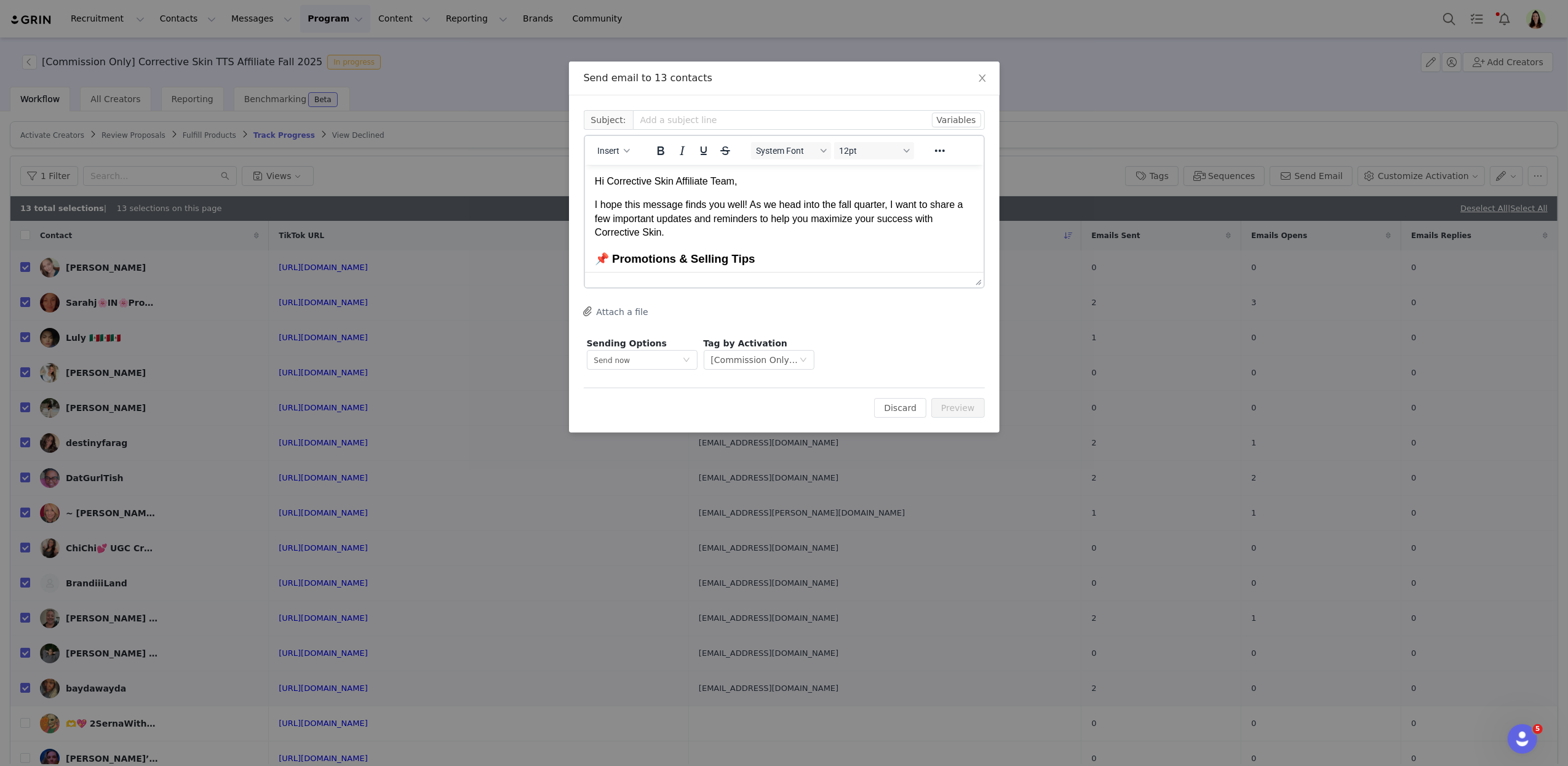
scroll to position [360, 0]
click at [619, 311] on button "Attach a file" at bounding box center [616, 312] width 65 height 15
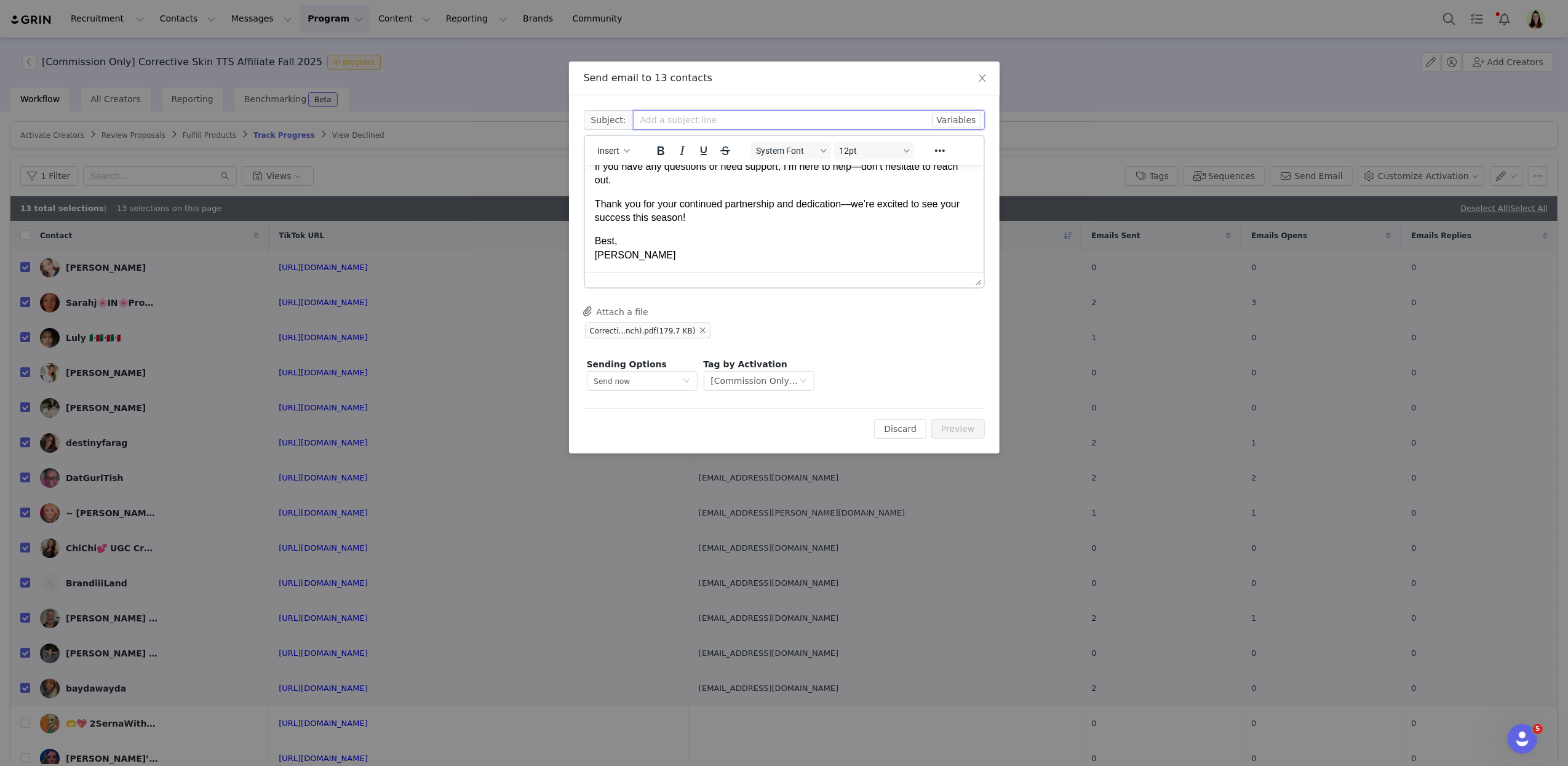
click at [741, 122] on input "text" at bounding box center [809, 120] width 352 height 20
paste input "Fall Promotions & Affiliate Updates – Corrective Skin"
type input "Fall Promotions & Affiliate Updates – Corrective Skin"
click at [963, 434] on button "Preview" at bounding box center [958, 429] width 54 height 20
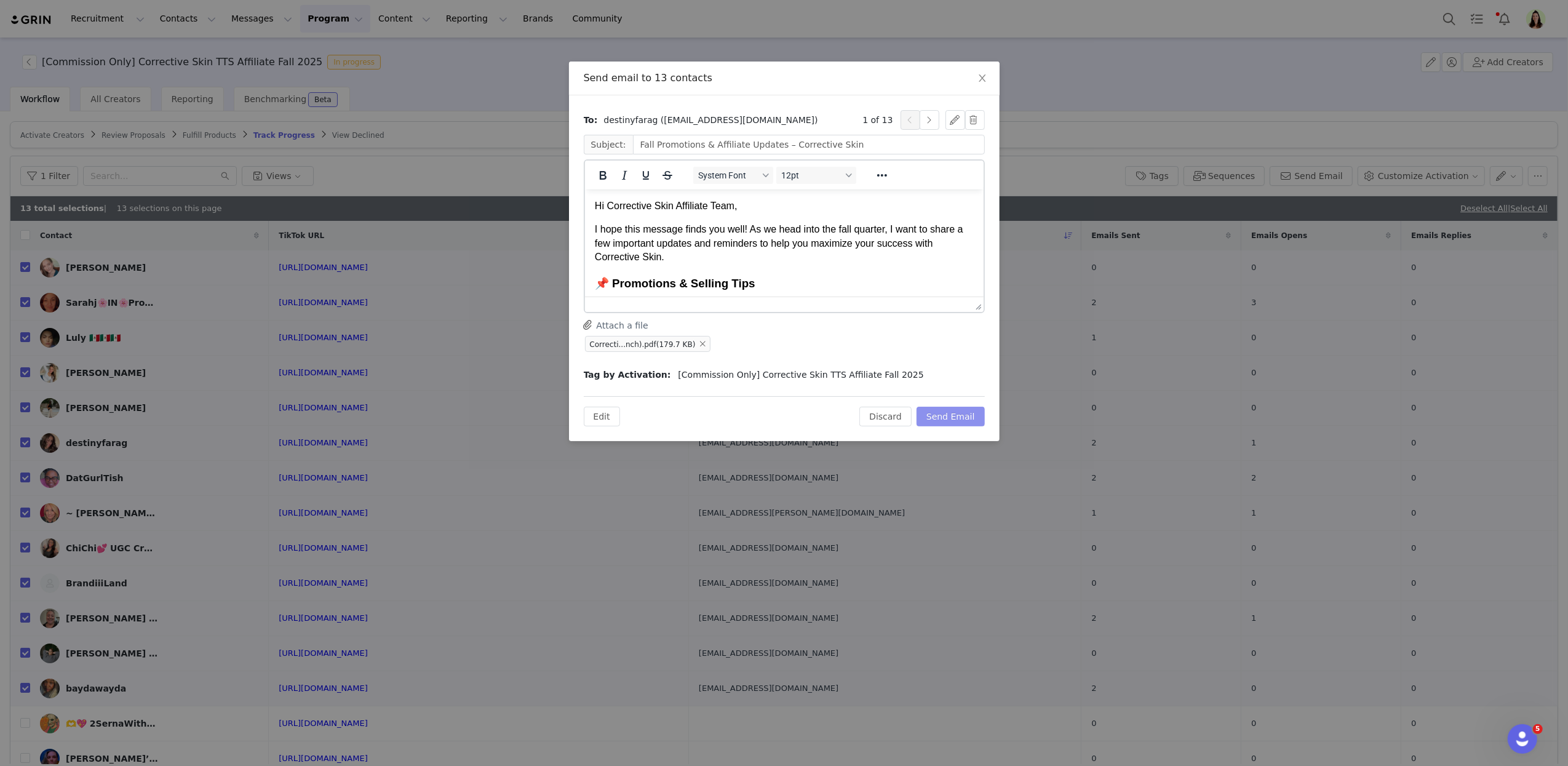
scroll to position [0, 0]
click at [960, 415] on button "Send Email" at bounding box center [950, 416] width 68 height 20
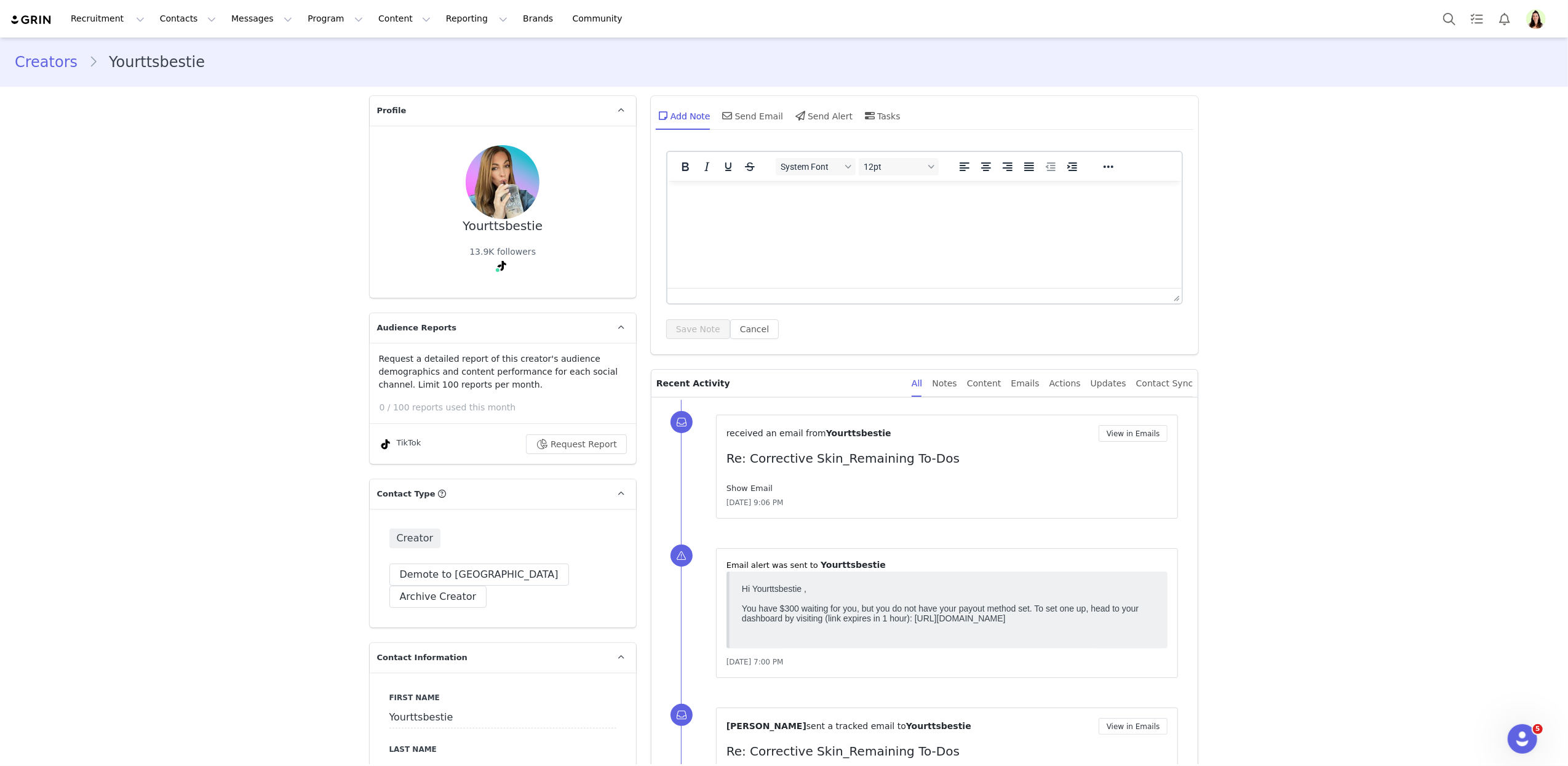
click at [752, 491] on link "Show Email" at bounding box center [749, 488] width 46 height 10
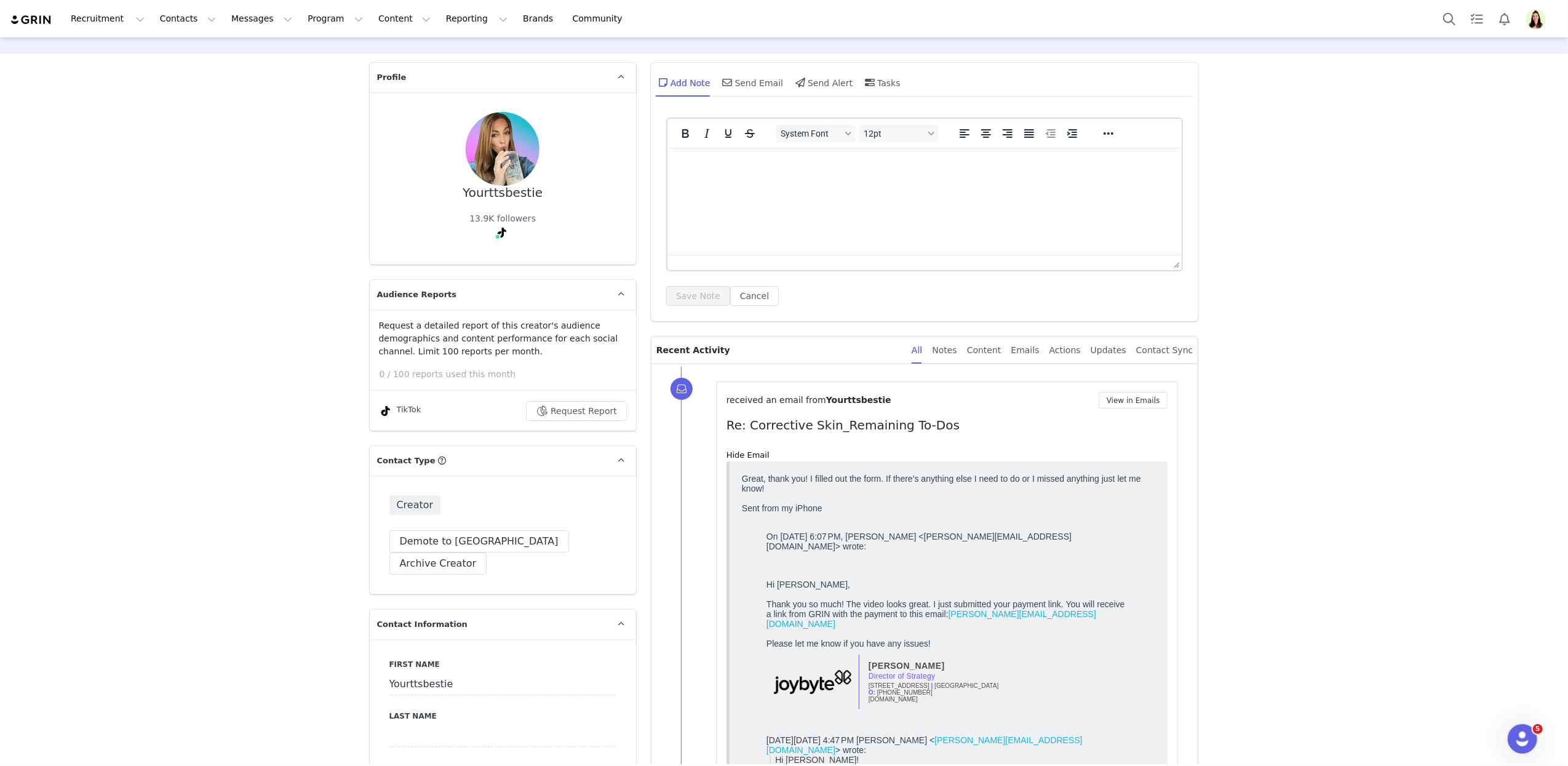
scroll to position [79, 0]
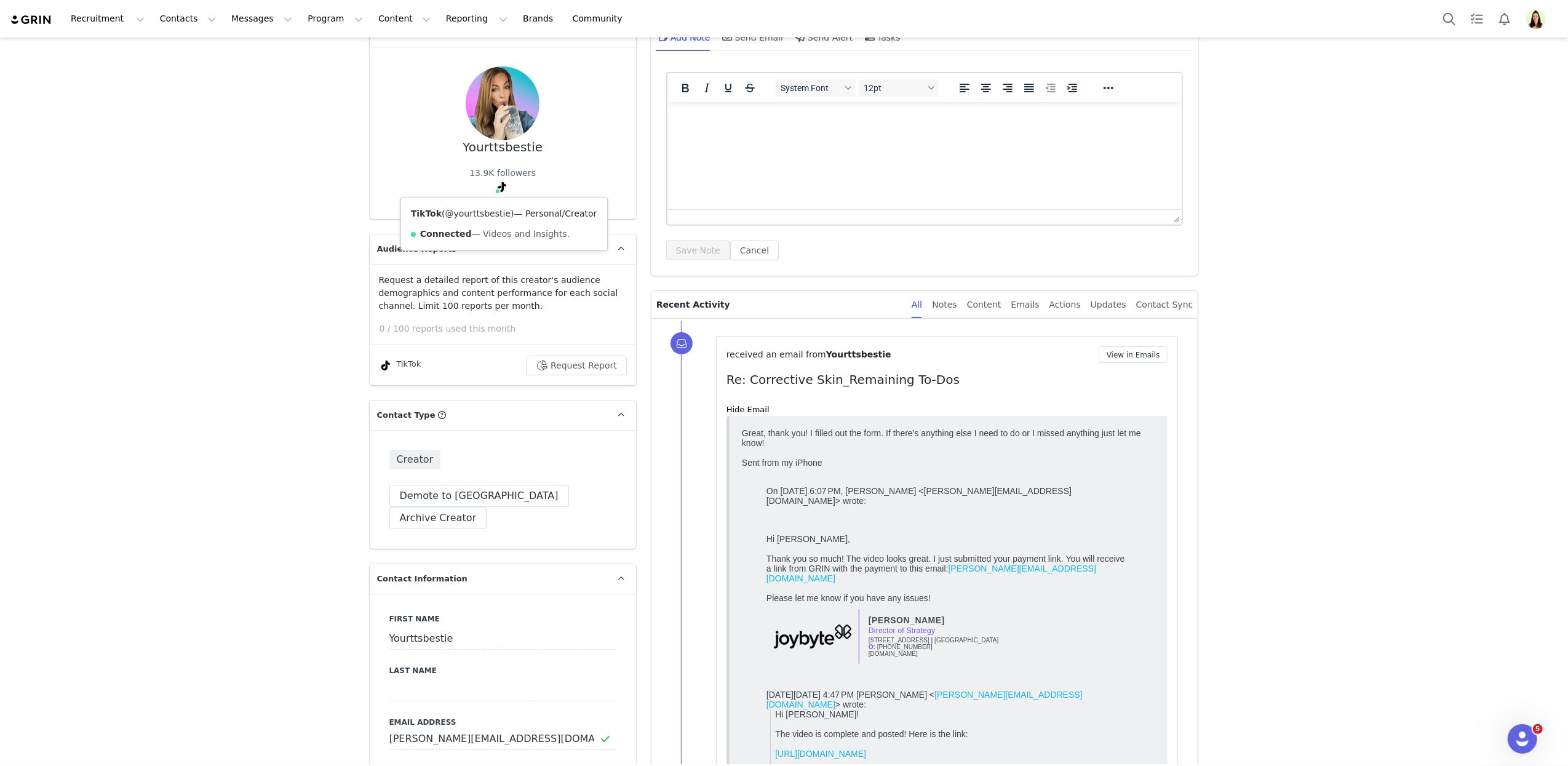
click at [488, 215] on link "@yourttsbestie" at bounding box center [478, 213] width 66 height 10
click at [1122, 352] on button "View in Emails" at bounding box center [1133, 354] width 69 height 17
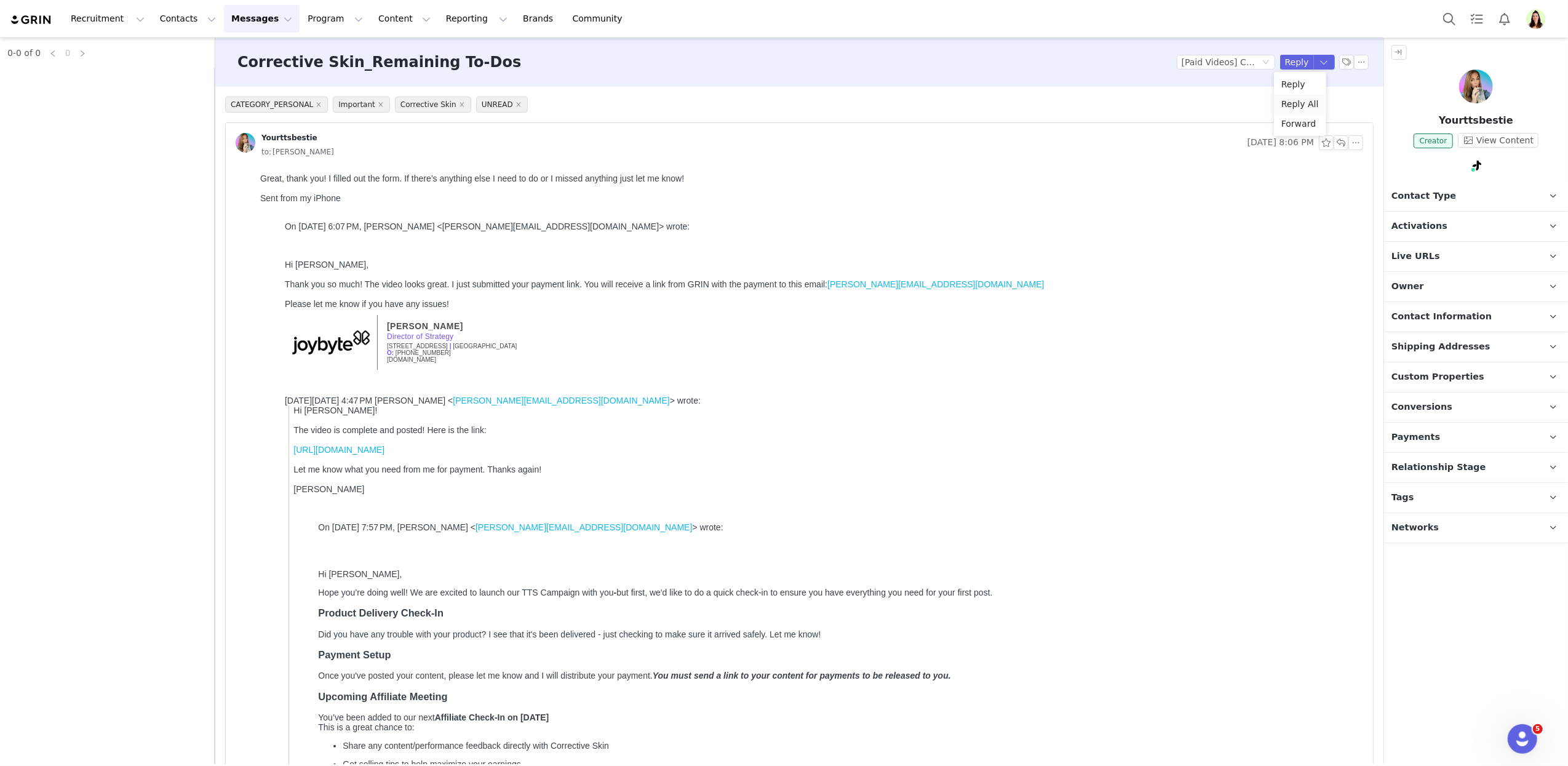
drag, startPoint x: 1304, startPoint y: 103, endPoint x: 813, endPoint y: 51, distance: 493.7
click at [1304, 103] on li "Reply All" at bounding box center [1299, 104] width 52 height 20
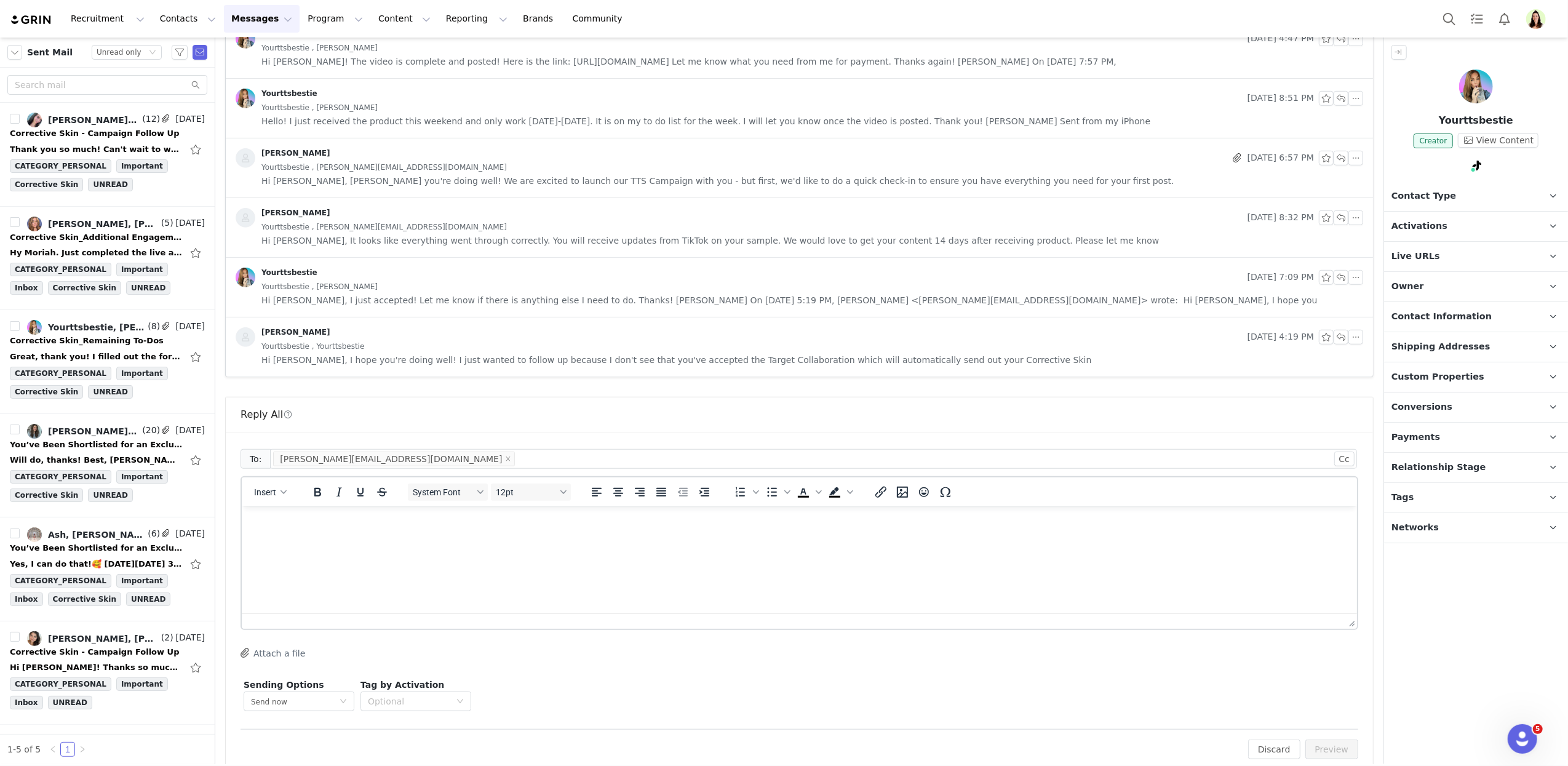
scroll to position [939, 0]
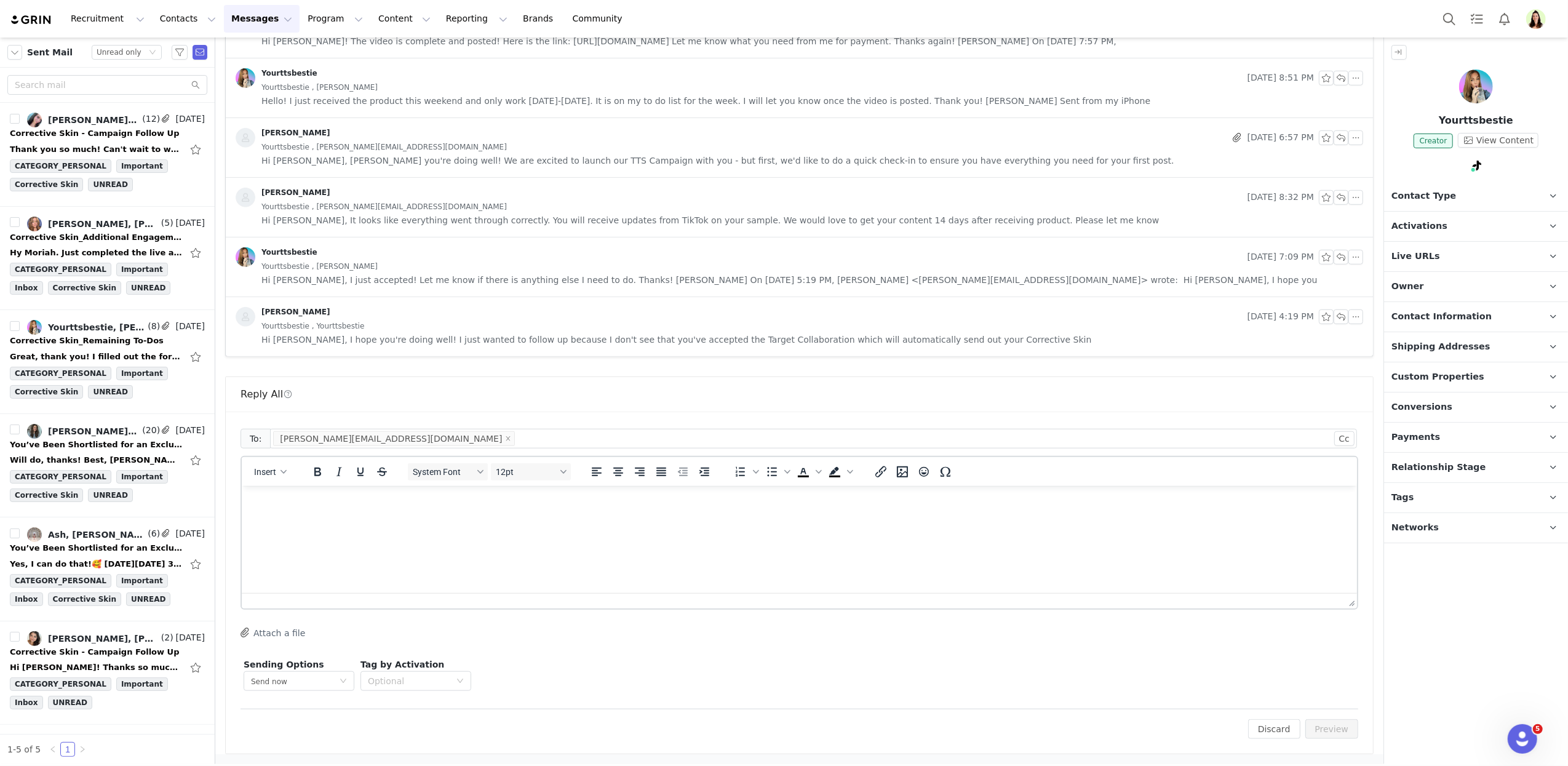
click at [561, 519] on html at bounding box center [799, 502] width 1115 height 33
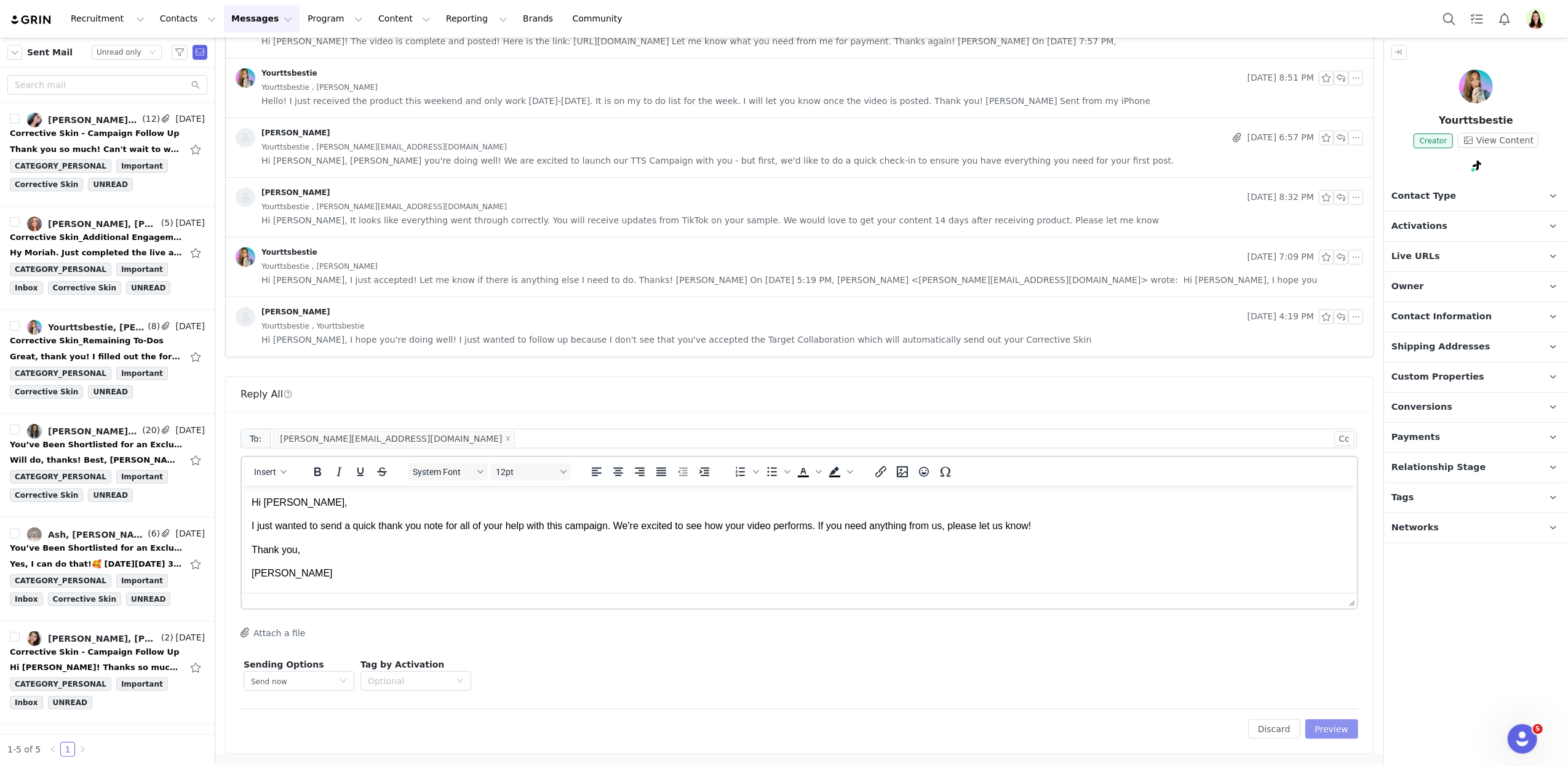
click at [1334, 724] on button "Preview" at bounding box center [1332, 729] width 54 height 20
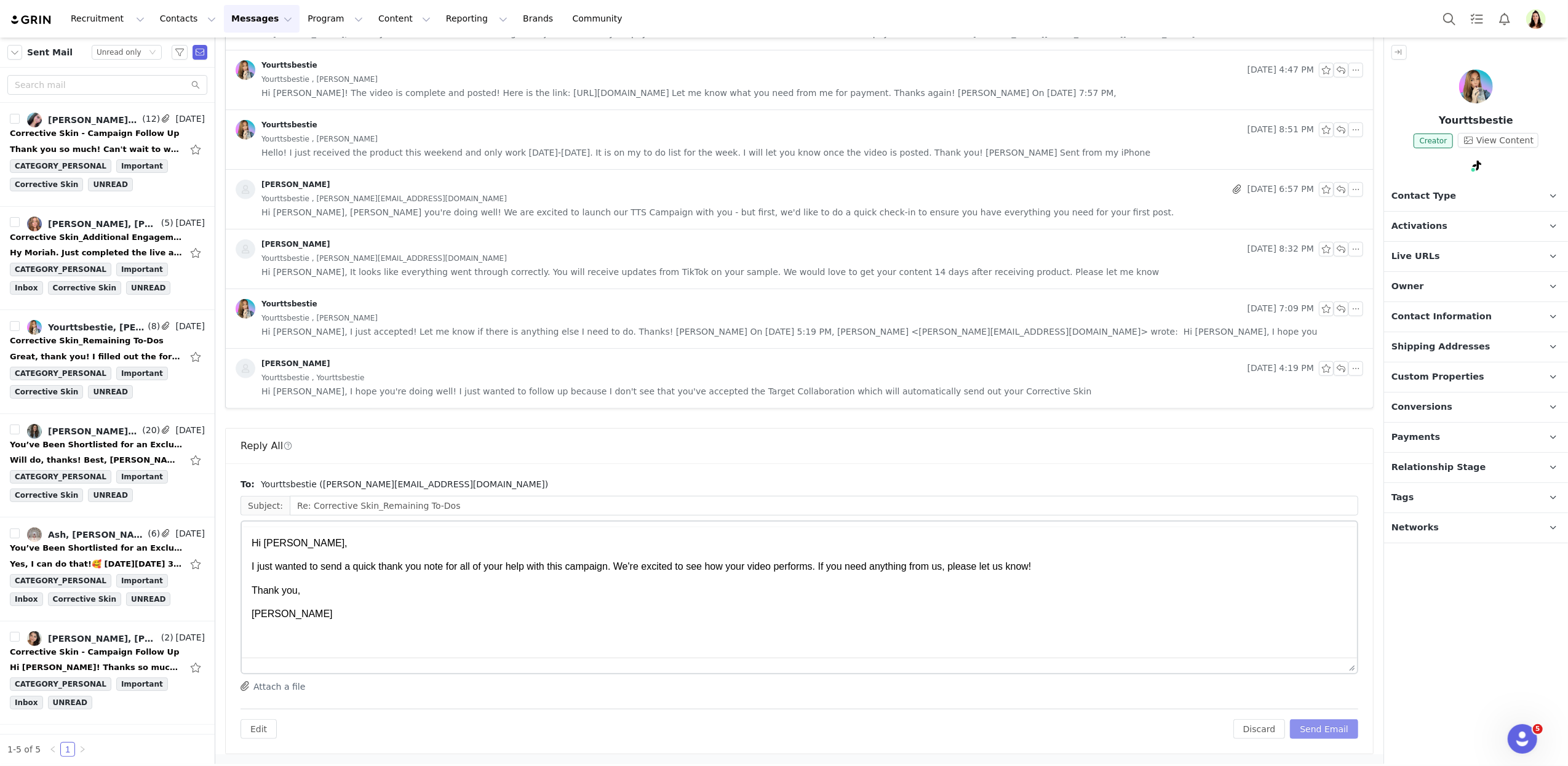
scroll to position [0, 0]
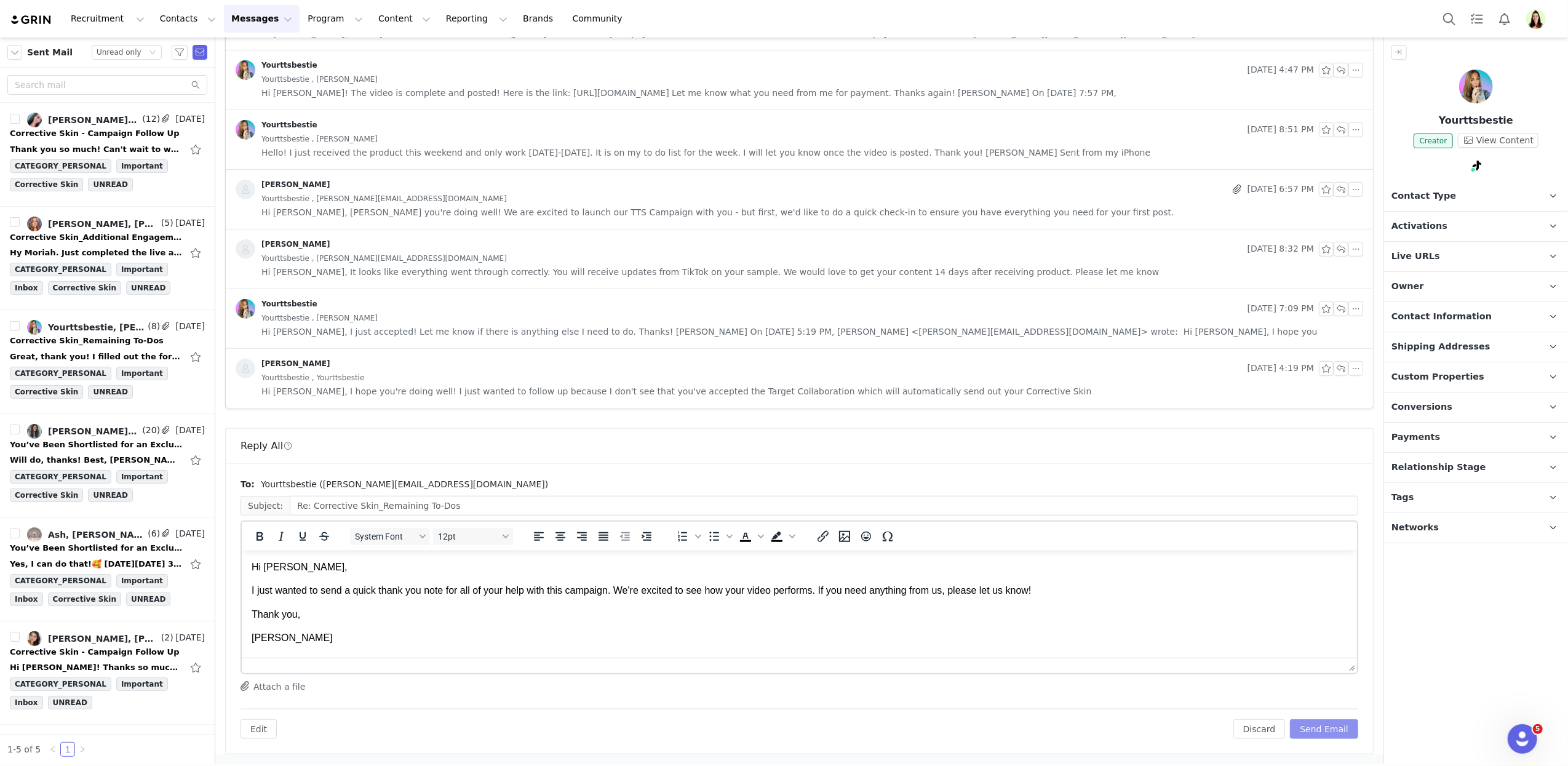
click at [1336, 725] on button "Send Email" at bounding box center [1324, 729] width 68 height 20
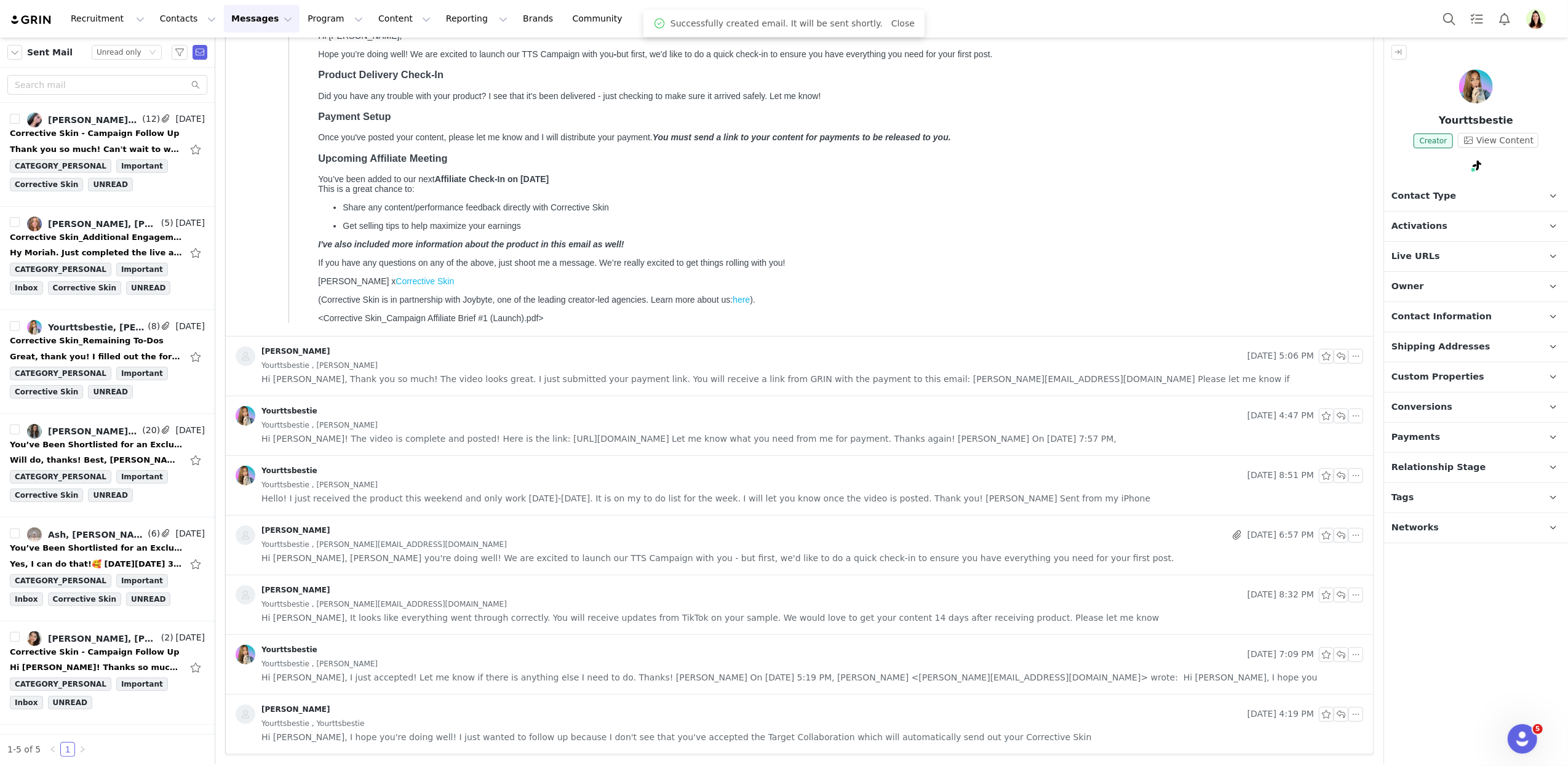
scroll to position [541, 0]
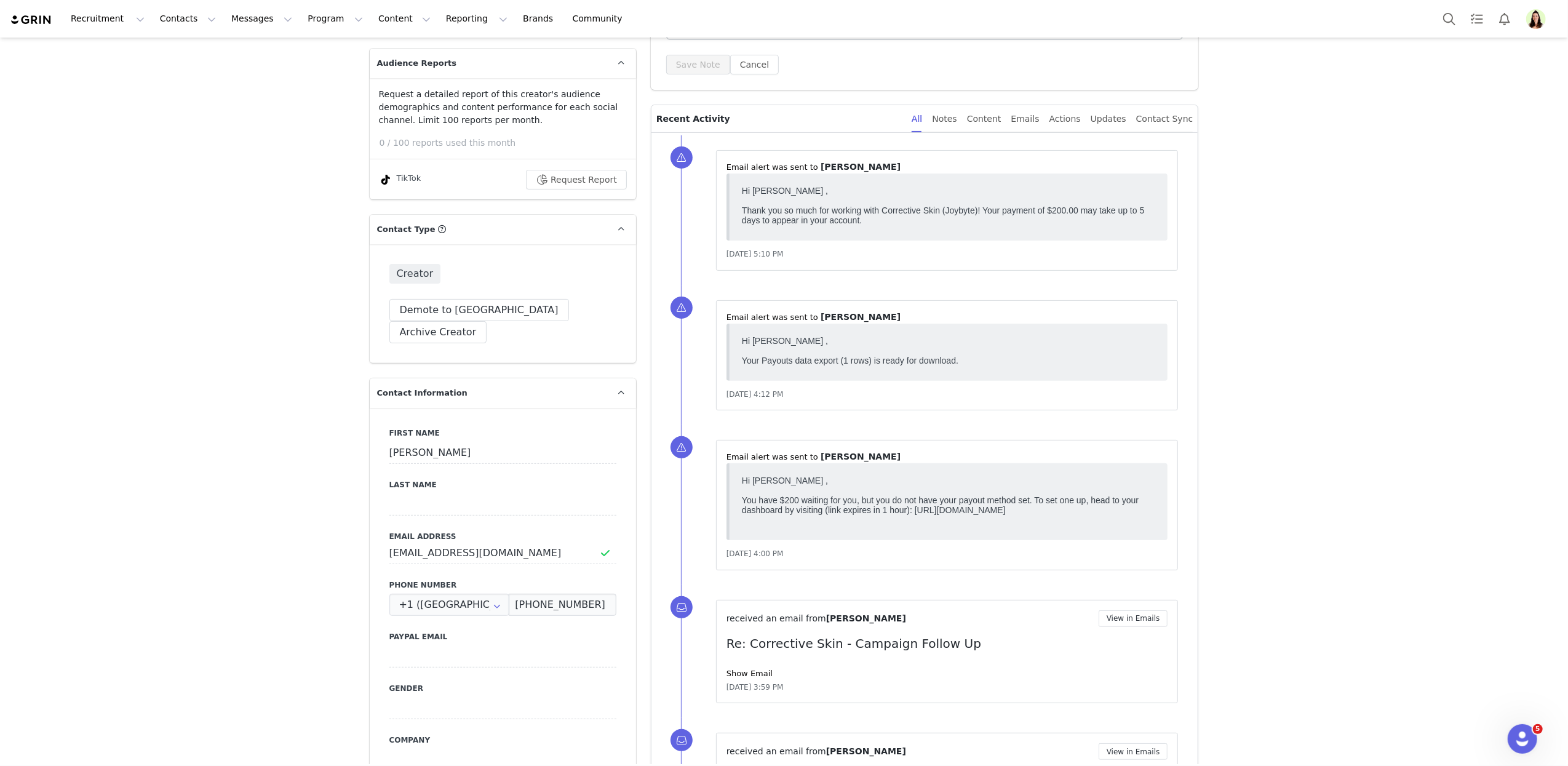
scroll to position [287, 0]
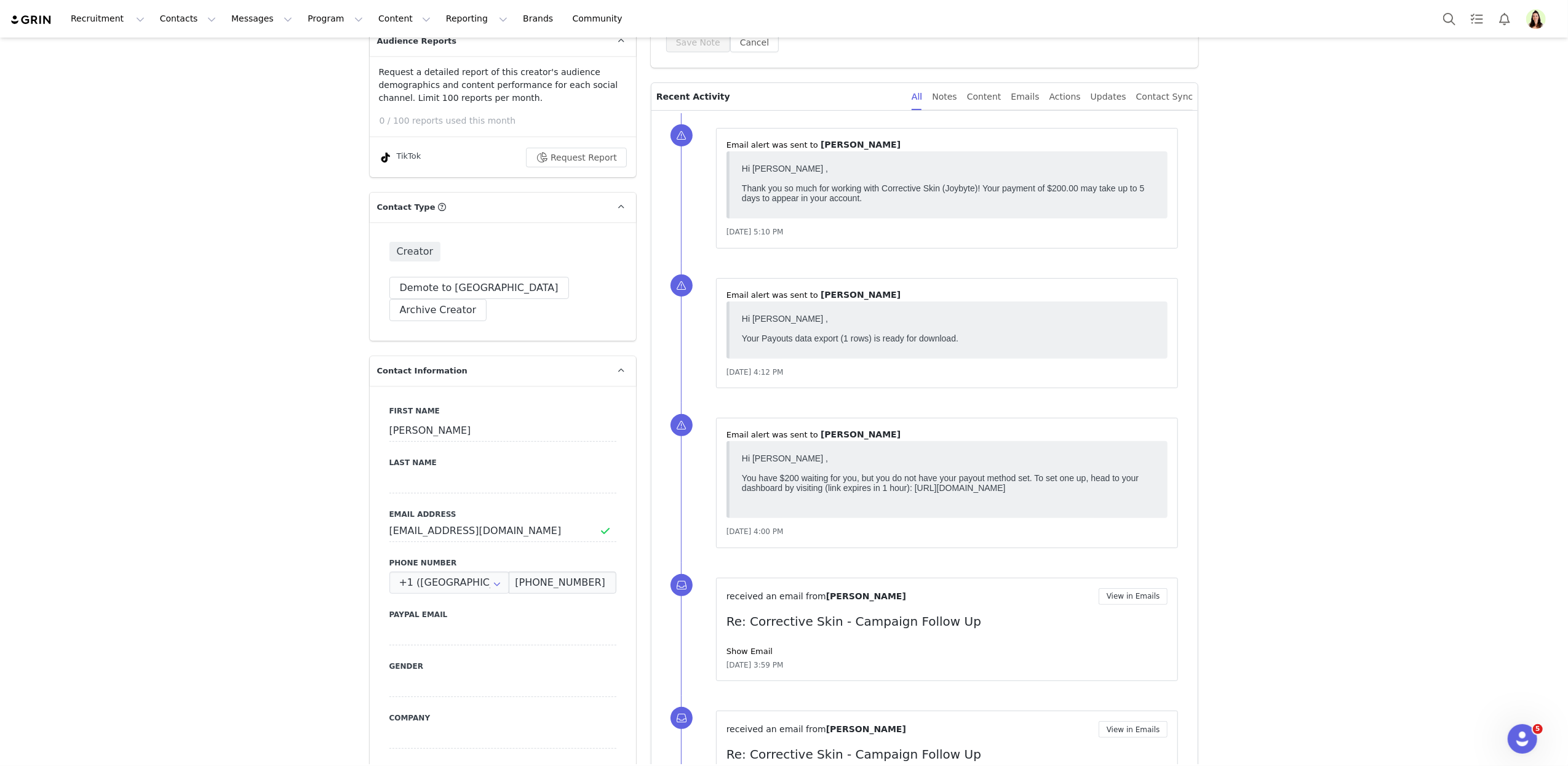
click at [746, 656] on link "Show Email" at bounding box center [749, 651] width 46 height 10
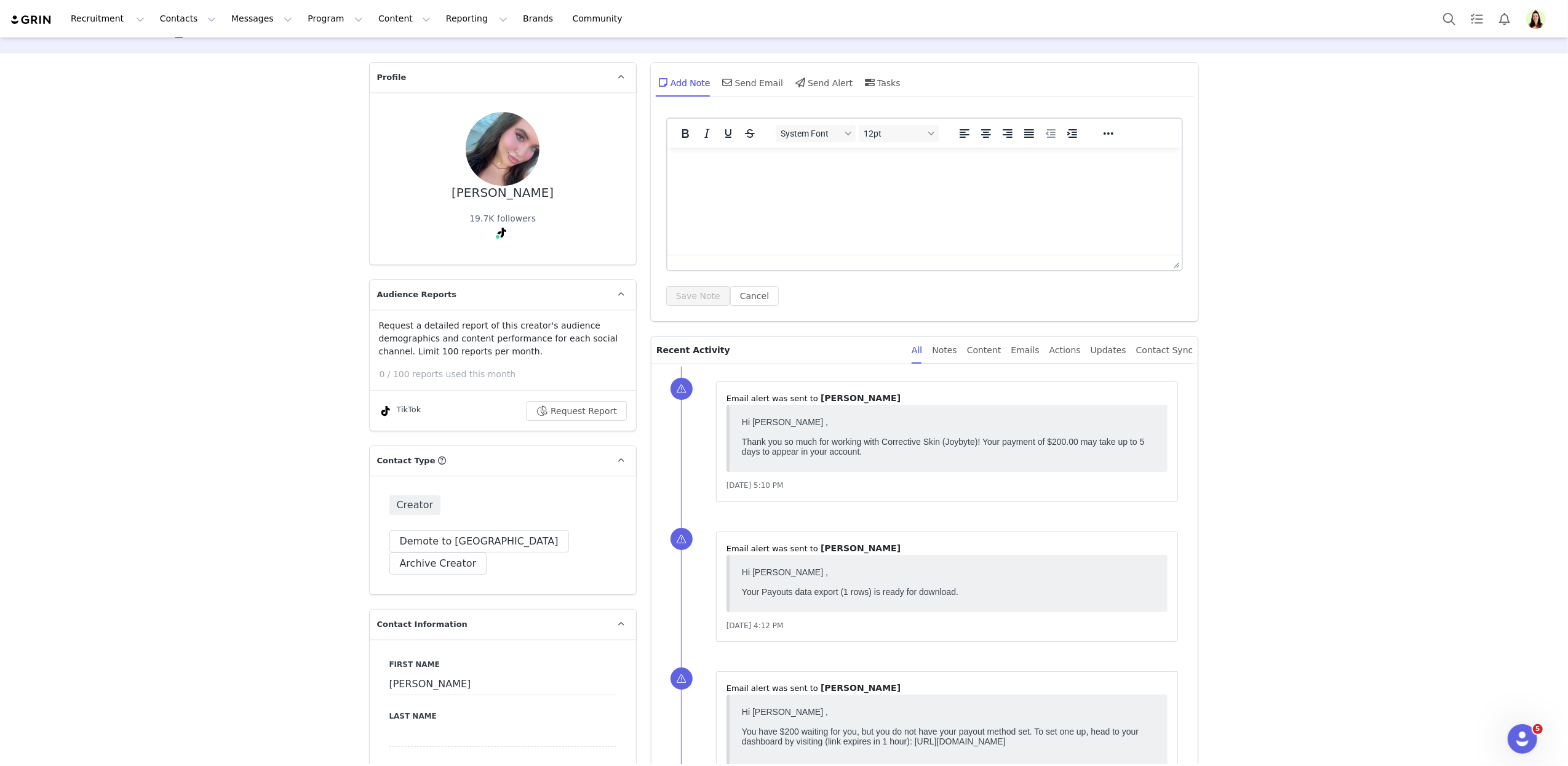
scroll to position [0, 0]
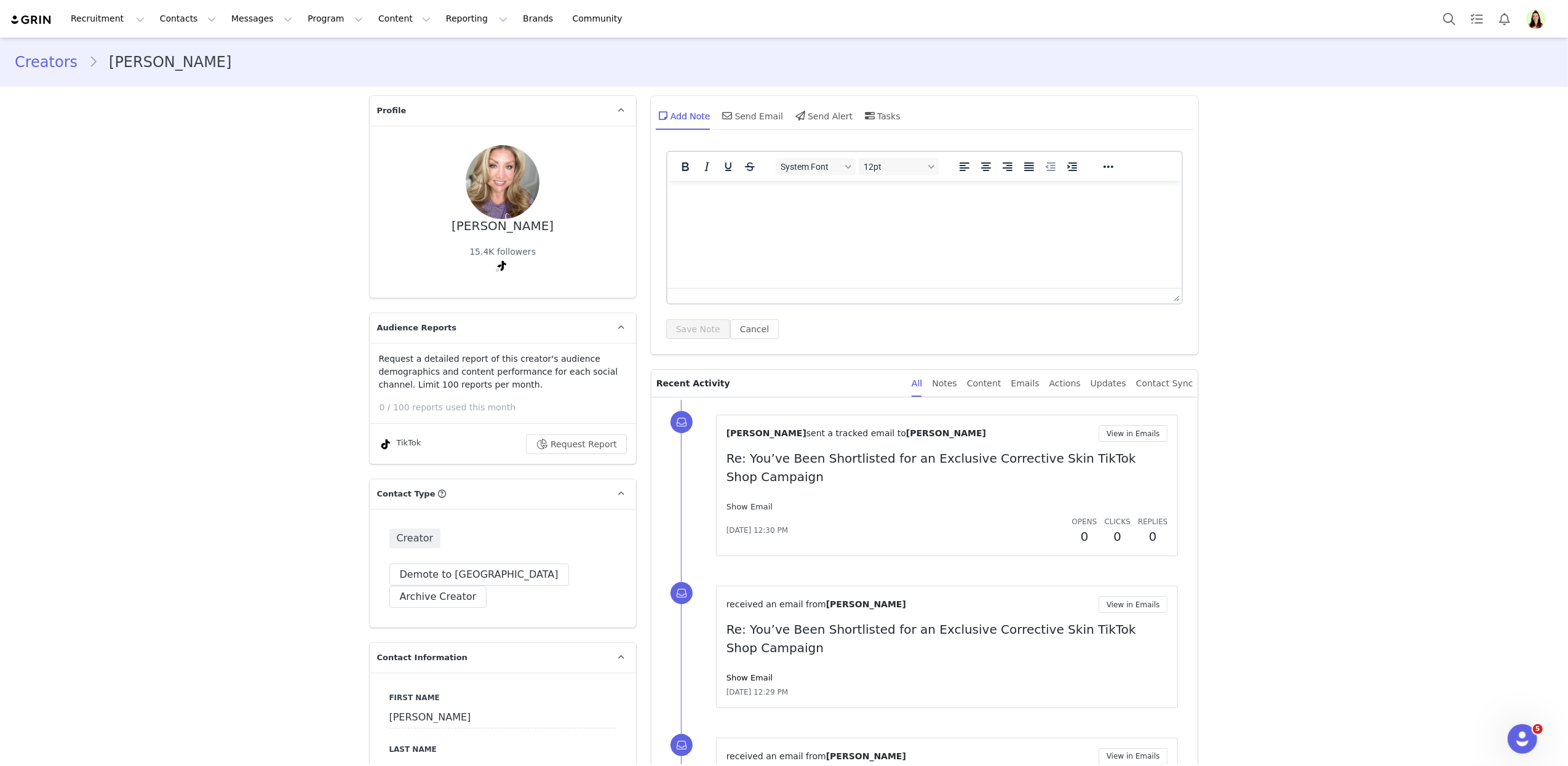
click at [755, 508] on link "Show Email" at bounding box center [749, 507] width 46 height 10
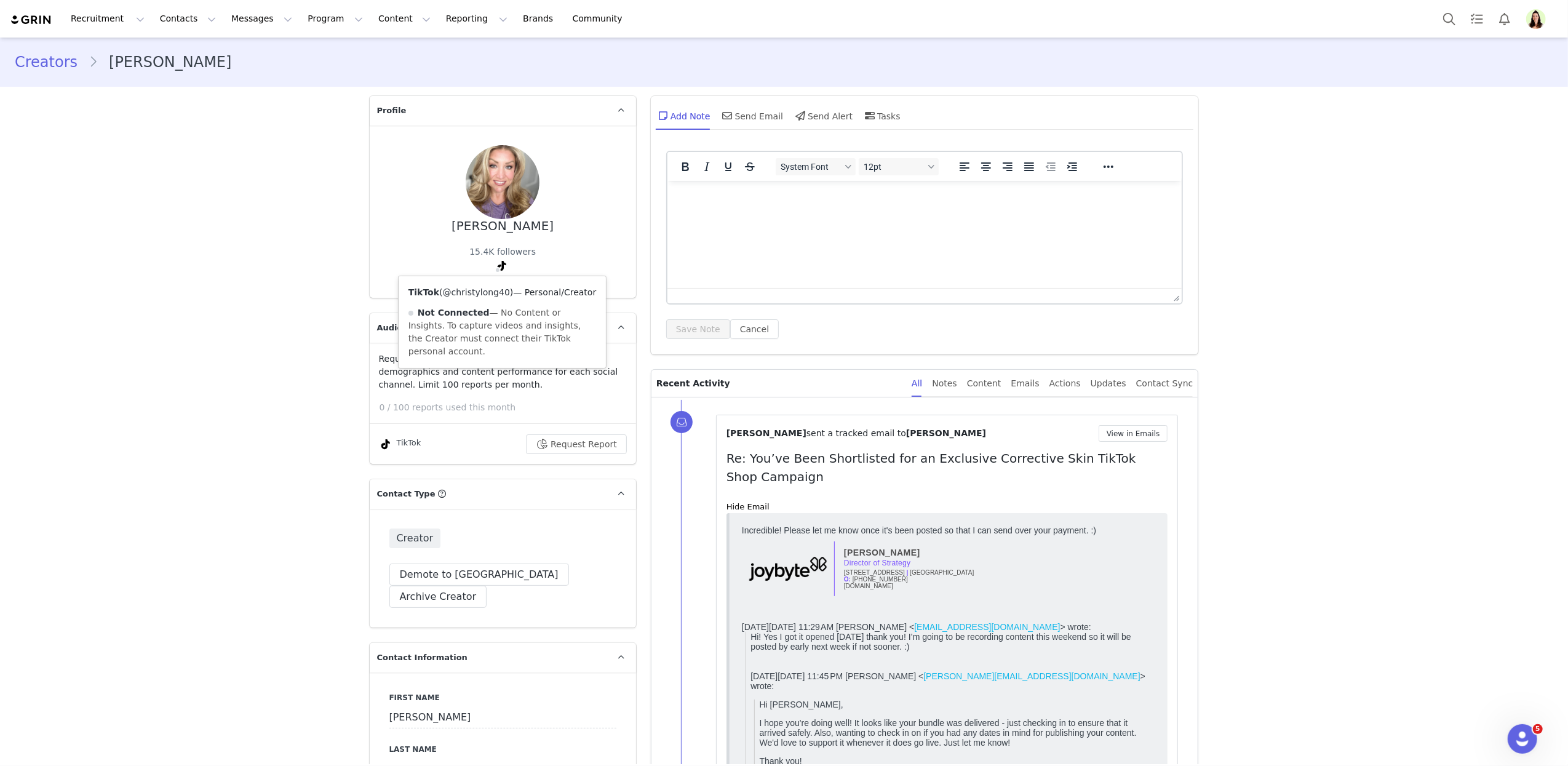
click at [492, 292] on link "@christylong40" at bounding box center [476, 292] width 67 height 10
copy link "@christylong40"
click at [1121, 433] on button "View in Emails" at bounding box center [1133, 433] width 69 height 17
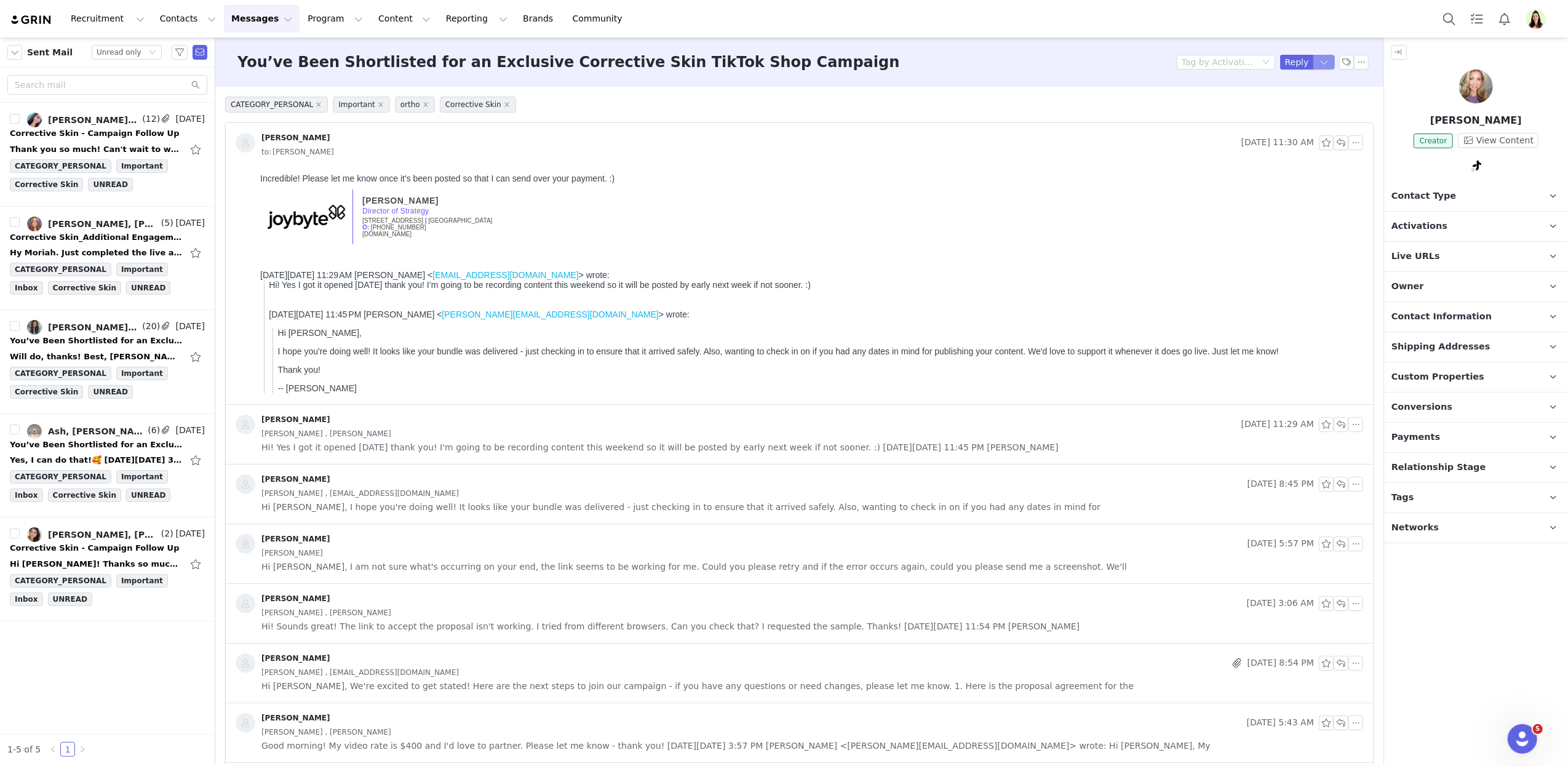
click at [1321, 60] on button "button" at bounding box center [1324, 62] width 22 height 15
click at [1304, 108] on li "Reply All" at bounding box center [1299, 104] width 52 height 20
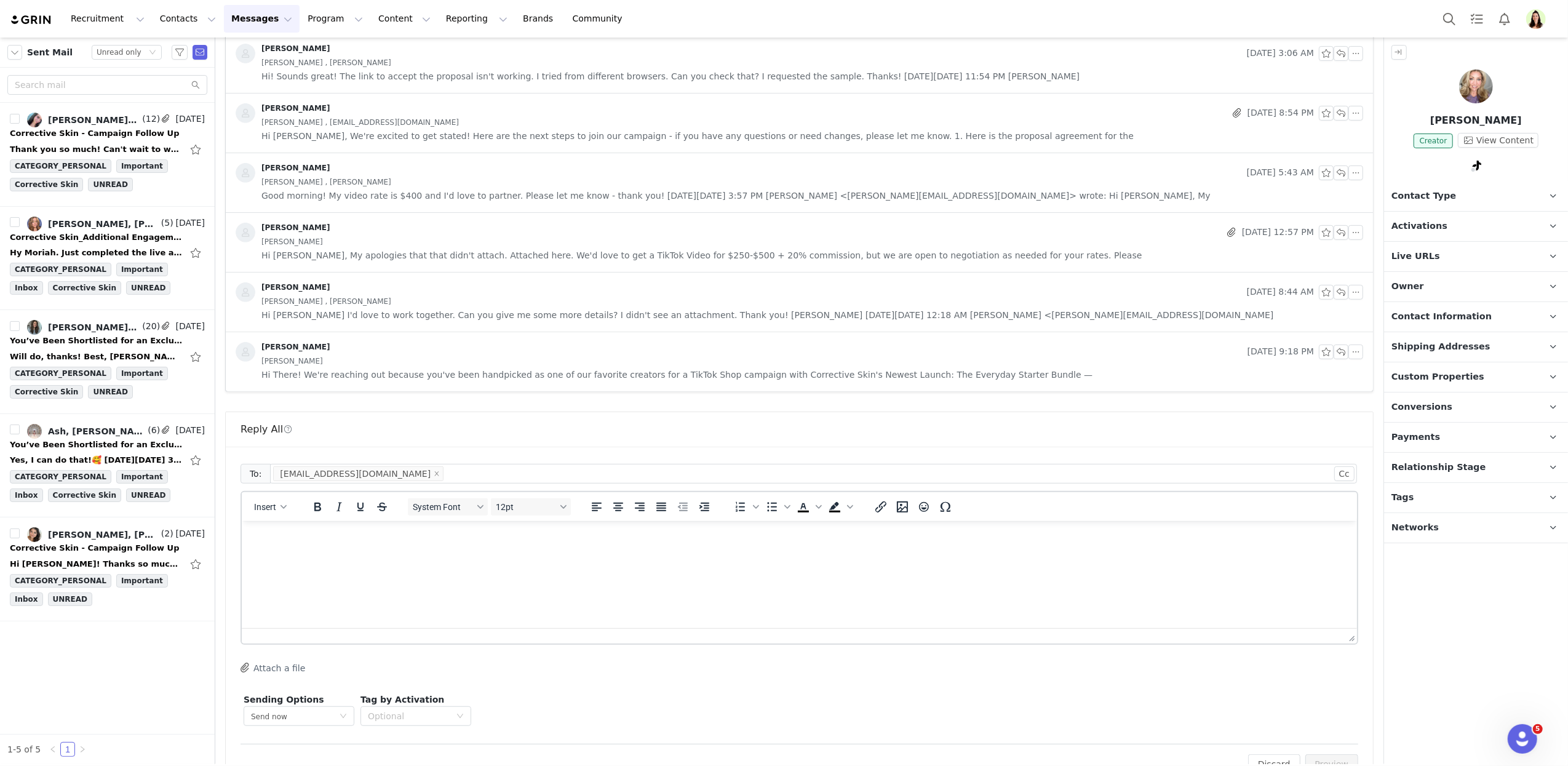
scroll to position [589, 0]
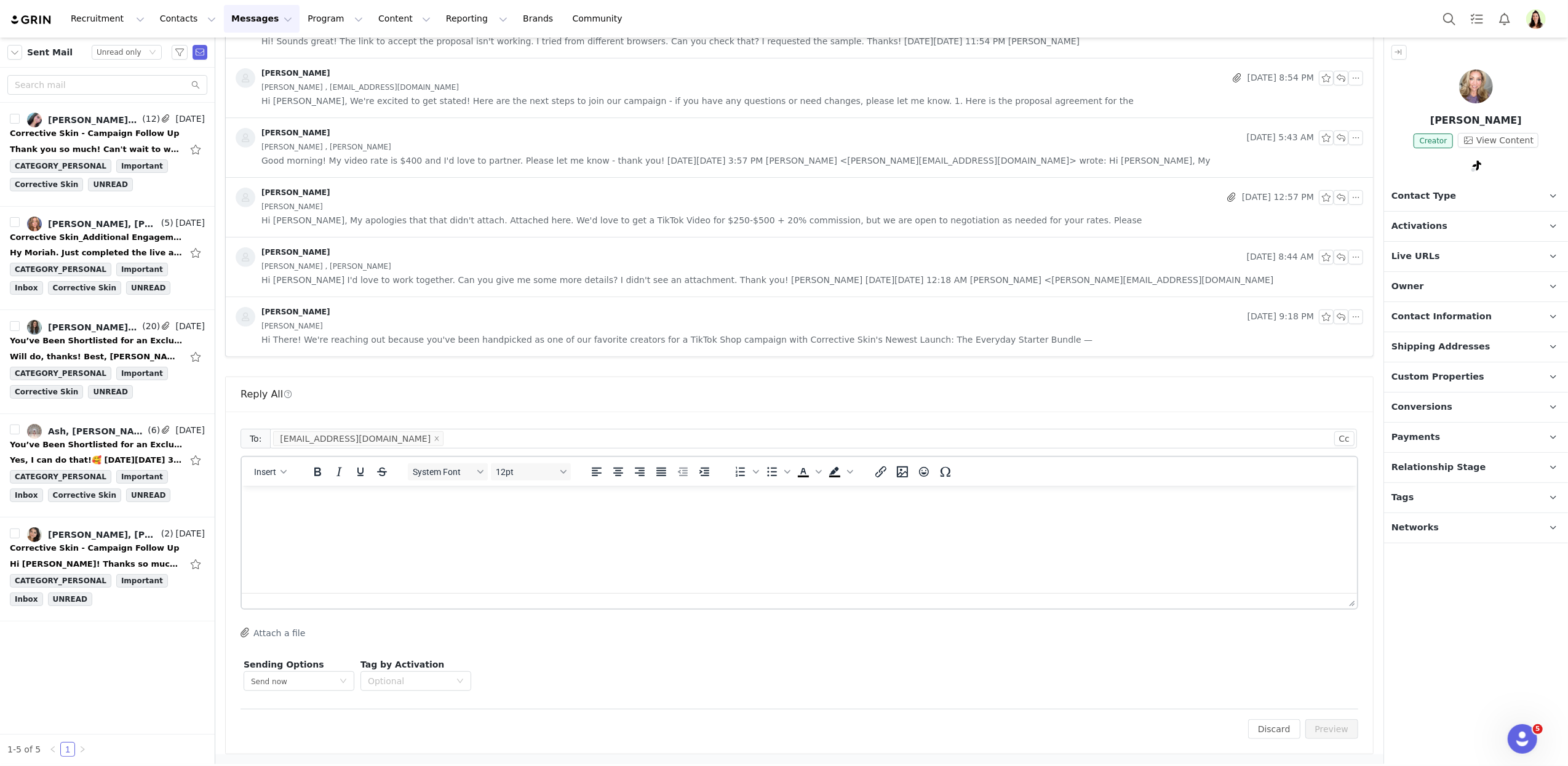
click at [525, 519] on html at bounding box center [799, 502] width 1115 height 33
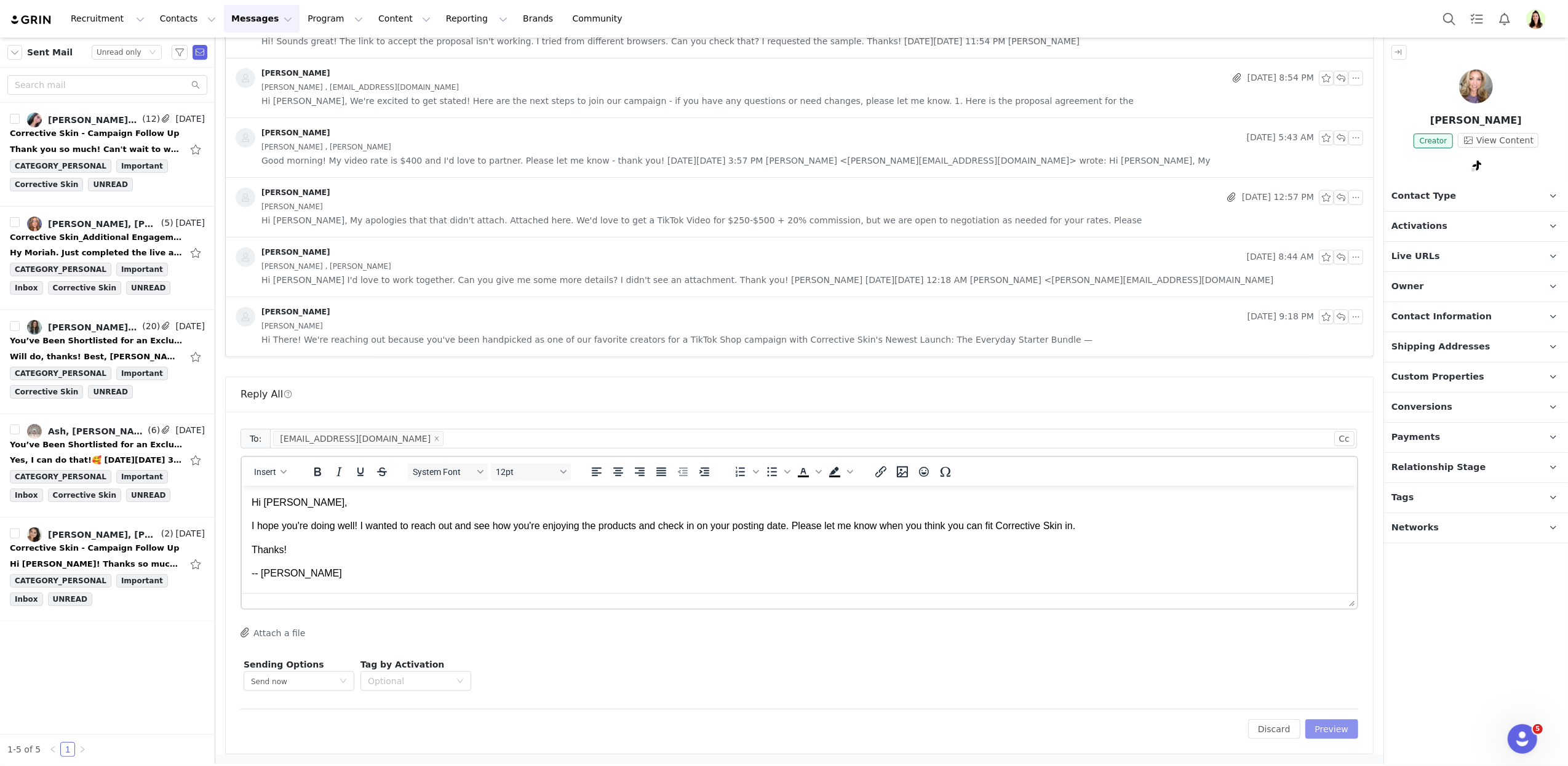
click at [1329, 725] on button "Preview" at bounding box center [1332, 729] width 54 height 20
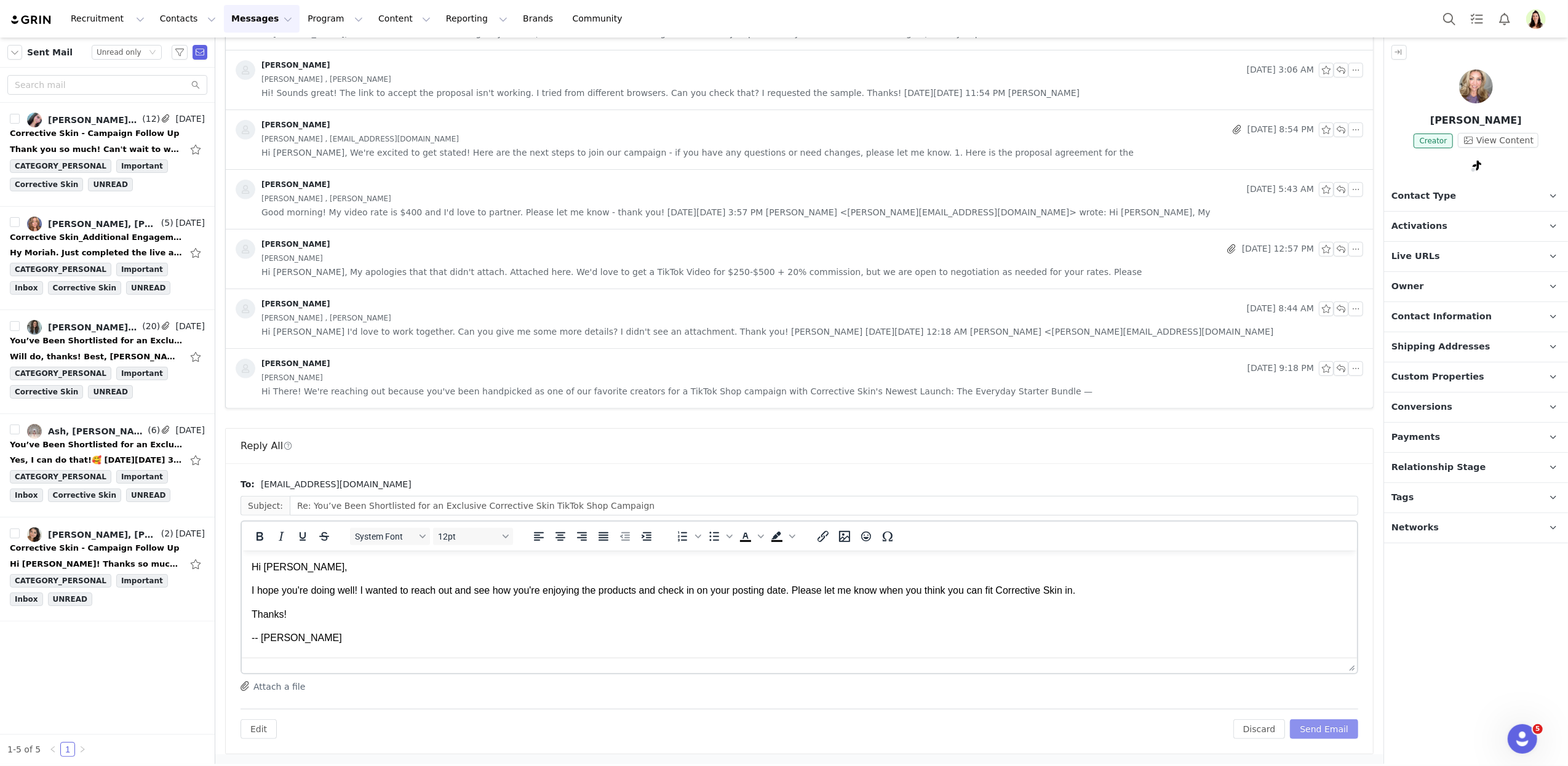
scroll to position [0, 0]
click at [1329, 725] on button "Send Email" at bounding box center [1324, 729] width 68 height 20
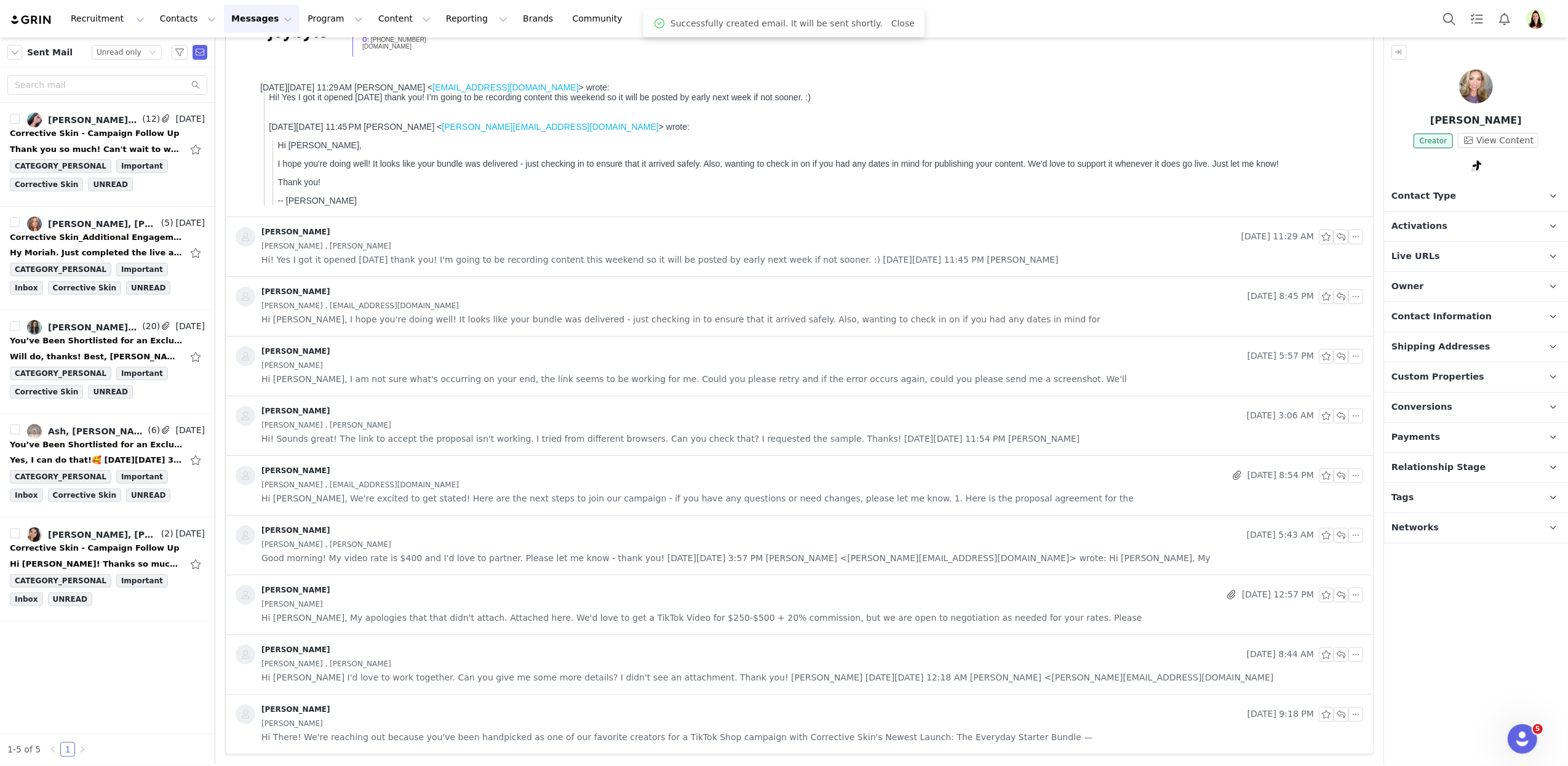
scroll to position [190, 0]
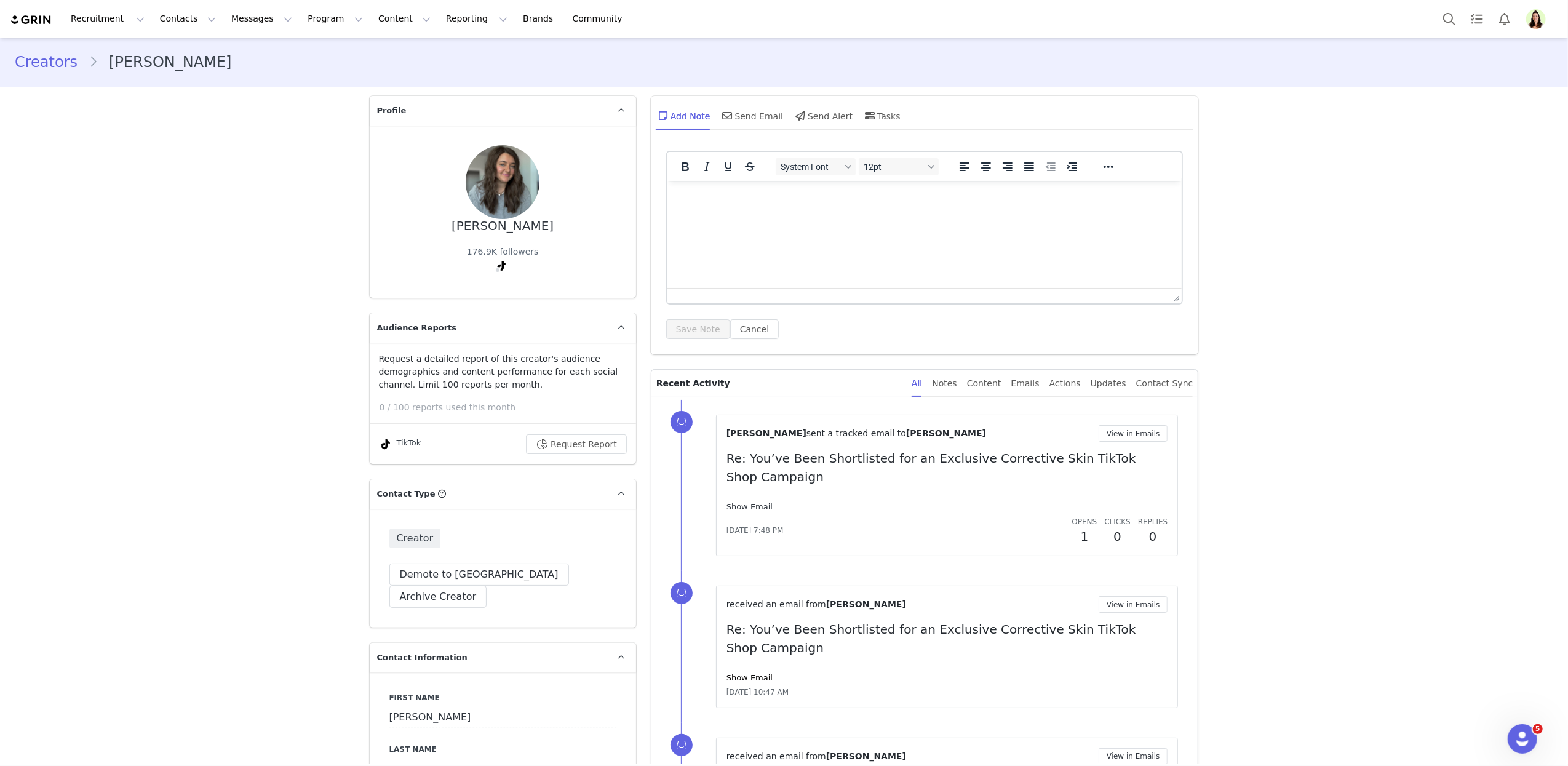
click at [744, 503] on link "Show Email" at bounding box center [749, 507] width 46 height 10
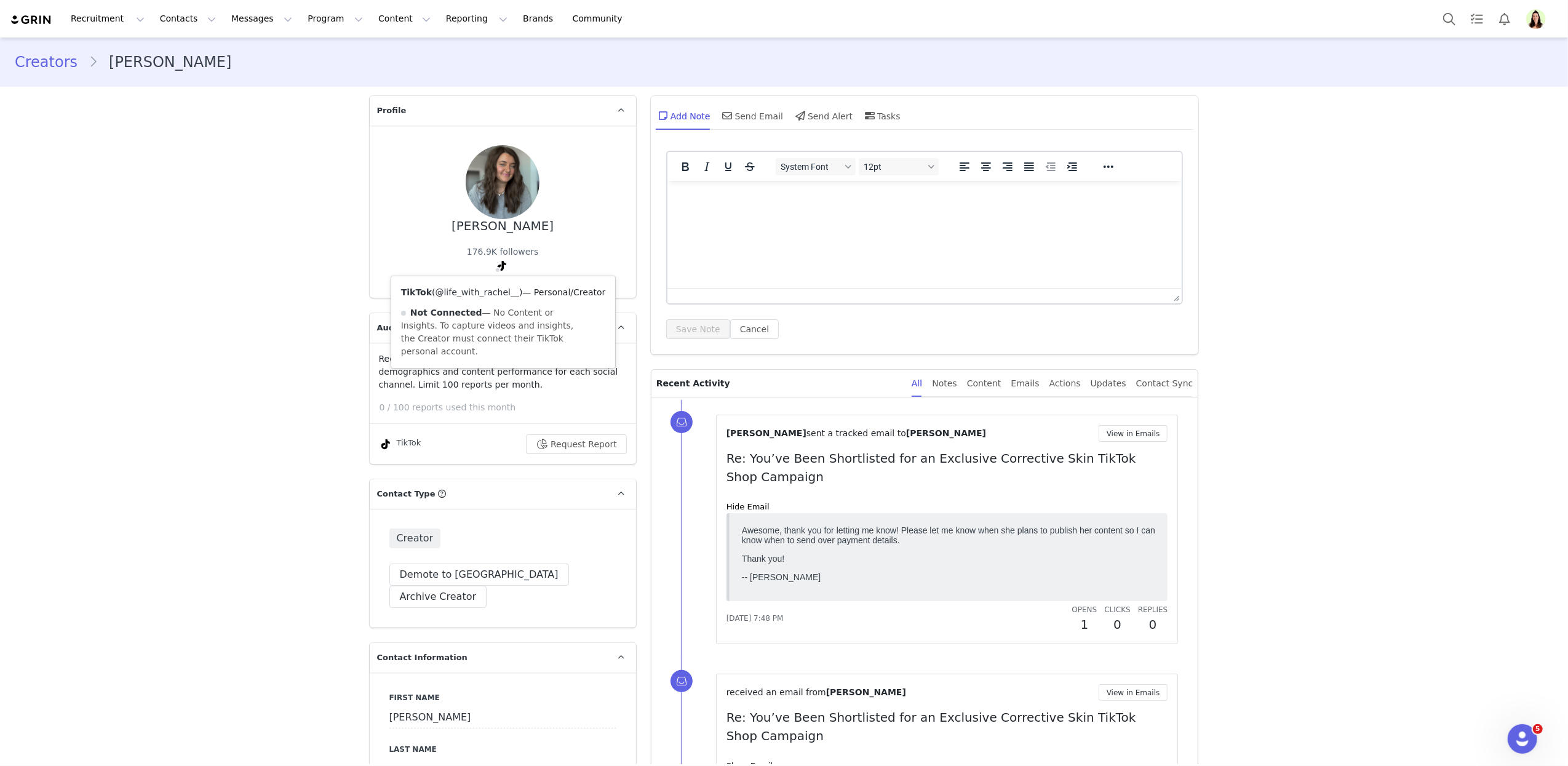
copy link "@life_with_rachel__"
click at [1129, 427] on button "View in Emails" at bounding box center [1133, 433] width 69 height 17
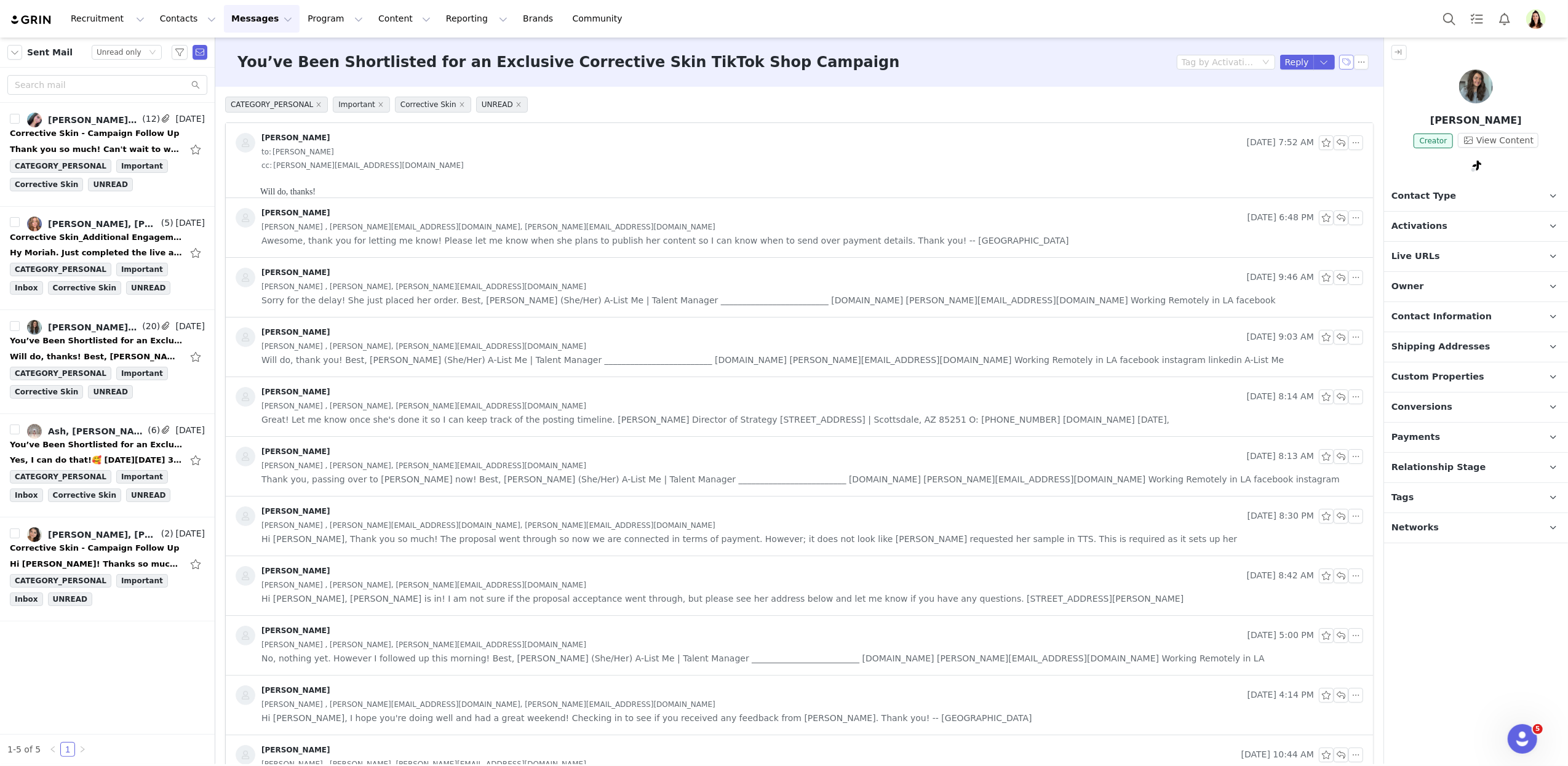
click at [1339, 61] on button "button" at bounding box center [1346, 62] width 15 height 15
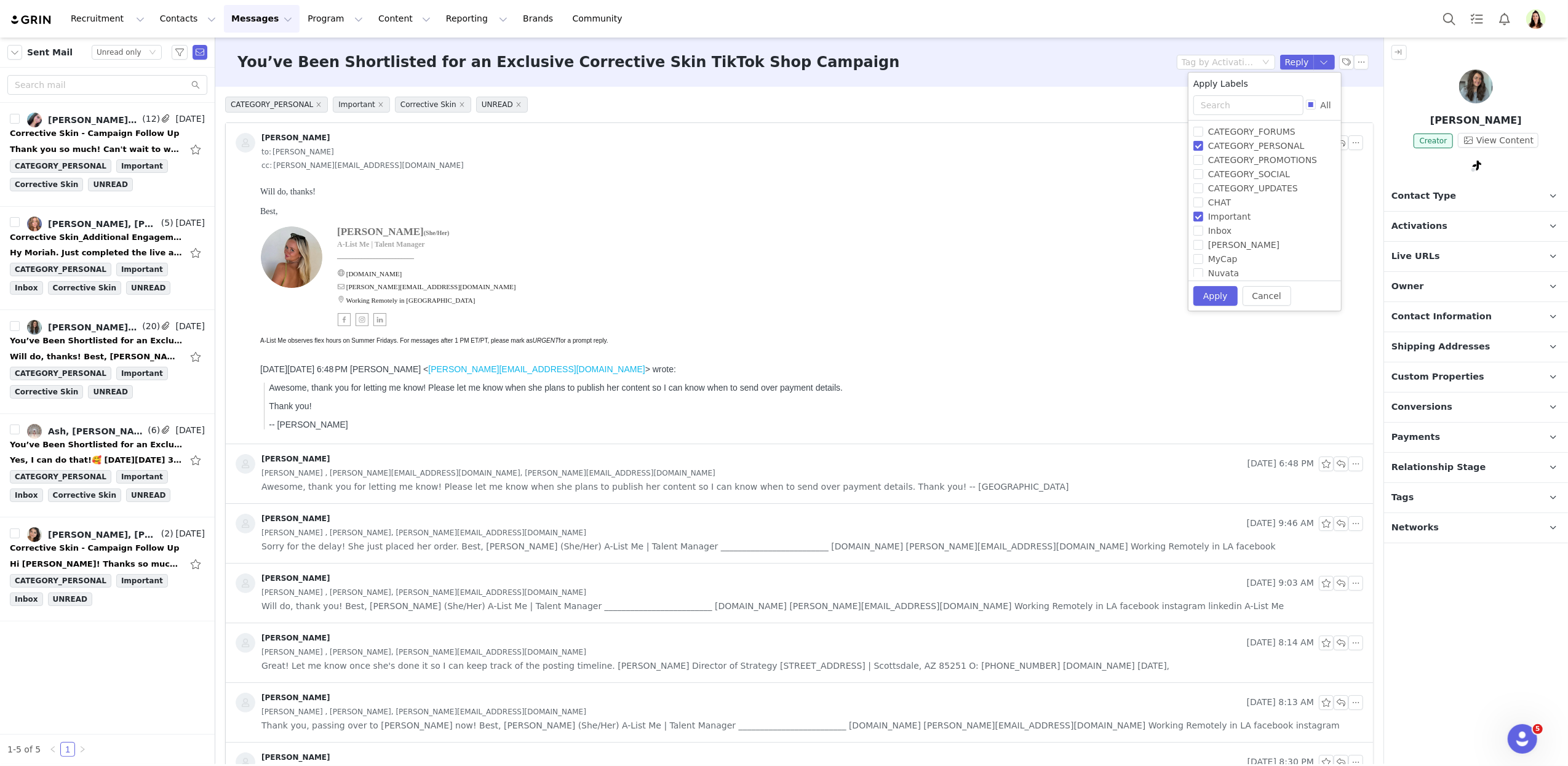
click at [1287, 41] on div "You’ve Been Shortlisted for an Exclusive Corrective Skin TikTok Shop Campaign T…" at bounding box center [799, 62] width 1168 height 49
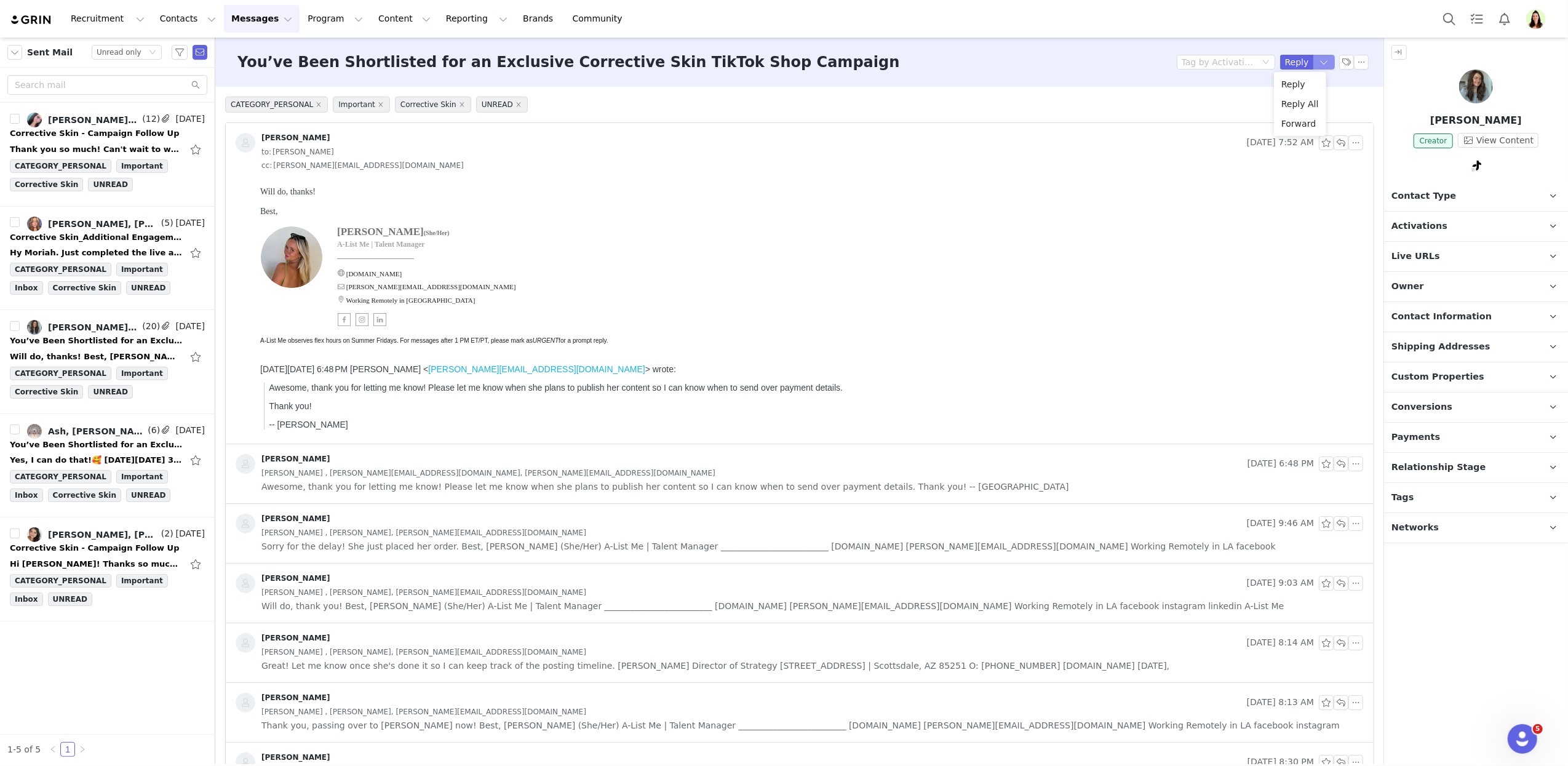
click at [1313, 62] on button "button" at bounding box center [1324, 62] width 22 height 15
click at [1301, 100] on li "Reply All" at bounding box center [1299, 104] width 52 height 20
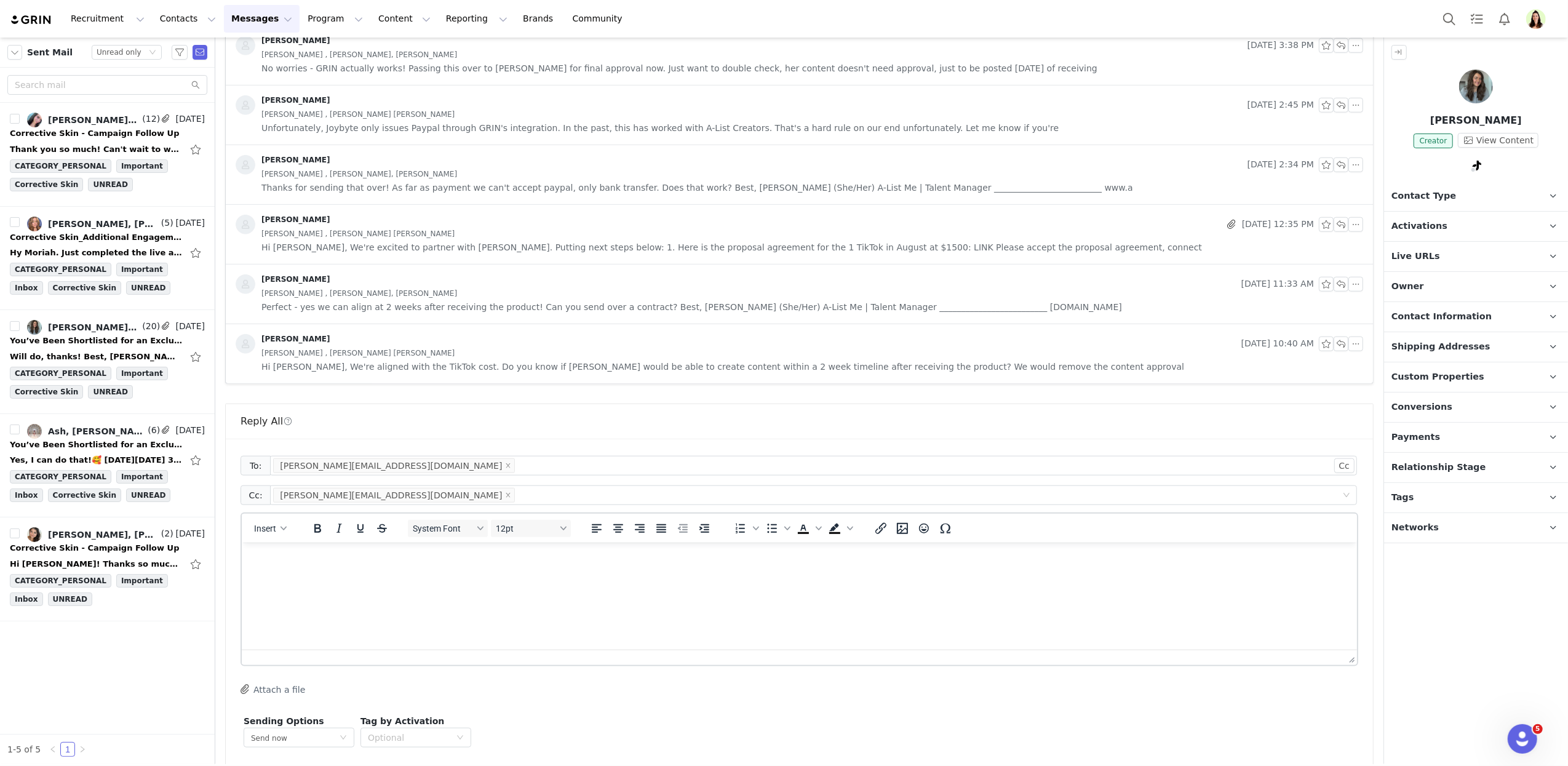
scroll to position [1257, 0]
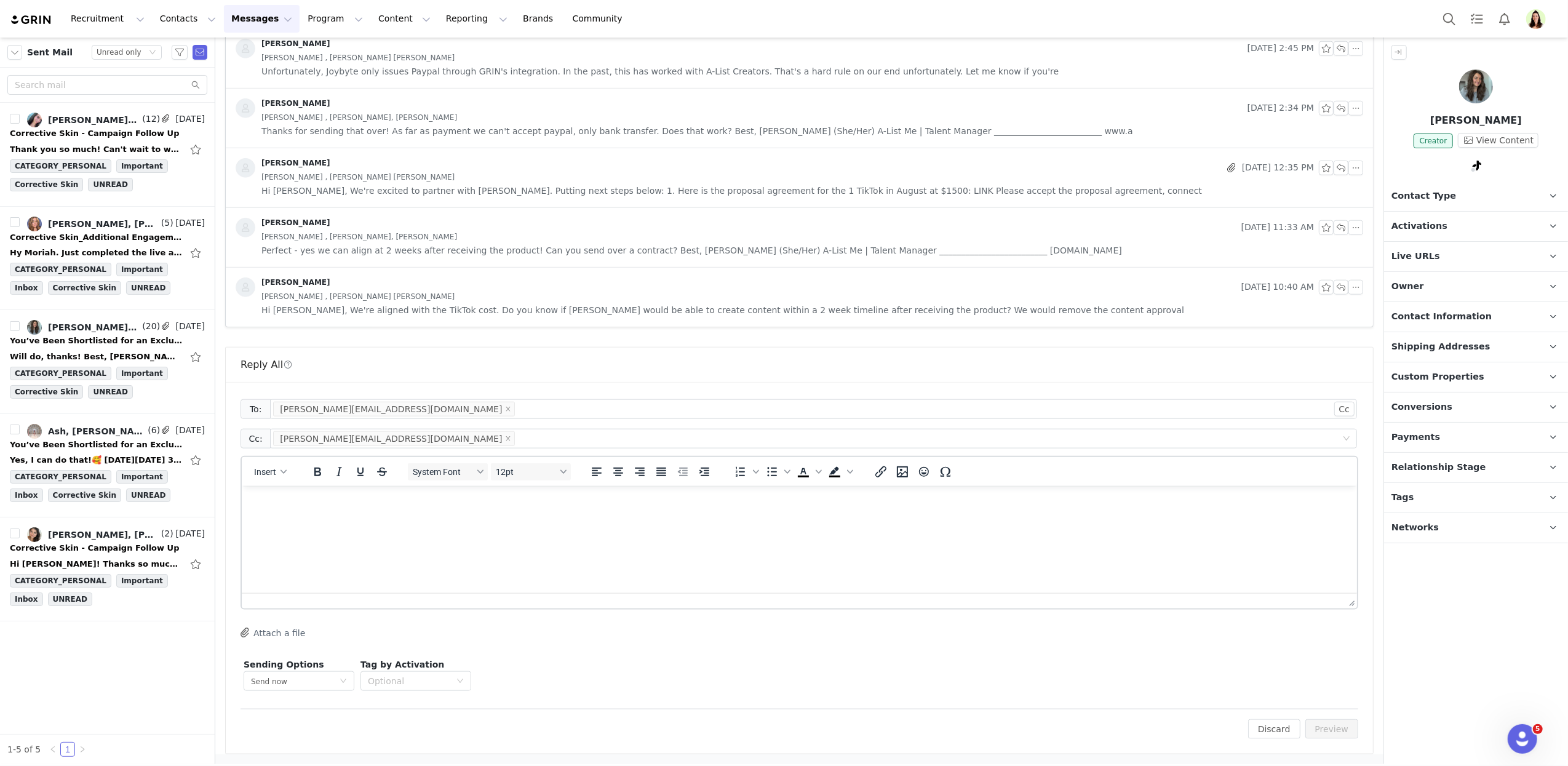
drag, startPoint x: 420, startPoint y: 564, endPoint x: 420, endPoint y: 558, distance: 6.0
click at [419, 519] on html at bounding box center [799, 502] width 1115 height 33
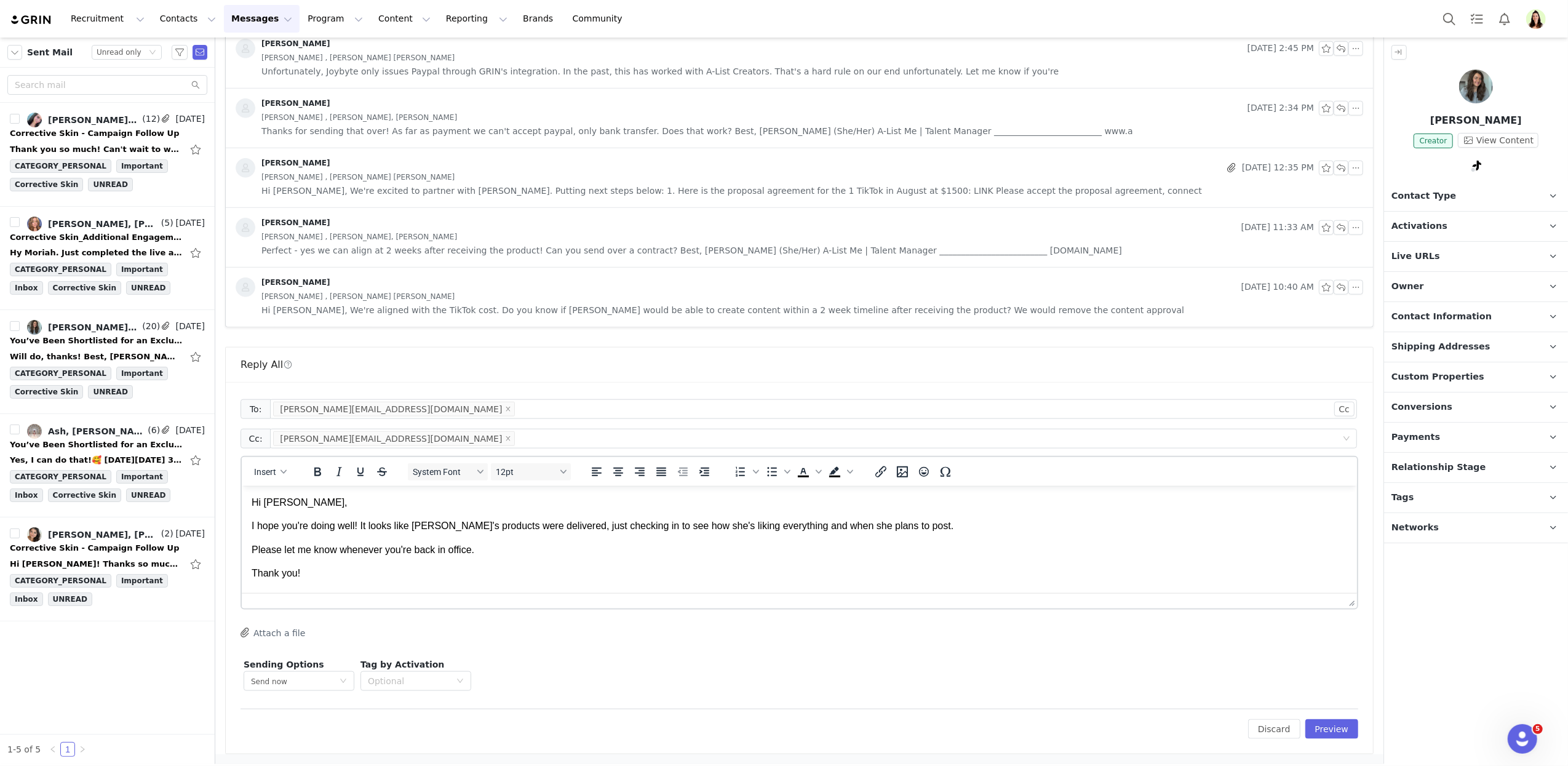
scroll to position [10, 0]
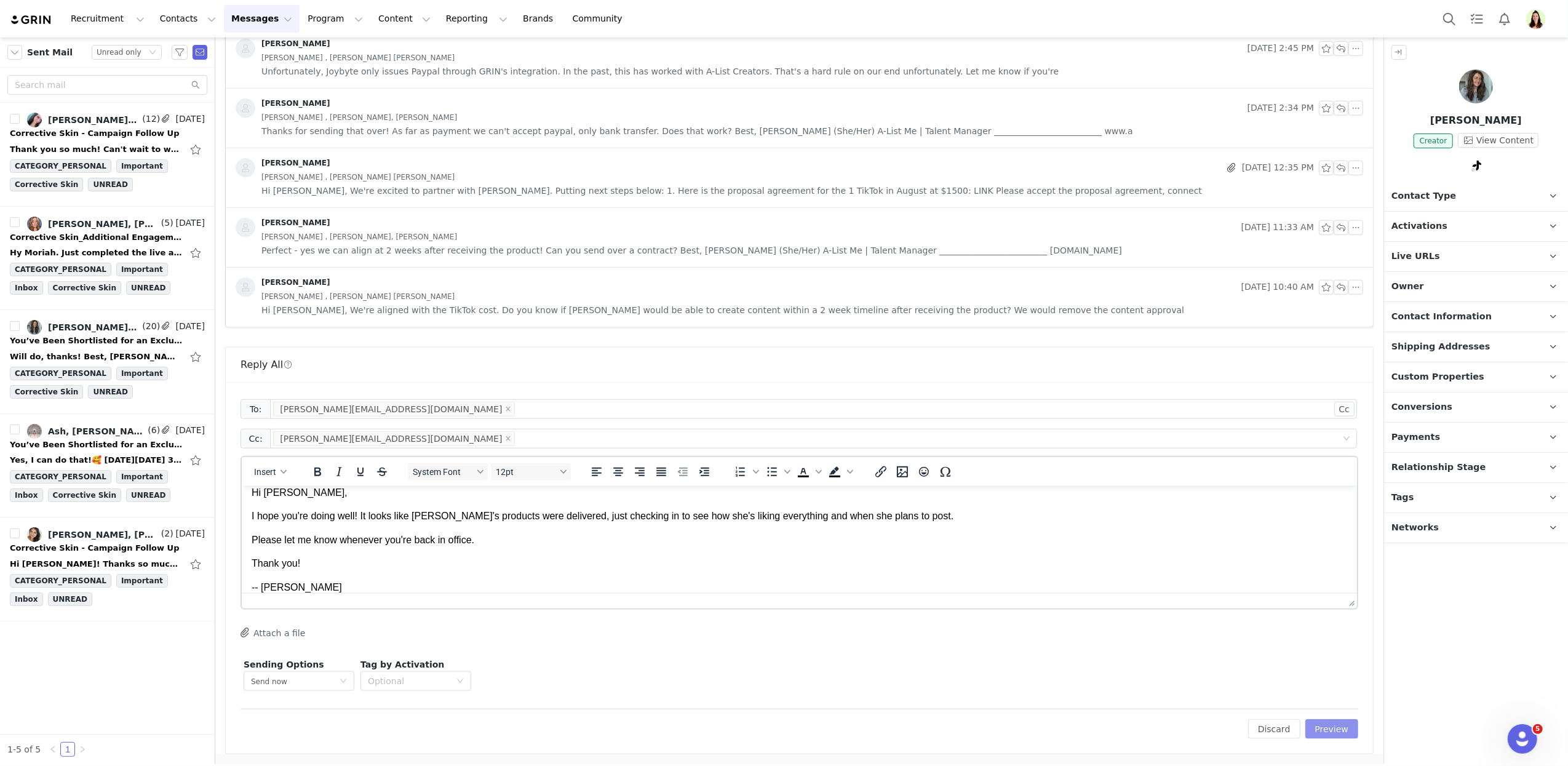
click at [1308, 732] on button "Preview" at bounding box center [1332, 729] width 54 height 20
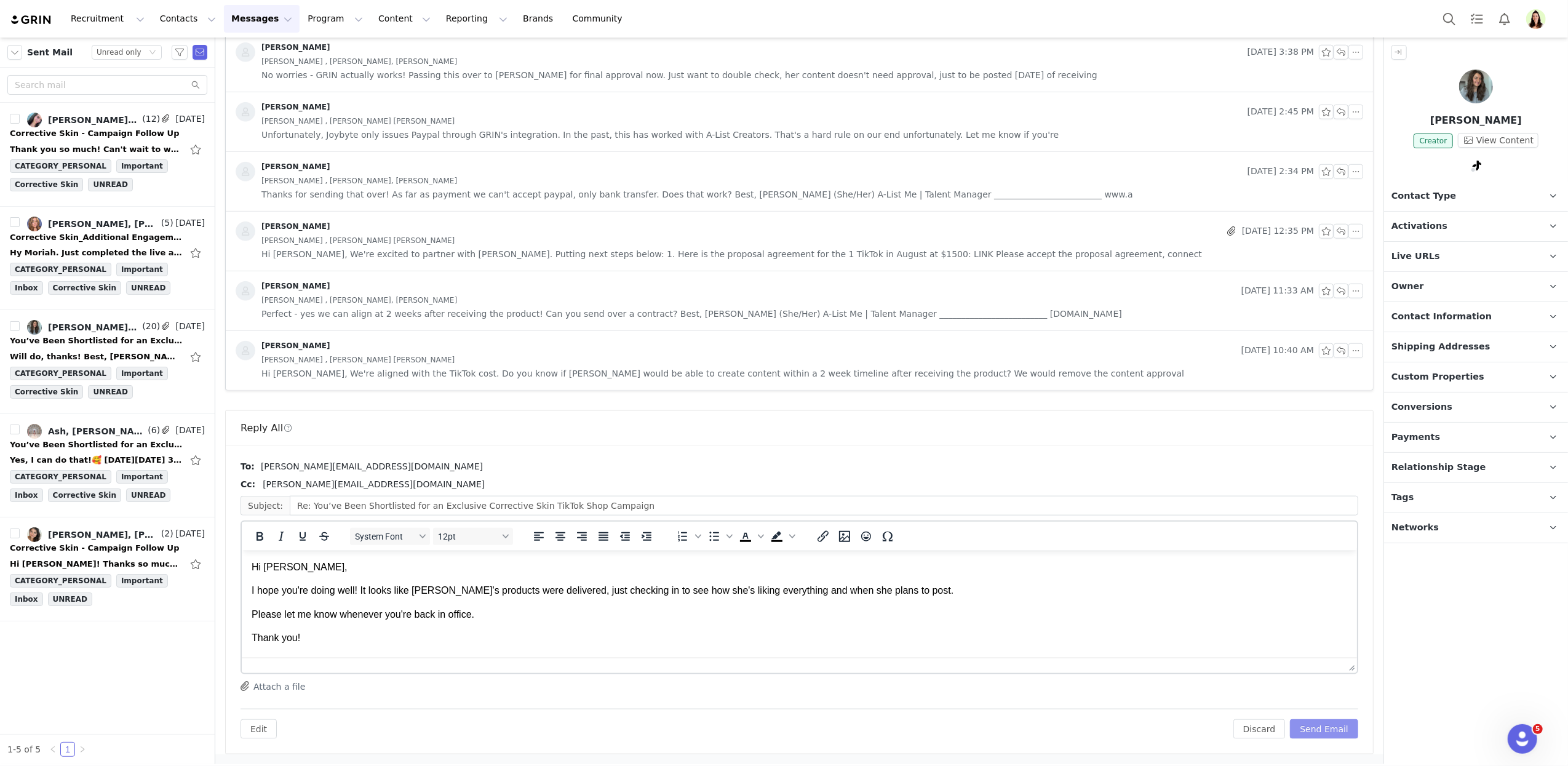
scroll to position [0, 0]
click at [1308, 732] on button "Send Email" at bounding box center [1324, 729] width 68 height 20
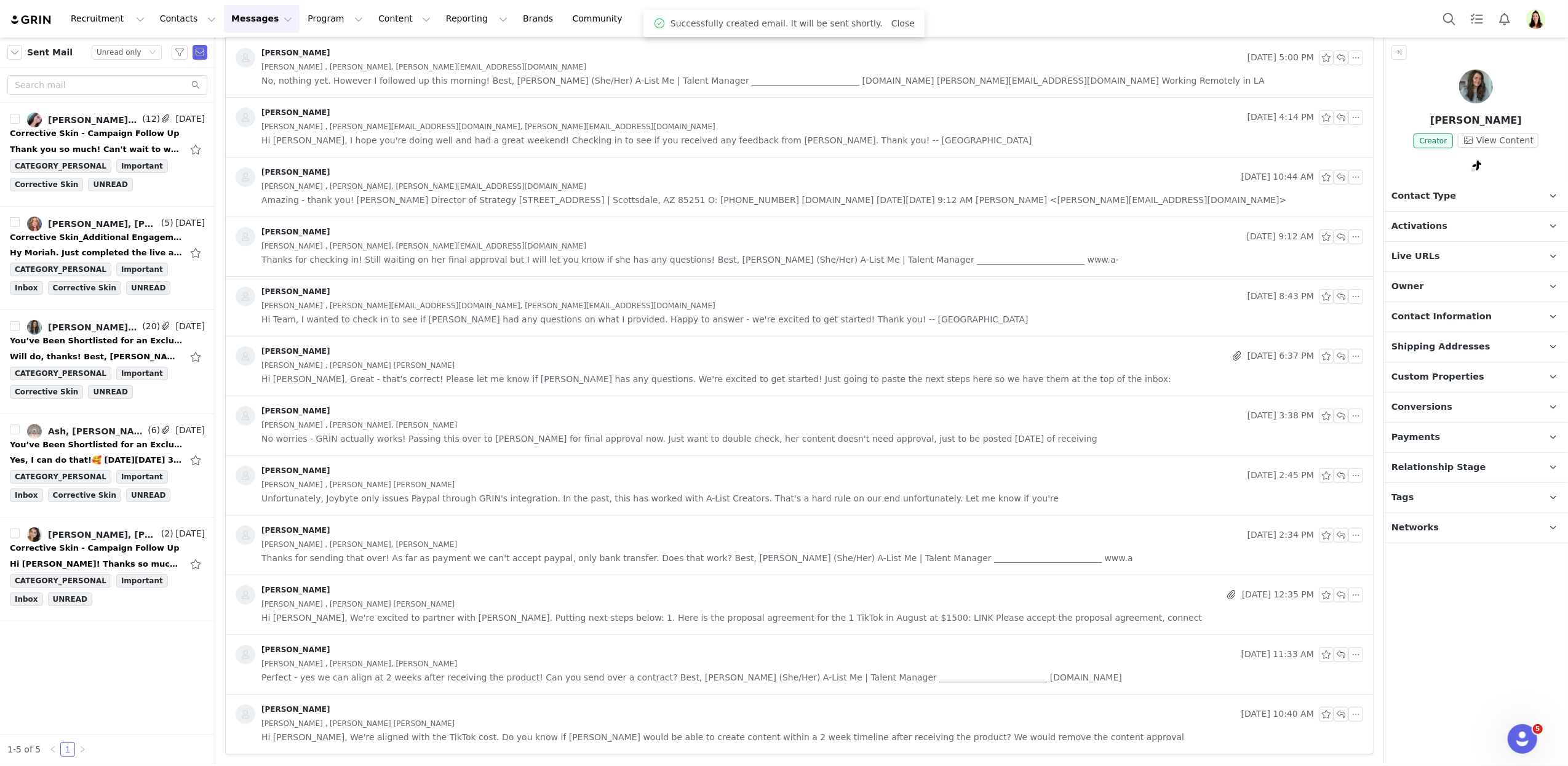
scroll to position [829, 0]
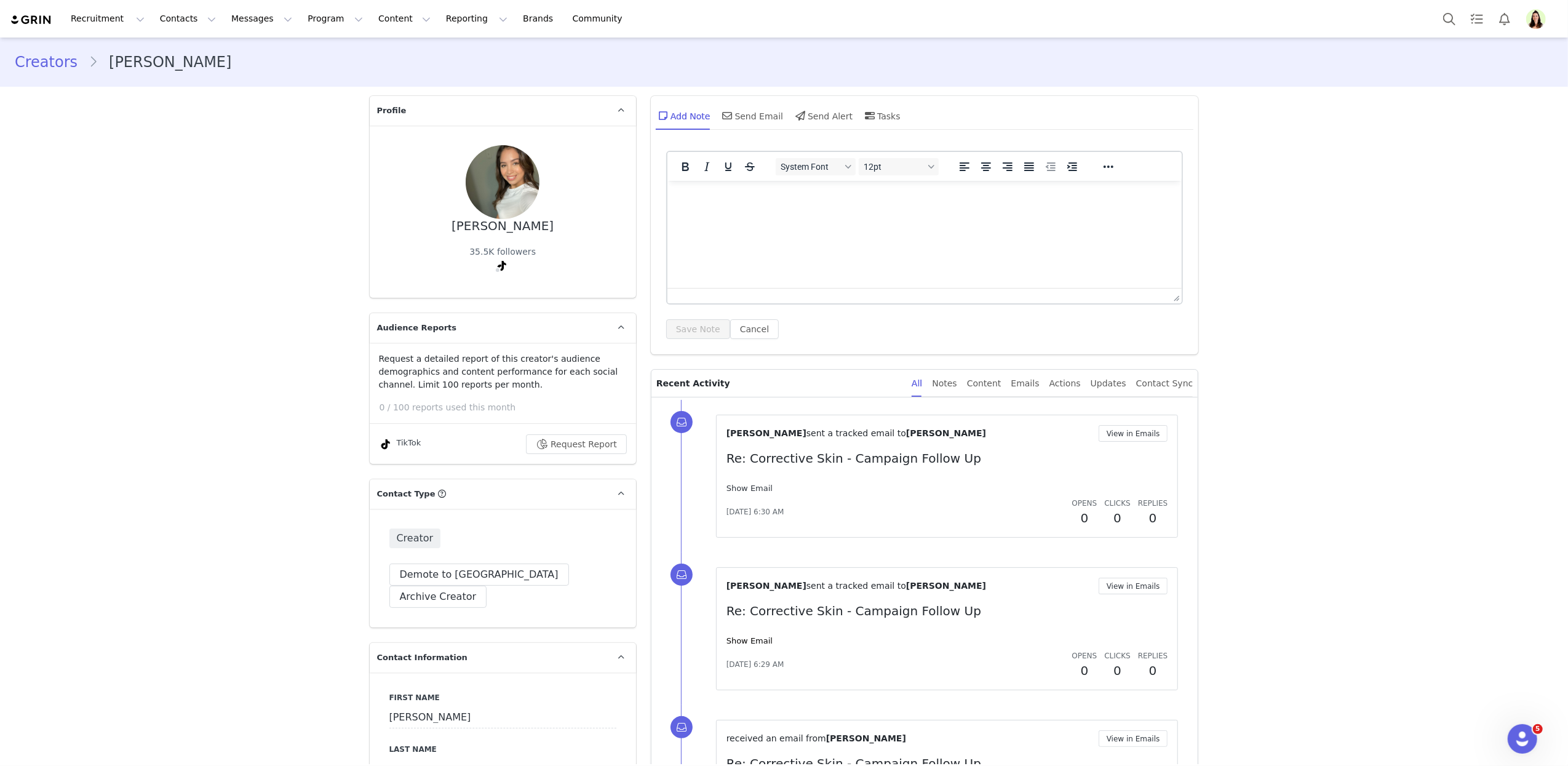
click at [738, 485] on link "Show Email" at bounding box center [749, 488] width 46 height 10
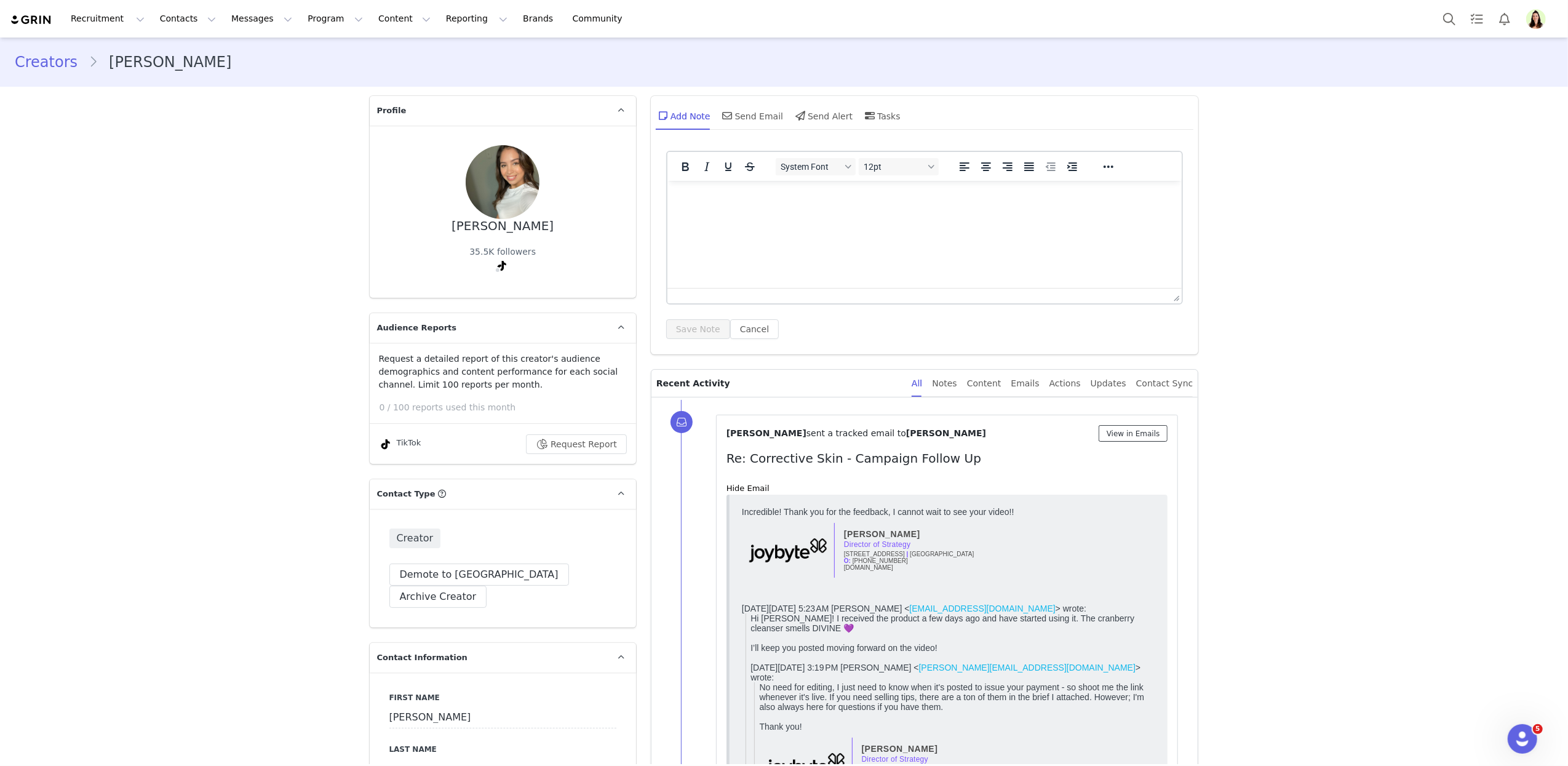
click at [1112, 441] on button "View in Emails" at bounding box center [1133, 433] width 69 height 17
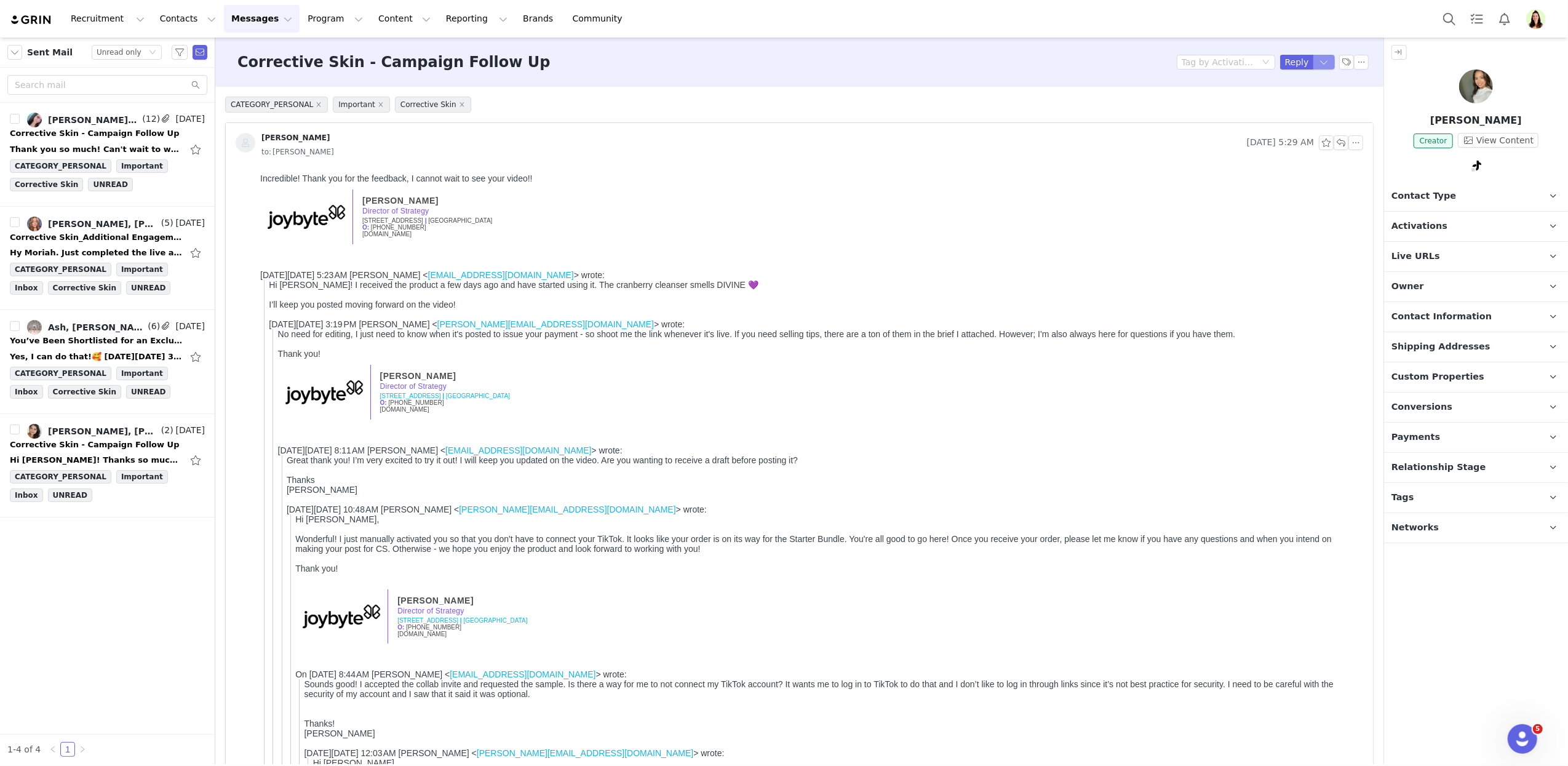
click at [1313, 63] on button "button" at bounding box center [1324, 62] width 22 height 15
click at [1298, 102] on li "Reply All" at bounding box center [1299, 104] width 52 height 20
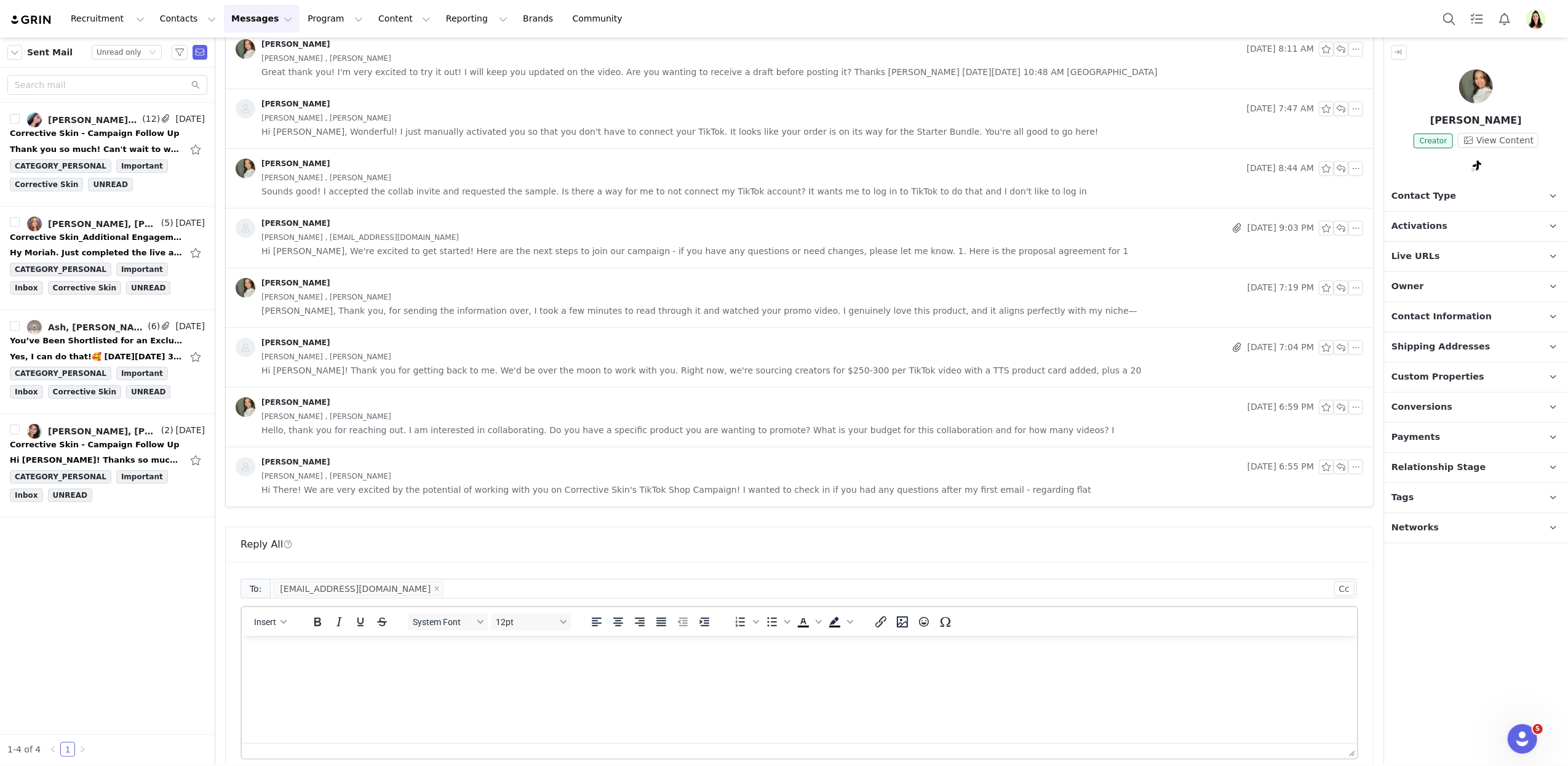
scroll to position [1287, 0]
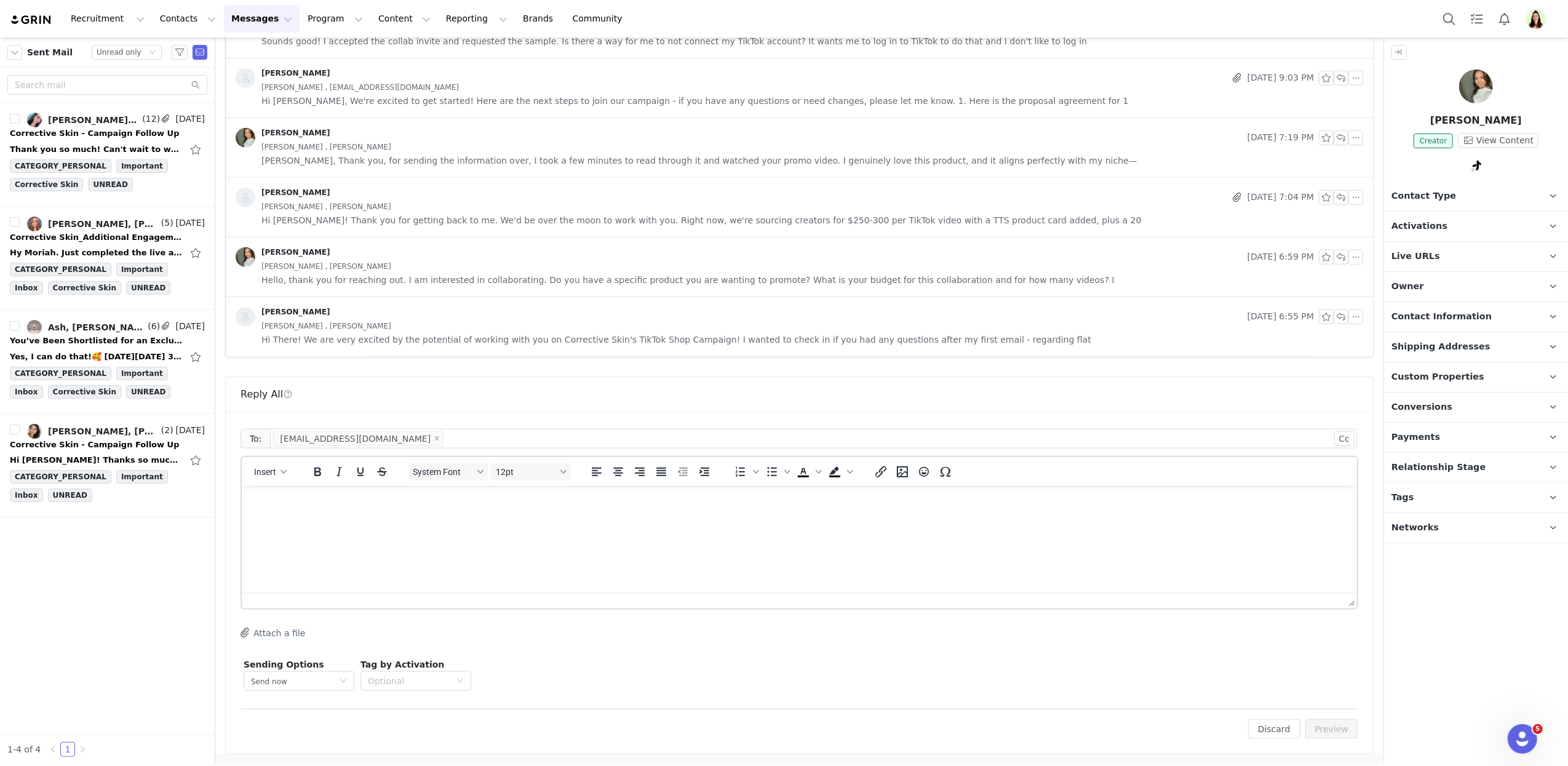
click at [604, 519] on html at bounding box center [799, 502] width 1115 height 33
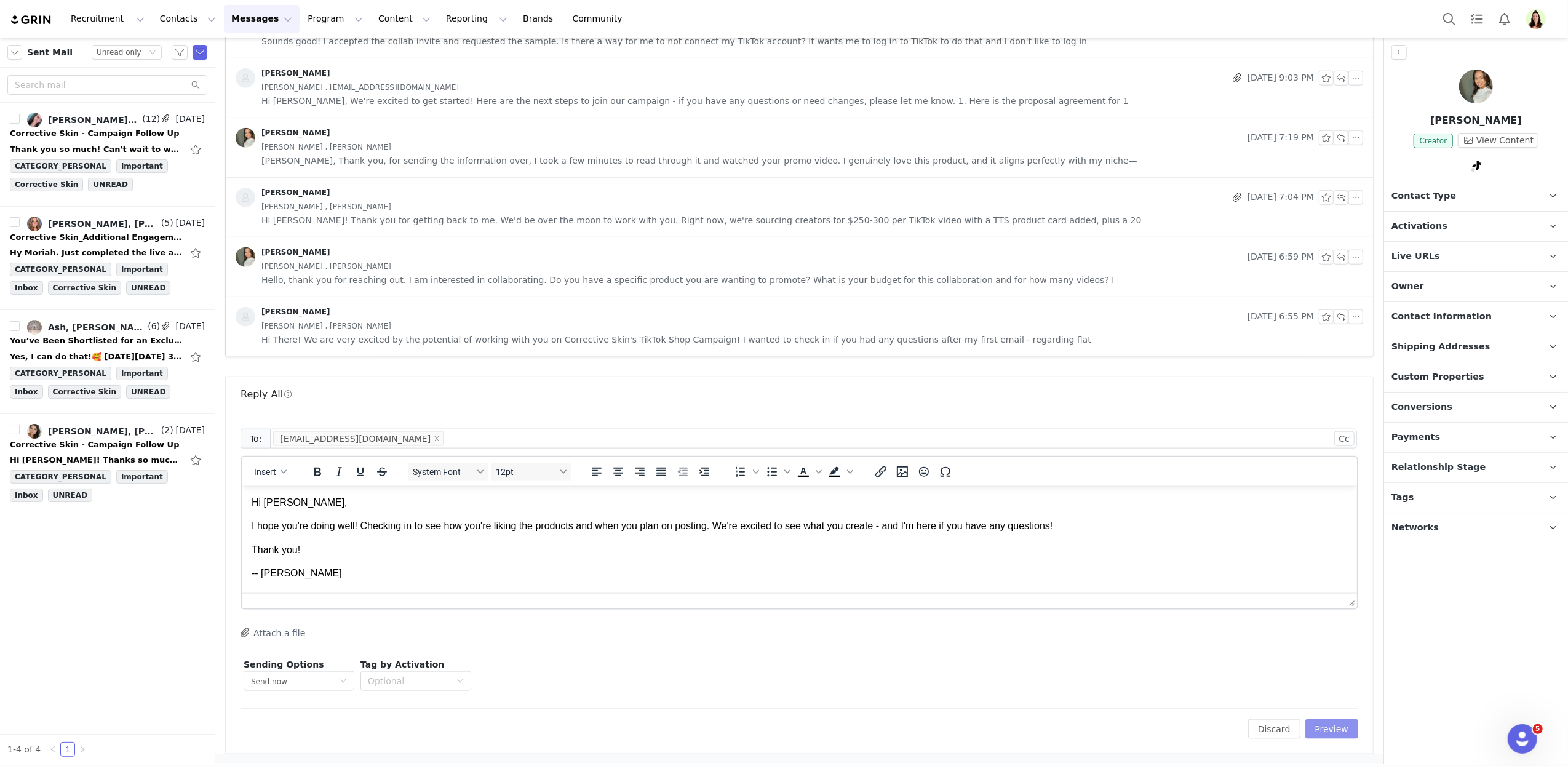
click at [1305, 728] on button "Preview" at bounding box center [1332, 729] width 54 height 20
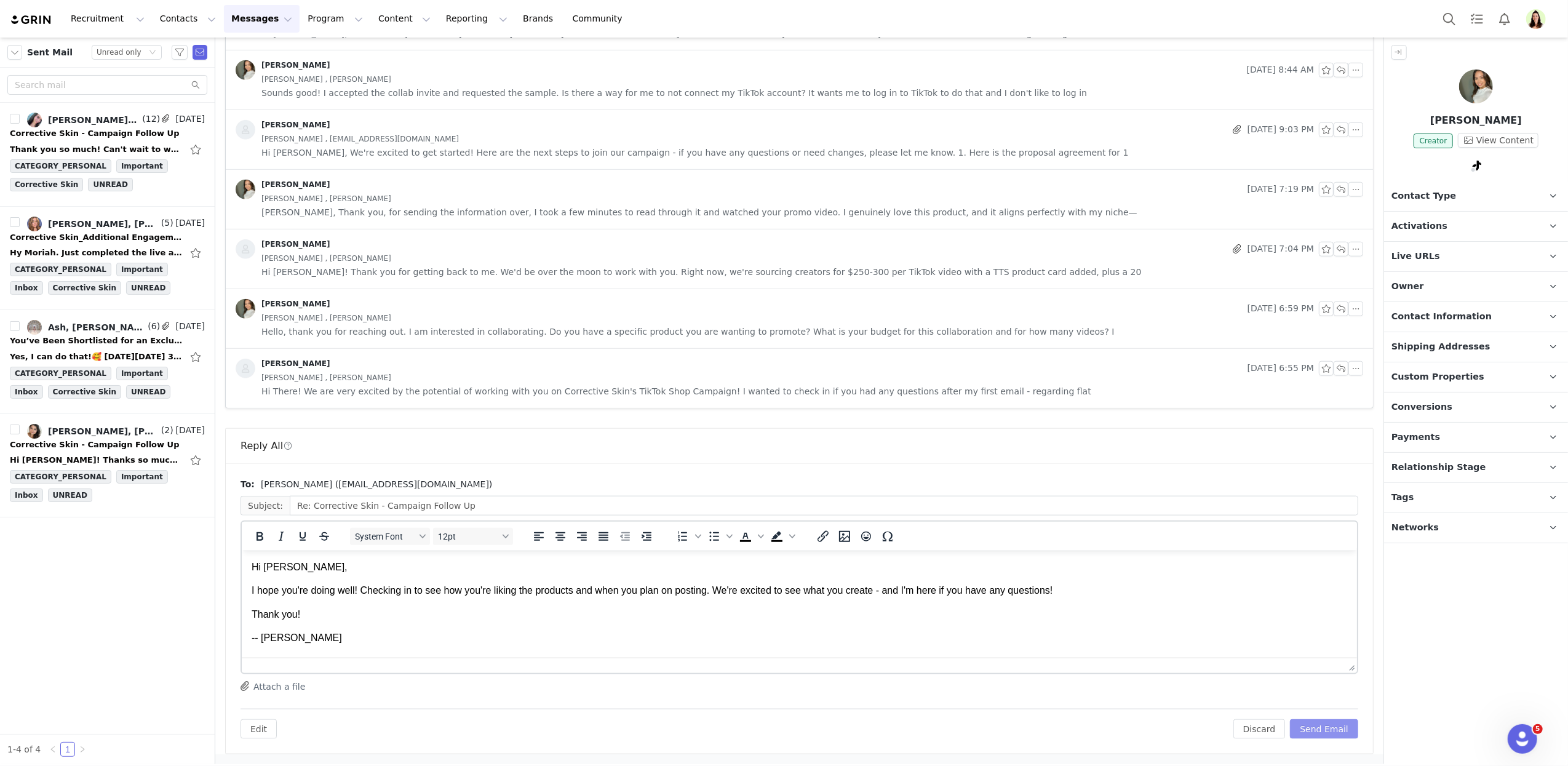
scroll to position [0, 0]
click at [1292, 729] on button "Send Email" at bounding box center [1324, 729] width 68 height 20
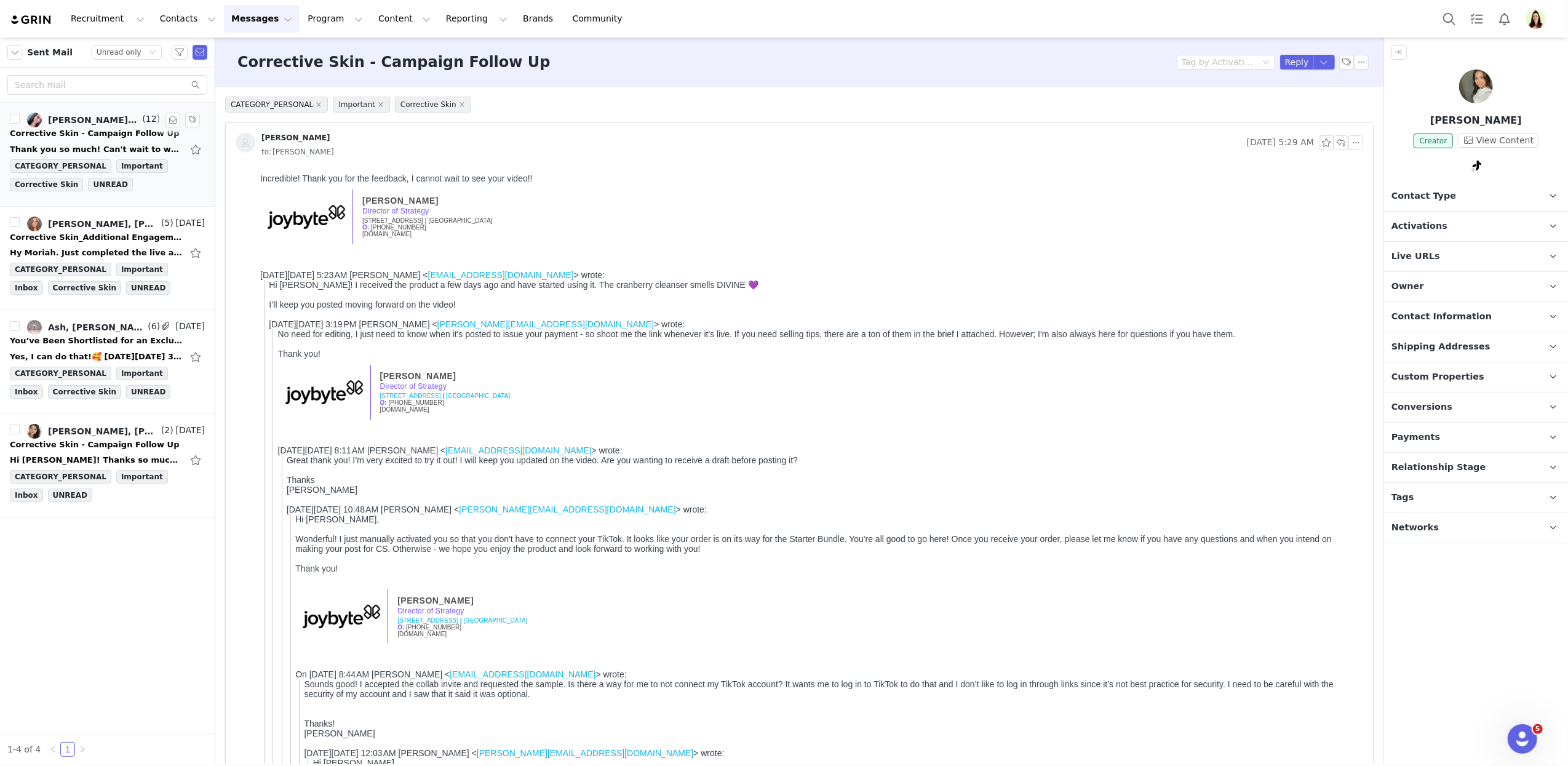
click at [119, 133] on div "Corrective Skin - Campaign Follow Up" at bounding box center [94, 133] width 169 height 13
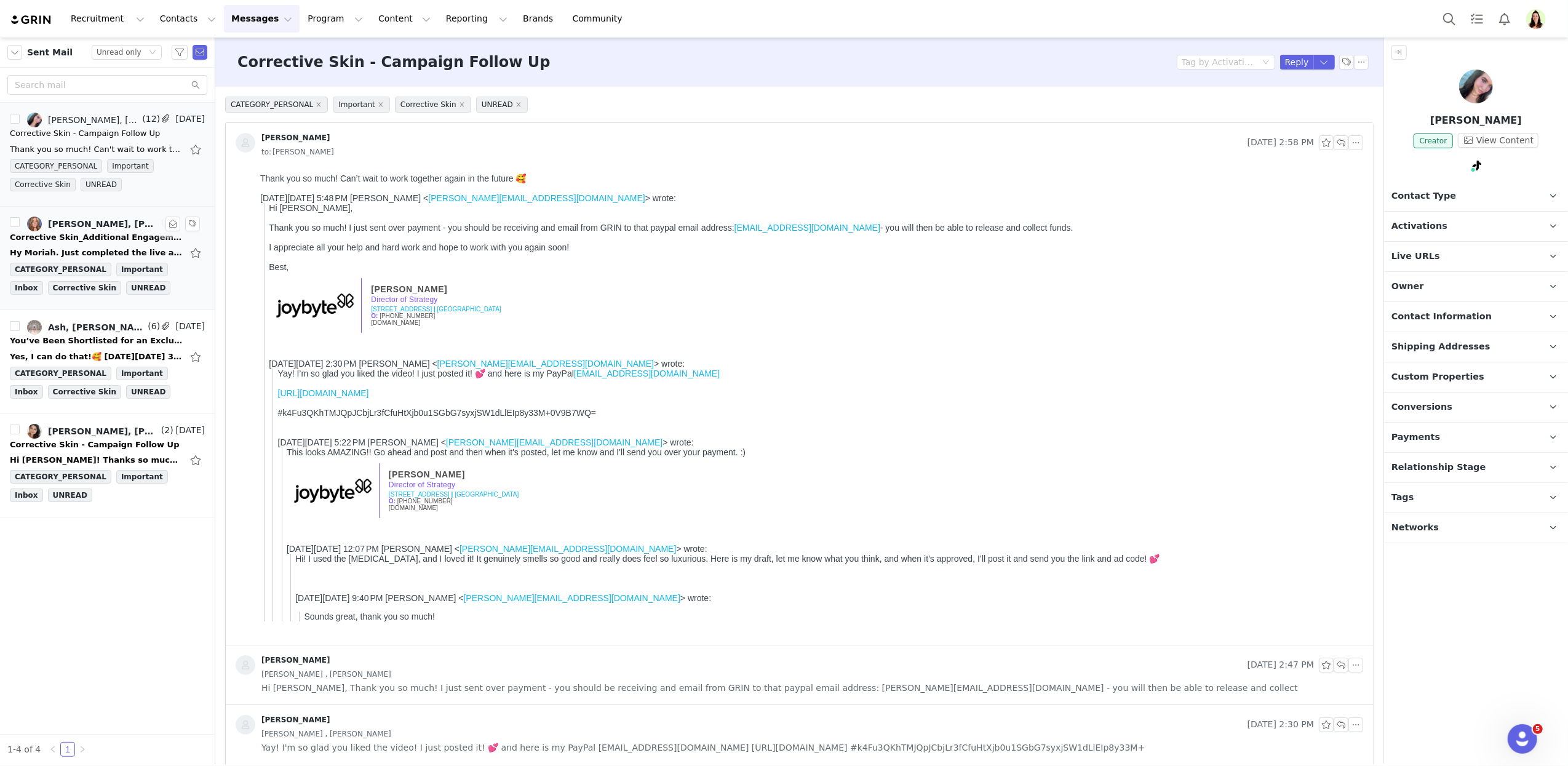
click at [80, 231] on link "[PERSON_NAME], [PERSON_NAME]" at bounding box center [93, 224] width 132 height 15
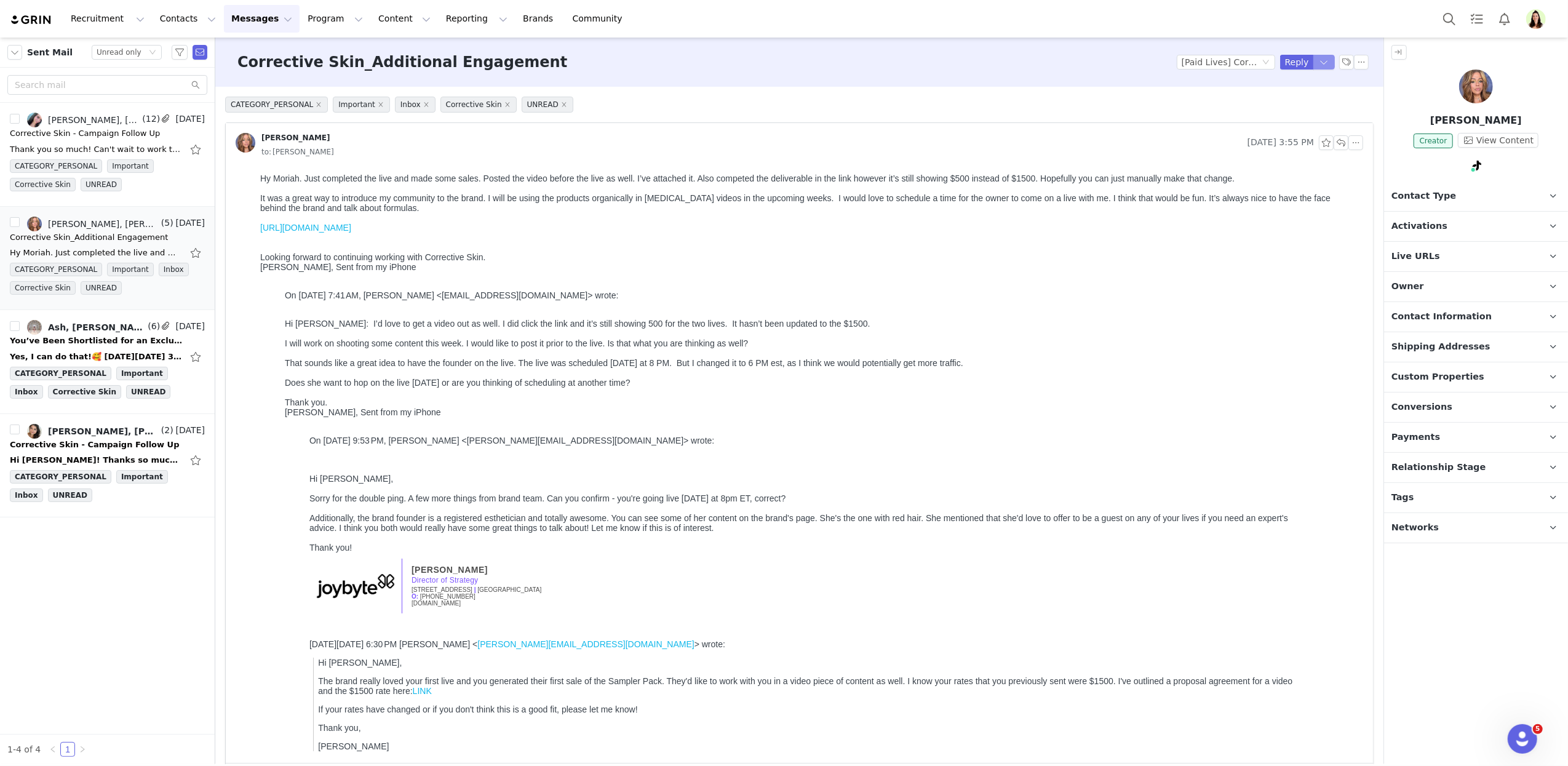
drag, startPoint x: 1311, startPoint y: 62, endPoint x: 1302, endPoint y: 97, distance: 36.1
click at [1313, 62] on button "button" at bounding box center [1324, 62] width 22 height 15
click at [1294, 105] on li "Reply All" at bounding box center [1299, 104] width 52 height 20
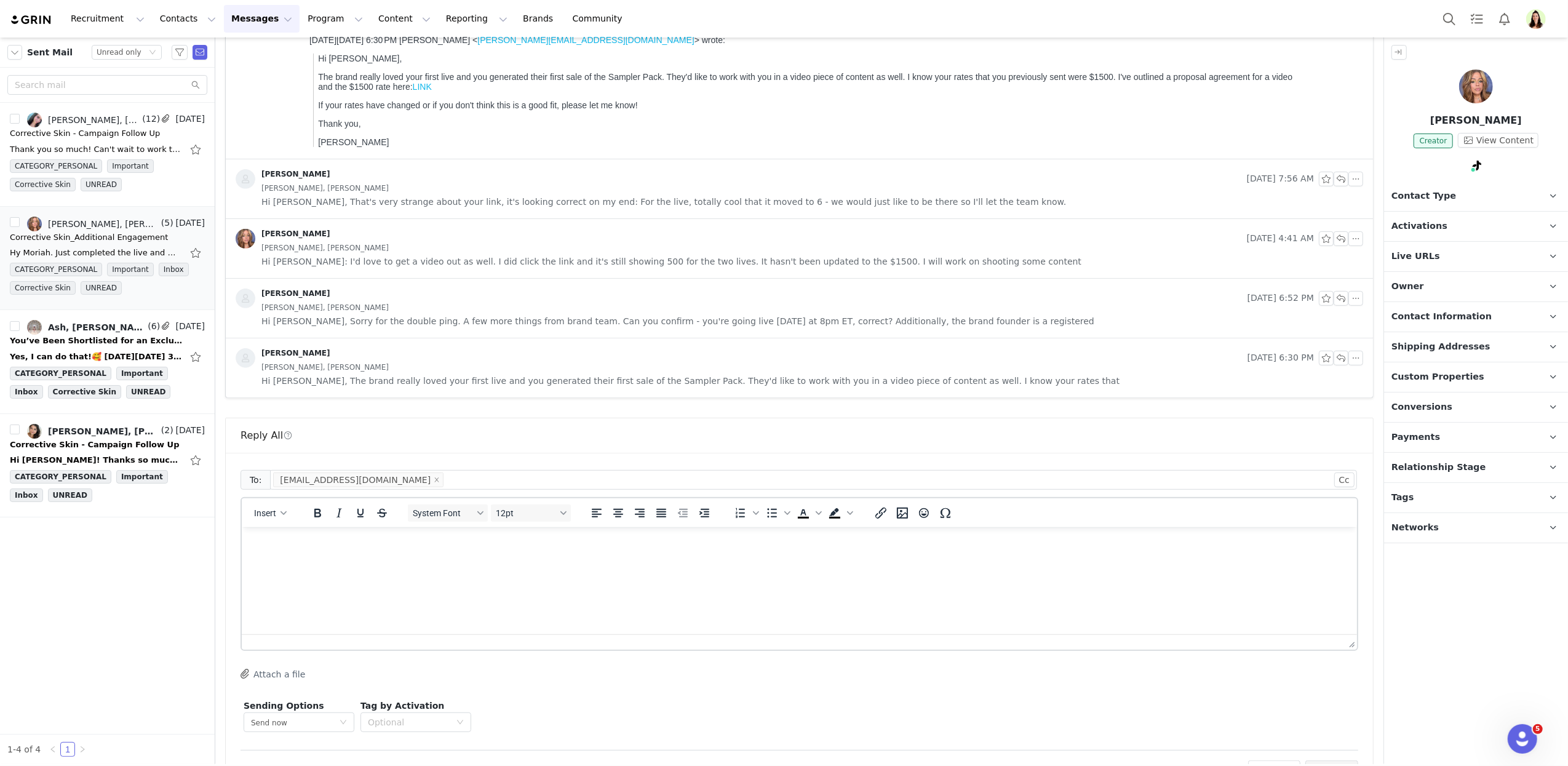
scroll to position [648, 0]
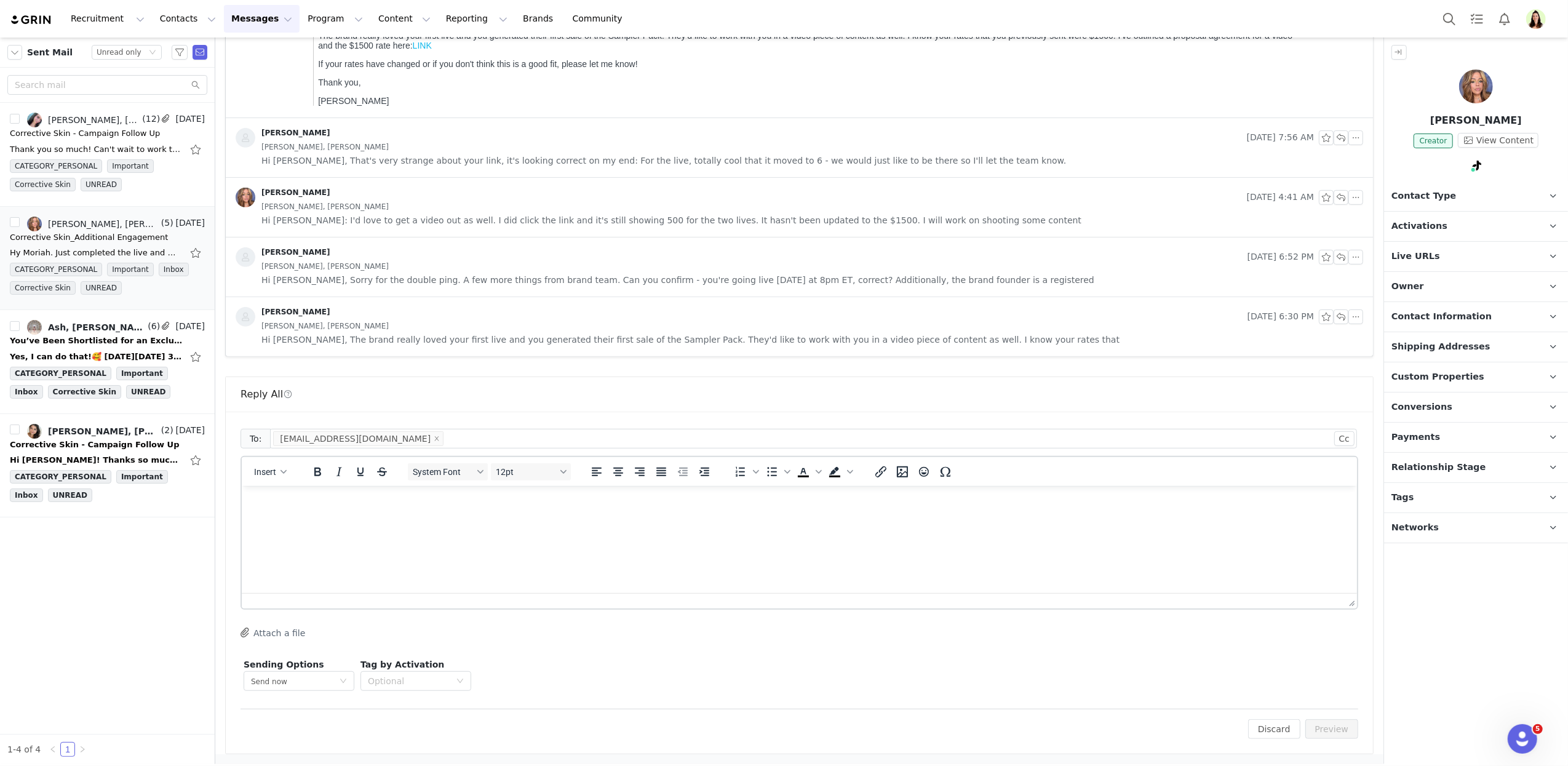
drag, startPoint x: 509, startPoint y: 566, endPoint x: 522, endPoint y: 555, distance: 17.0
click at [510, 519] on html at bounding box center [799, 502] width 1115 height 33
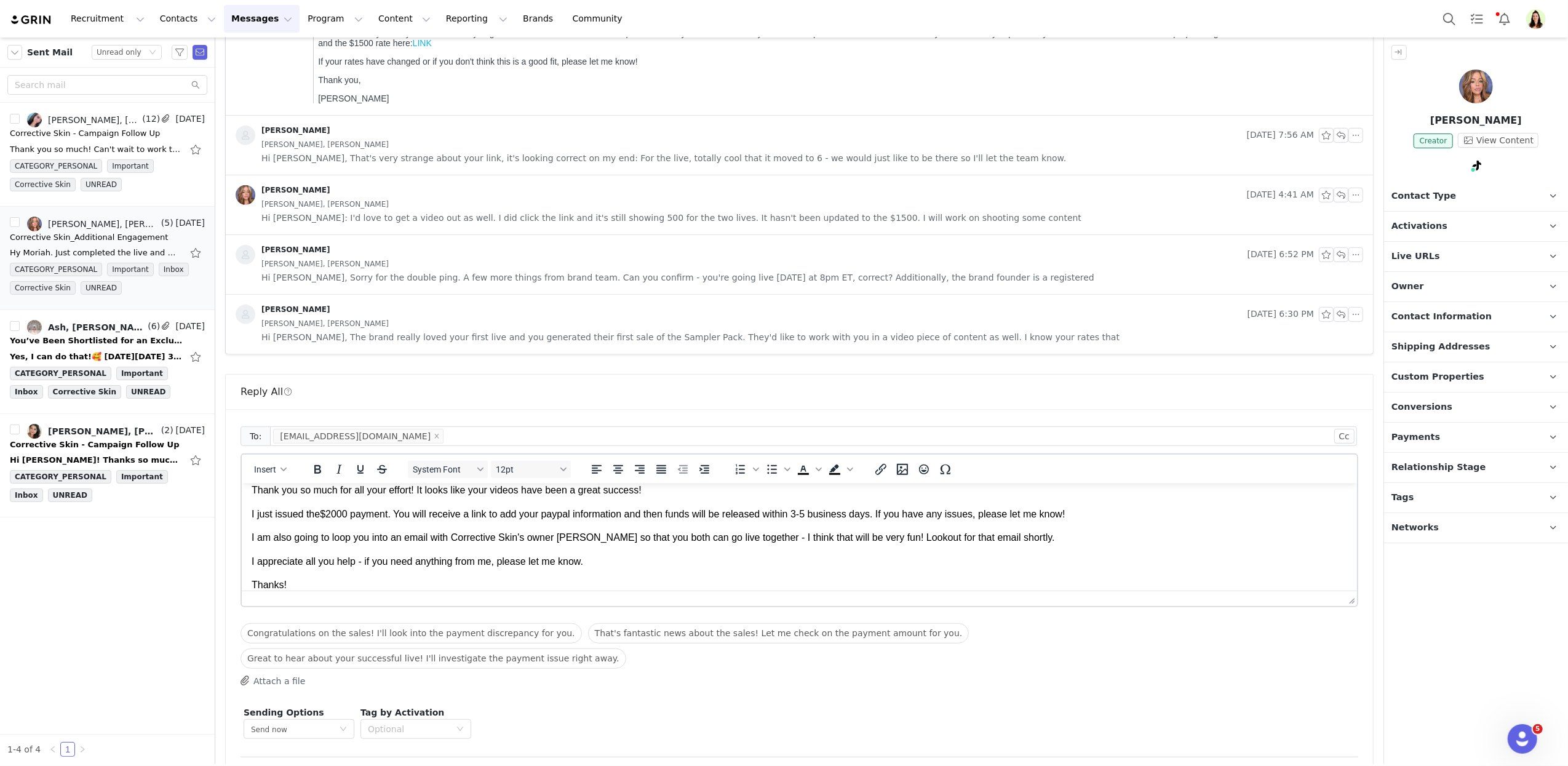
scroll to position [57, 0]
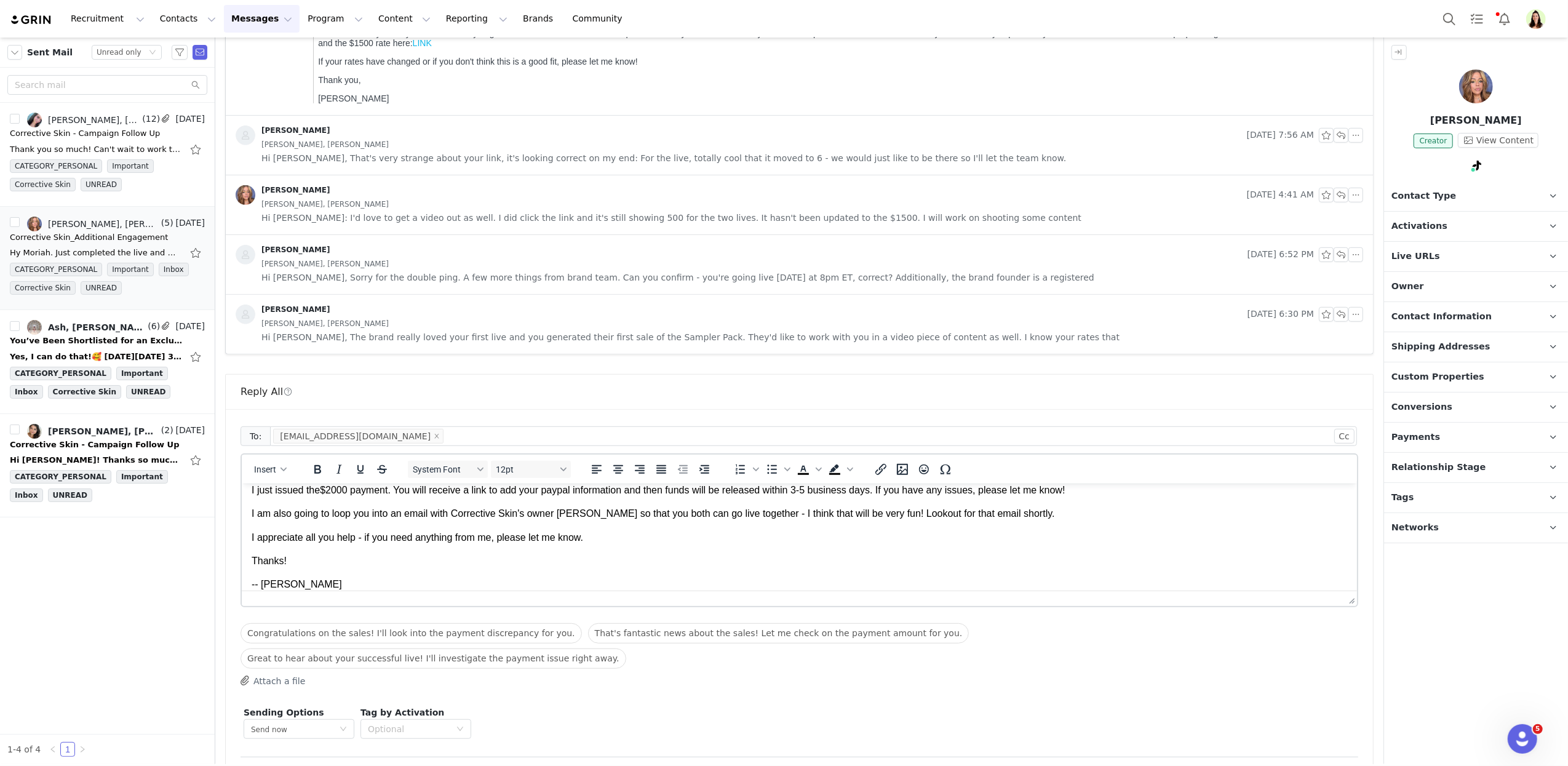
click at [1313, 765] on button "Preview" at bounding box center [1332, 777] width 54 height 20
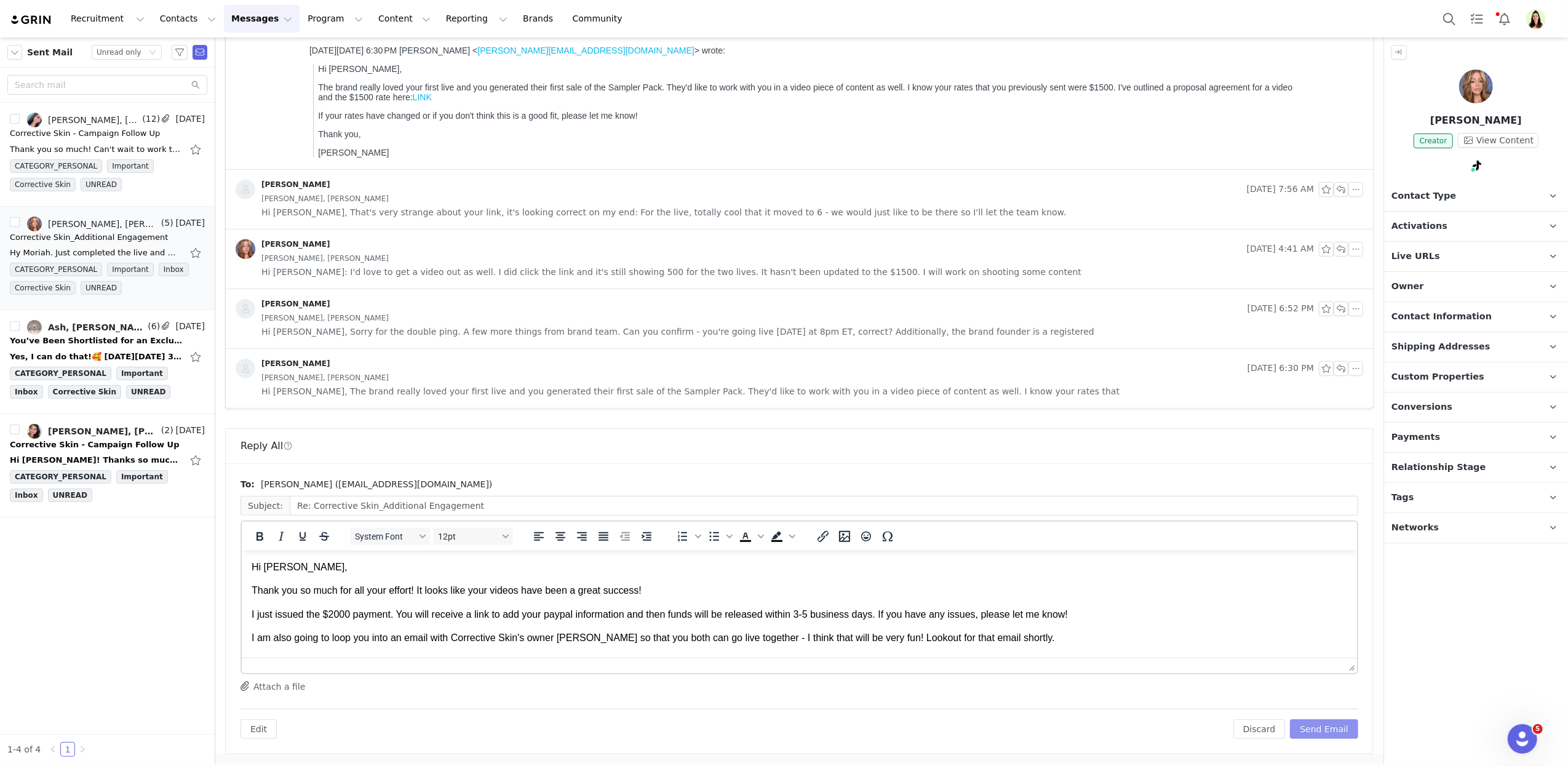
scroll to position [0, 0]
click at [1306, 731] on button "Send Email" at bounding box center [1324, 729] width 68 height 20
